Goal: Task Accomplishment & Management: Manage account settings

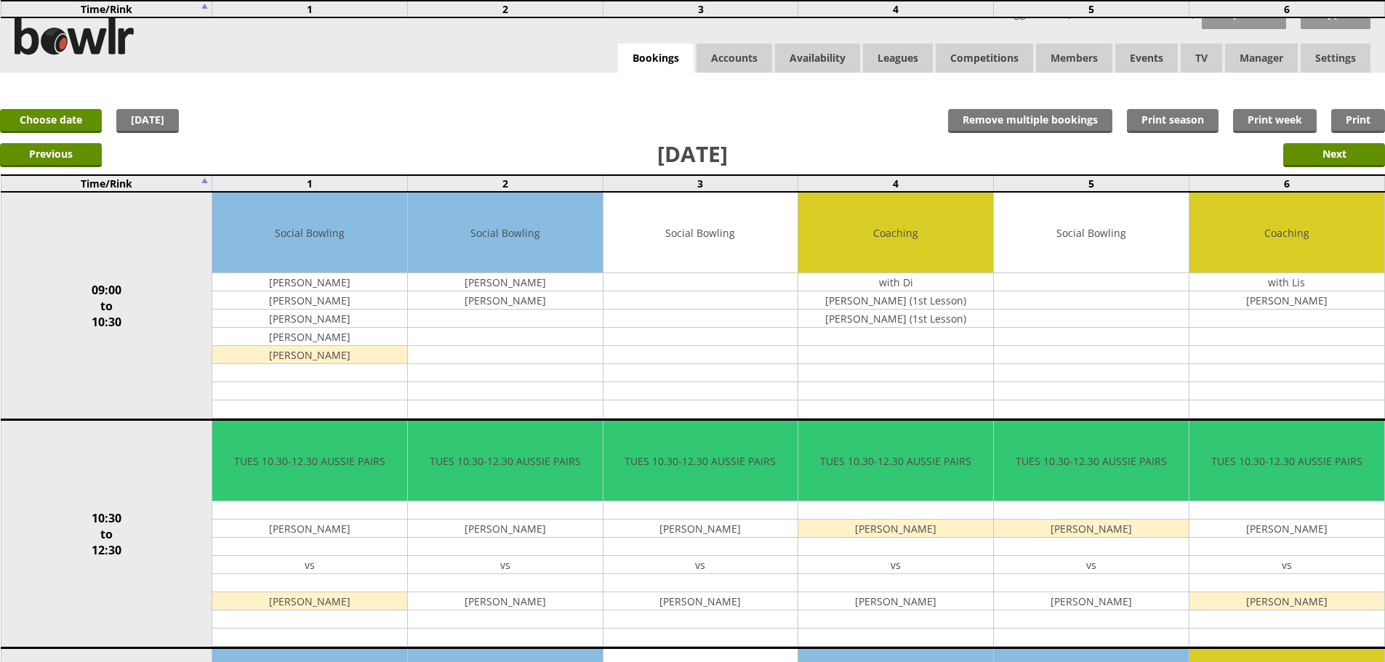
scroll to position [388, 0]
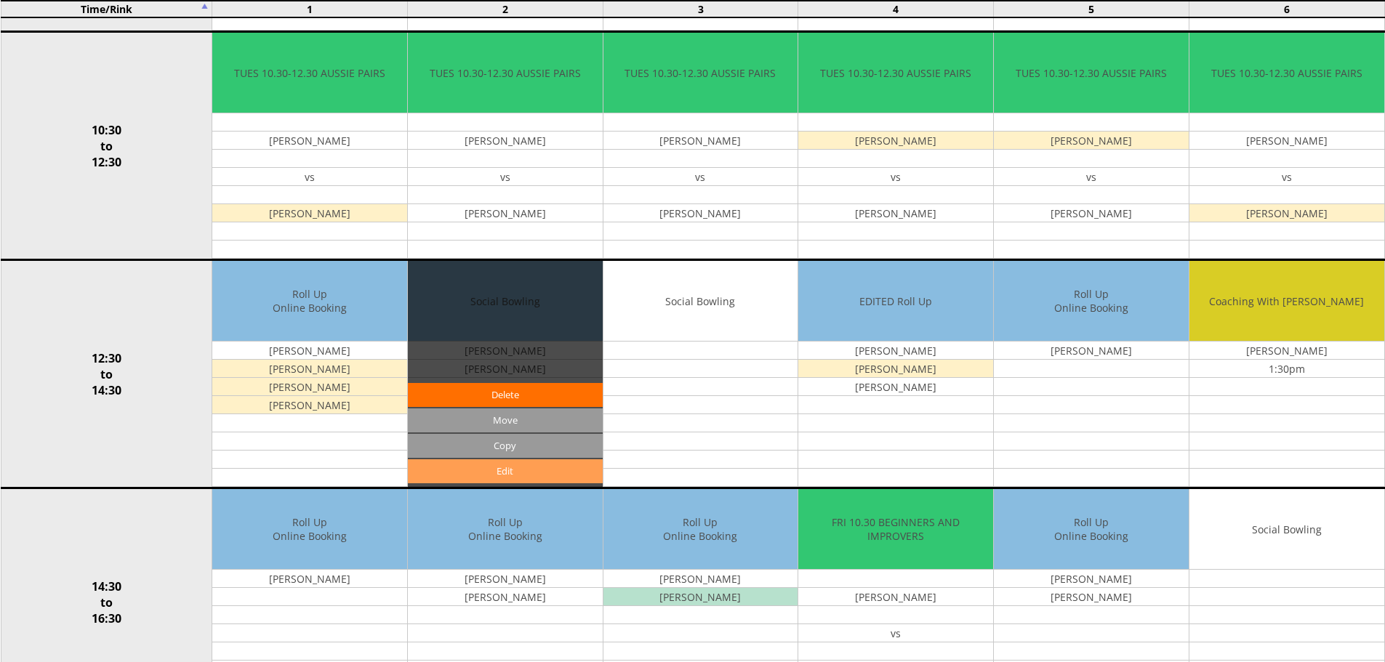
click at [495, 473] on link "Edit" at bounding box center [505, 471] width 195 height 24
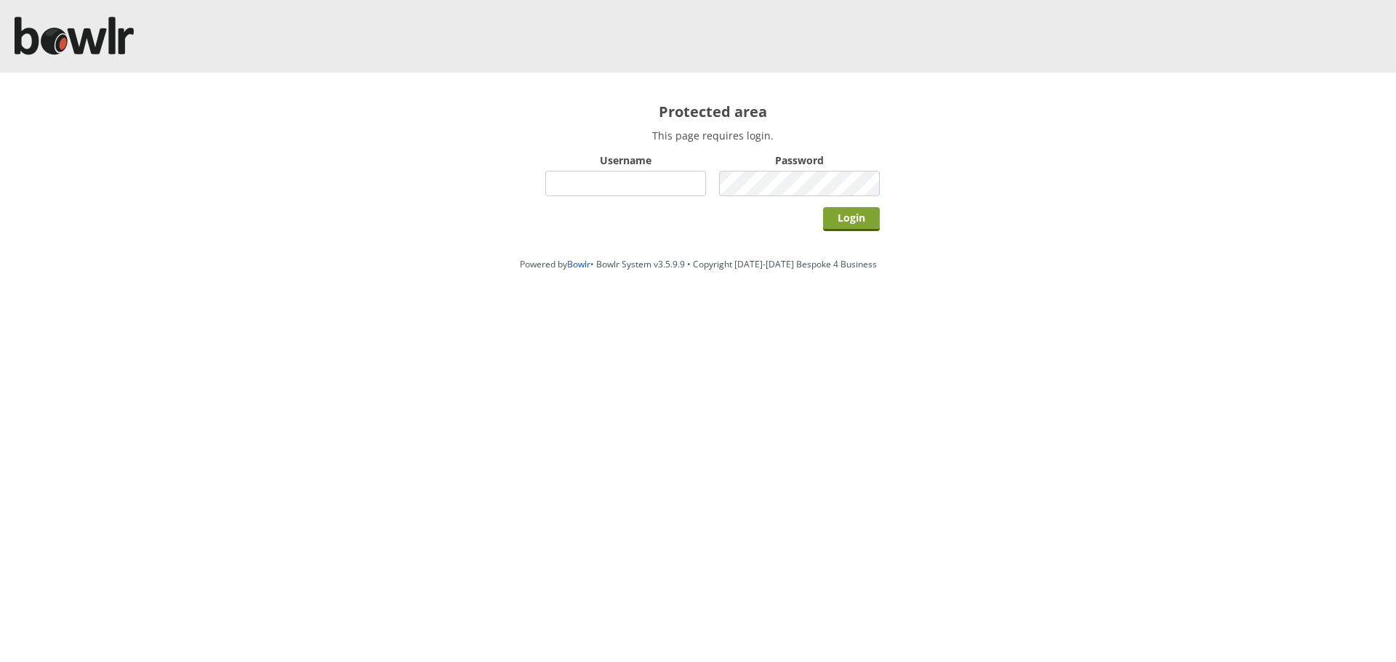
type input "hornseaindoorbowlsclub"
click at [859, 224] on input "Login" at bounding box center [851, 219] width 57 height 24
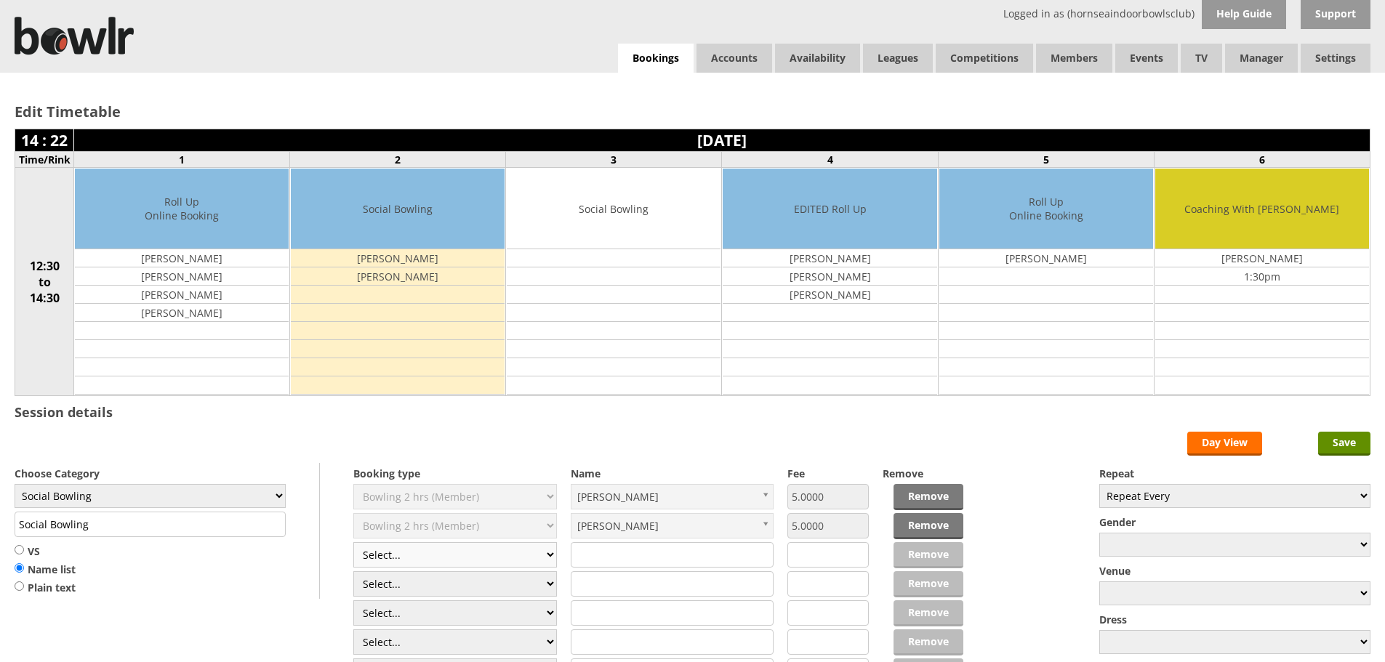
click at [555, 554] on select "Select... Club Competition (Member) Club Competition (Visitor) National (Member…" at bounding box center [455, 554] width 204 height 25
select select "1_50"
click at [353, 542] on select "Select... Club Competition (Member) Club Competition (Visitor) National (Member…" at bounding box center [455, 554] width 204 height 25
type input "5.0000"
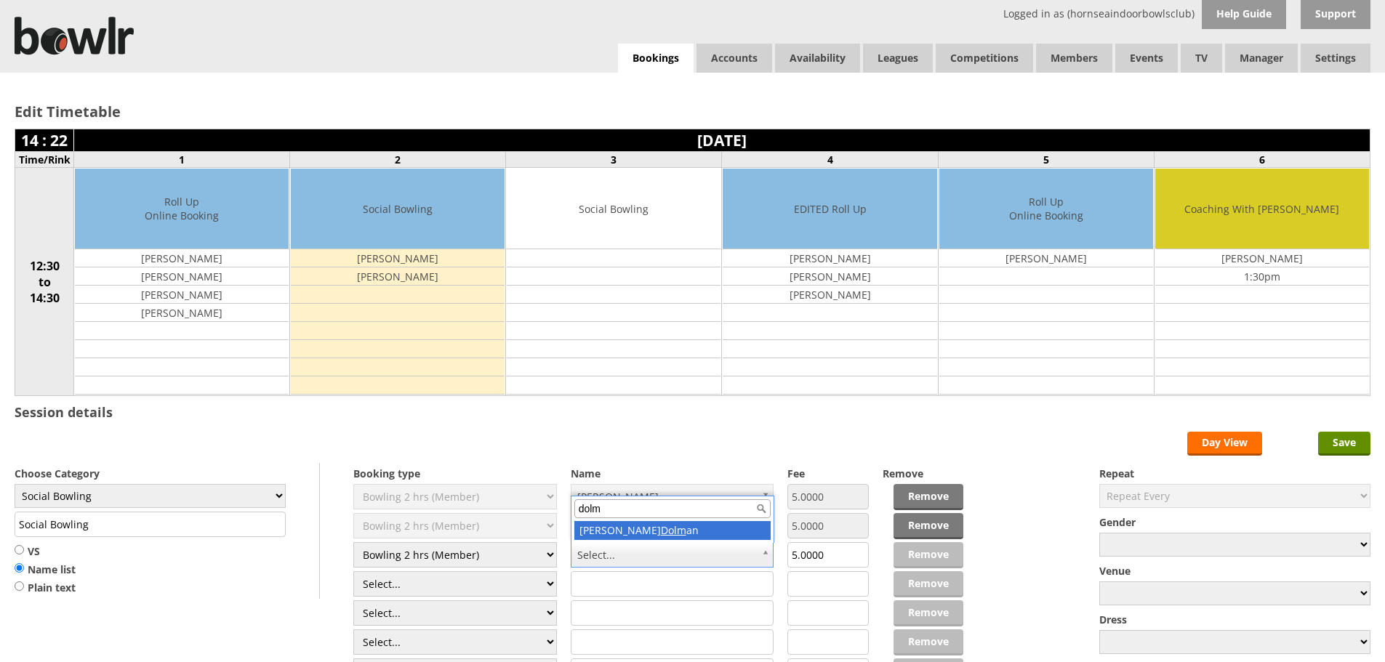
type input "dolm"
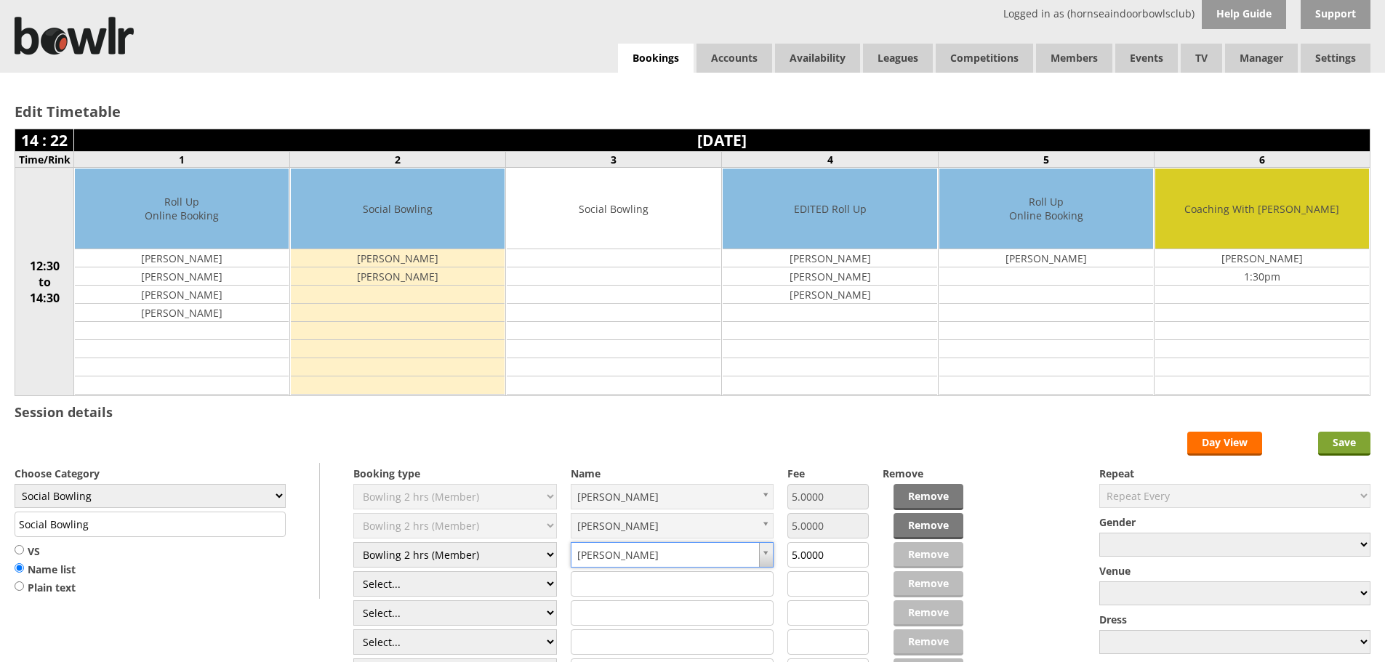
click at [1350, 448] on input "Save" at bounding box center [1344, 444] width 52 height 24
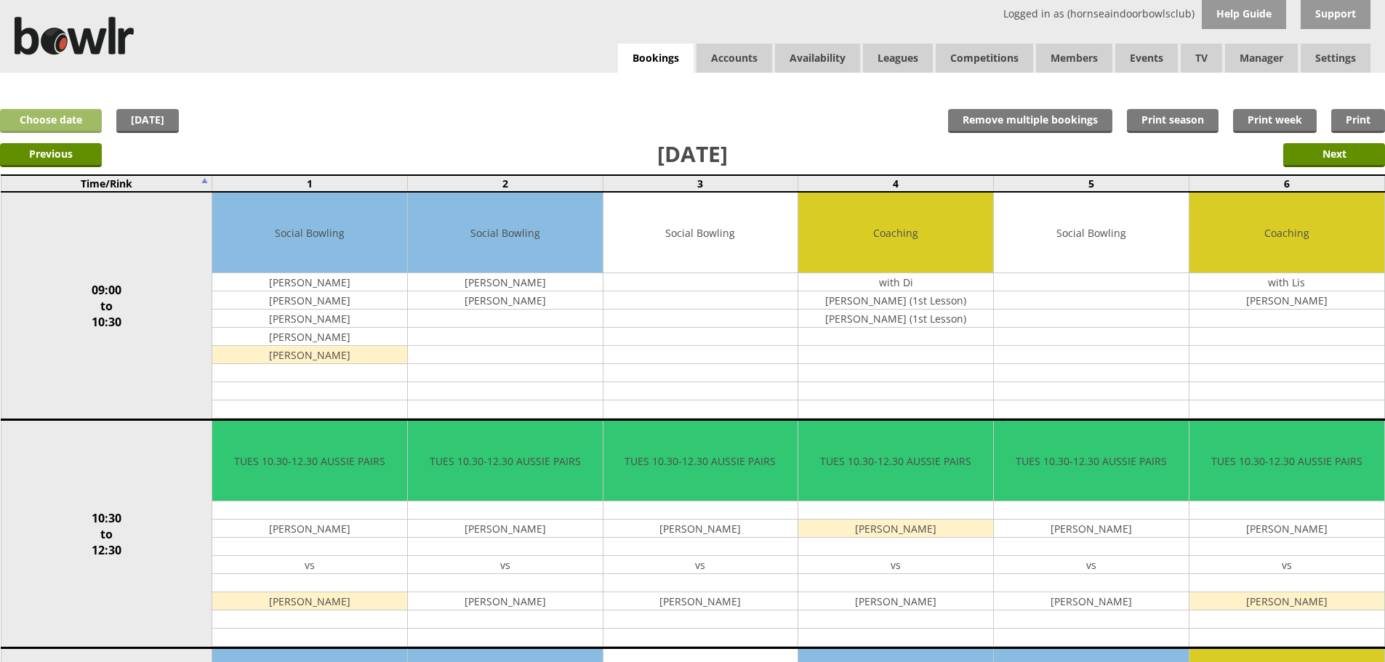
click at [35, 118] on link "Choose date" at bounding box center [51, 121] width 102 height 24
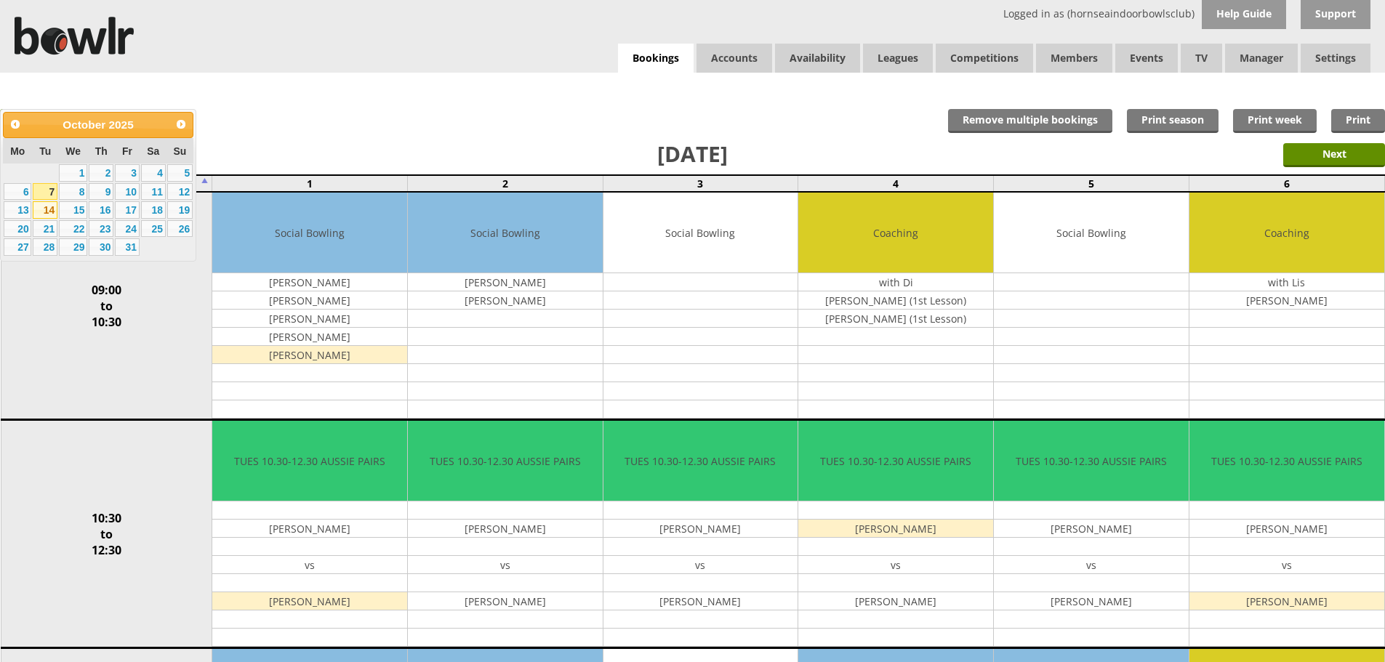
click at [42, 209] on link "14" at bounding box center [45, 209] width 25 height 17
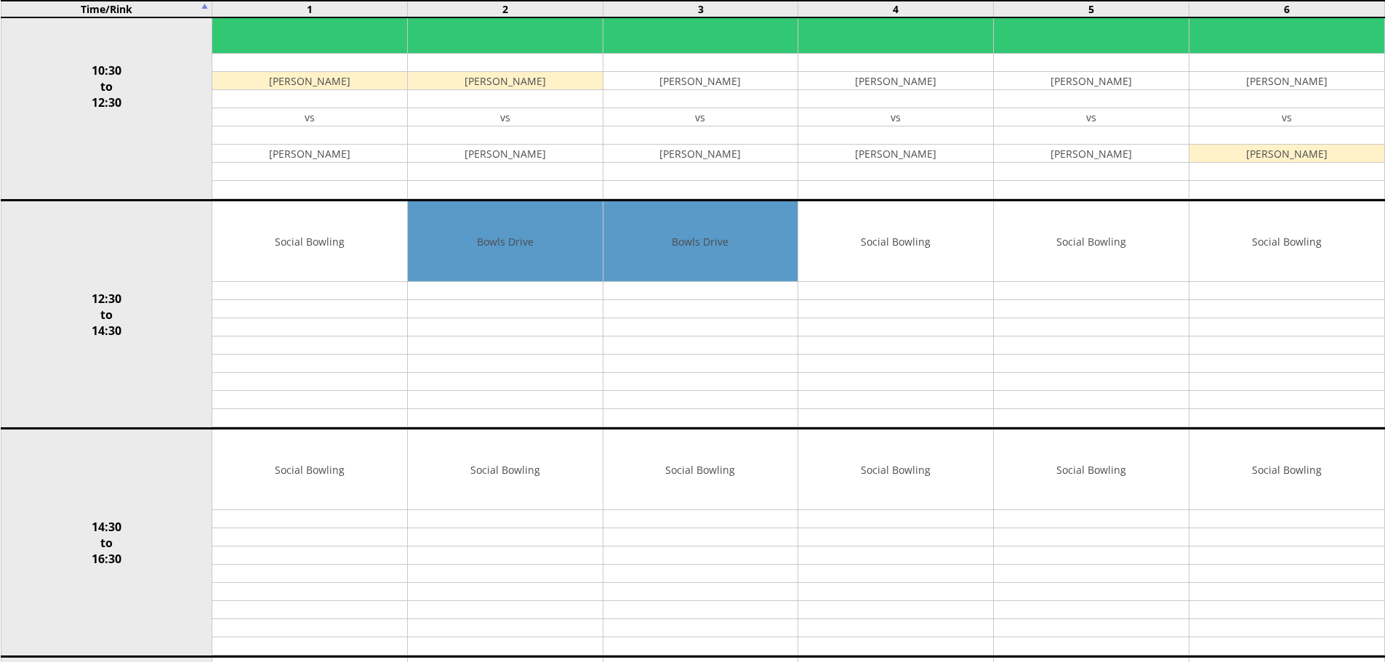
scroll to position [454, 0]
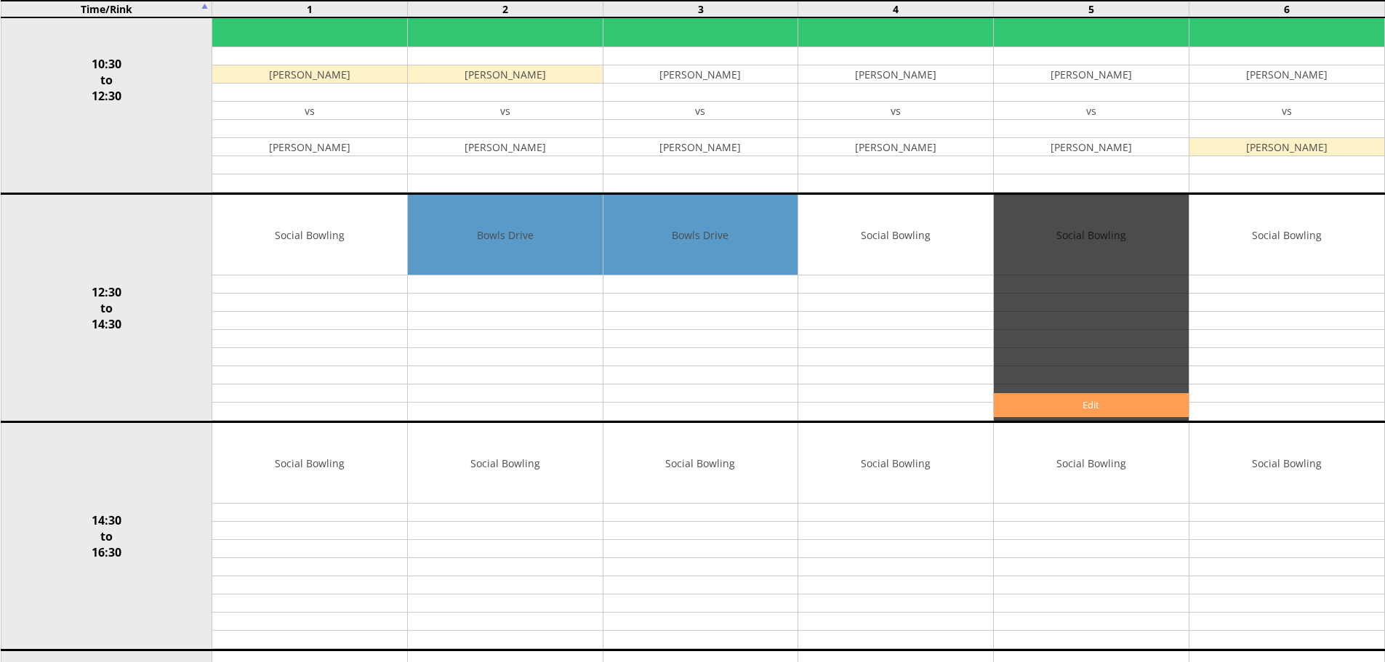
click at [1082, 404] on link "Edit" at bounding box center [1091, 405] width 195 height 24
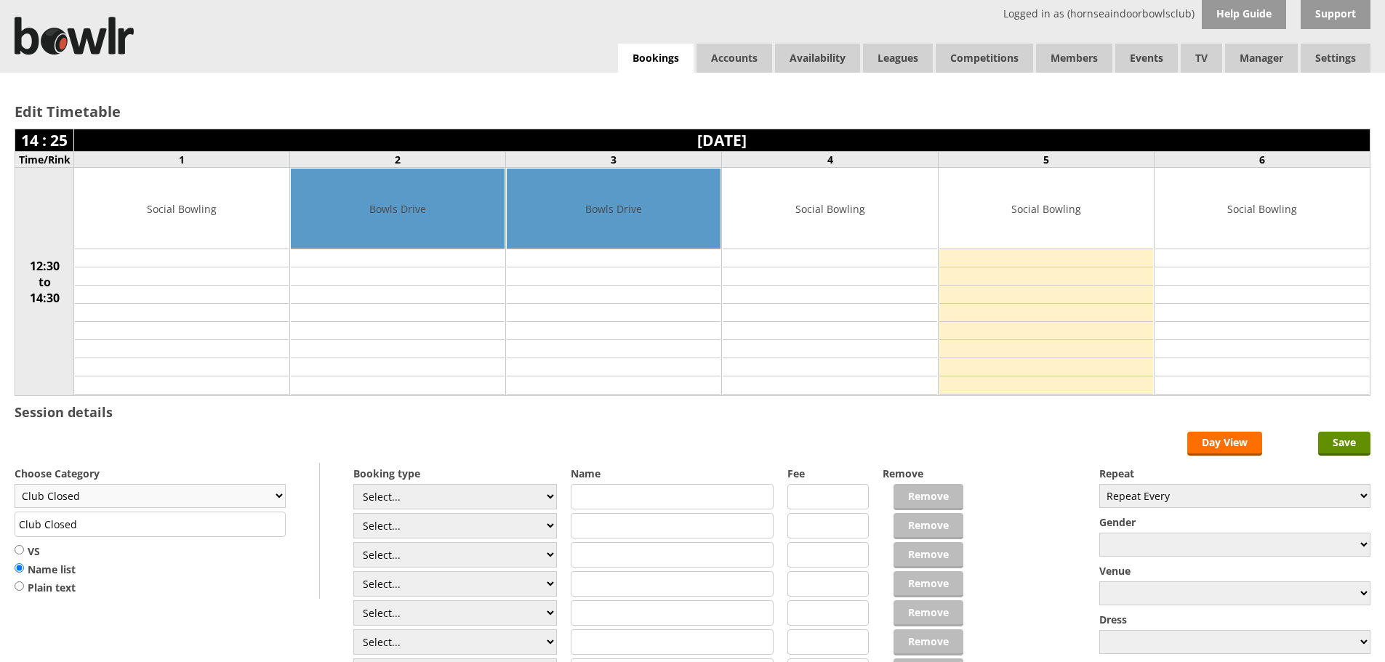
click at [279, 494] on select "Club Closed Singles League Triples League Pairs League Friendly Social Bowling …" at bounding box center [150, 496] width 271 height 24
click at [661, 416] on div "Edit Timetable 14 : 25 [DATE] Time/Rink 1 2 3 4 5 6 12:30 to 14:30 Social Bowli…" at bounding box center [692, 245] width 1385 height 345
click at [275, 497] on select "Club Closed Singles League Triples League Pairs League Friendly Social Bowling …" at bounding box center [150, 496] width 271 height 24
select select "133"
click at [15, 484] on select "Club Closed Singles League Triples League Pairs League Friendly Social Bowling …" at bounding box center [150, 496] width 271 height 24
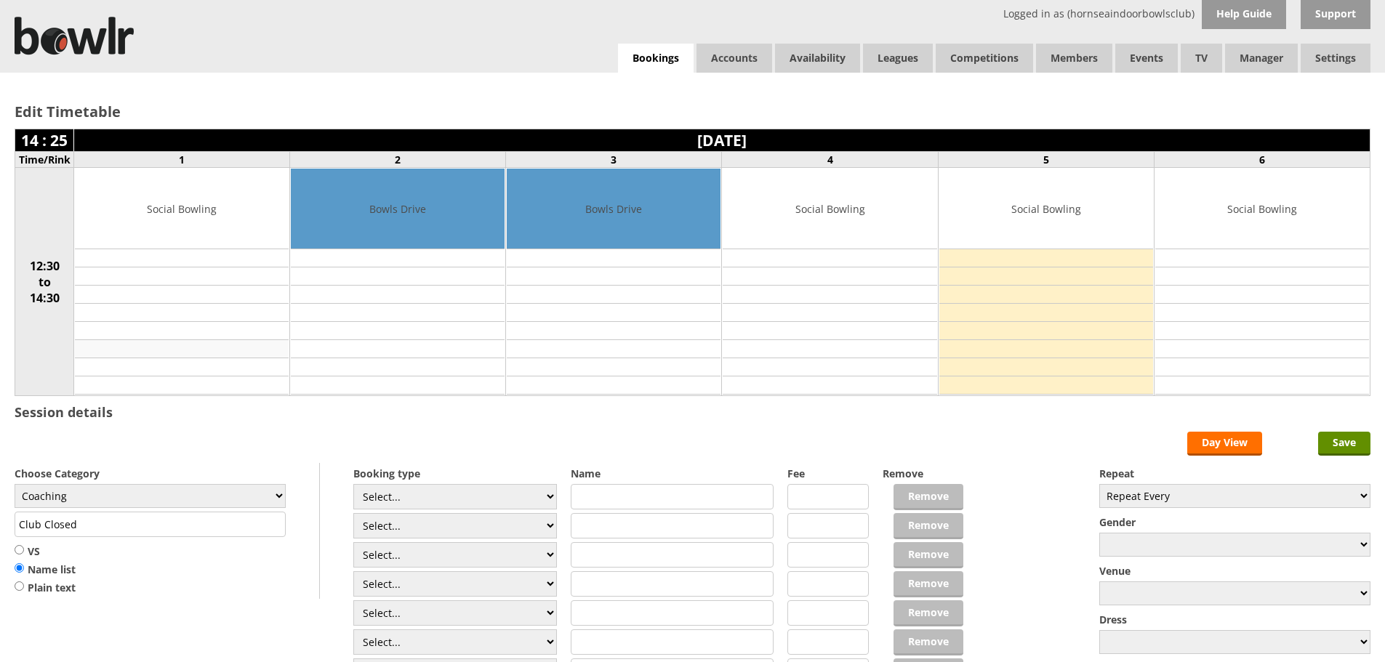
type input "Coaching"
click at [587, 499] on input "text" at bounding box center [673, 496] width 204 height 25
type input "Coaching with [PERSON_NAME]"
click at [605, 531] on input "text" at bounding box center [673, 525] width 204 height 25
type input "[PERSON_NAME]"
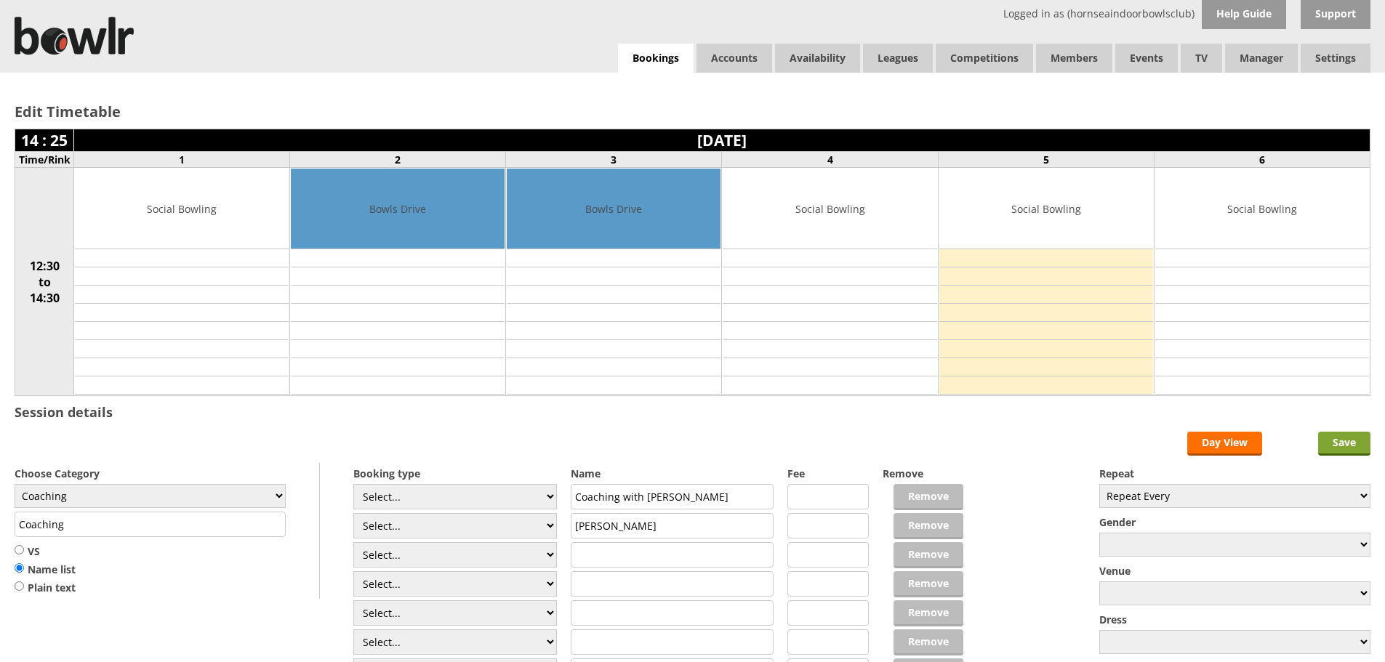
click at [1342, 443] on input "Save" at bounding box center [1344, 444] width 52 height 24
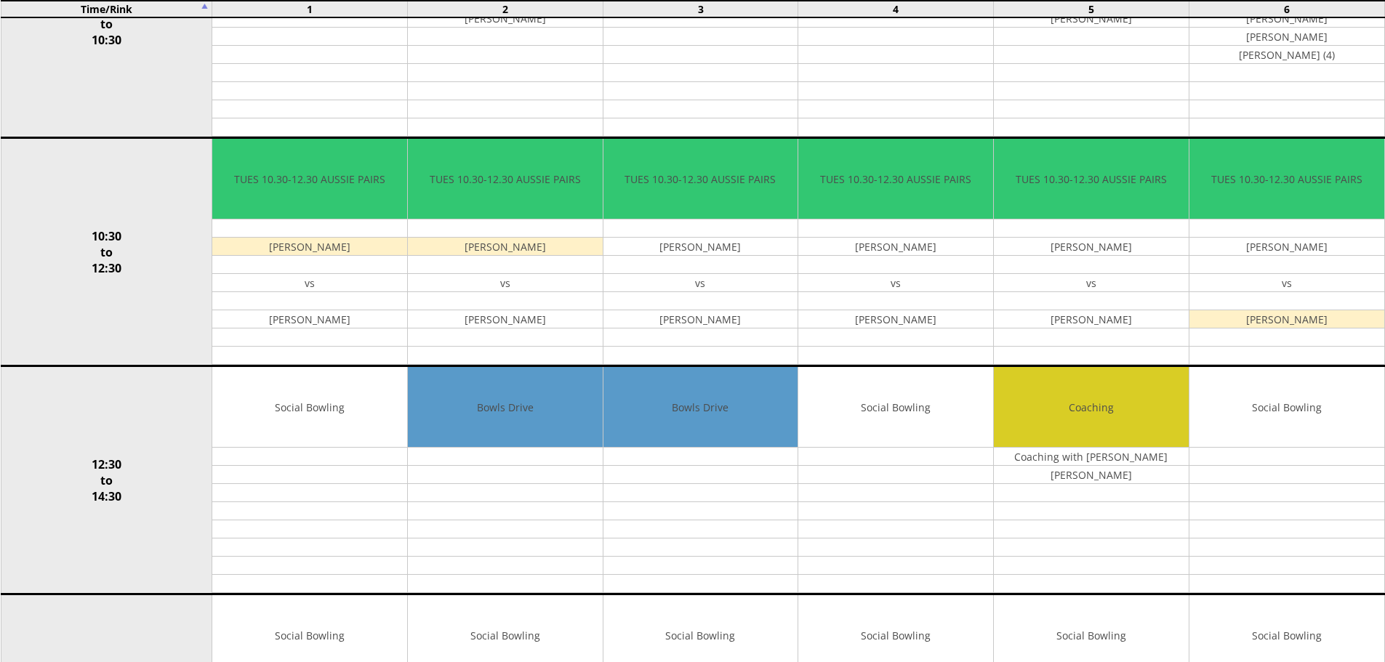
scroll to position [294, 0]
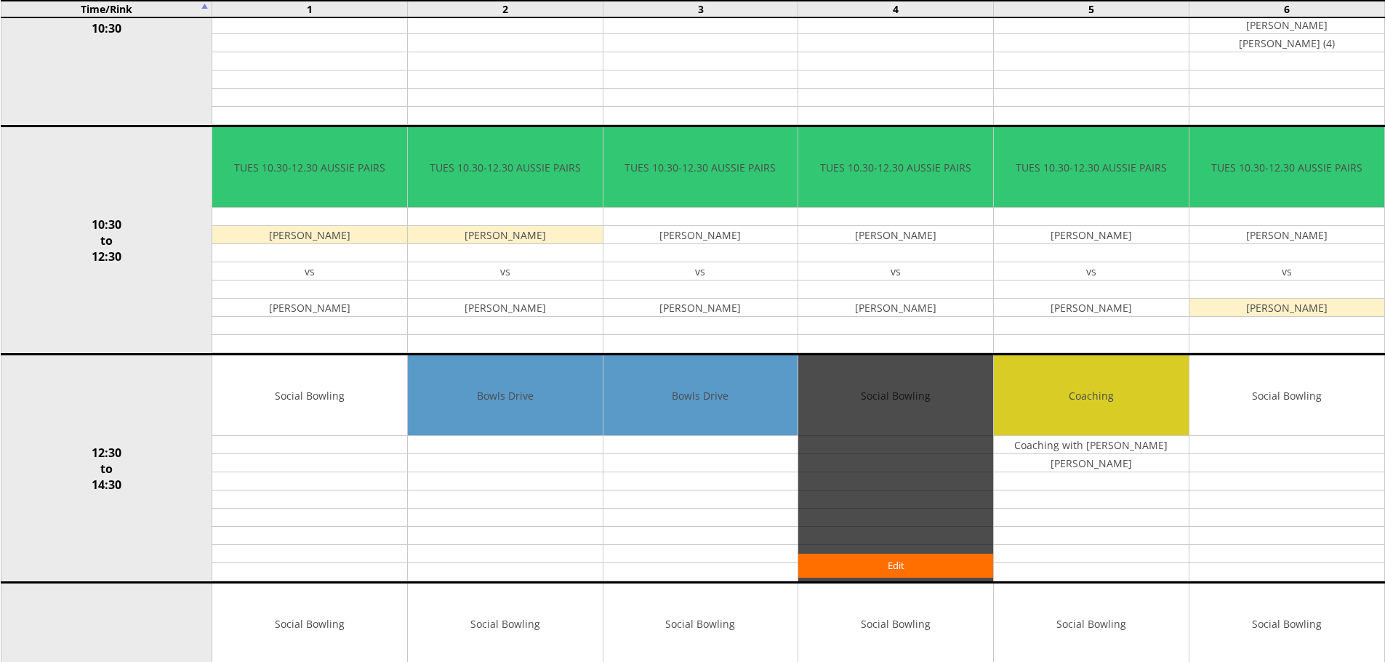
click at [842, 387] on div "Edit" at bounding box center [895, 468] width 195 height 226
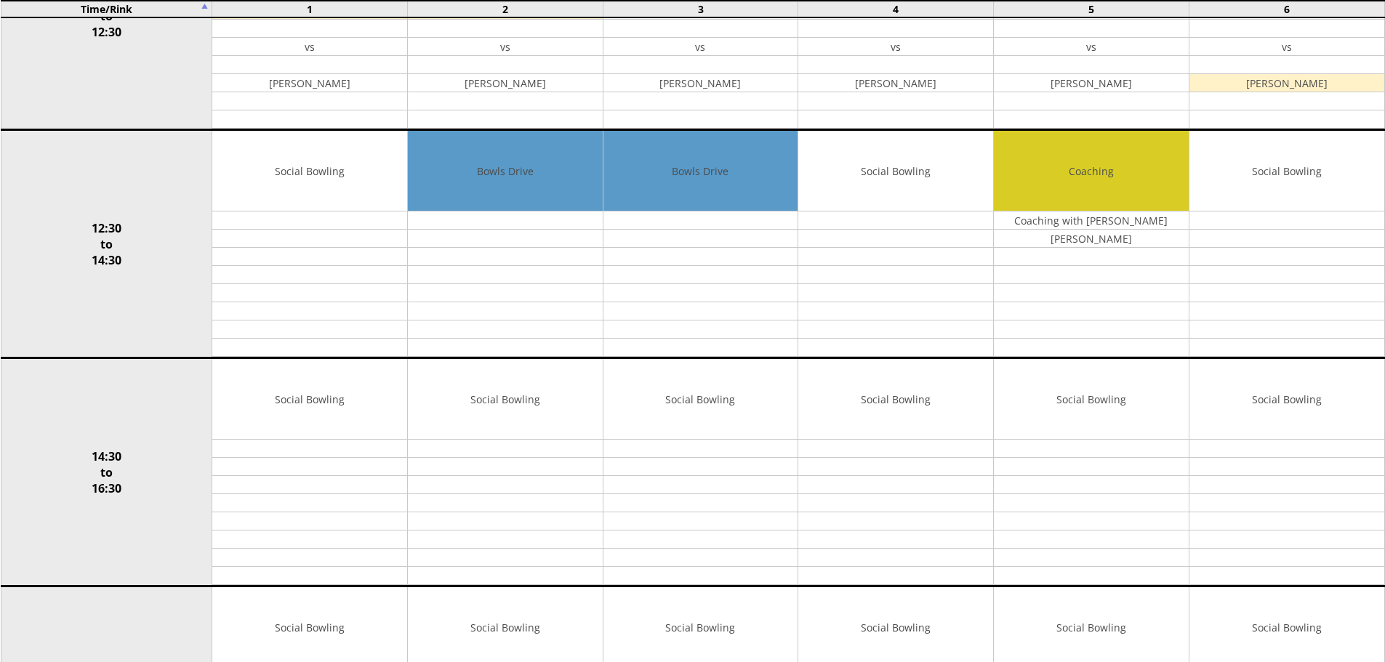
scroll to position [514, 0]
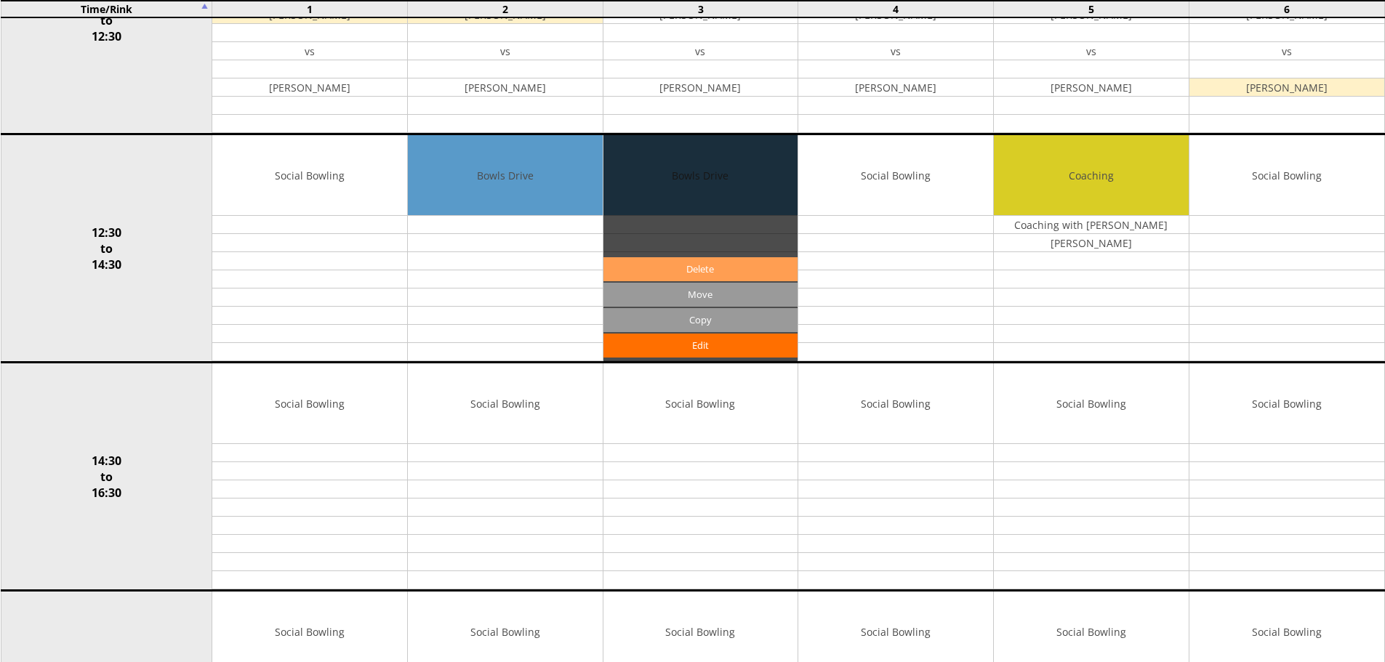
click at [677, 266] on link "Delete" at bounding box center [700, 269] width 195 height 24
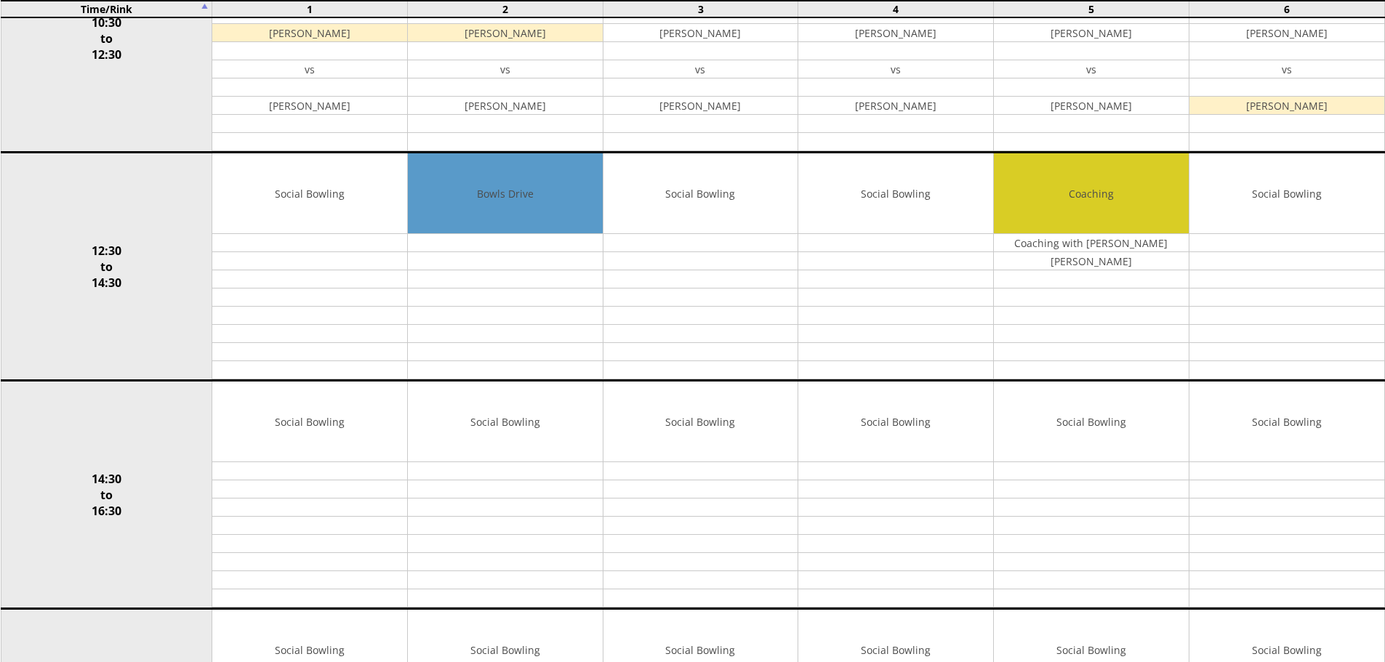
scroll to position [531, 0]
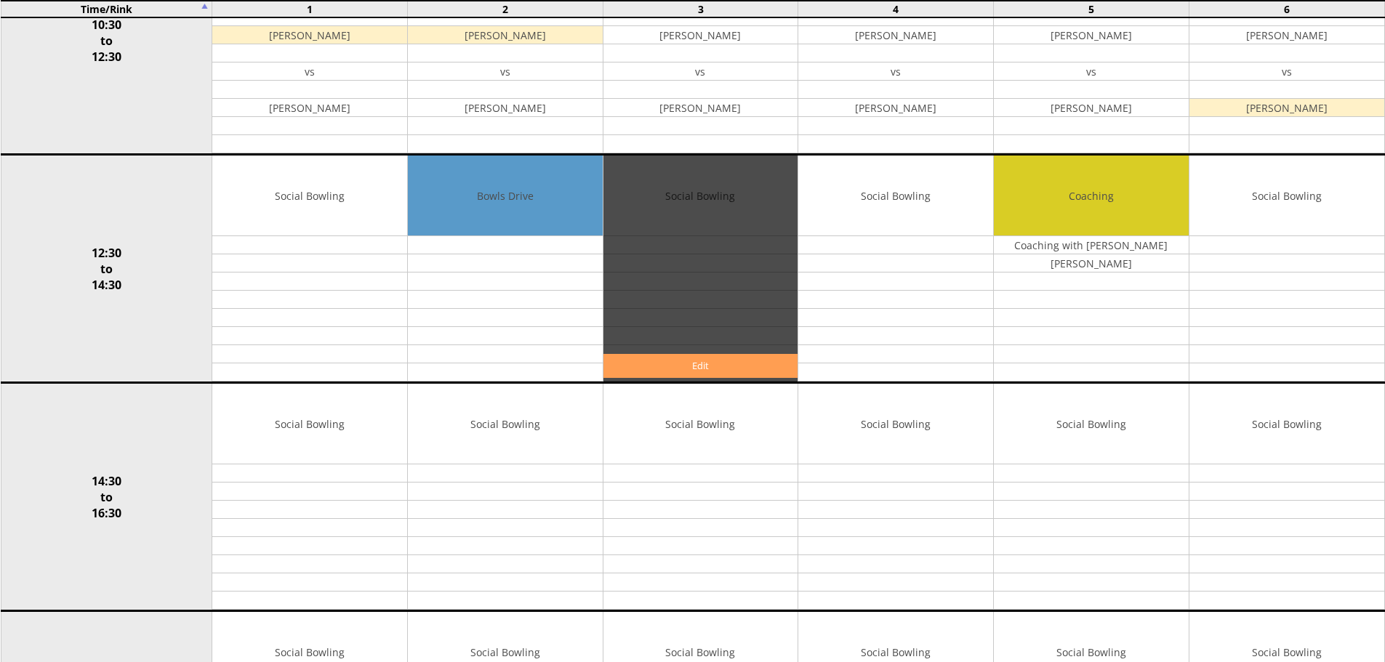
click at [741, 363] on link "Edit" at bounding box center [700, 366] width 195 height 24
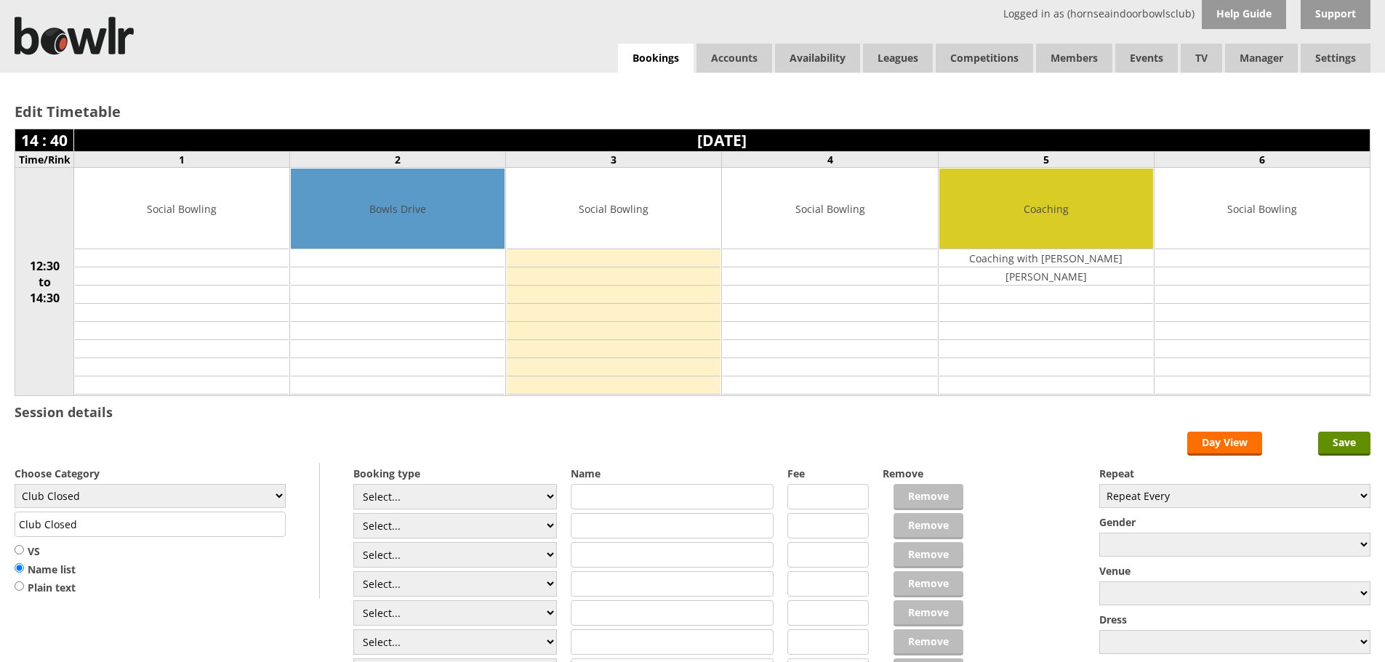
click at [584, 495] on input "text" at bounding box center [673, 496] width 204 height 25
click at [547, 494] on select "Select... Club Competition (Member) Club Competition (Visitor) National (Member…" at bounding box center [455, 496] width 204 height 25
select select "1_50"
click at [353, 484] on select "Select... Club Competition (Member) Club Competition (Visitor) National (Member…" at bounding box center [455, 496] width 204 height 25
type input "5.0000"
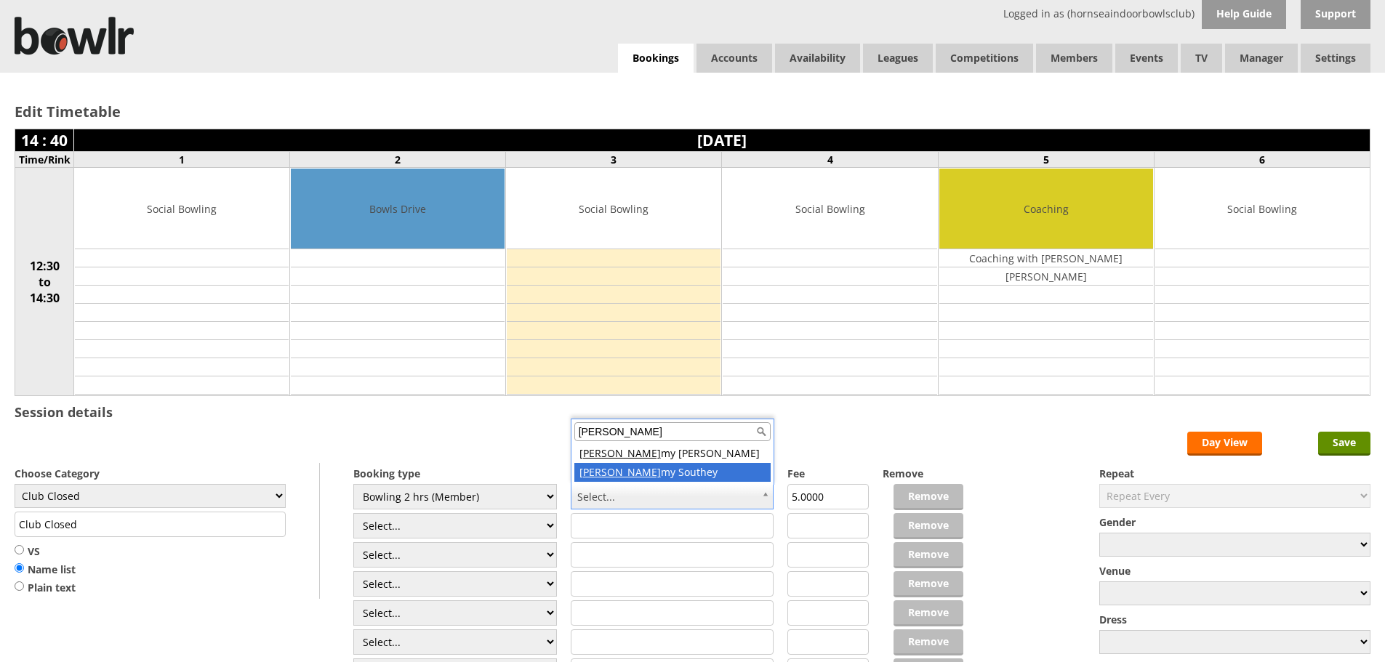
type input "jere"
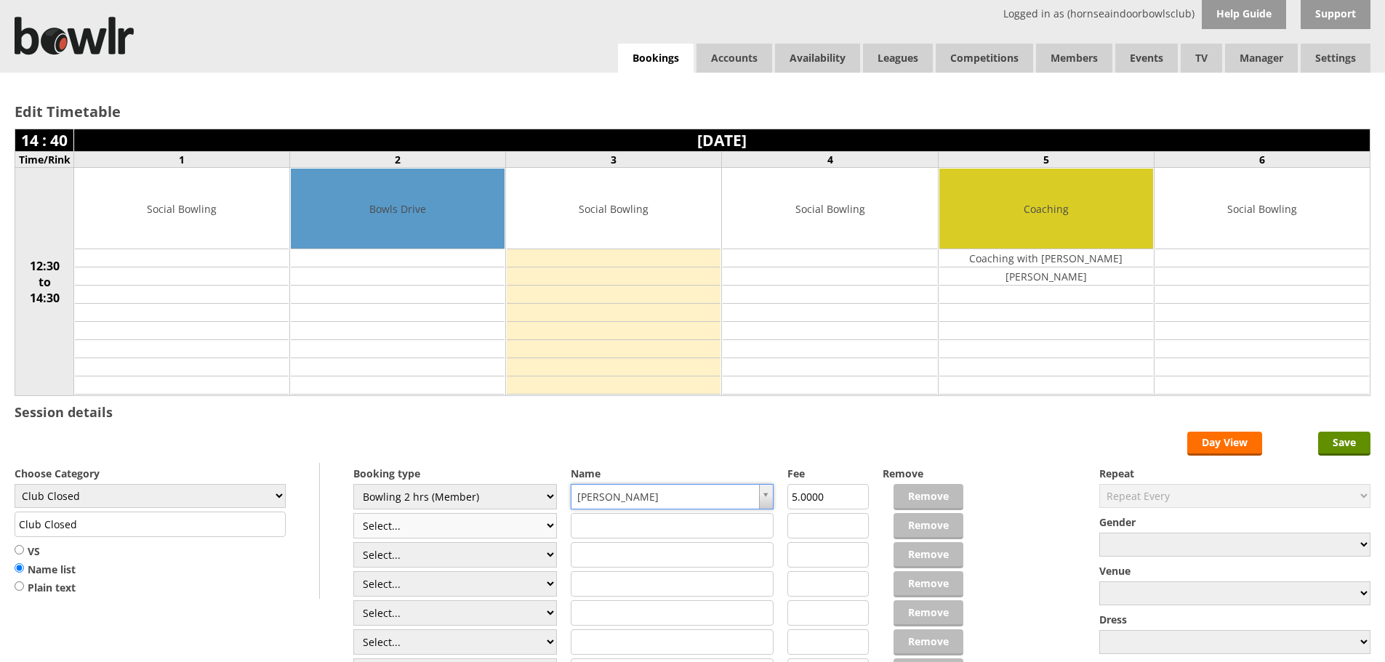
click at [548, 523] on select "Select... Club Competition (Member) Club Competition (Visitor) National (Member…" at bounding box center [455, 525] width 204 height 25
select select "1_50"
click at [353, 513] on select "Select... Club Competition (Member) Club Competition (Visitor) National (Member…" at bounding box center [455, 525] width 204 height 25
type input "5.0000"
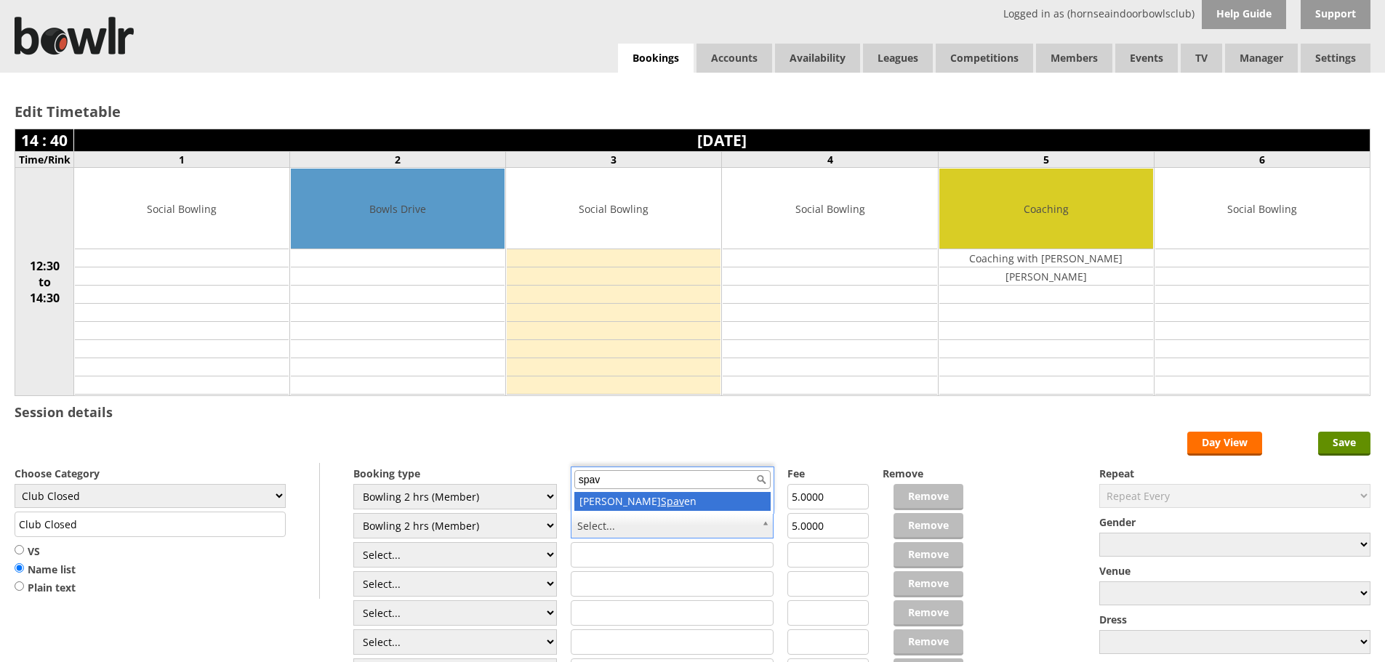
type input "spav"
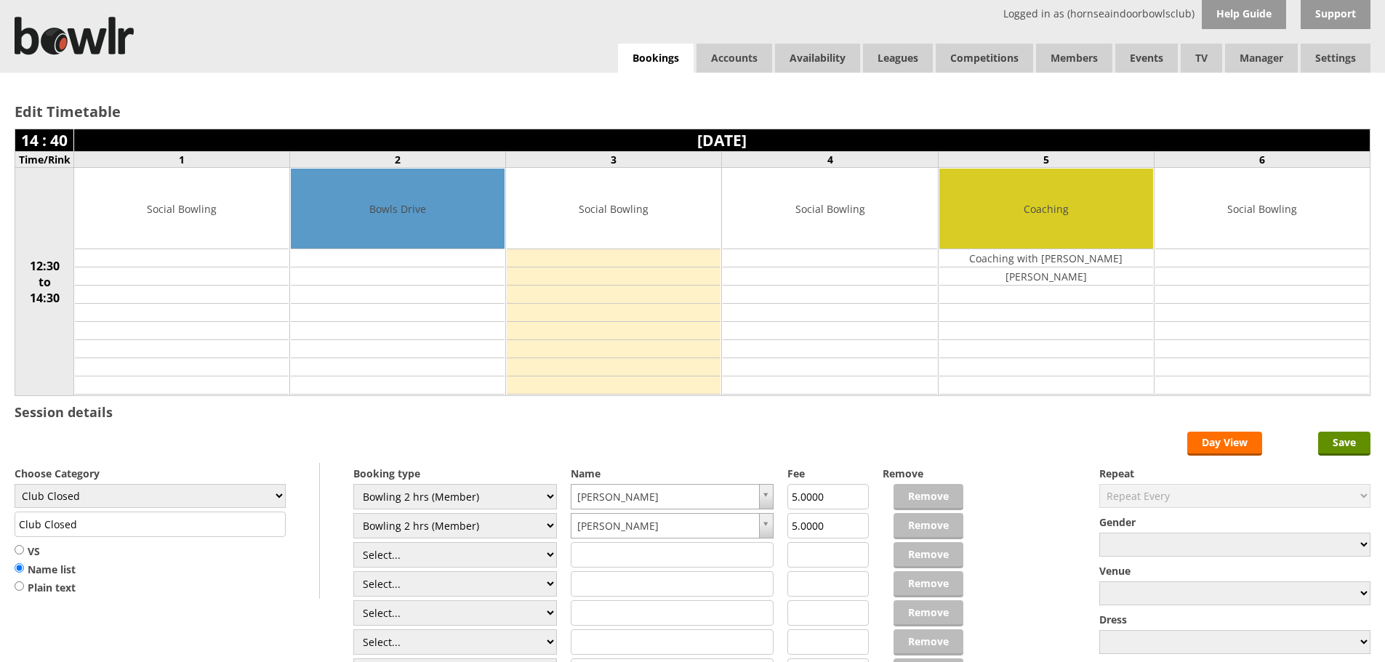
drag, startPoint x: 1345, startPoint y: 440, endPoint x: 179, endPoint y: 613, distance: 1179.4
click at [180, 615] on form "Save Day View Choose Category Club Closed Singles League Triples League Pairs L…" at bounding box center [693, 574] width 1356 height 285
click at [279, 497] on select "Club Closed Singles League Triples League Pairs League Friendly Social Bowling …" at bounding box center [150, 496] width 271 height 24
select select "132"
click at [15, 484] on select "Club Closed Singles League Triples League Pairs League Friendly Social Bowling …" at bounding box center [150, 496] width 271 height 24
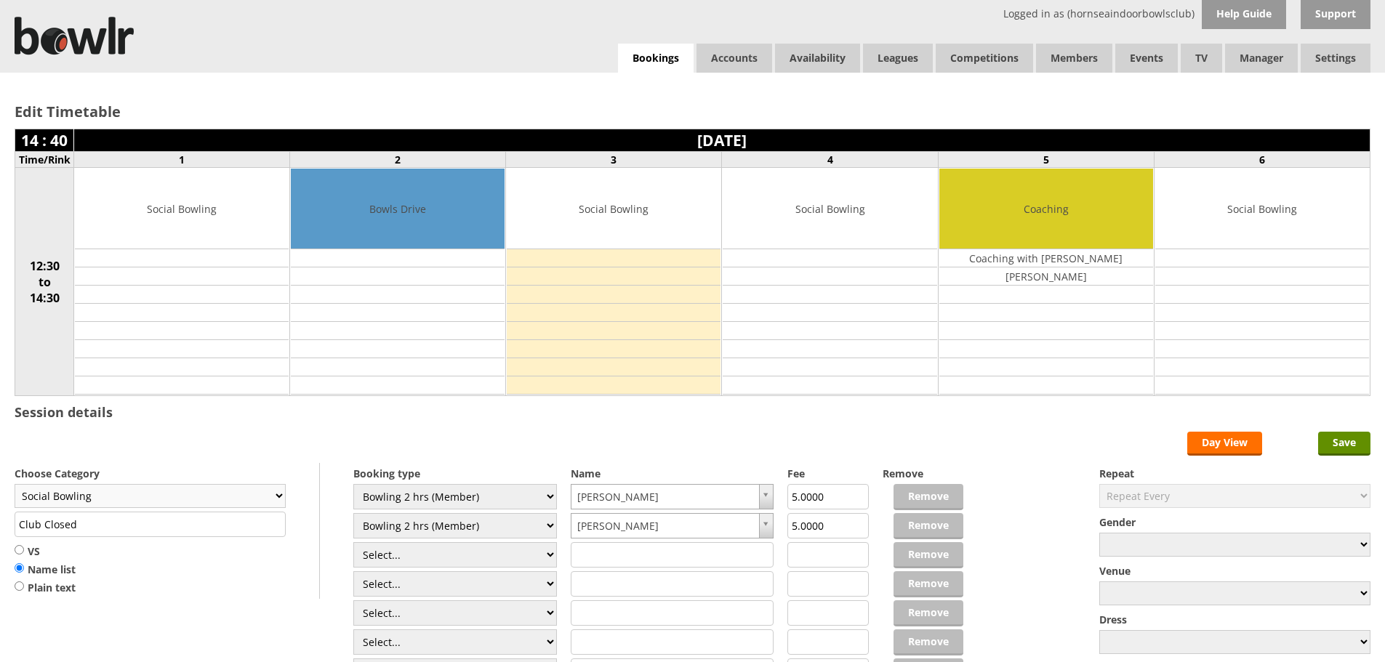
type input "Social Bowling"
click at [1354, 442] on input "Save" at bounding box center [1344, 444] width 52 height 24
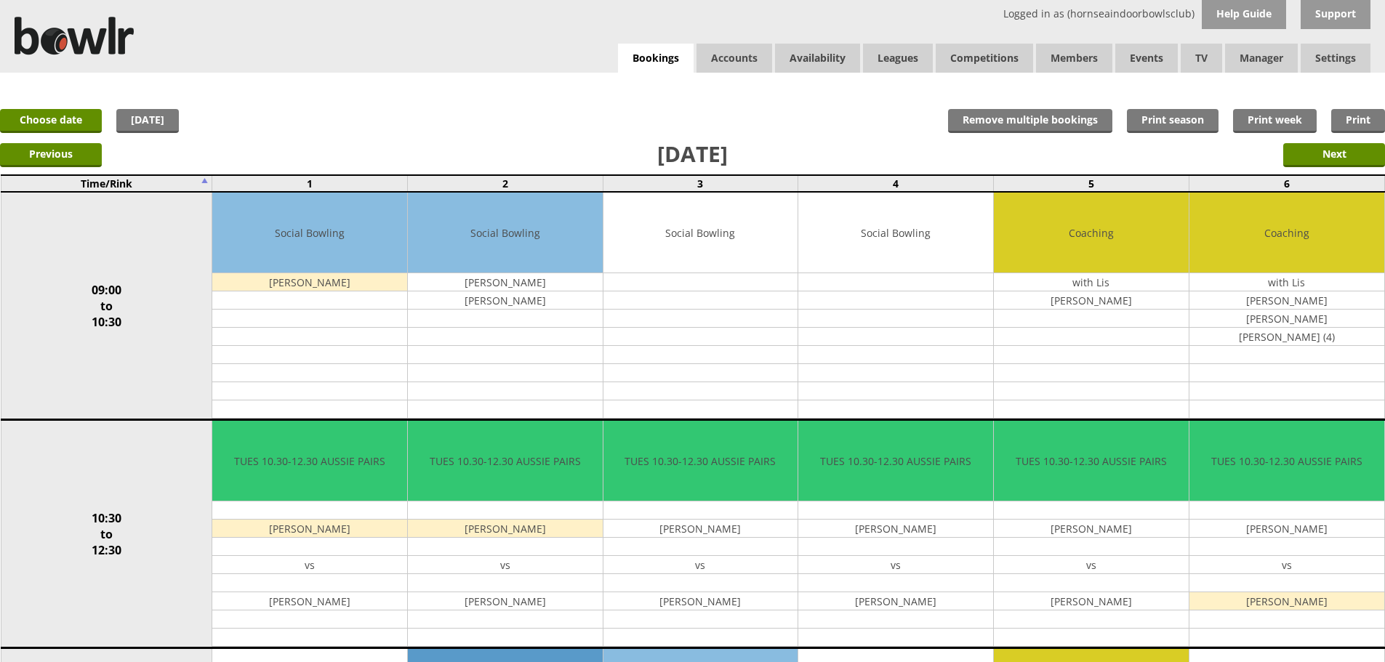
click at [81, 499] on td "10:30 to 12:30" at bounding box center [107, 534] width 212 height 228
click at [86, 456] on td "10:30 to 12:30" at bounding box center [107, 534] width 212 height 228
click at [92, 454] on td "10:30 to 12:30" at bounding box center [107, 534] width 212 height 228
click at [71, 122] on link "Choose date" at bounding box center [51, 121] width 102 height 24
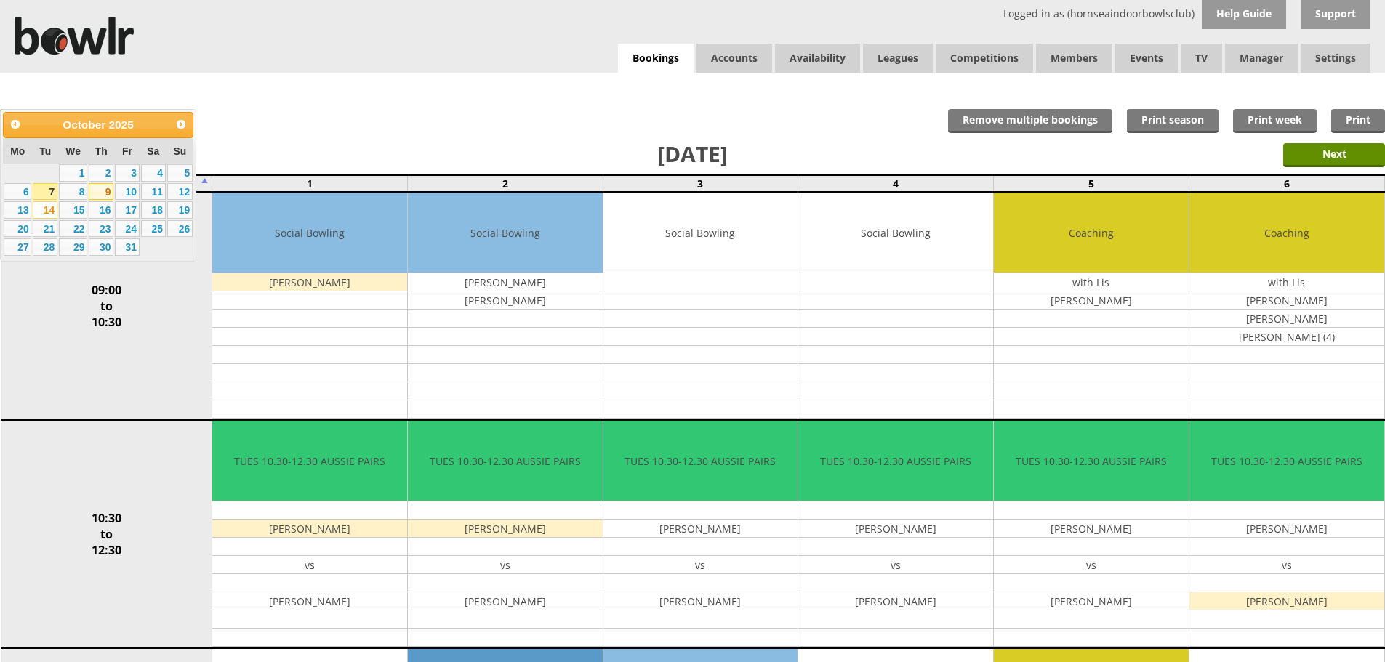
click at [102, 191] on link "9" at bounding box center [101, 191] width 25 height 17
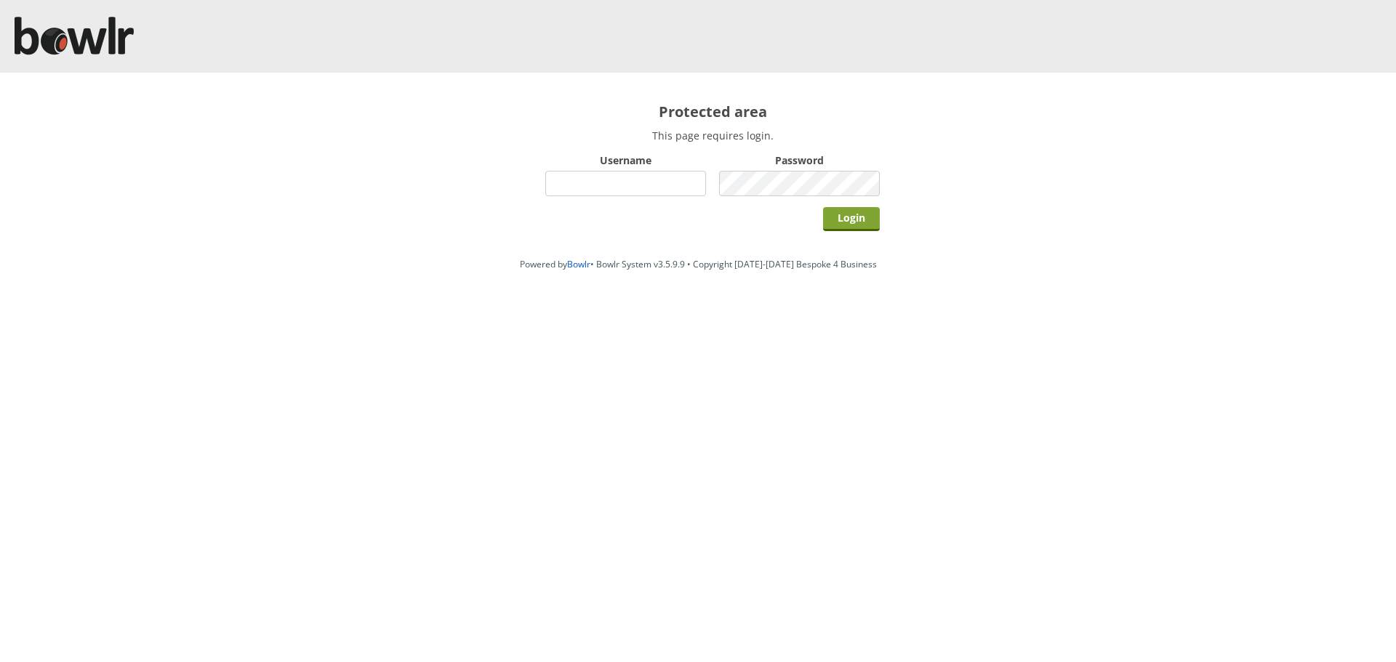
type input "hornseaindoorbowlsclub"
click at [851, 218] on input "Login" at bounding box center [851, 219] width 57 height 24
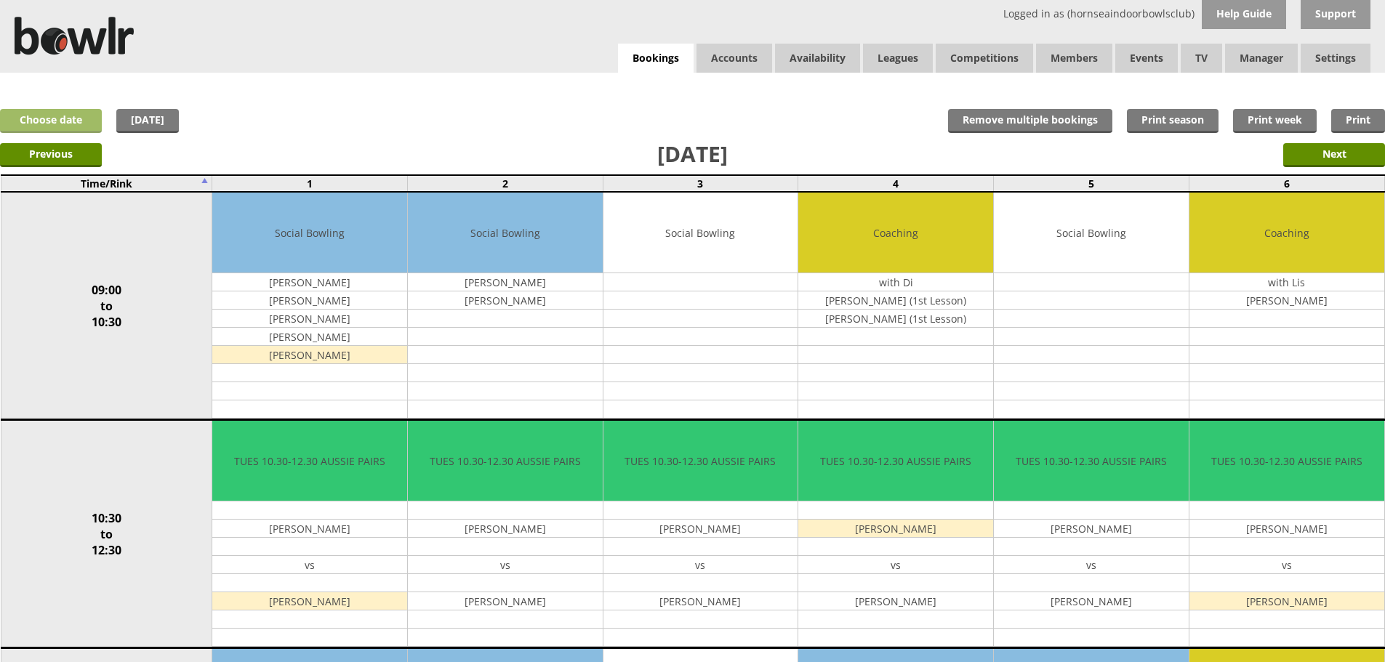
click at [33, 124] on link "Choose date" at bounding box center [51, 121] width 102 height 24
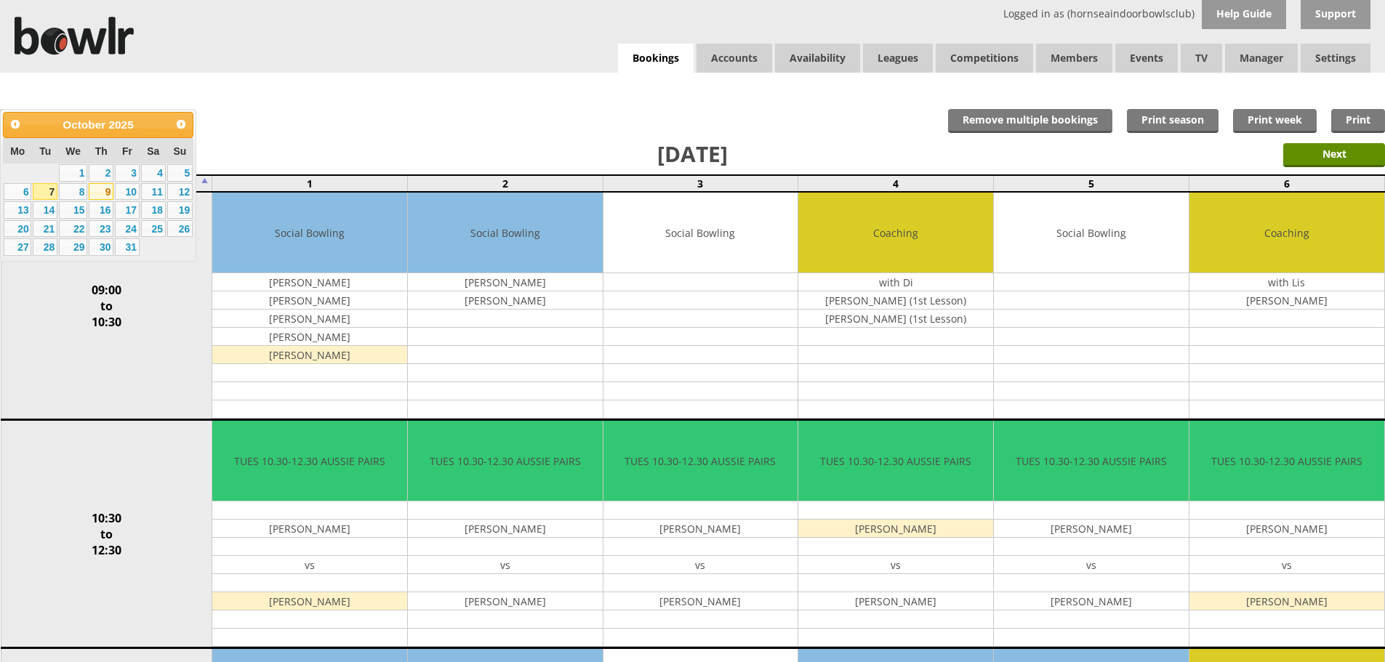
click at [108, 192] on link "9" at bounding box center [101, 191] width 25 height 17
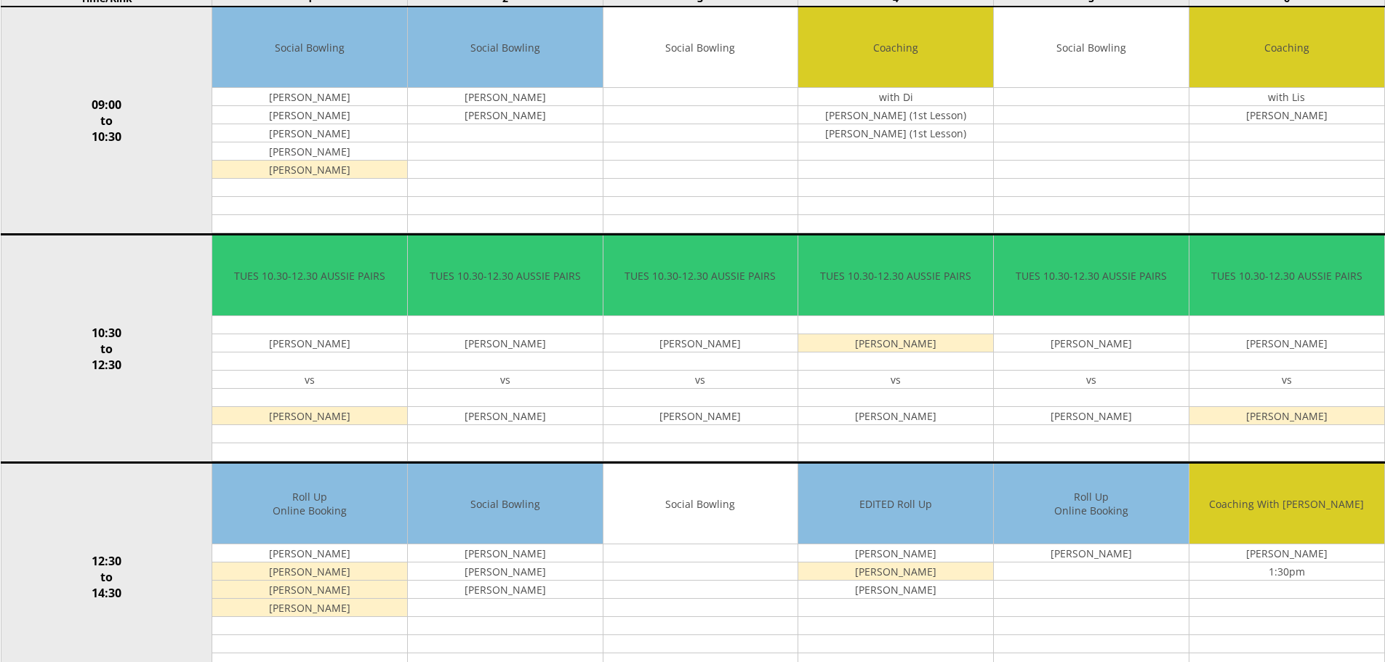
scroll to position [282, 0]
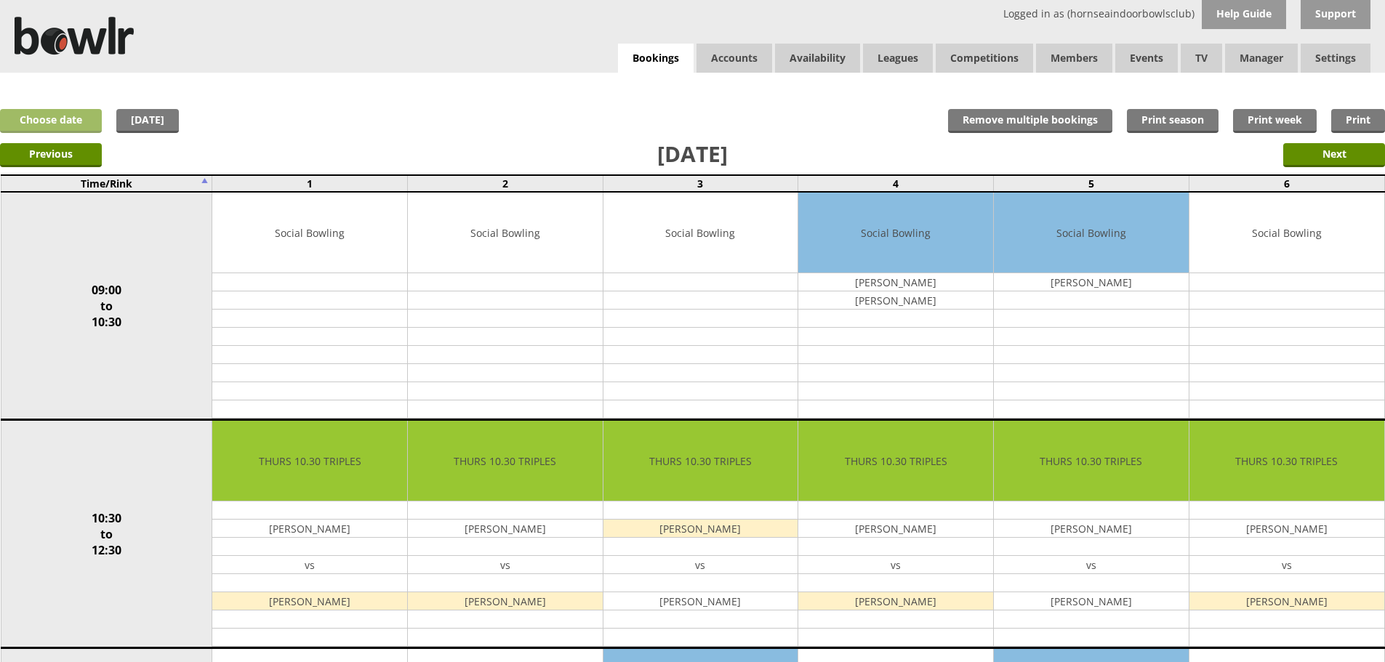
click at [36, 120] on link "Choose date" at bounding box center [51, 121] width 102 height 24
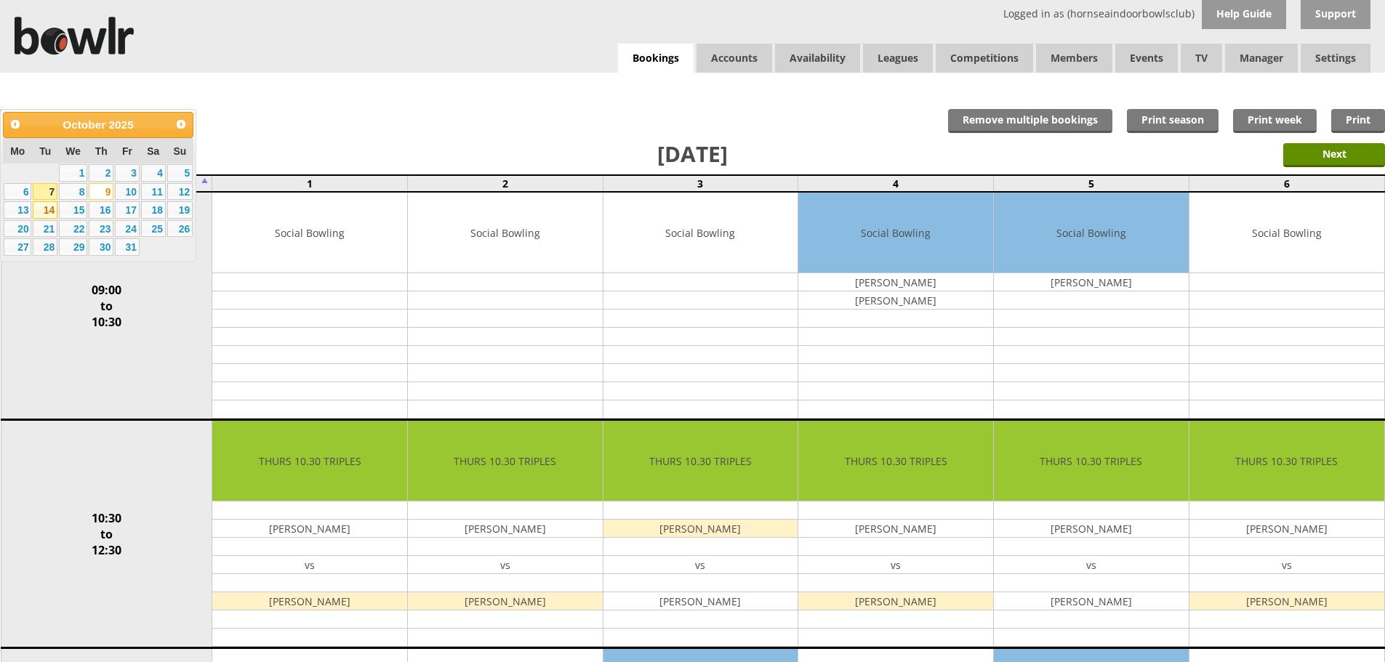
click at [49, 211] on link "14" at bounding box center [45, 209] width 25 height 17
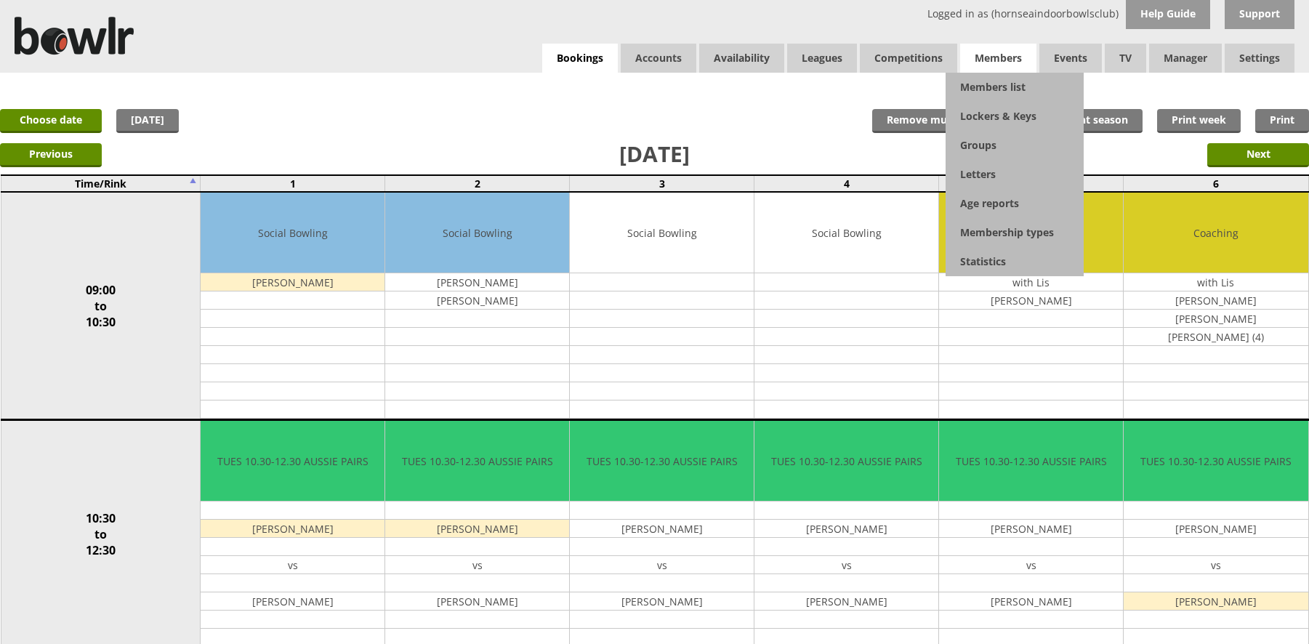
click at [998, 57] on span "Members" at bounding box center [998, 58] width 76 height 29
click at [994, 87] on link "Members list" at bounding box center [1015, 87] width 138 height 29
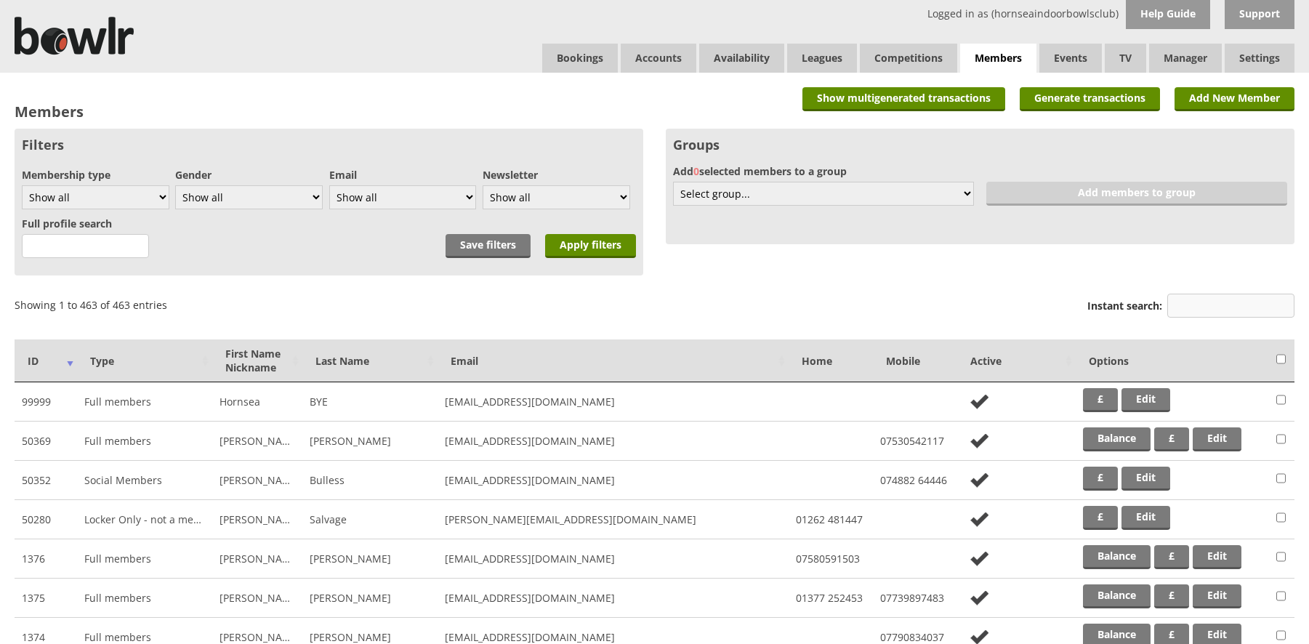
click at [1183, 310] on input "Instant search:" at bounding box center [1230, 306] width 127 height 24
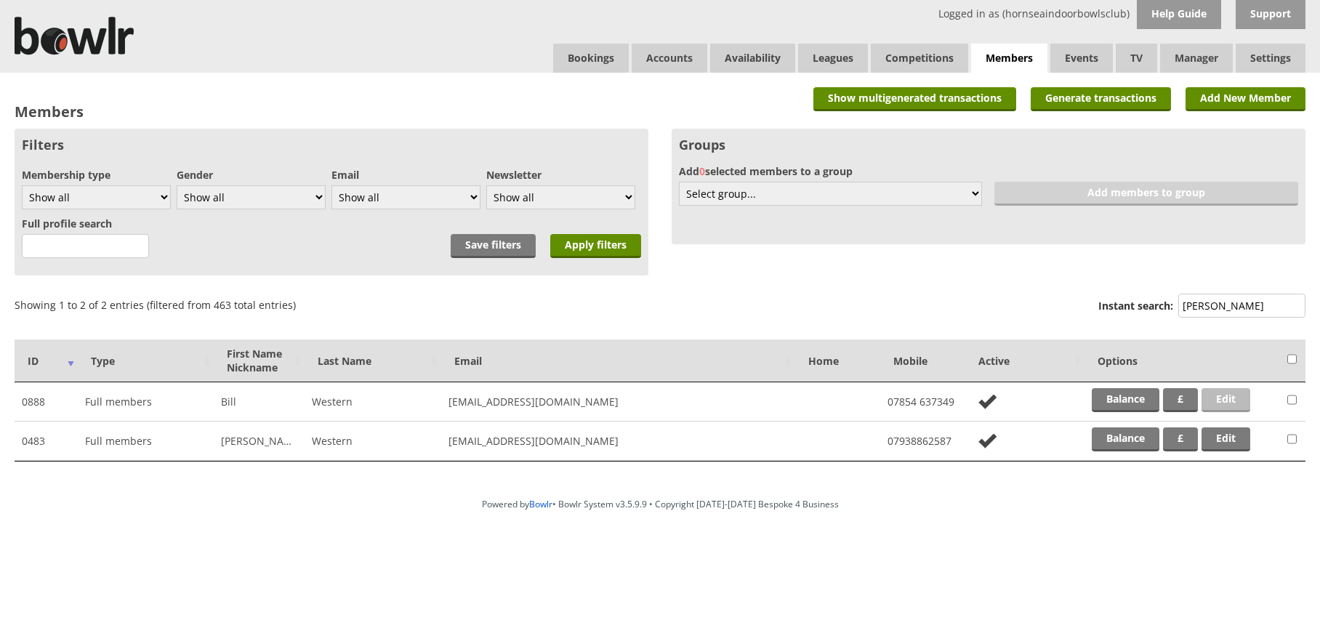
type input "wester"
click at [1226, 407] on link "Edit" at bounding box center [1226, 400] width 49 height 24
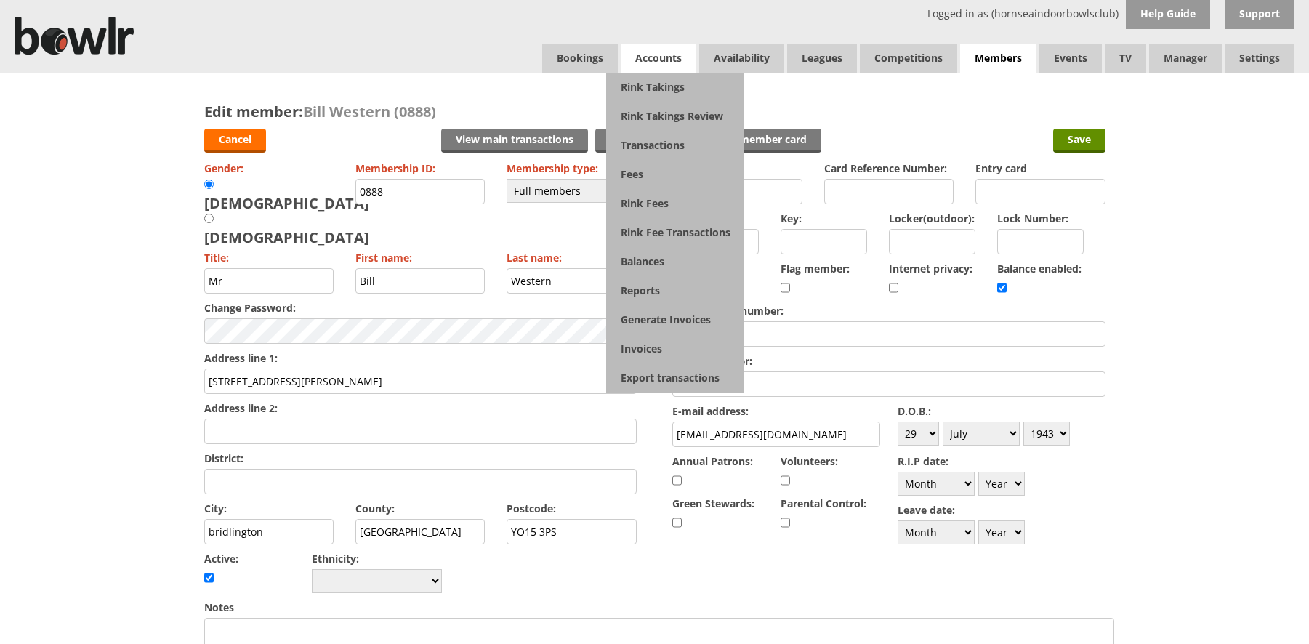
click at [661, 55] on span "Accounts" at bounding box center [659, 58] width 76 height 29
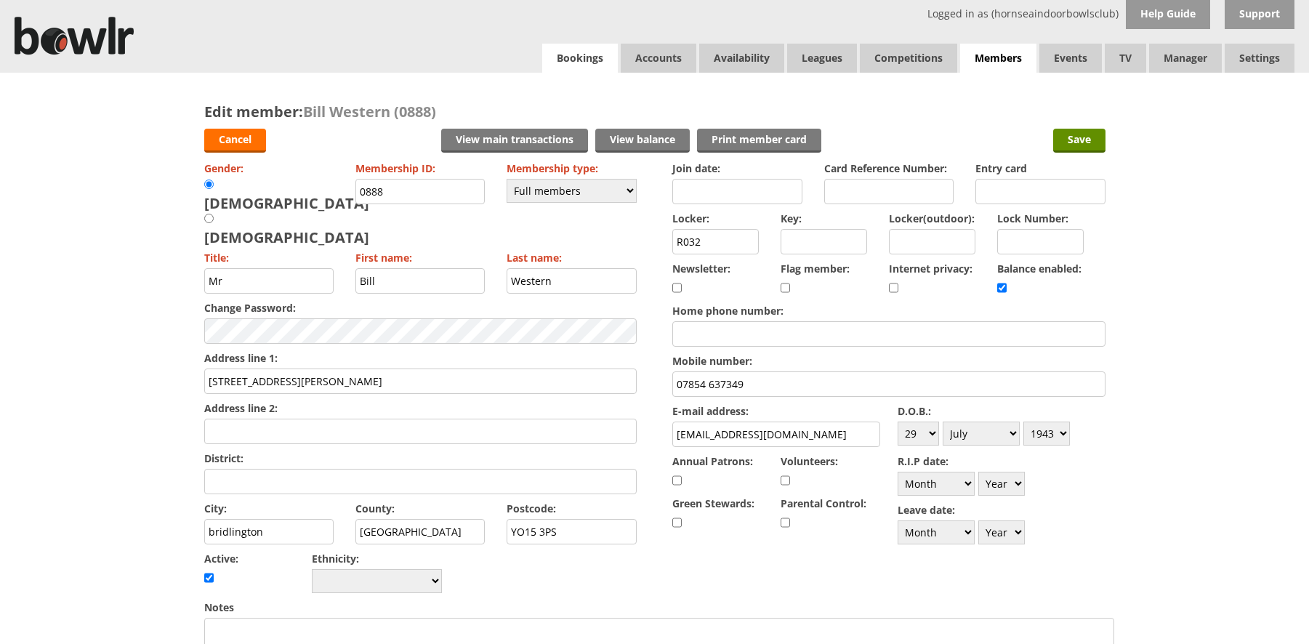
click at [580, 63] on link "Bookings" at bounding box center [580, 58] width 76 height 29
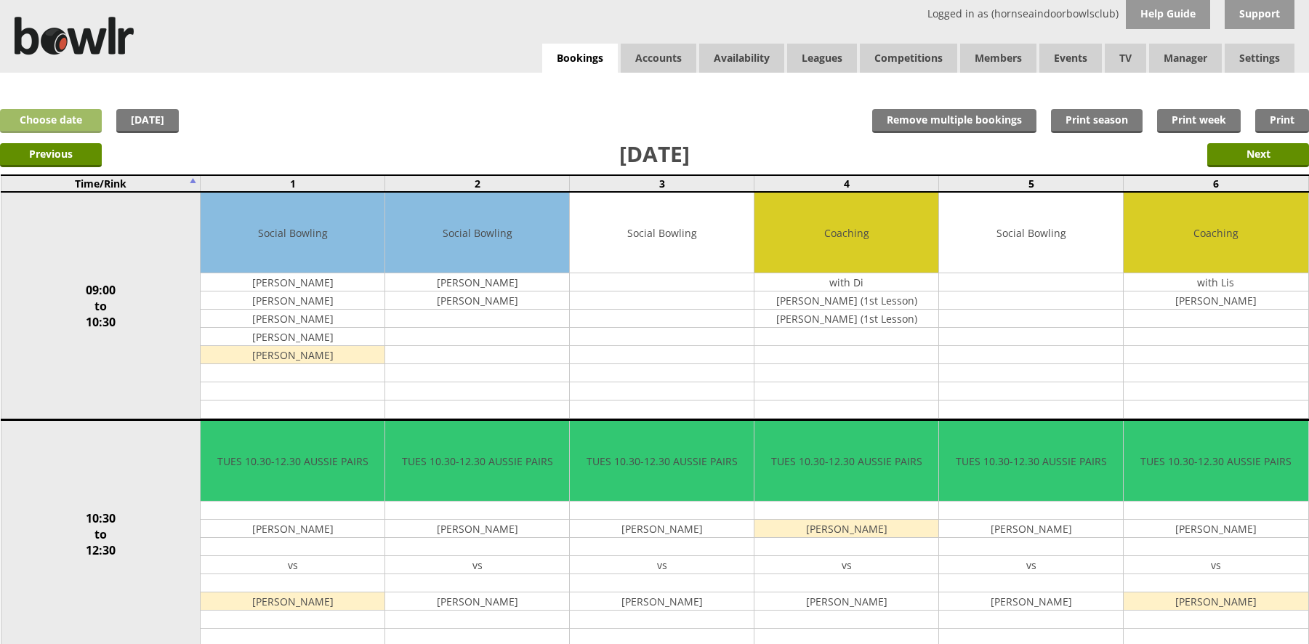
click at [51, 121] on link "Choose date" at bounding box center [51, 121] width 102 height 24
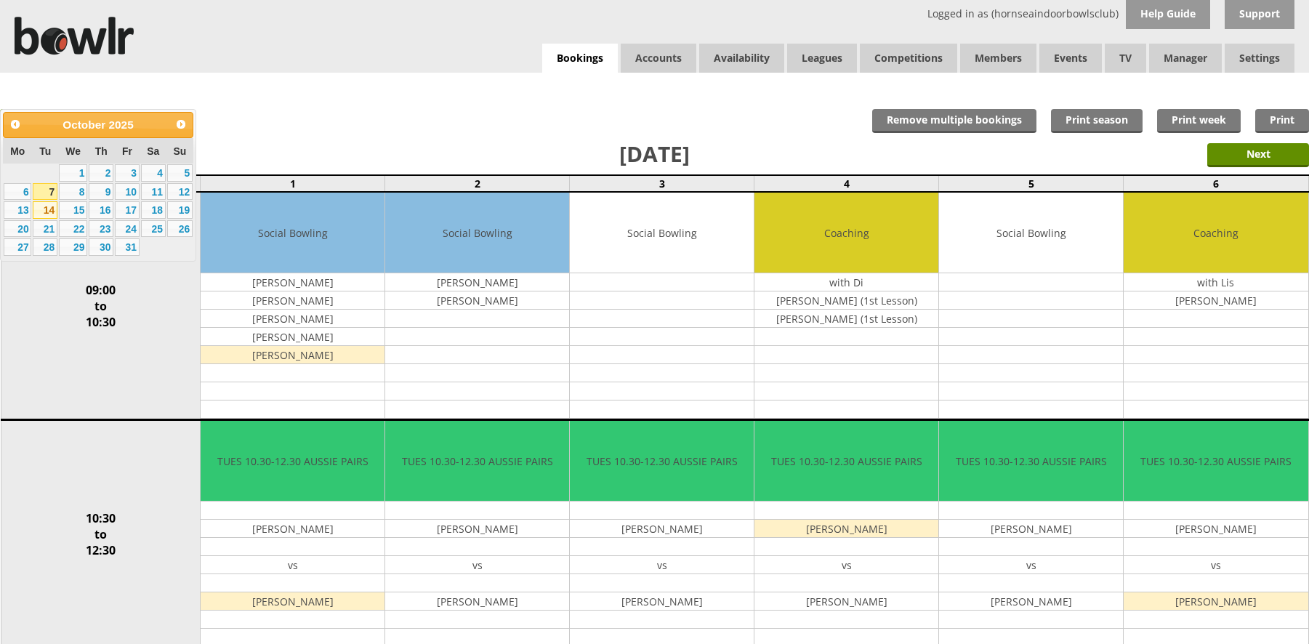
click at [48, 207] on link "14" at bounding box center [45, 209] width 25 height 17
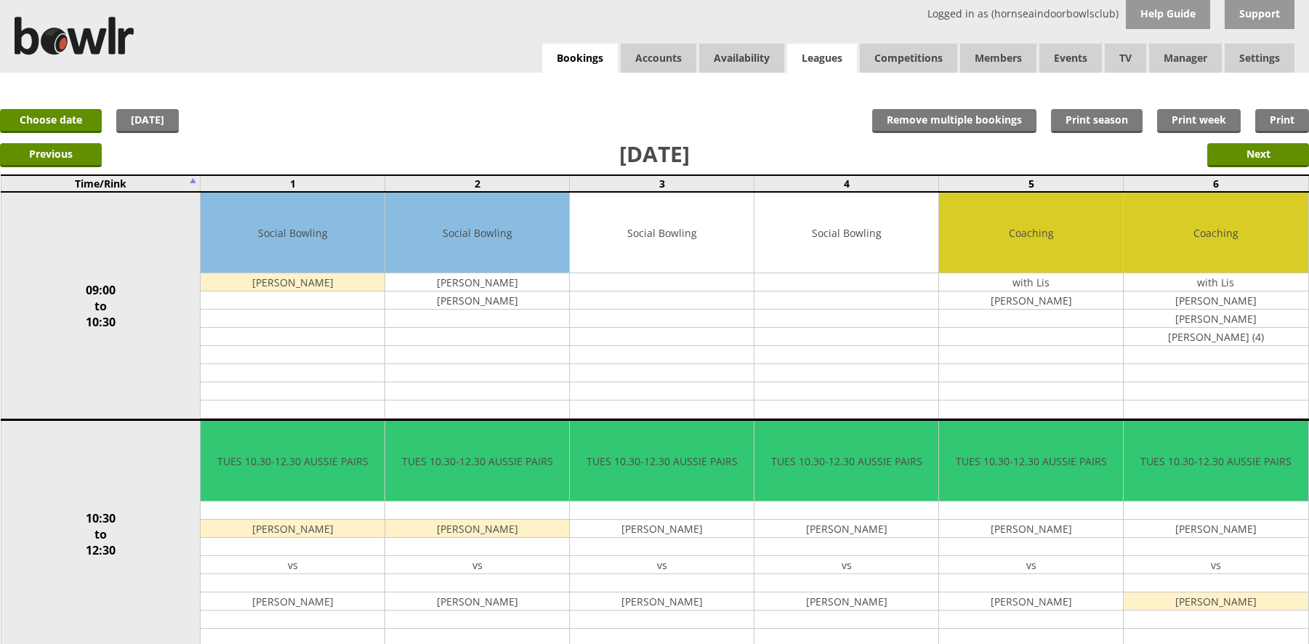
click at [832, 60] on link "Leagues" at bounding box center [822, 58] width 70 height 29
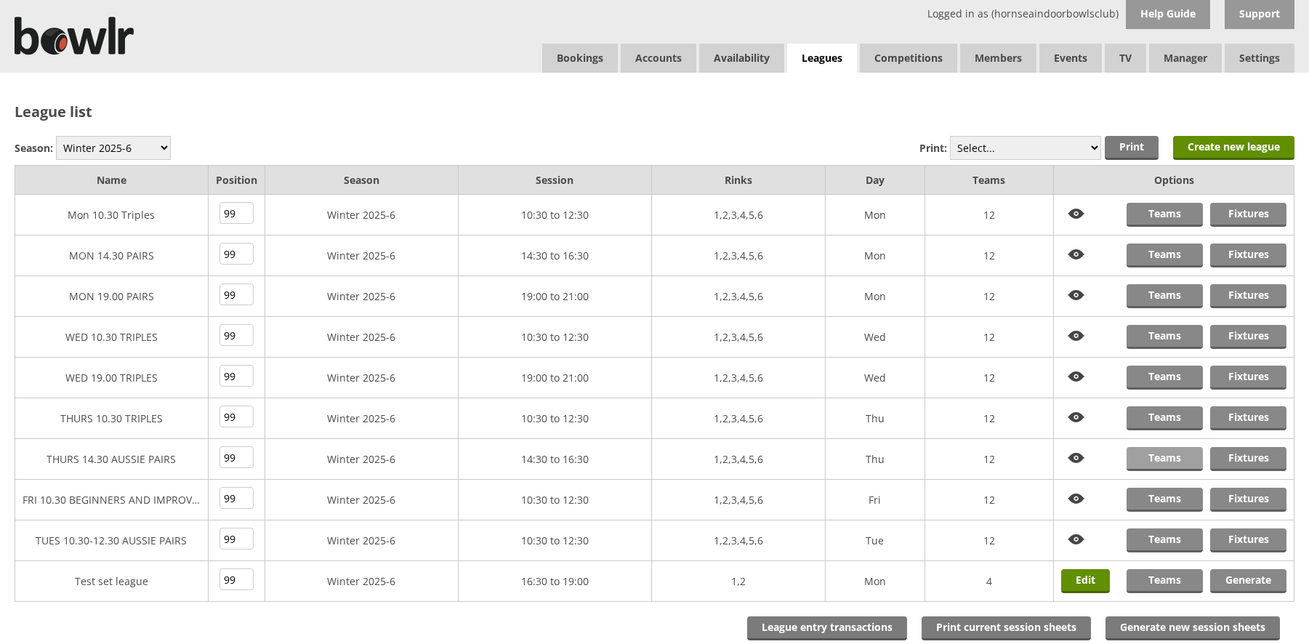
click at [1156, 455] on link "Teams" at bounding box center [1165, 459] width 76 height 24
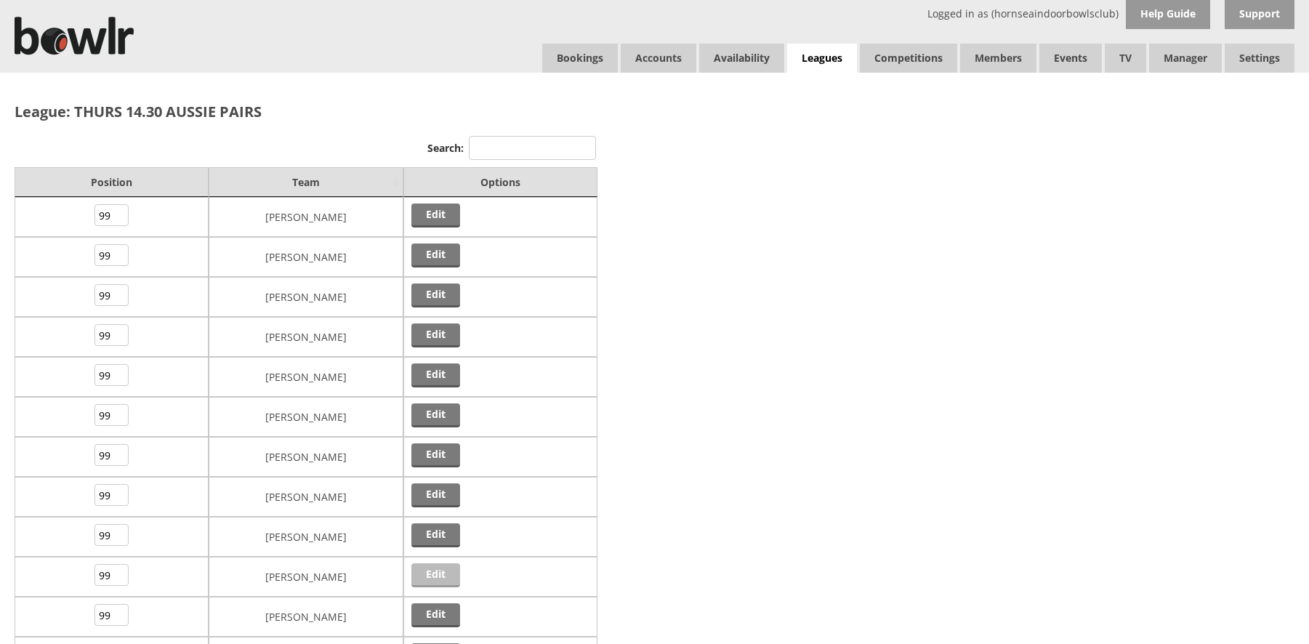
click at [432, 576] on link "Edit" at bounding box center [435, 575] width 49 height 24
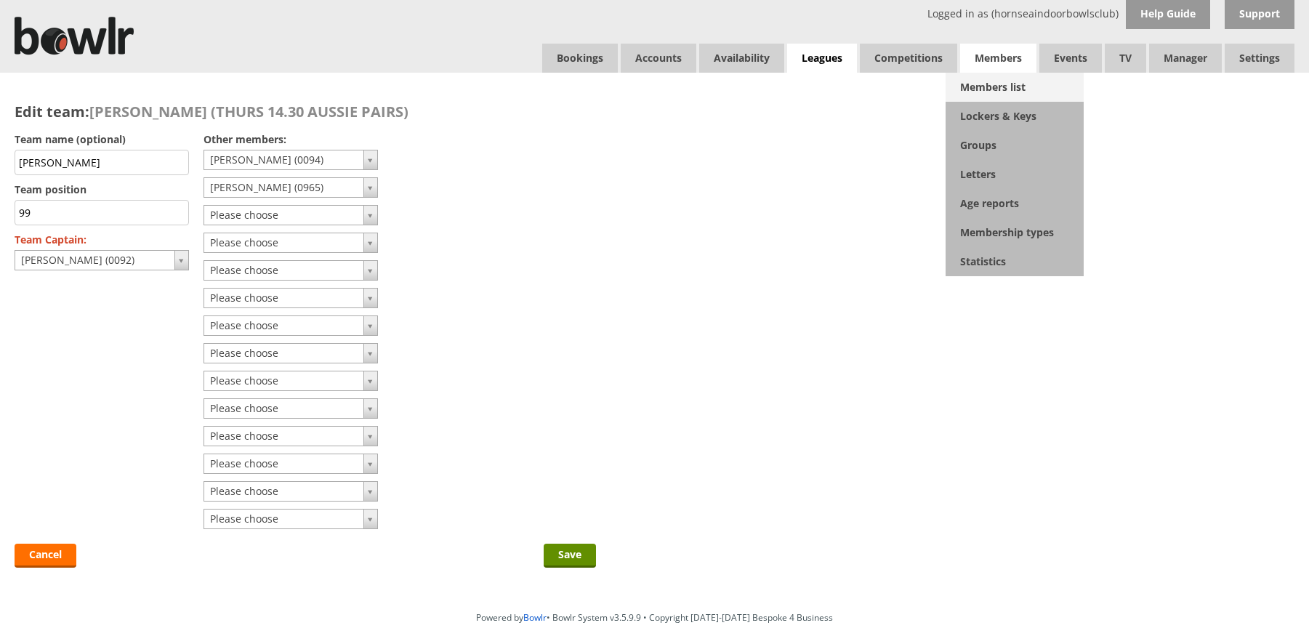
click at [999, 86] on link "Members list" at bounding box center [1015, 87] width 138 height 29
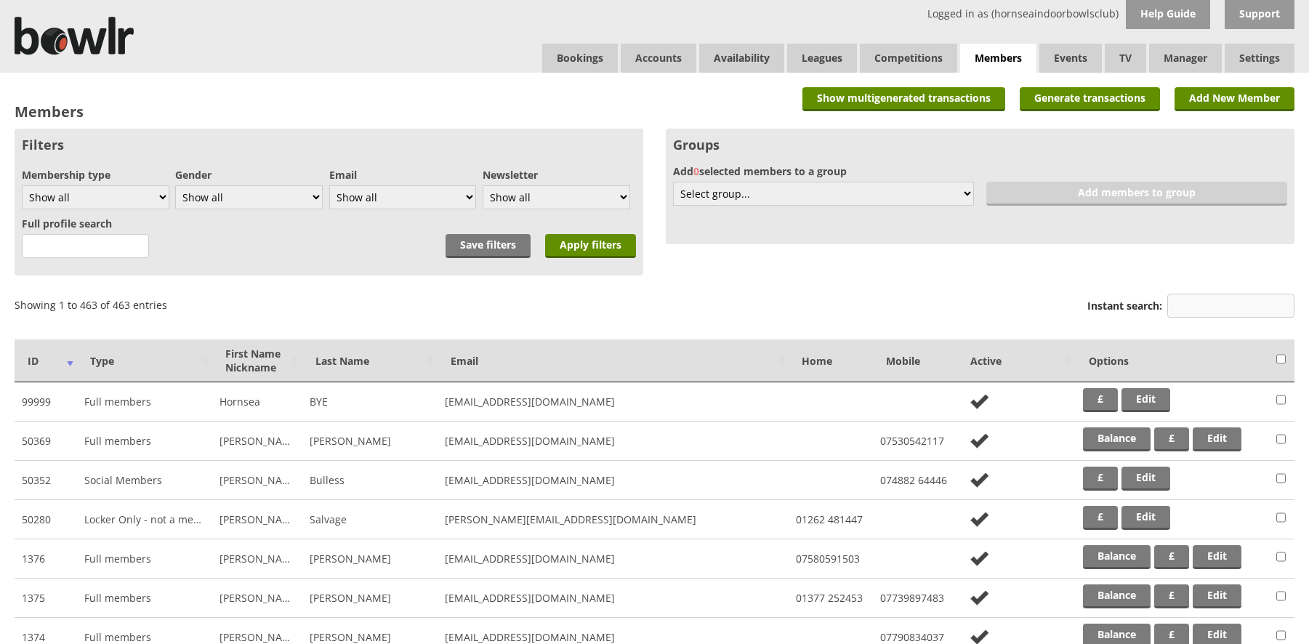
click at [1183, 307] on input "Instant search:" at bounding box center [1230, 306] width 127 height 24
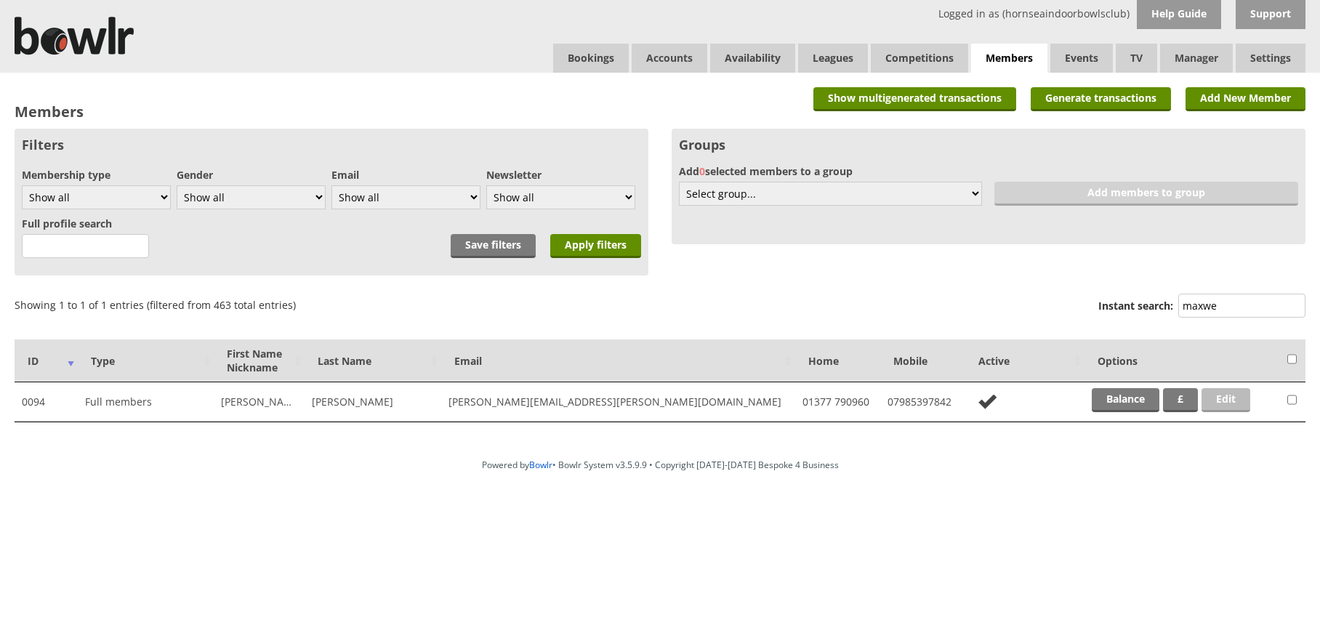
type input "maxwe"
click at [1218, 401] on link "Edit" at bounding box center [1226, 400] width 49 height 24
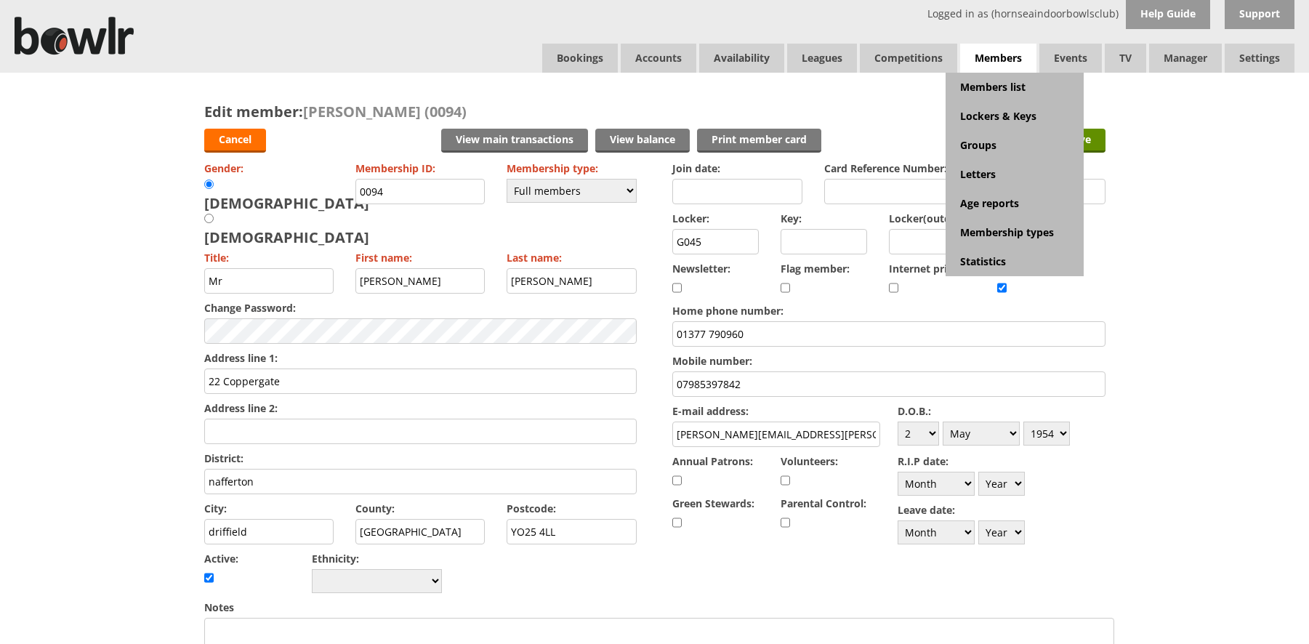
drag, startPoint x: 977, startPoint y: 51, endPoint x: 981, endPoint y: 63, distance: 13.1
click at [978, 58] on span "Members" at bounding box center [998, 59] width 76 height 30
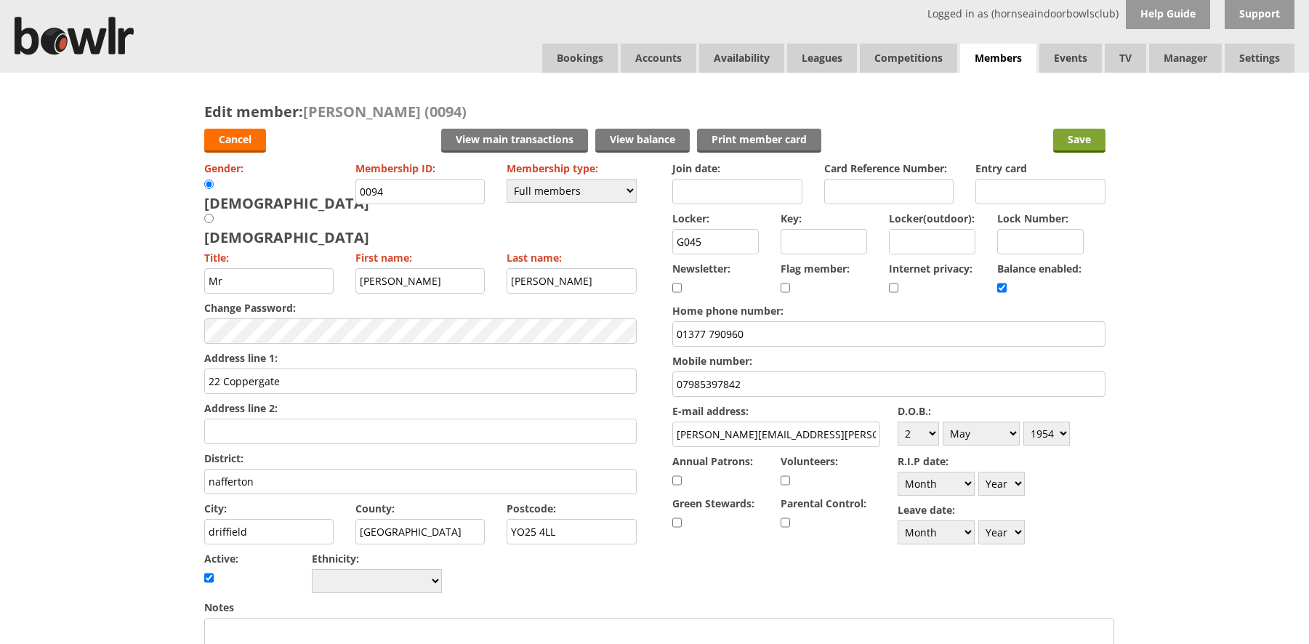
click at [1085, 142] on input "Save" at bounding box center [1079, 141] width 52 height 24
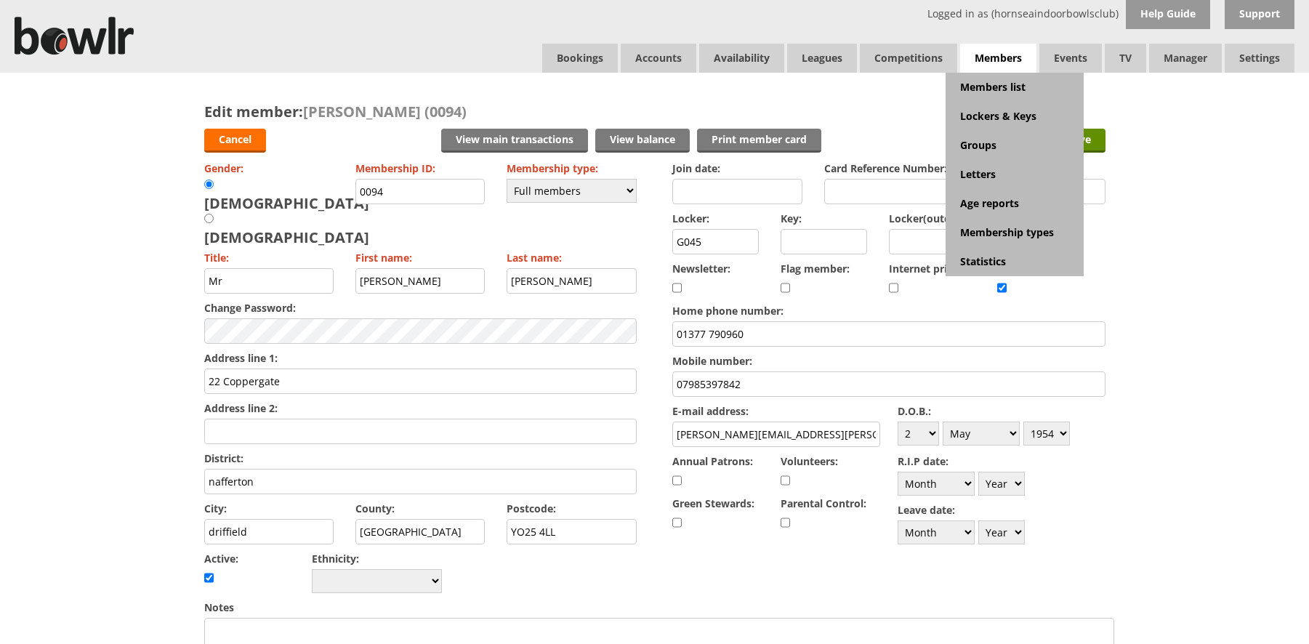
click at [993, 57] on span "Members" at bounding box center [998, 59] width 76 height 30
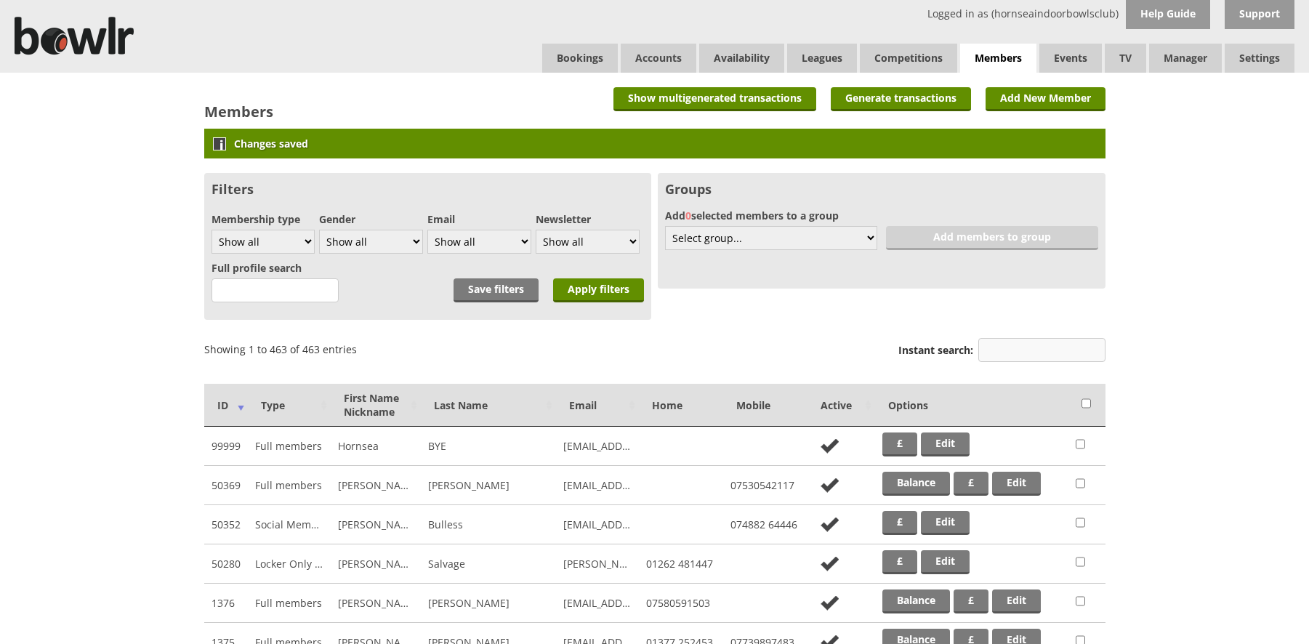
click at [1061, 346] on input "Instant search:" at bounding box center [1041, 350] width 127 height 24
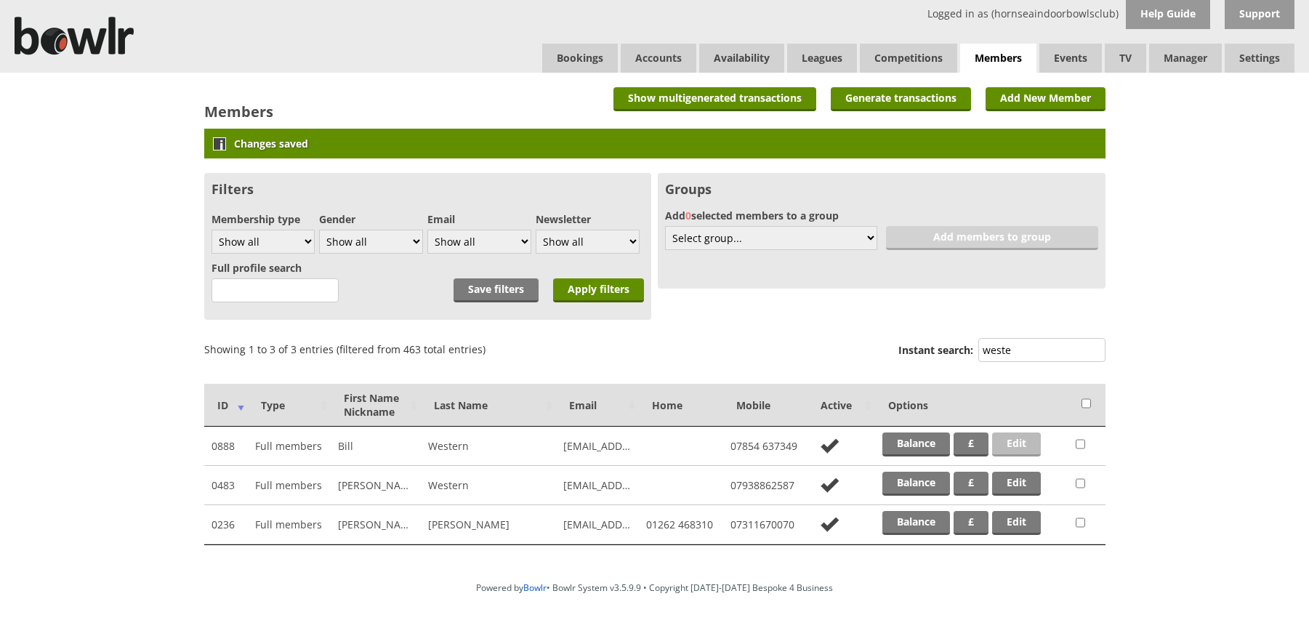
type input "weste"
click at [1026, 443] on link "Edit" at bounding box center [1016, 444] width 49 height 24
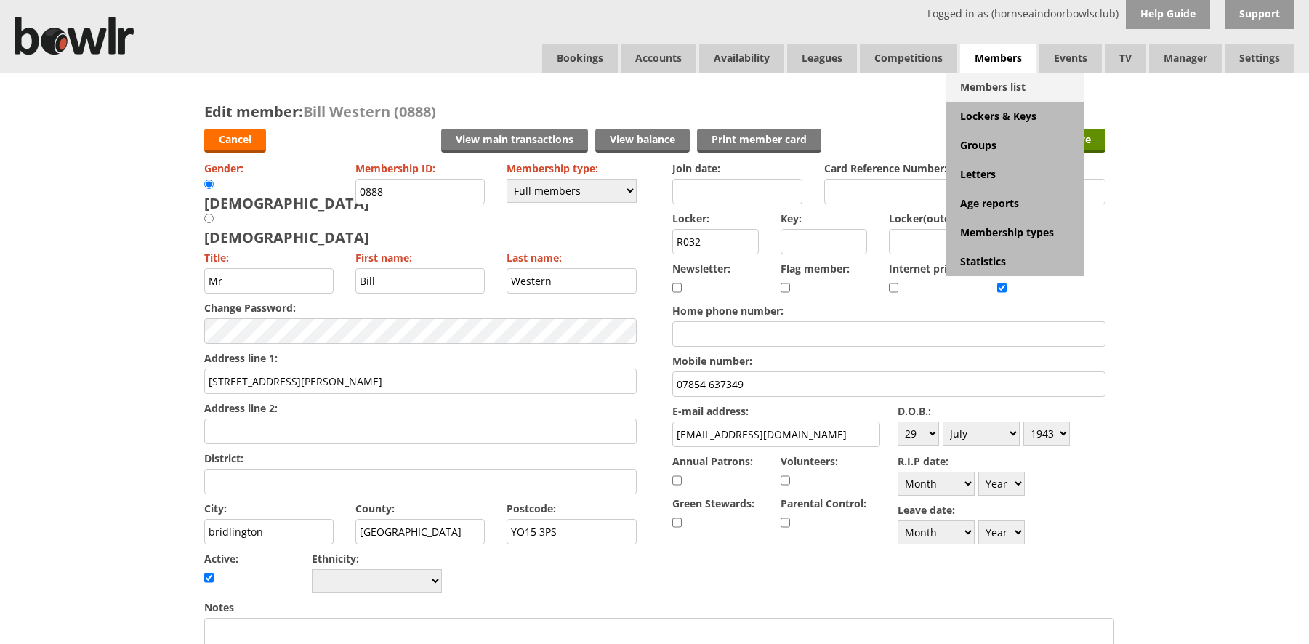
click at [1001, 86] on link "Members list" at bounding box center [1015, 87] width 138 height 29
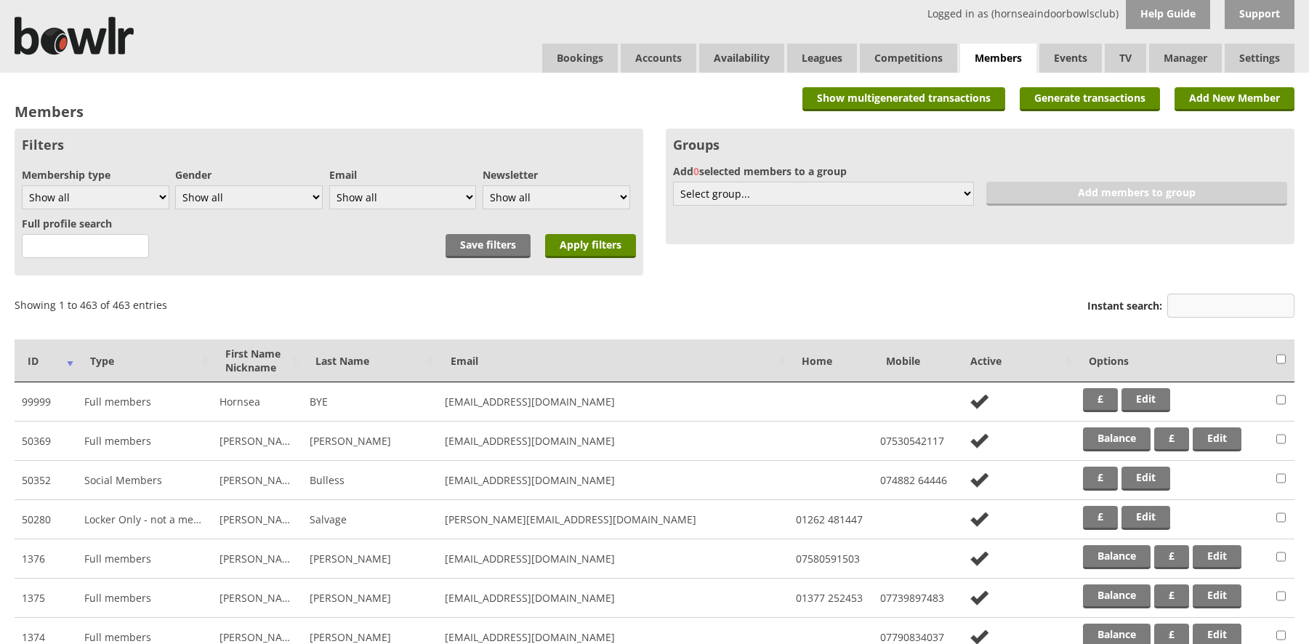
drag, startPoint x: 1200, startPoint y: 311, endPoint x: 1208, endPoint y: 286, distance: 26.0
click at [1201, 310] on input "Instant search:" at bounding box center [1230, 306] width 127 height 24
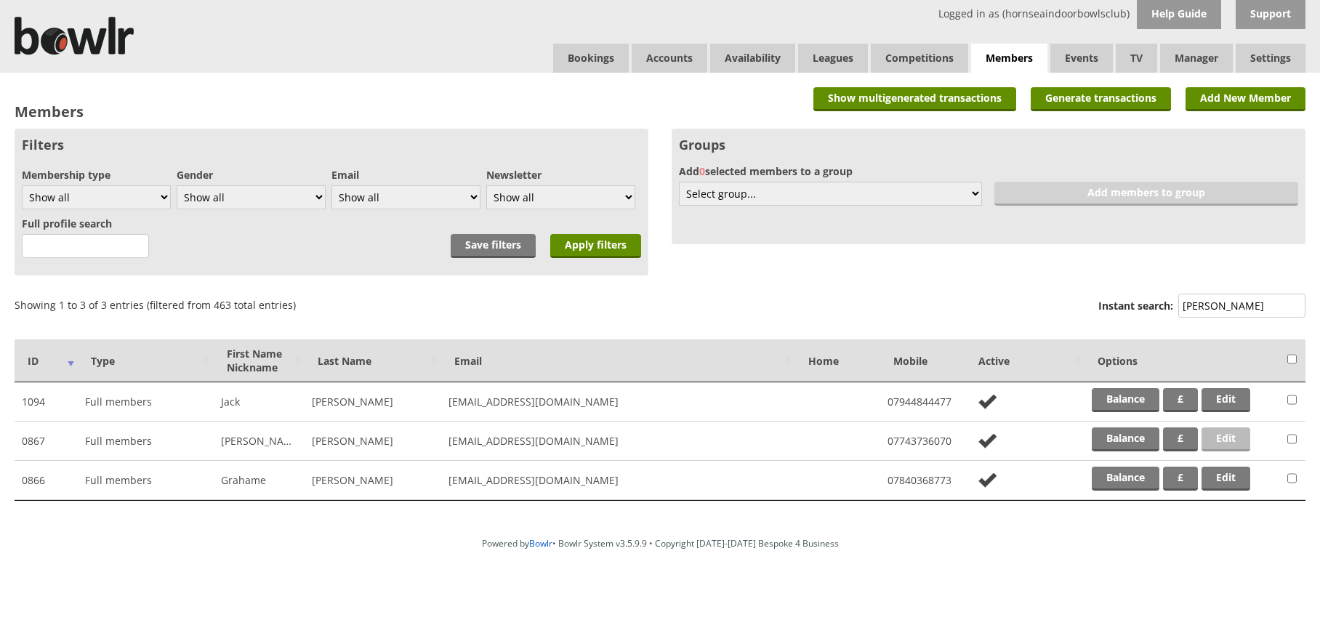
type input "[PERSON_NAME]"
click at [1224, 436] on link "Edit" at bounding box center [1226, 439] width 49 height 24
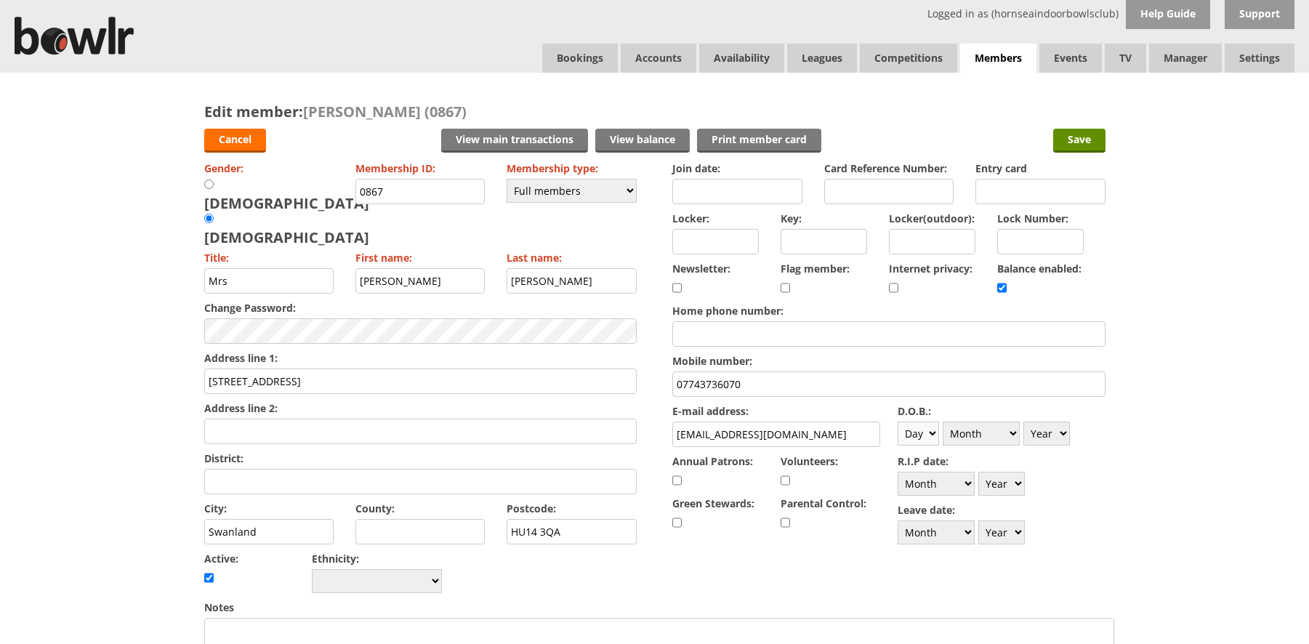
click at [934, 435] on select "Day 1 2 3 4 5 6 7 8 9 10 11 12 13 14 15 16 17 18 19 20 21 22 23 24 25 26 27 28 …" at bounding box center [918, 434] width 41 height 24
select select "21"
click at [898, 422] on select "Day 1 2 3 4 5 6 7 8 9 10 11 12 13 14 15 16 17 18 19 20 21 22 23 24 25 26 27 28 …" at bounding box center [918, 434] width 41 height 24
click at [1013, 432] on select "Month January February March April May June July August September October Novem…" at bounding box center [981, 434] width 77 height 24
select select "2"
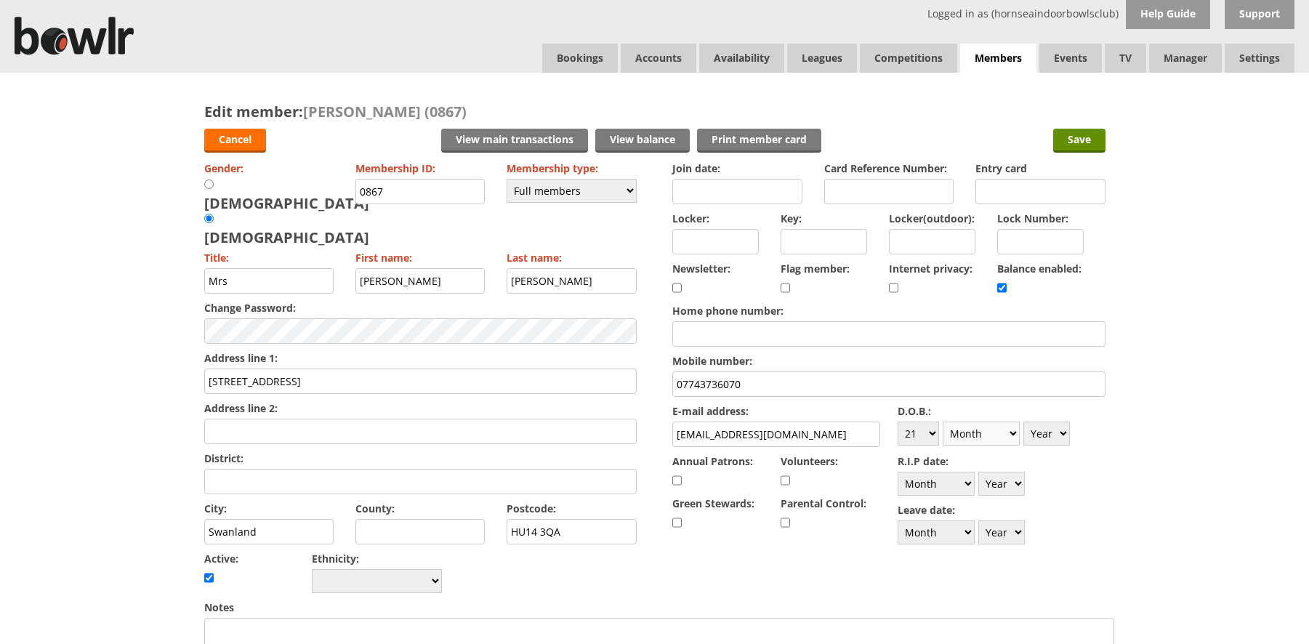
click at [943, 422] on select "Month January February March April May June July August September October Novem…" at bounding box center [981, 434] width 77 height 24
click at [1060, 442] on select "Year [DATE] 1901 1902 1903 1904 1905 1906 1907 1908 1909 1910 1911 1912 1913 19…" at bounding box center [1046, 434] width 47 height 24
select select "1957"
click at [1023, 422] on select "Year [DATE] 1901 1902 1903 1904 1905 1906 1907 1908 1909 1910 1911 1912 1913 19…" at bounding box center [1046, 434] width 47 height 24
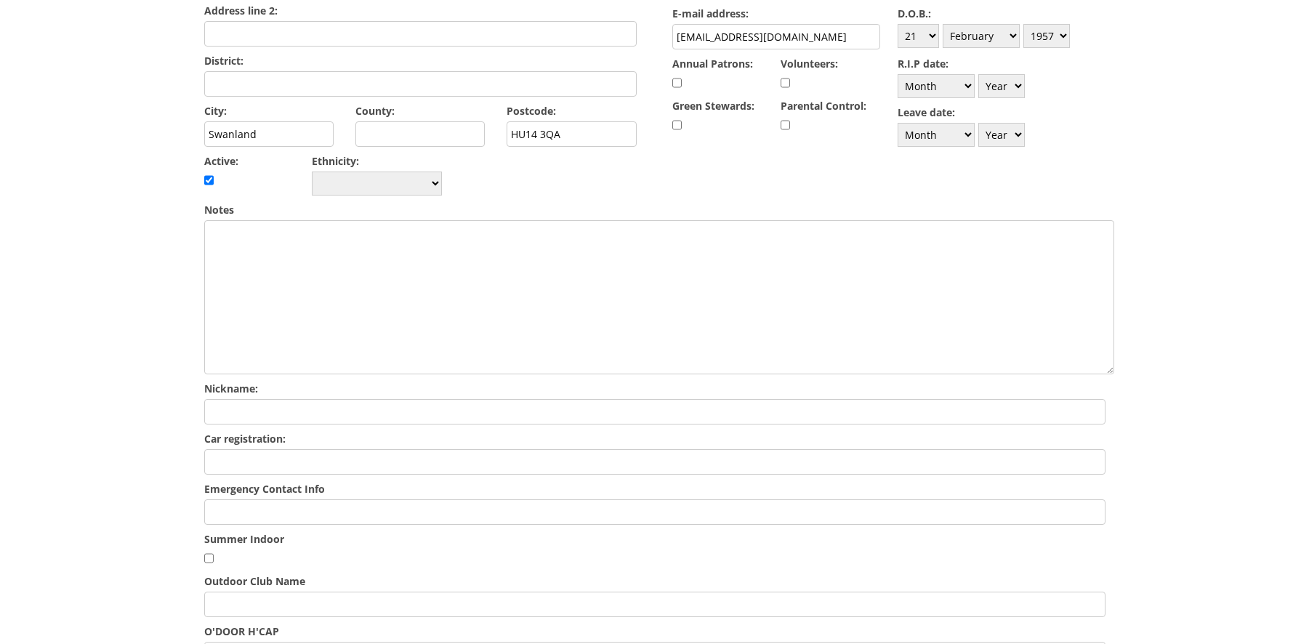
scroll to position [399, 0]
click at [235, 498] on input "Emergency Contact Info" at bounding box center [654, 510] width 901 height 25
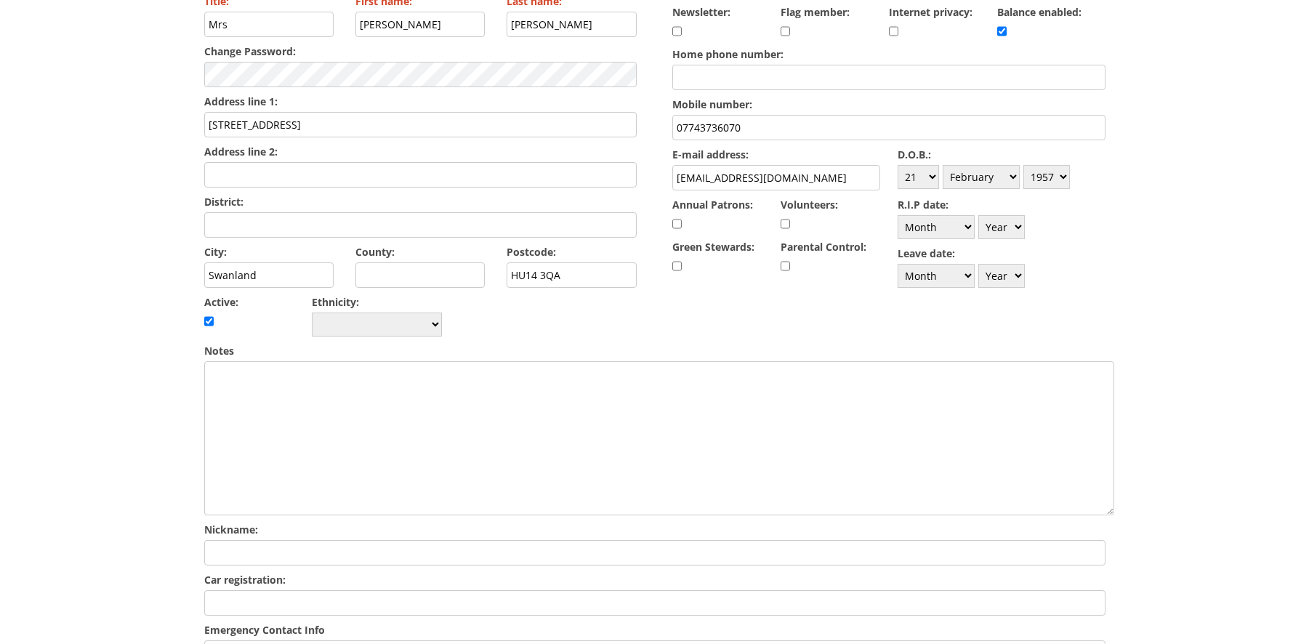
scroll to position [0, 0]
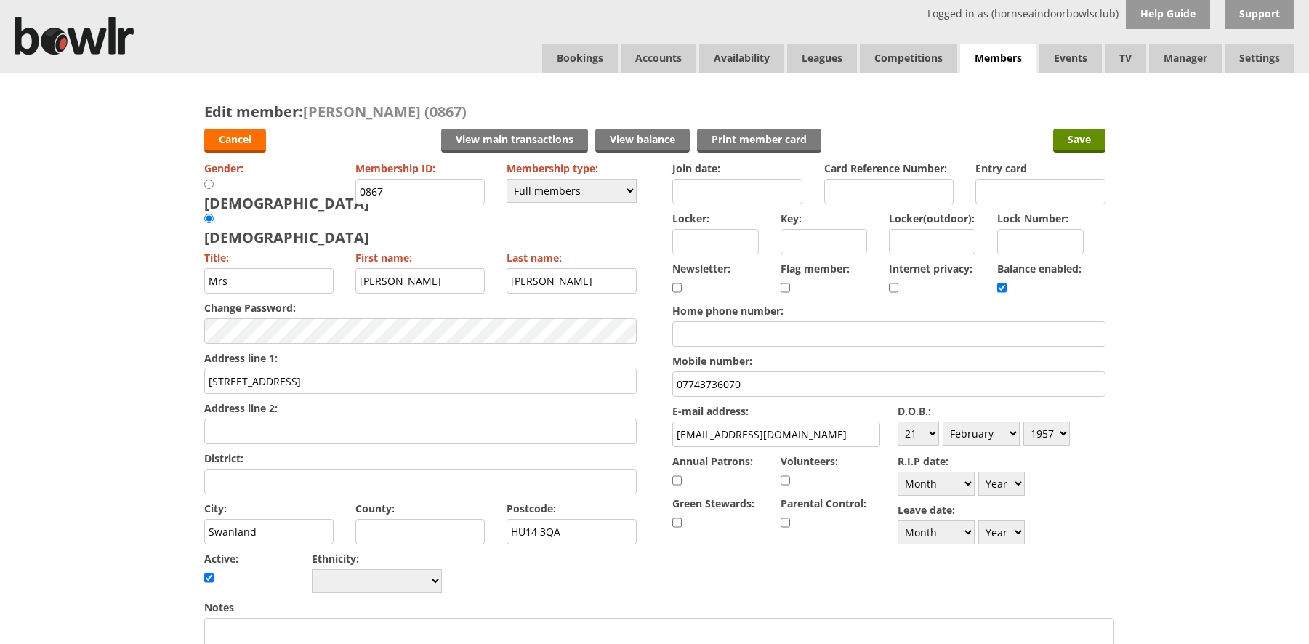
type input "Grahame Wells 07840368773"
click at [1082, 139] on input "Save" at bounding box center [1079, 141] width 52 height 24
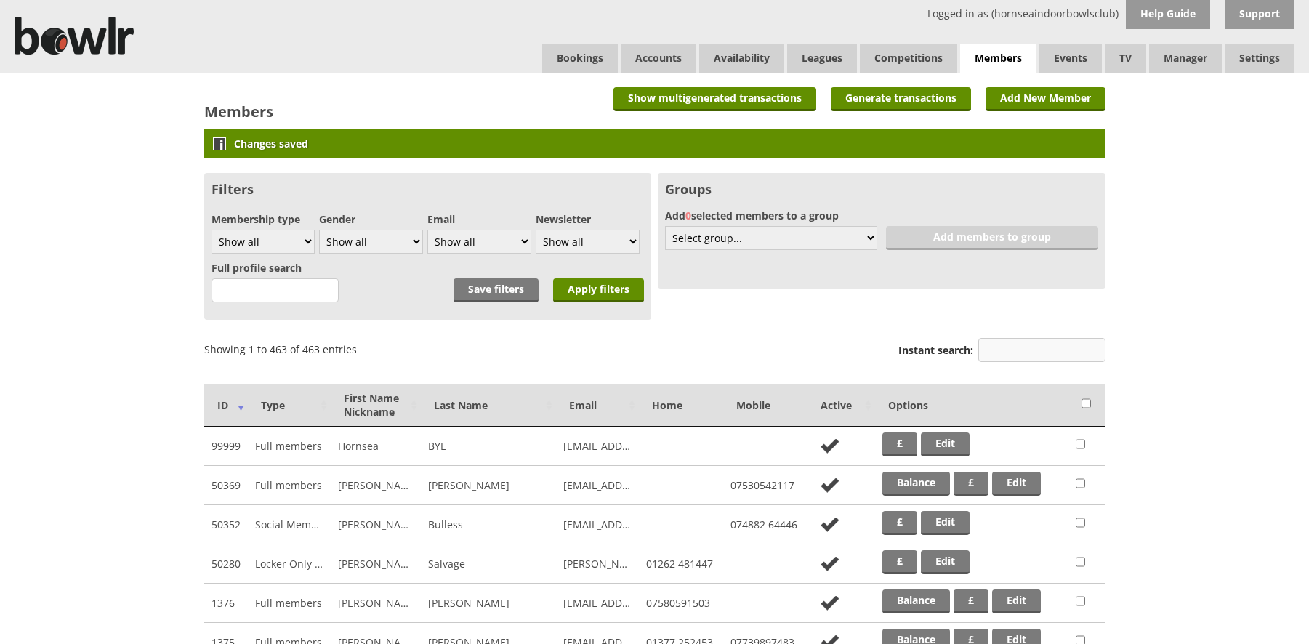
click at [1000, 347] on input "Instant search:" at bounding box center [1041, 350] width 127 height 24
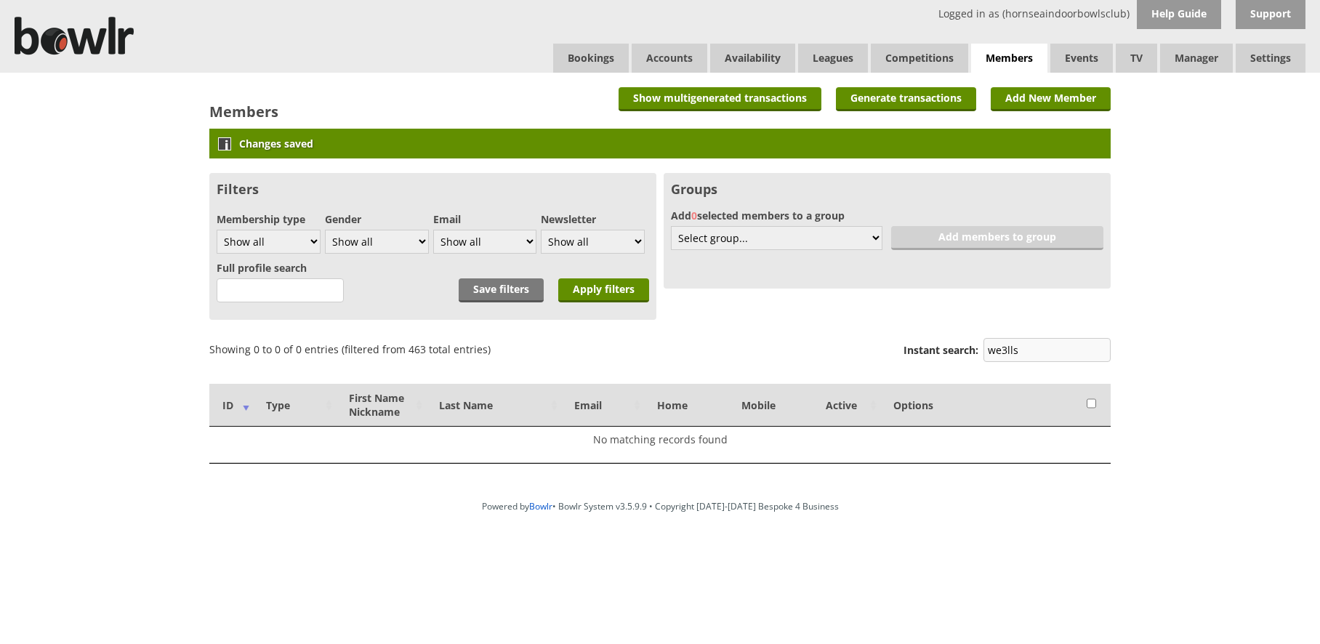
click at [1013, 349] on input "we3lls" at bounding box center [1046, 350] width 127 height 24
click at [1007, 352] on input "we3lls" at bounding box center [1046, 350] width 127 height 24
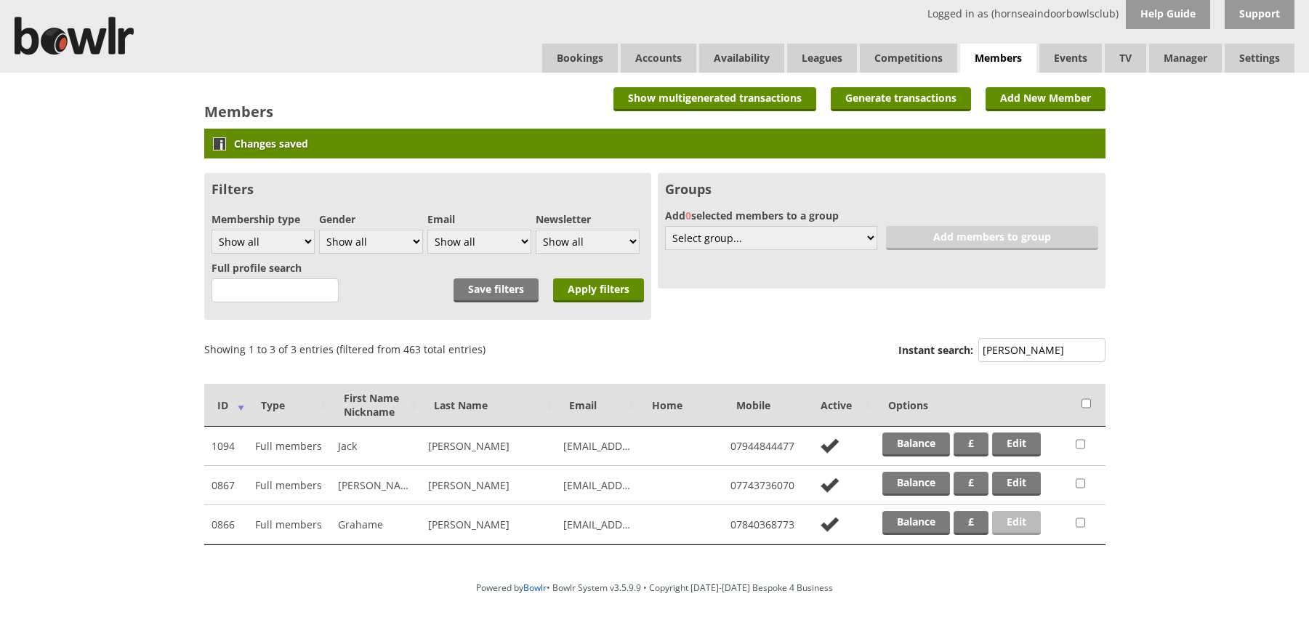
type input "[PERSON_NAME]"
click at [1018, 520] on link "Edit" at bounding box center [1016, 523] width 49 height 24
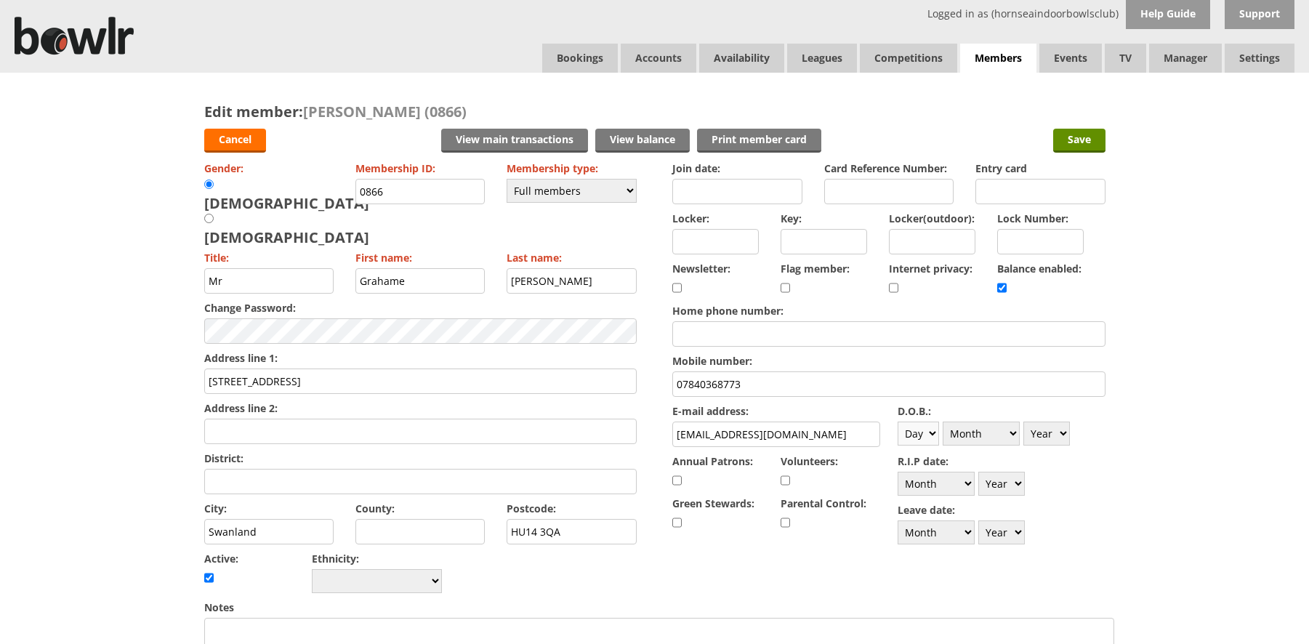
click at [933, 432] on select "Day 1 2 3 4 5 6 7 8 9 10 11 12 13 14 15 16 17 18 19 20 21 22 23 24 25 26 27 28 …" at bounding box center [918, 434] width 41 height 24
select select "15"
click at [898, 422] on select "Day 1 2 3 4 5 6 7 8 9 10 11 12 13 14 15 16 17 18 19 20 21 22 23 24 25 26 27 28 …" at bounding box center [918, 434] width 41 height 24
click at [1009, 434] on select "Month January February March April May June July August September October Novem…" at bounding box center [981, 434] width 77 height 24
select select "9"
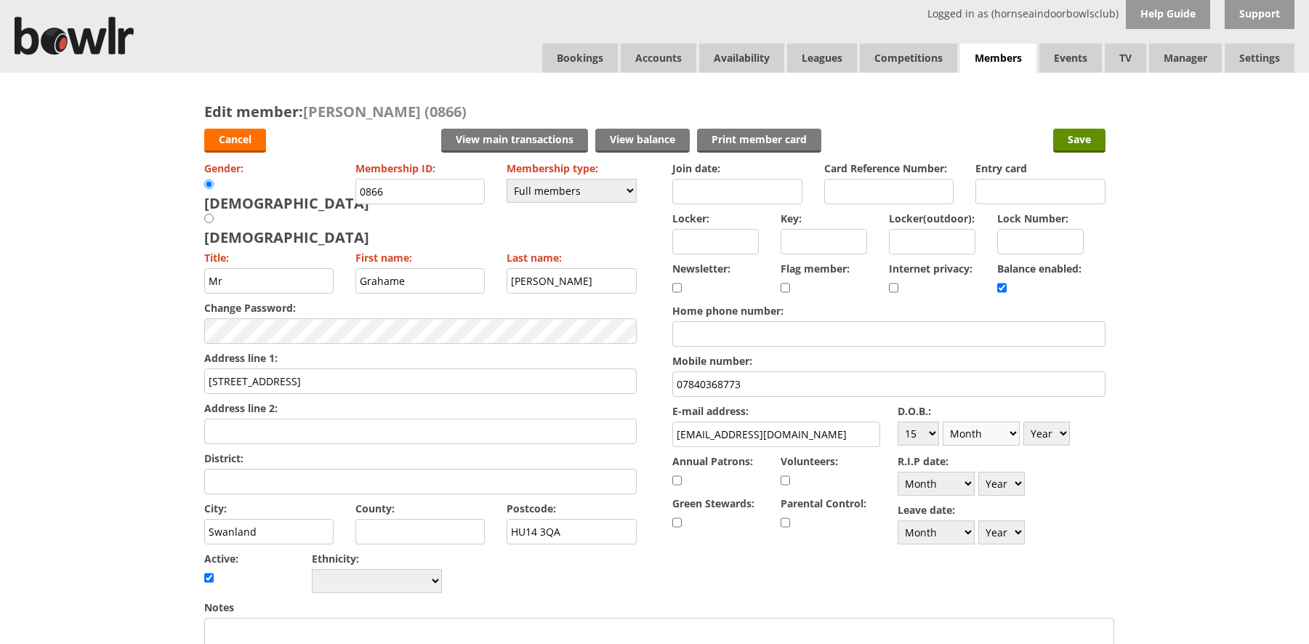
click at [943, 422] on select "Month January February March April May June July August September October Novem…" at bounding box center [981, 434] width 77 height 24
click at [1063, 435] on select "Year [DATE] 1901 1902 1903 1904 1905 1906 1907 1908 1909 1910 1911 1912 1913 19…" at bounding box center [1046, 434] width 47 height 24
select select "1954"
click at [1023, 422] on select "Year [DATE] 1901 1902 1903 1904 1905 1906 1907 1908 1909 1910 1911 1912 1913 19…" at bounding box center [1046, 434] width 47 height 24
click at [1082, 143] on input "Save" at bounding box center [1079, 141] width 52 height 24
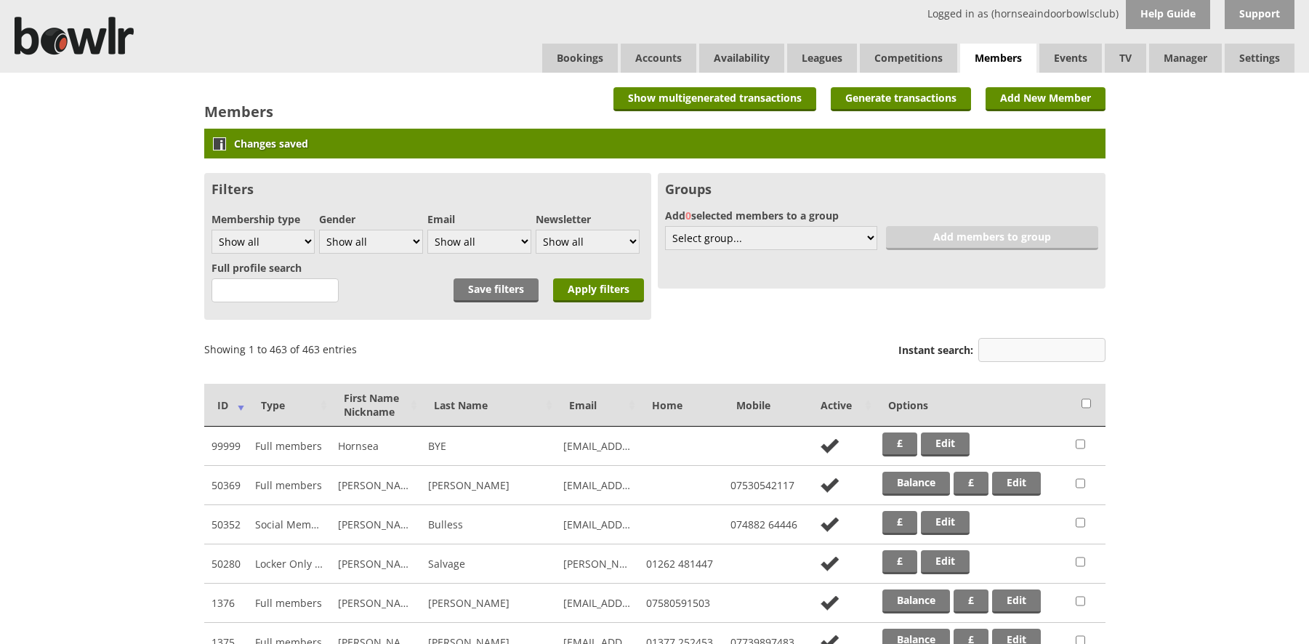
click at [1021, 354] on input "Instant search:" at bounding box center [1041, 350] width 127 height 24
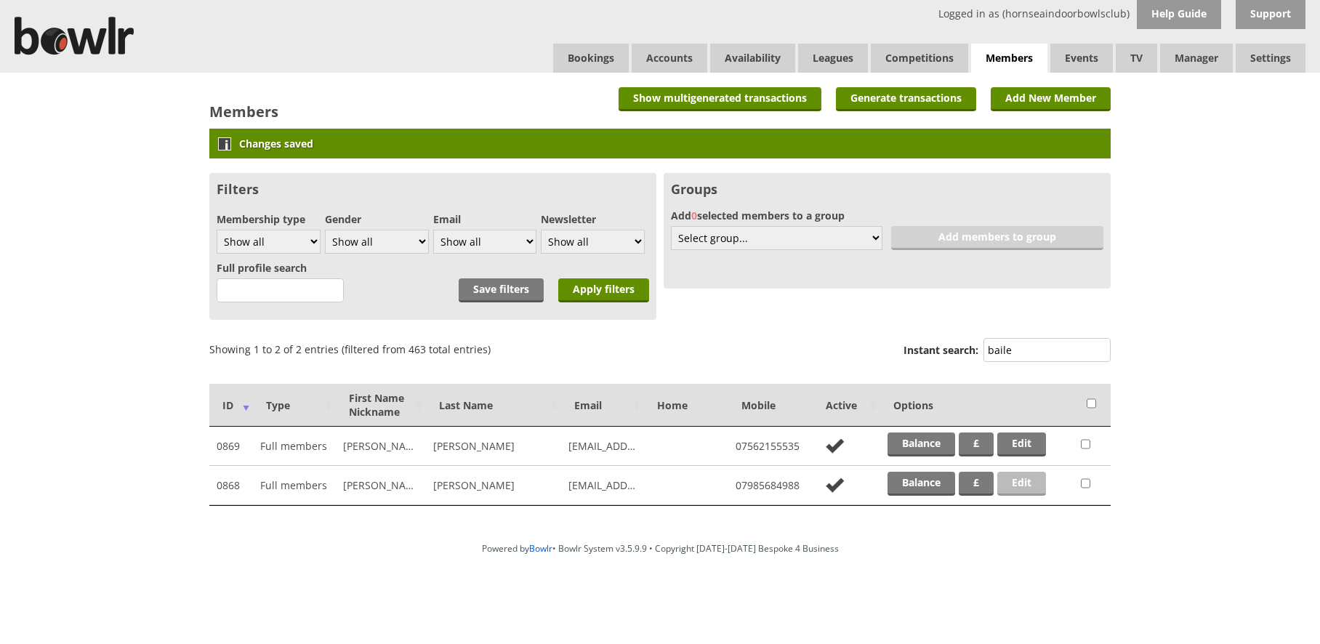
type input "baile"
click at [1022, 480] on link "Edit" at bounding box center [1021, 484] width 49 height 24
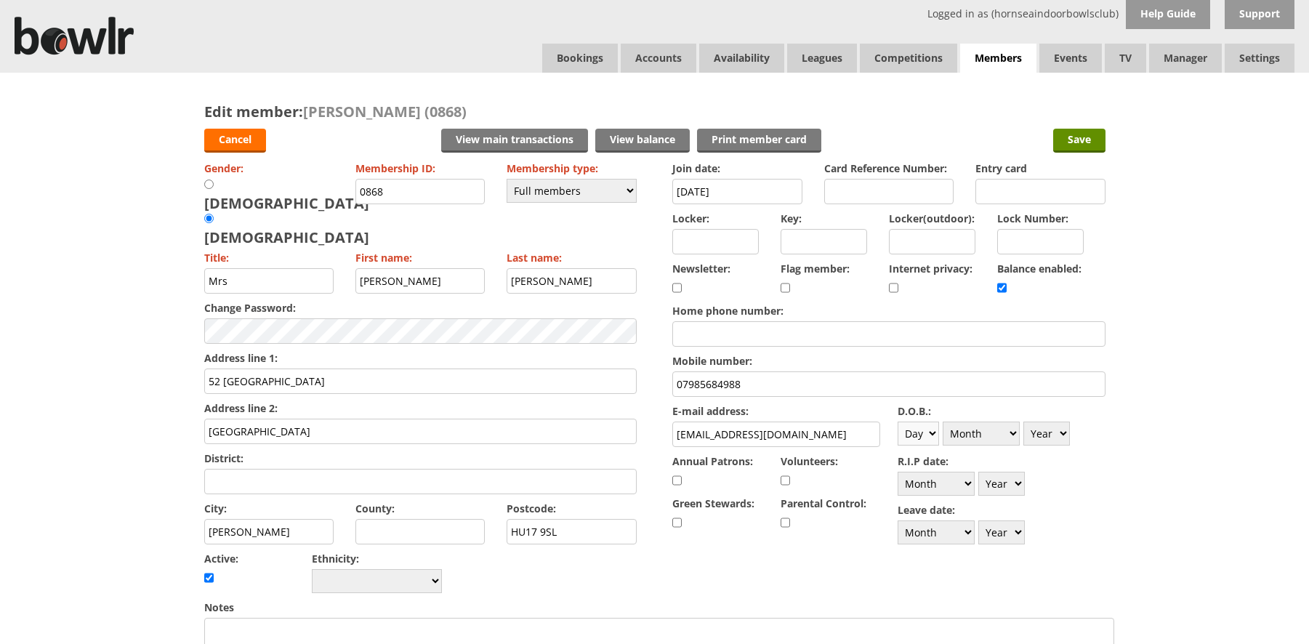
click at [932, 430] on select "Day 1 2 3 4 5 6 7 8 9 10 11 12 13 14 15 16 17 18 19 20 21 22 23 24 25 26 27 28 …" at bounding box center [918, 434] width 41 height 24
select select "7"
click at [898, 422] on select "Day 1 2 3 4 5 6 7 8 9 10 11 12 13 14 15 16 17 18 19 20 21 22 23 24 25 26 27 28 …" at bounding box center [918, 434] width 41 height 24
click at [1015, 432] on select "Month January February March April May June July August September October Novem…" at bounding box center [981, 434] width 77 height 24
select select "2"
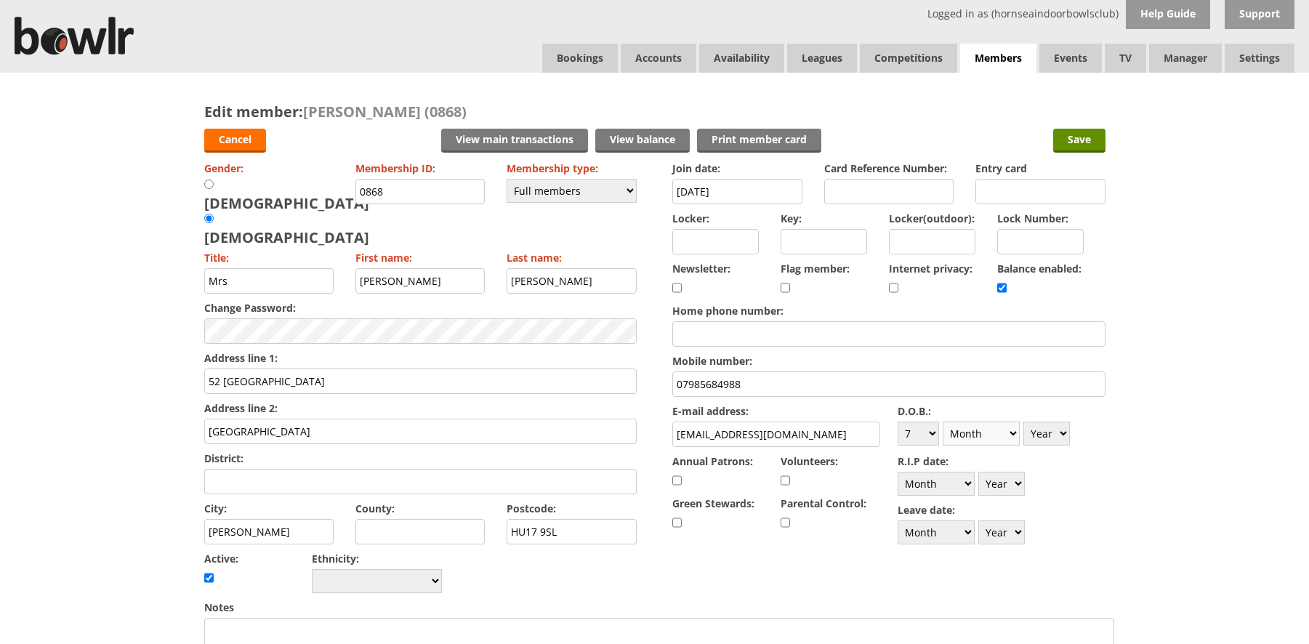
click at [943, 422] on select "Month January February March April May June July August September October Novem…" at bounding box center [981, 434] width 77 height 24
click at [1060, 434] on select "Year 1900 1901 1902 1903 1904 1905 1906 1907 1908 1909 1910 1911 1912 1913 1914…" at bounding box center [1046, 434] width 47 height 24
select select "1955"
click at [1023, 422] on select "Year 1900 1901 1902 1903 1904 1905 1906 1907 1908 1909 1910 1911 1912 1913 1914…" at bounding box center [1046, 434] width 47 height 24
click at [1079, 140] on input "Save" at bounding box center [1079, 141] width 52 height 24
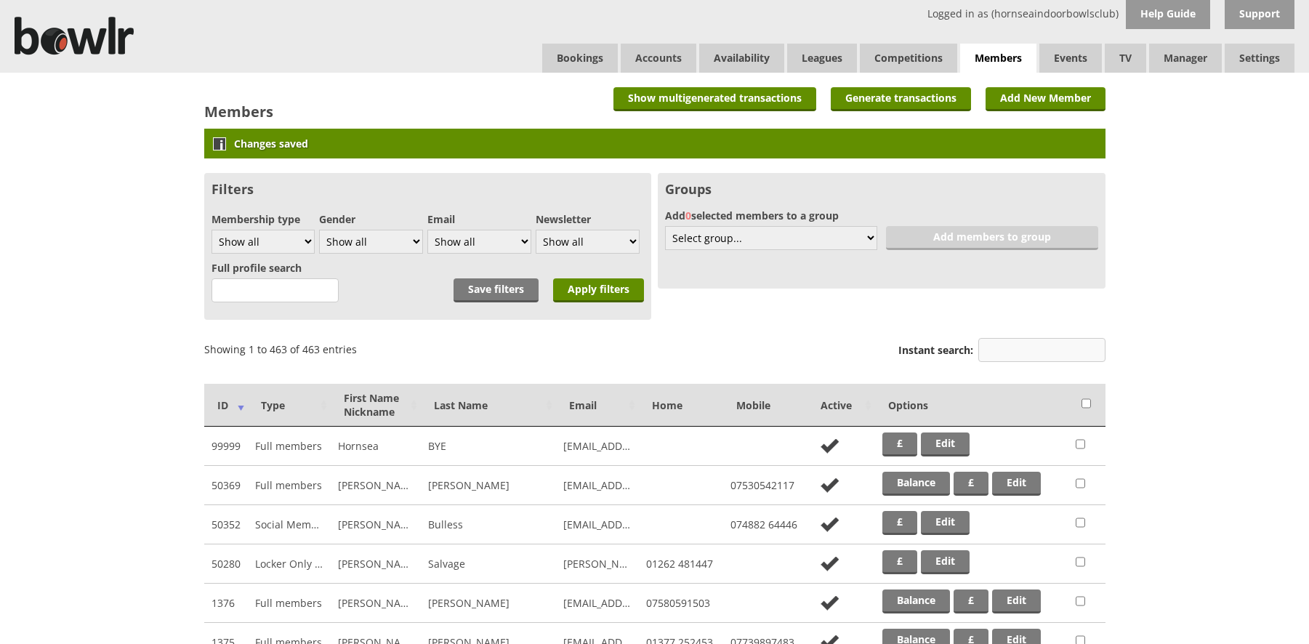
click at [1000, 348] on input "Instant search:" at bounding box center [1041, 350] width 127 height 24
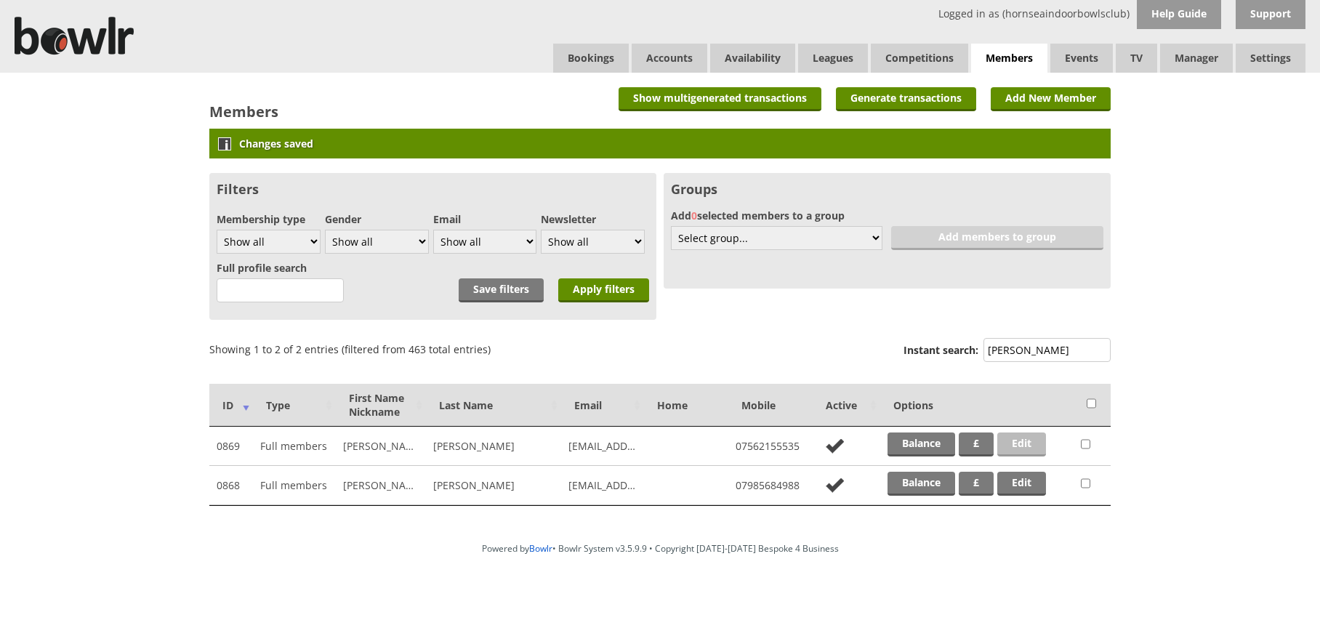
type input "bailey"
click at [1026, 443] on link "Edit" at bounding box center [1021, 444] width 49 height 24
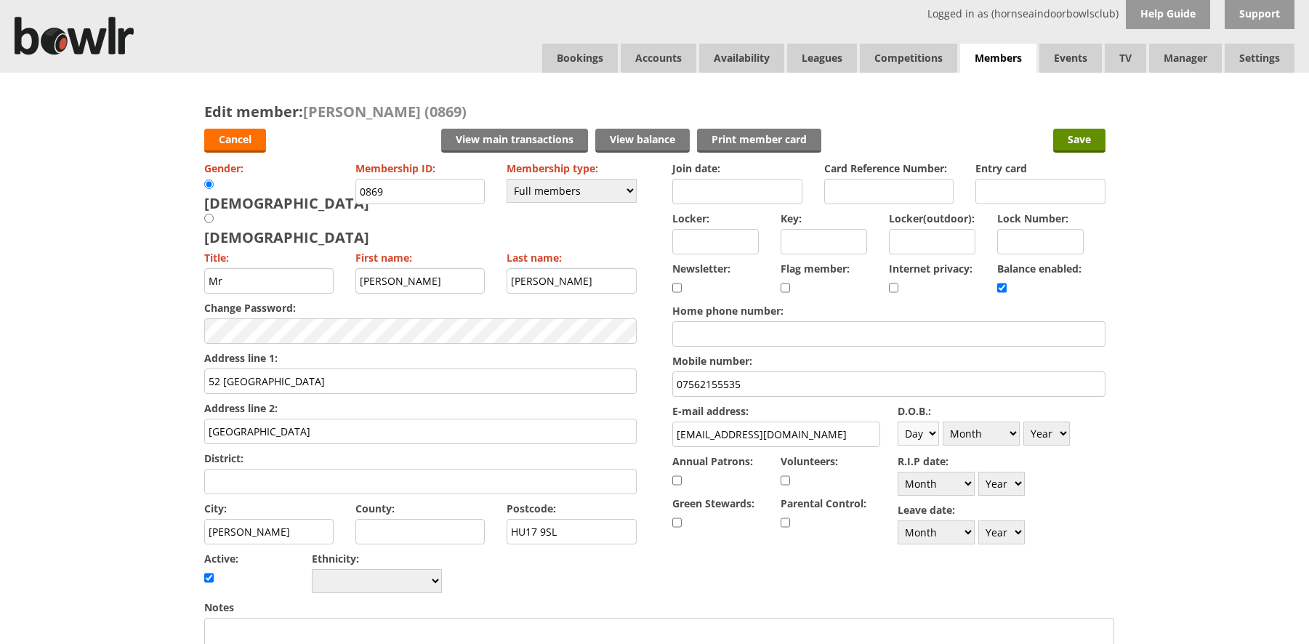
click at [935, 430] on select "Day 1 2 3 4 5 6 7 8 9 10 11 12 13 14 15 16 17 18 19 20 21 22 23 24 25 26 27 28 …" at bounding box center [918, 434] width 41 height 24
select select "10"
click at [898, 422] on select "Day 1 2 3 4 5 6 7 8 9 10 11 12 13 14 15 16 17 18 19 20 21 22 23 24 25 26 27 28 …" at bounding box center [918, 434] width 41 height 24
click at [1011, 432] on select "Month January February March April May June July August September October Novem…" at bounding box center [981, 434] width 77 height 24
select select "5"
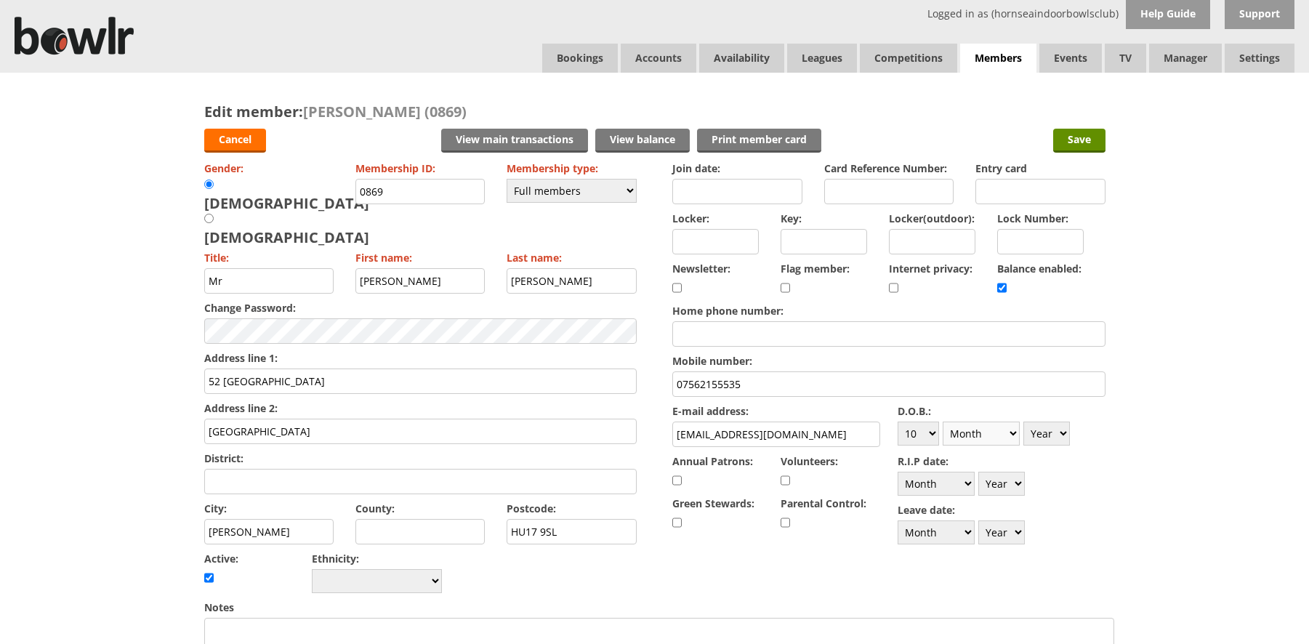
click at [943, 422] on select "Month January February March April May June July August September October Novem…" at bounding box center [981, 434] width 77 height 24
click at [1062, 432] on select "Year 1900 1901 1902 1903 1904 1905 1906 1907 1908 1909 1910 1911 1912 1913 1914…" at bounding box center [1046, 434] width 47 height 24
select select "1951"
click at [1023, 422] on select "Year 1900 1901 1902 1903 1904 1905 1906 1907 1908 1909 1910 1911 1912 1913 1914…" at bounding box center [1046, 434] width 47 height 24
click at [1072, 143] on input "Save" at bounding box center [1079, 141] width 52 height 24
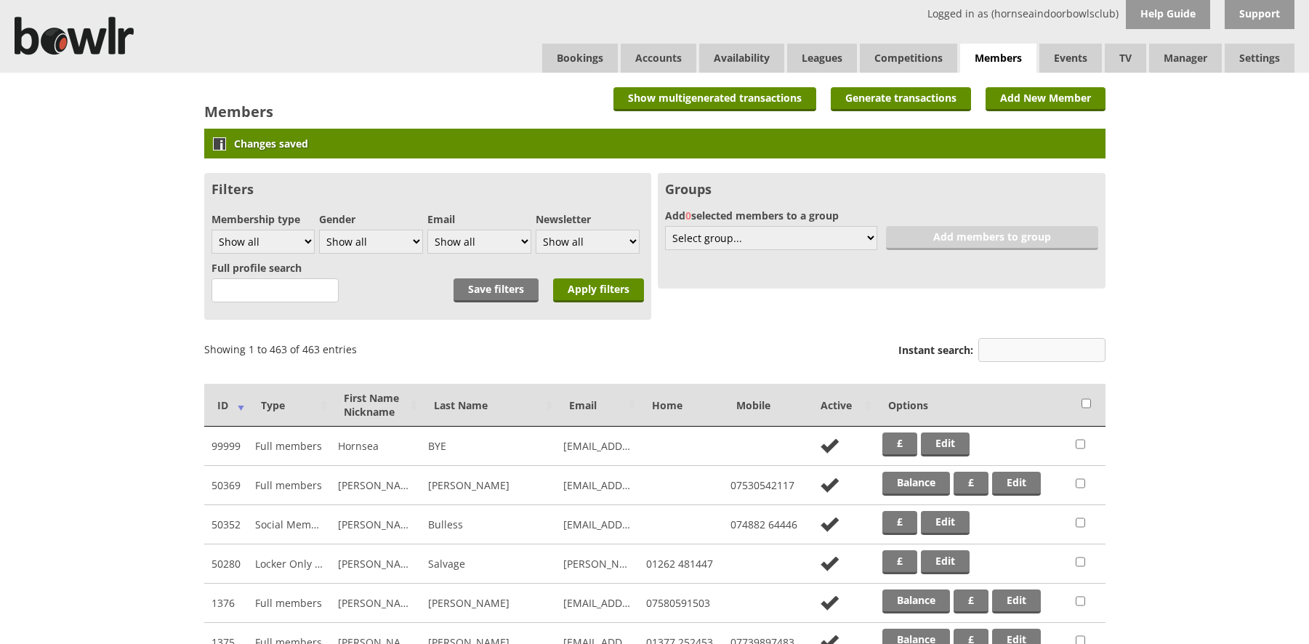
click at [991, 357] on input "Instant search:" at bounding box center [1041, 350] width 127 height 24
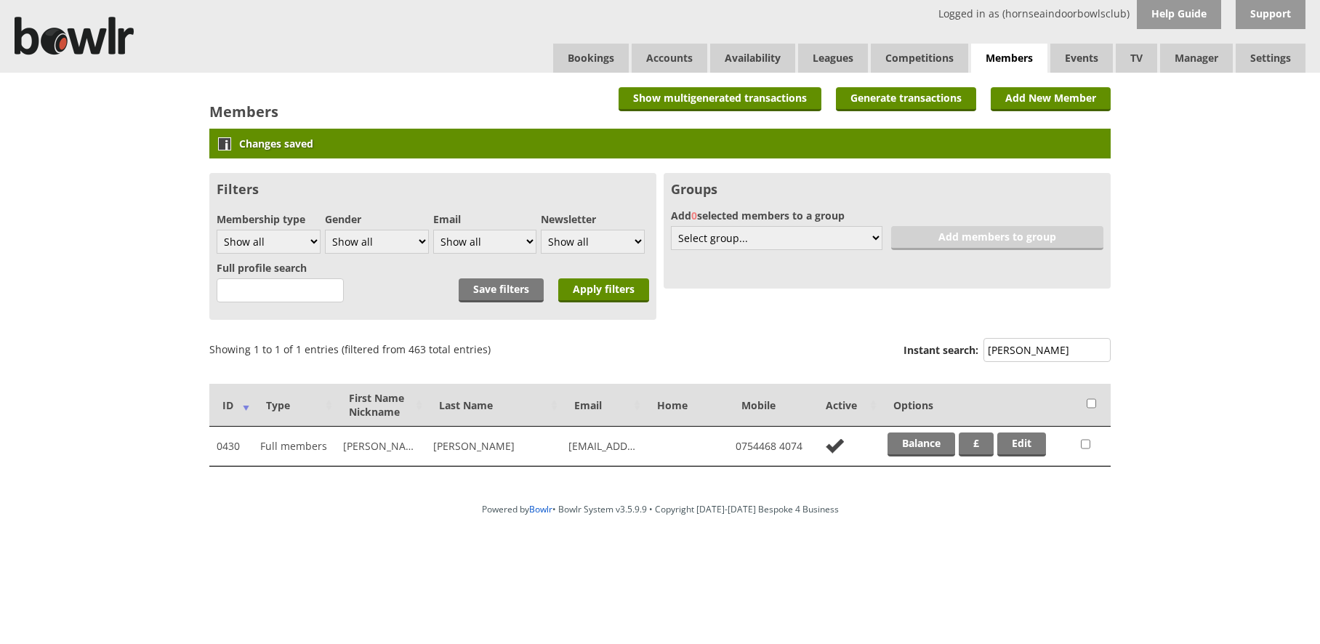
type input "calvert"
click at [1023, 442] on link "Edit" at bounding box center [1021, 444] width 49 height 24
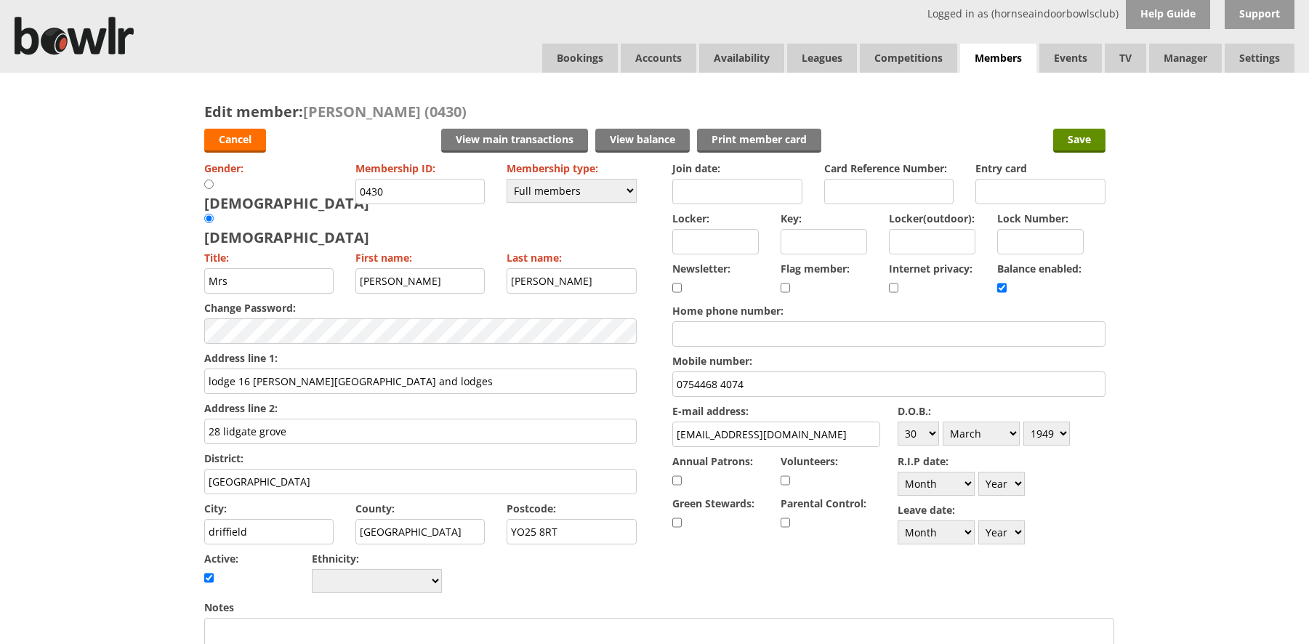
drag, startPoint x: 406, startPoint y: 347, endPoint x: 202, endPoint y: 331, distance: 204.9
click at [202, 331] on div "Edit member: Linda Calvert (0430) Cancel View main transactions View balance Pr…" at bounding box center [655, 636] width 930 height 1126
type input "1 Harper Street,"
drag, startPoint x: 286, startPoint y: 396, endPoint x: 148, endPoint y: 405, distance: 138.4
click at [148, 405] on div "Edit member: Linda Calvert (0430) Cancel View main transactions View balance Pr…" at bounding box center [654, 636] width 1309 height 1126
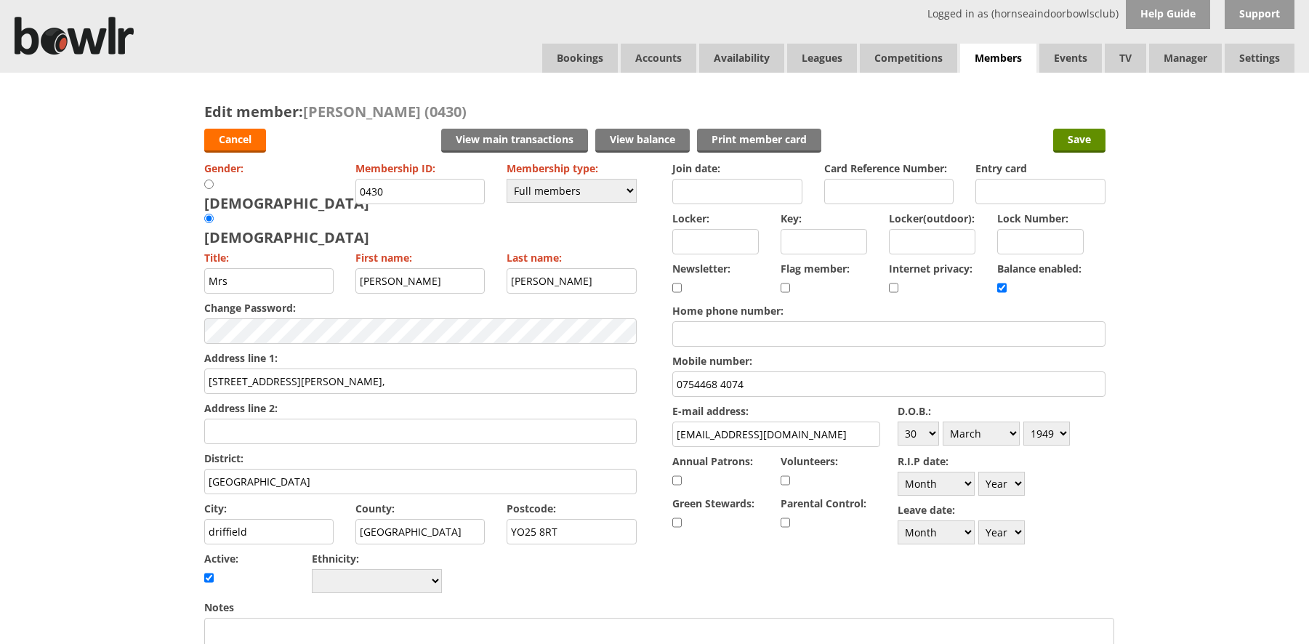
drag, startPoint x: 273, startPoint y: 447, endPoint x: 182, endPoint y: 443, distance: 90.2
click at [182, 443] on div "Edit member: Linda Calvert (0430) Cancel View main transactions View balance Pr…" at bounding box center [654, 636] width 1309 height 1126
click at [206, 519] on input "driffield" at bounding box center [269, 531] width 130 height 25
type input "Driffield"
drag, startPoint x: 590, startPoint y: 485, endPoint x: 487, endPoint y: 487, distance: 102.5
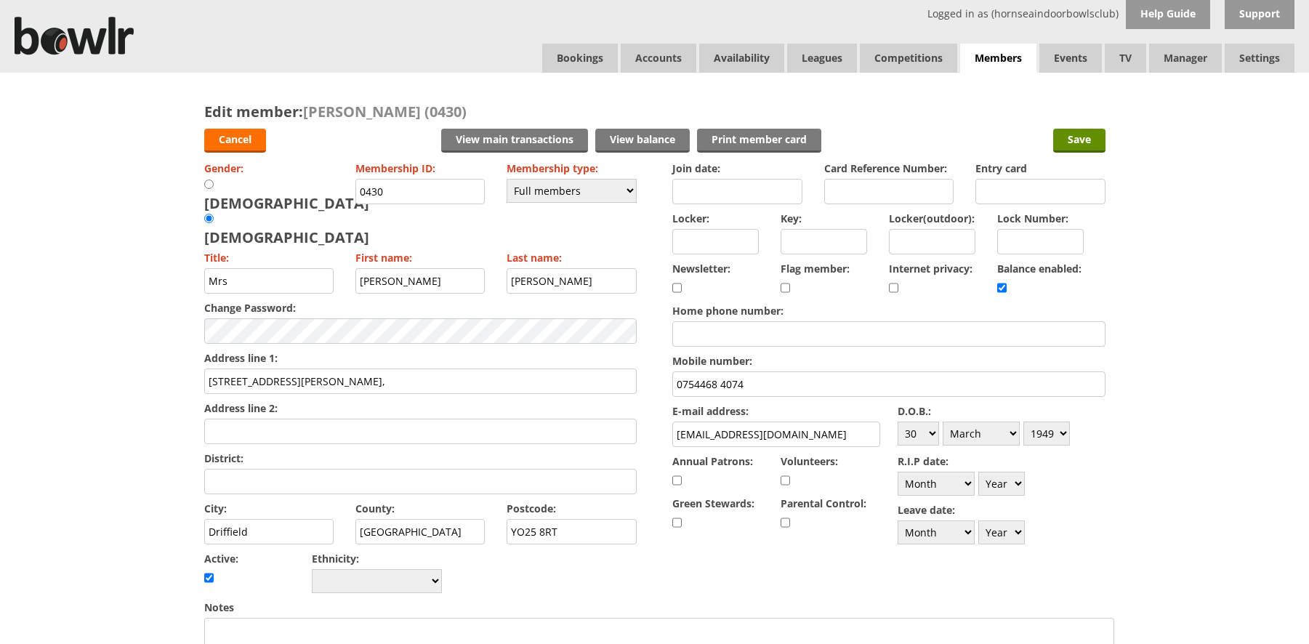
click at [487, 487] on div "Gender: Male Female Membership ID: 0430 Membership type: Please choose Full mem…" at bounding box center [420, 377] width 432 height 439
click at [560, 519] on input "YO25 8RT" at bounding box center [572, 531] width 130 height 25
drag, startPoint x: 565, startPoint y: 493, endPoint x: 540, endPoint y: 491, distance: 24.8
click at [540, 519] on input "YO25 8RT" at bounding box center [572, 531] width 130 height 25
type input "YO25 6LX"
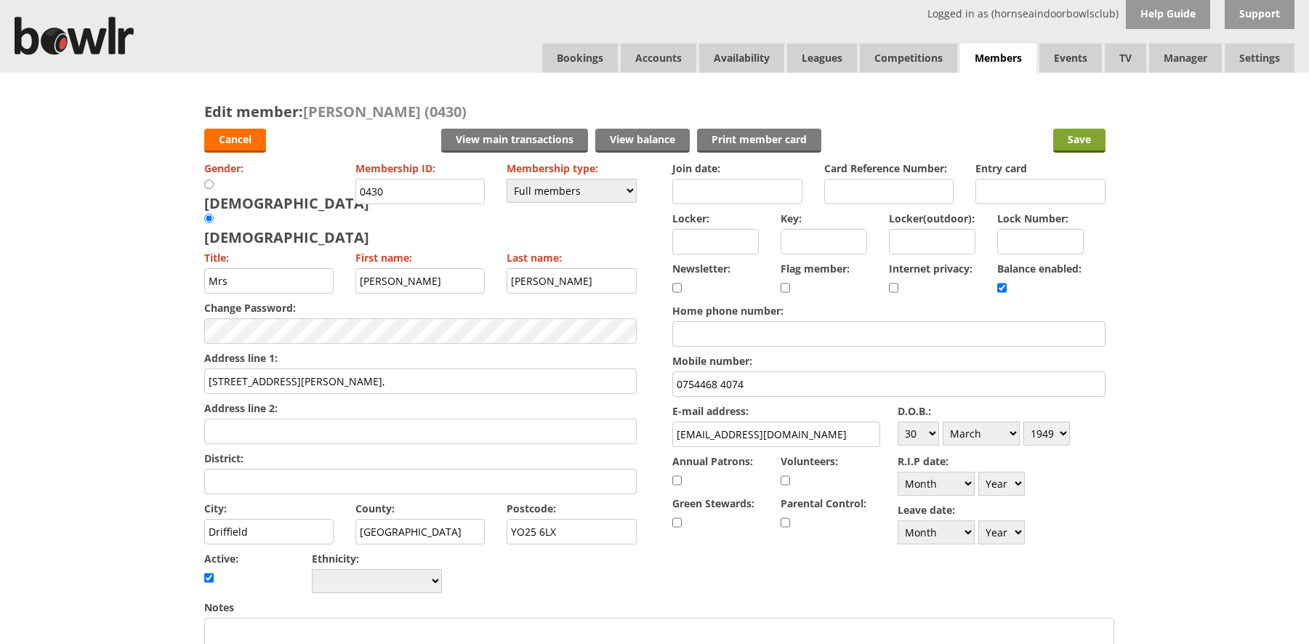
click at [1091, 138] on input "Save" at bounding box center [1079, 141] width 52 height 24
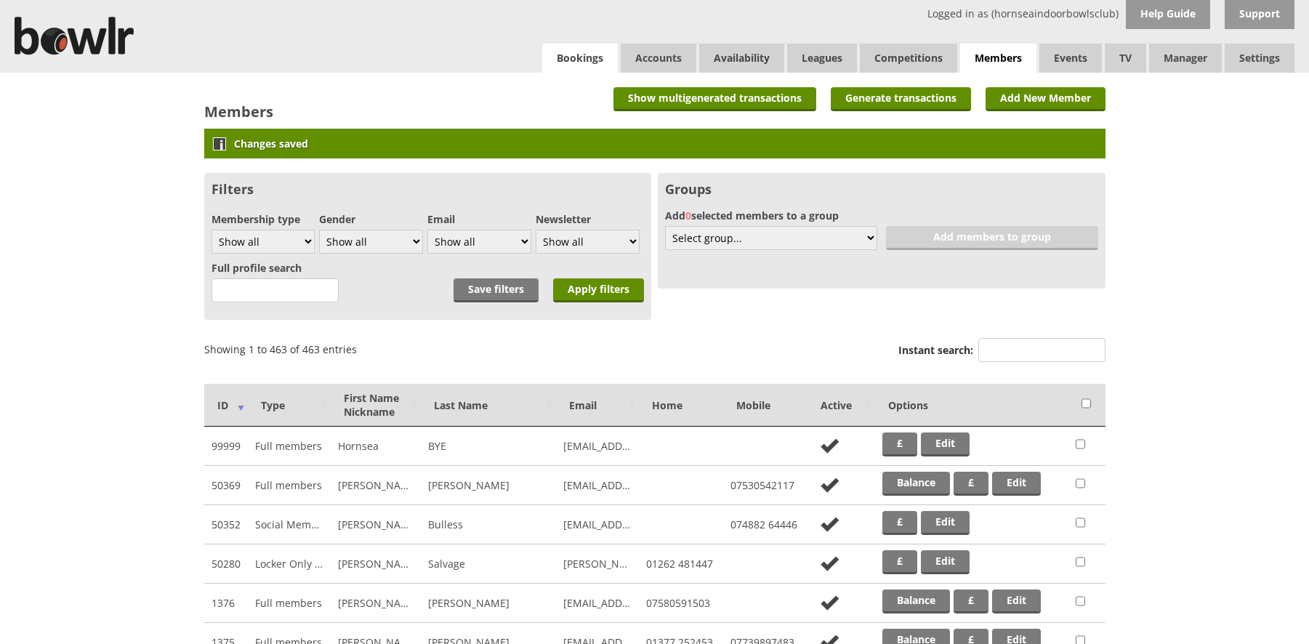
click at [567, 57] on link "Bookings" at bounding box center [580, 58] width 76 height 29
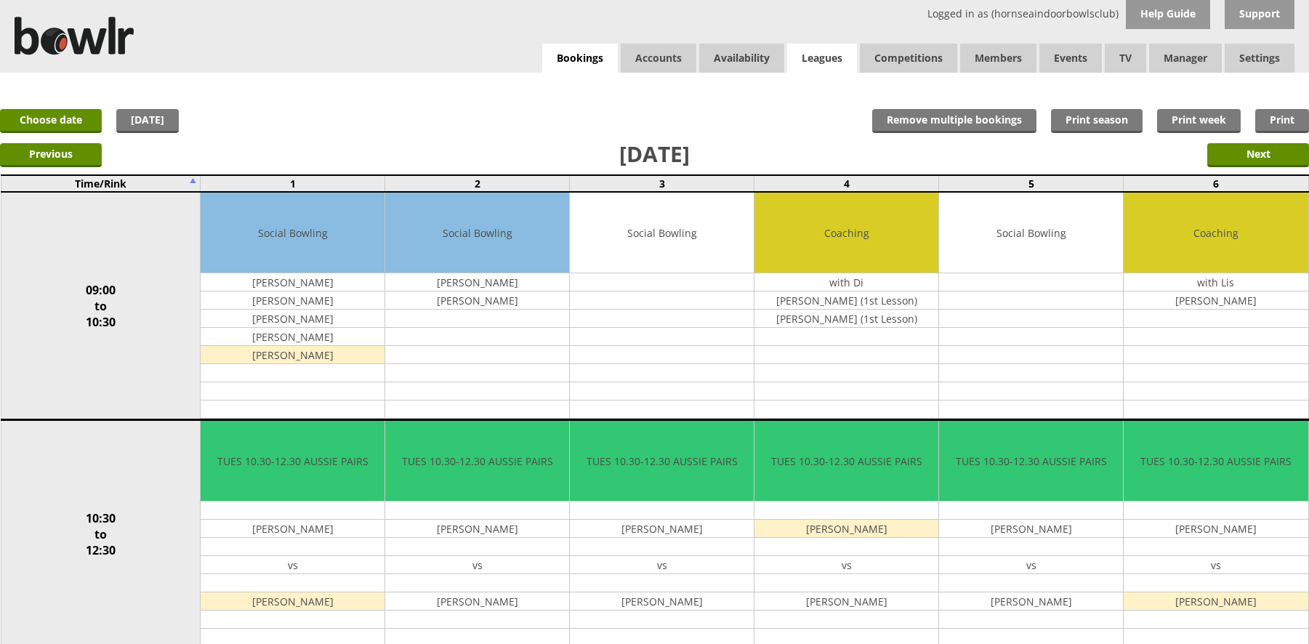
click at [830, 56] on link "Leagues" at bounding box center [822, 58] width 70 height 29
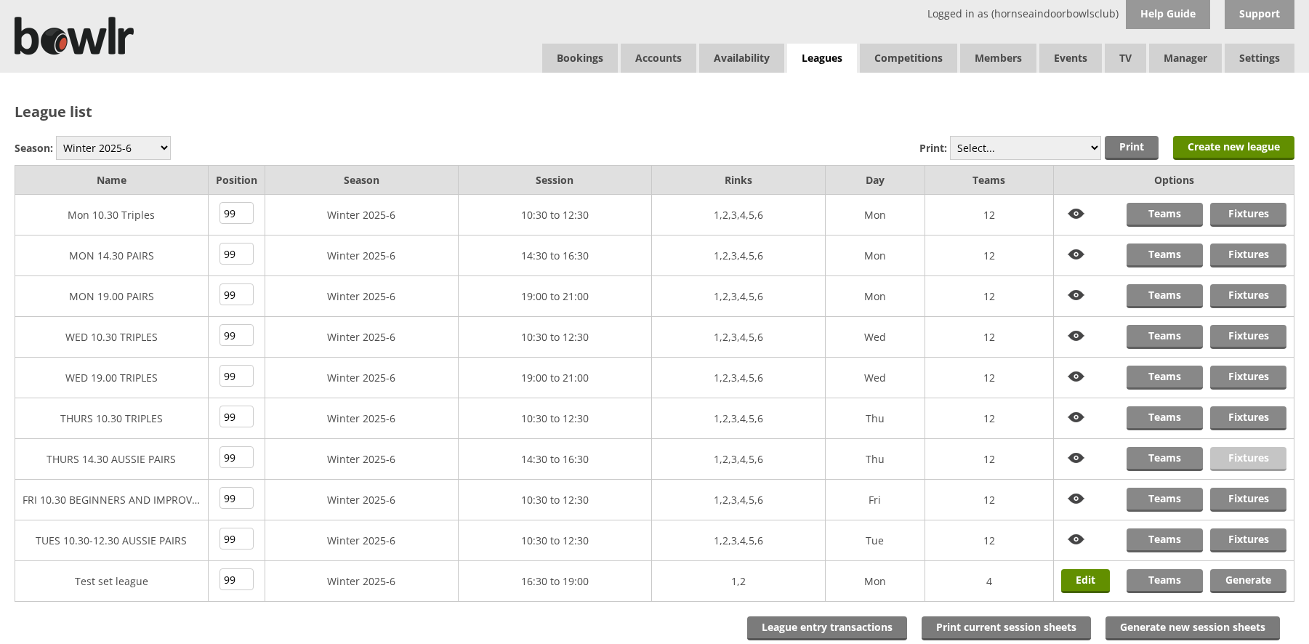
click at [1226, 454] on link "Fixtures" at bounding box center [1248, 459] width 76 height 24
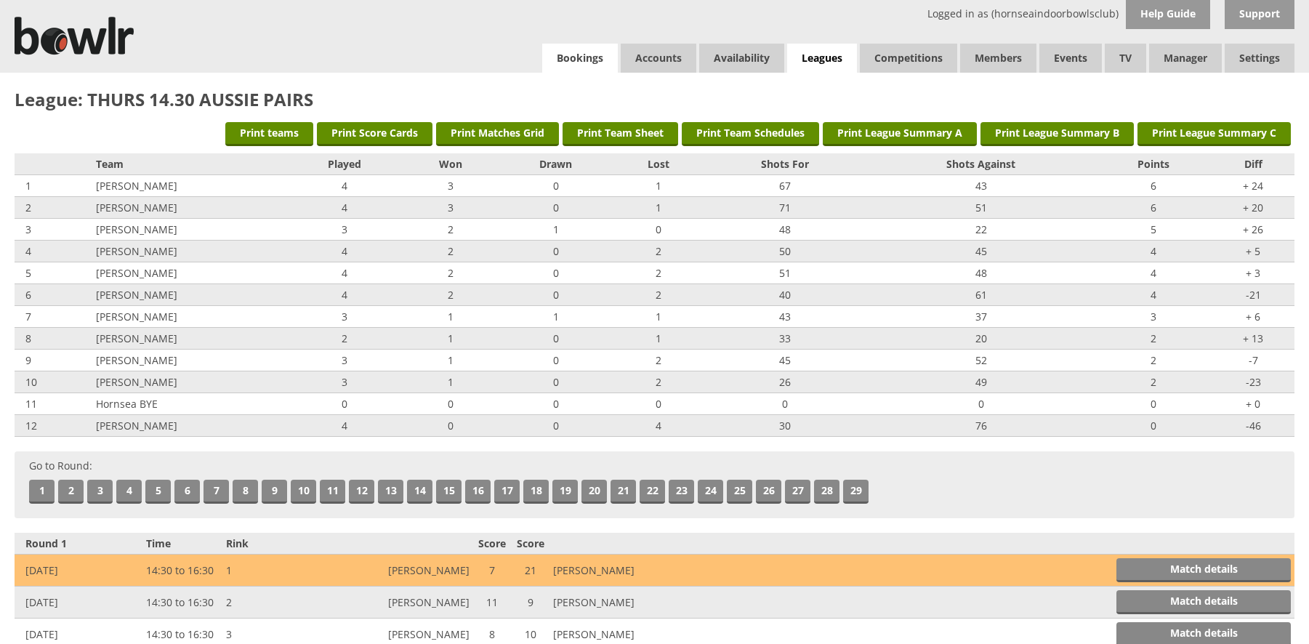
click at [579, 56] on link "Bookings" at bounding box center [580, 58] width 76 height 29
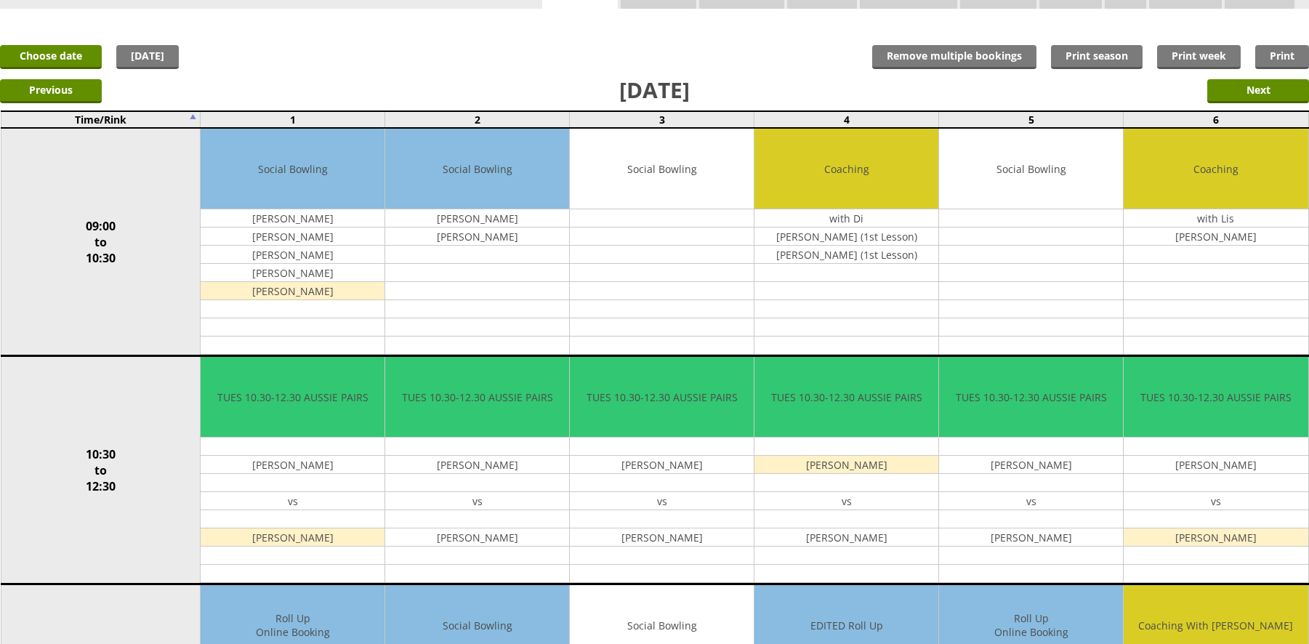
scroll to position [109, 0]
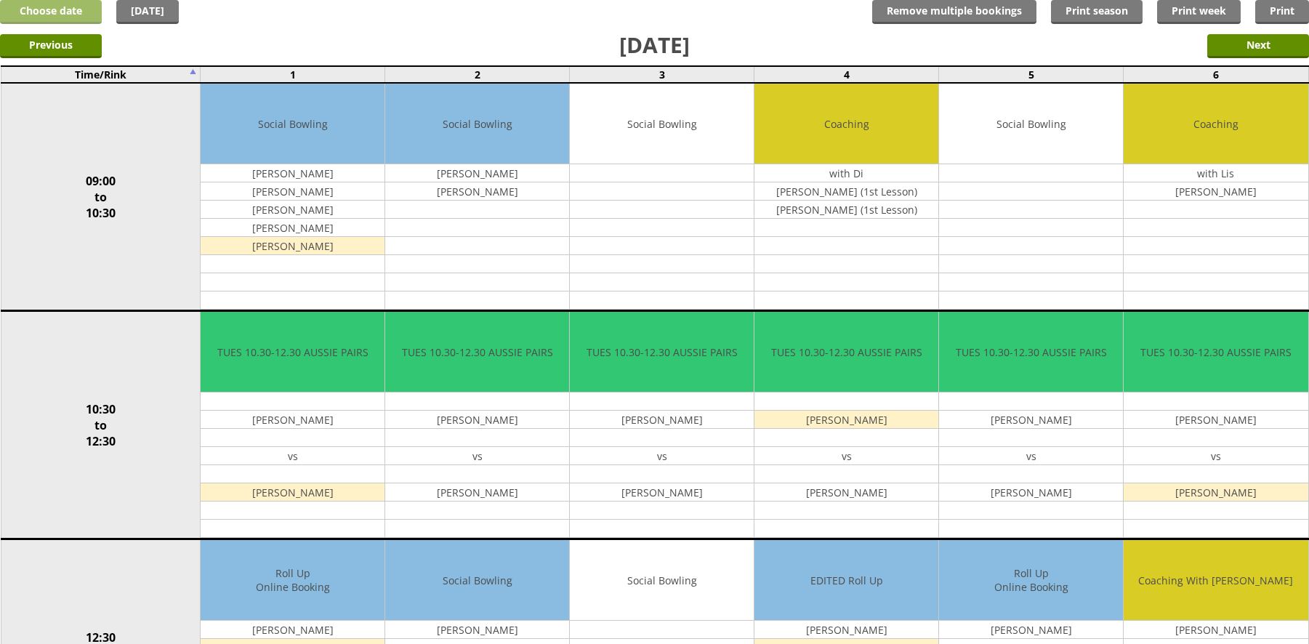
click at [27, 6] on link "Choose date" at bounding box center [51, 12] width 102 height 24
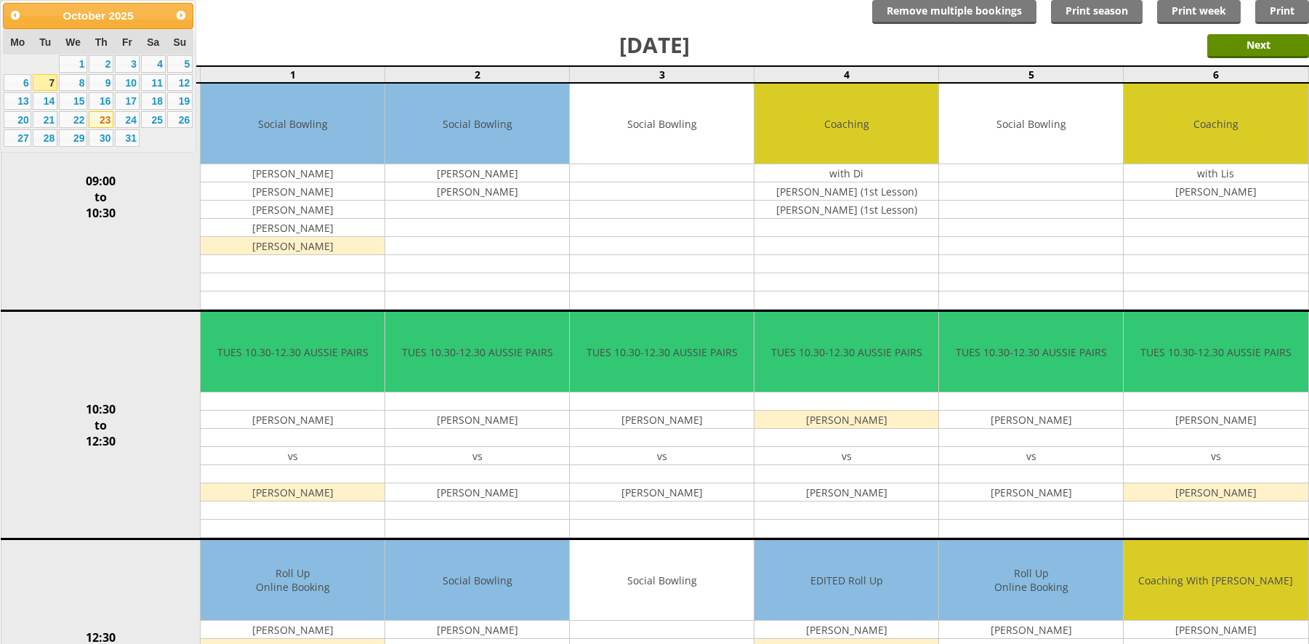
click at [102, 118] on link "23" at bounding box center [101, 119] width 25 height 17
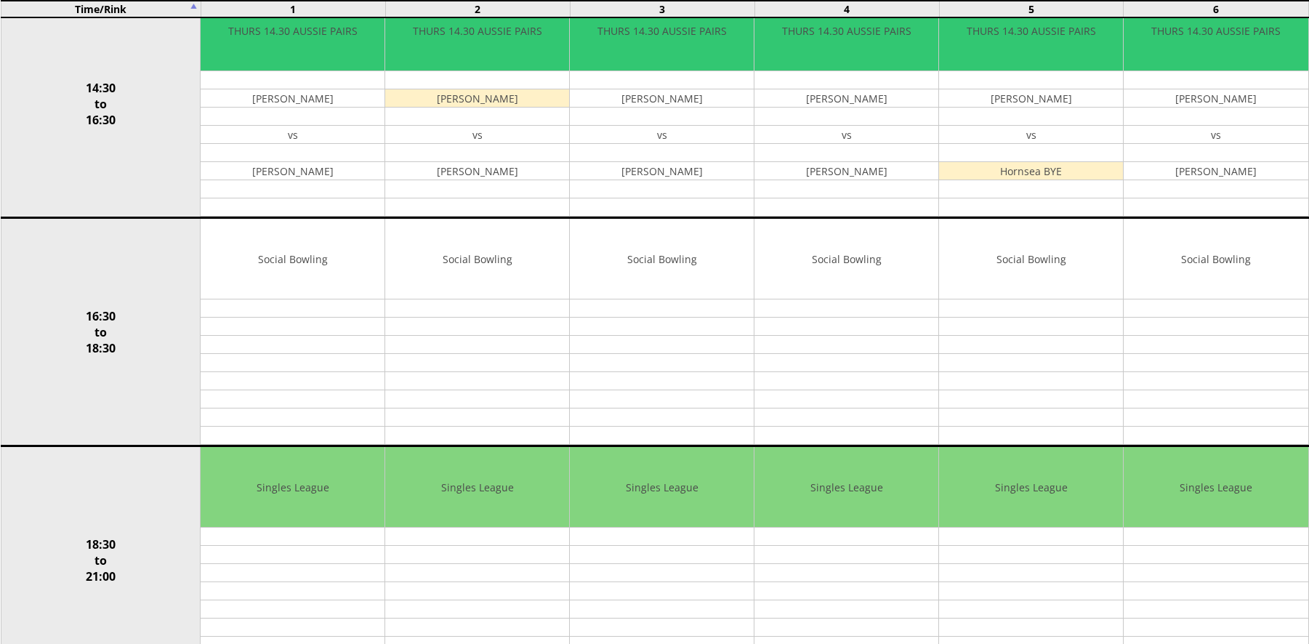
scroll to position [923, 0]
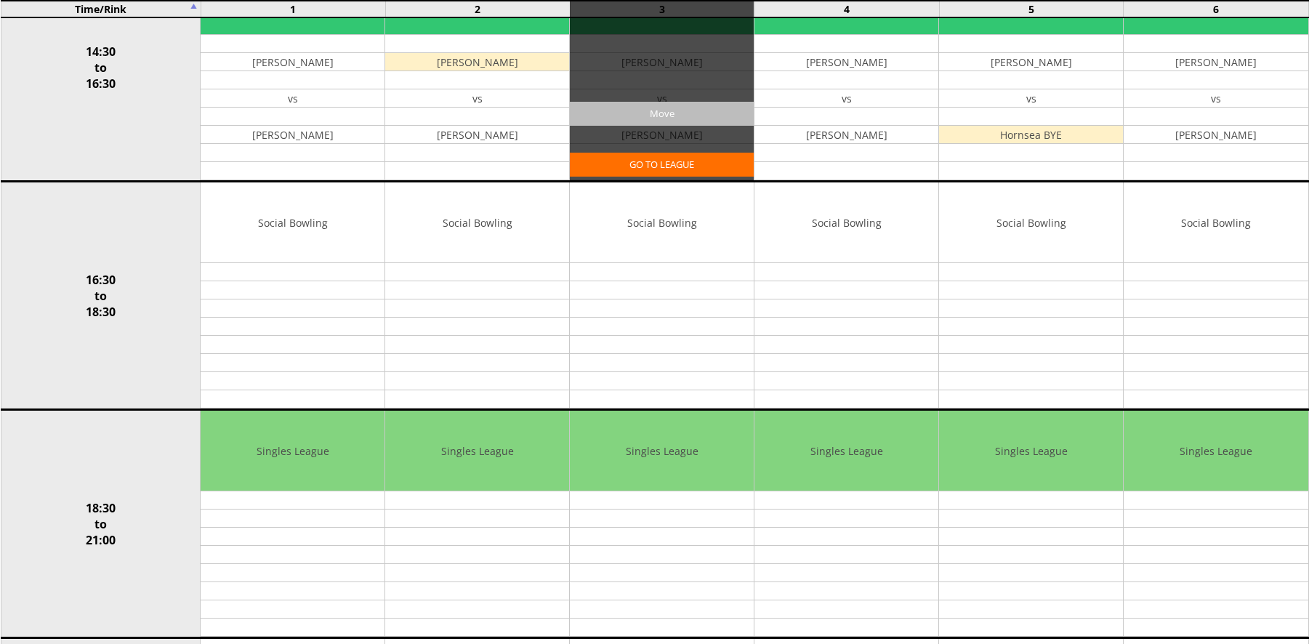
click at [653, 109] on input "Move" at bounding box center [662, 114] width 184 height 24
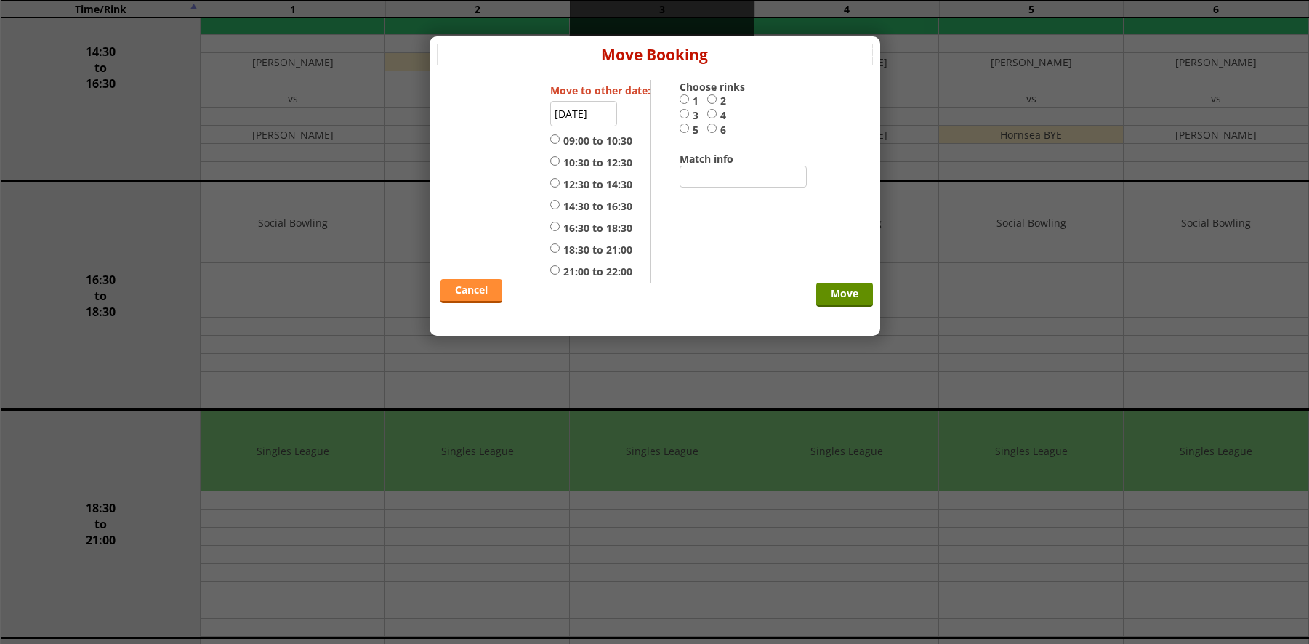
click at [457, 288] on link "Cancel" at bounding box center [471, 291] width 62 height 24
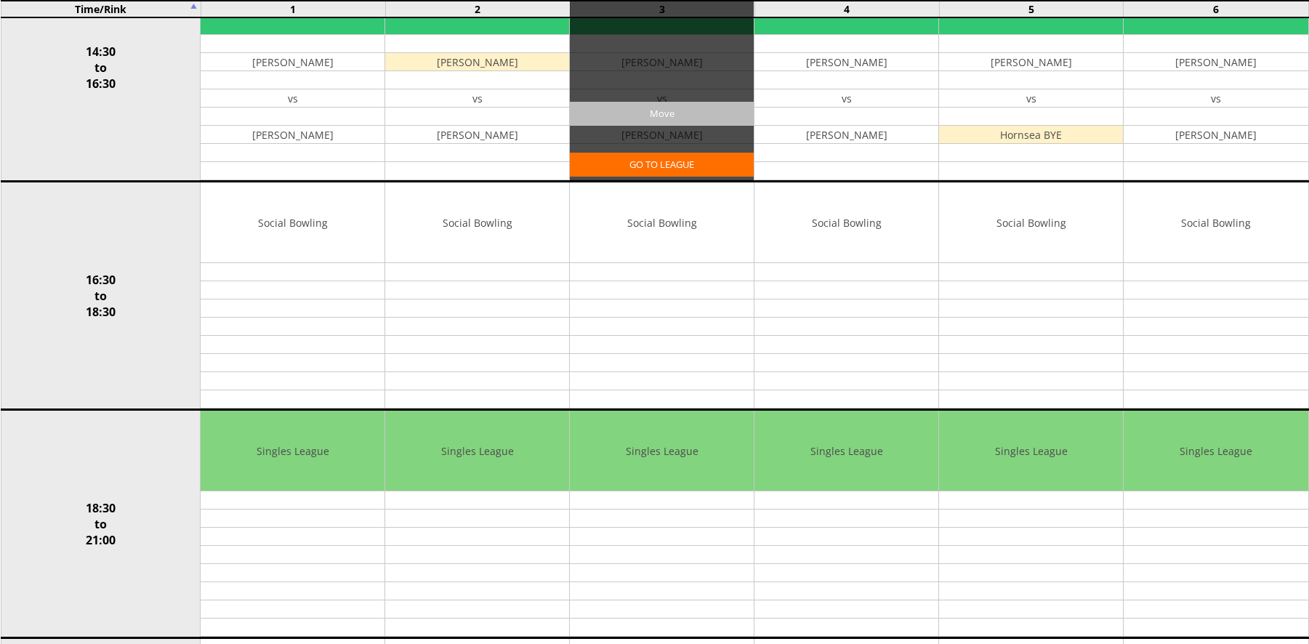
click at [668, 113] on input "Move" at bounding box center [662, 114] width 184 height 24
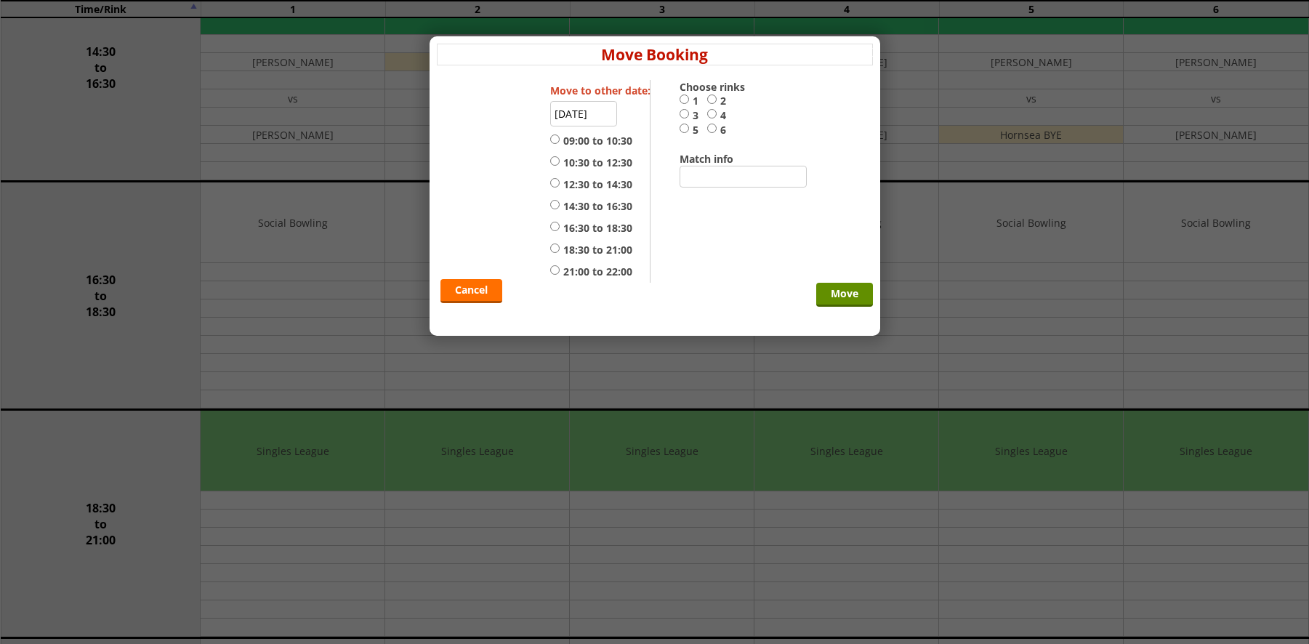
click at [683, 113] on input "3" at bounding box center [684, 113] width 9 height 11
radio input "true"
click at [569, 115] on input "23-10-2025" at bounding box center [583, 113] width 67 height 25
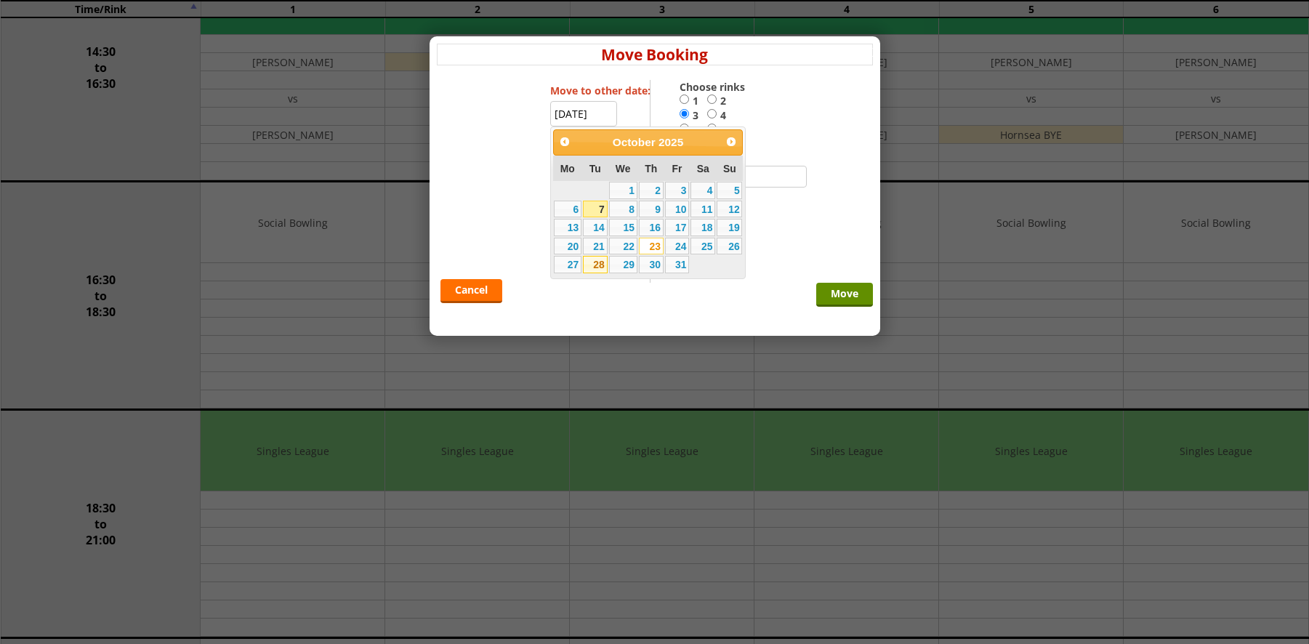
click at [596, 263] on link "28" at bounding box center [595, 264] width 25 height 17
type input "28-10-2025"
radio input "false"
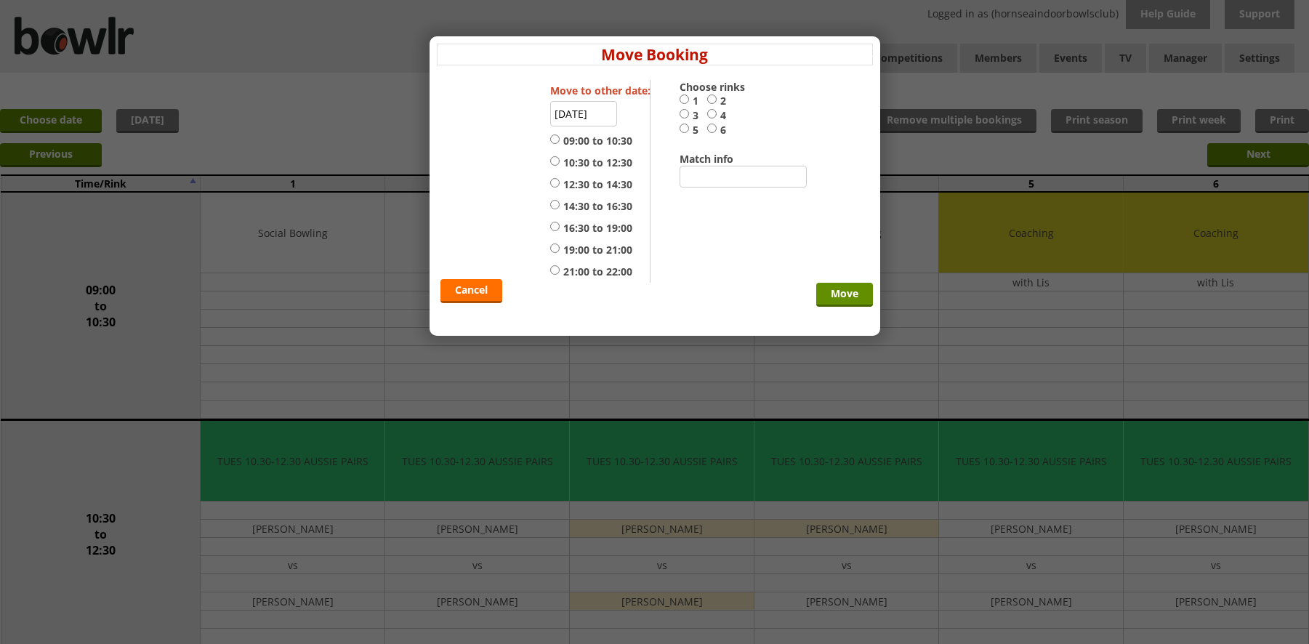
click at [682, 115] on input "3" at bounding box center [684, 113] width 9 height 11
radio input "true"
click at [555, 248] on input "19:00 to 21:00" at bounding box center [554, 248] width 9 height 11
radio input "true"
click at [840, 296] on input "Move" at bounding box center [844, 295] width 57 height 24
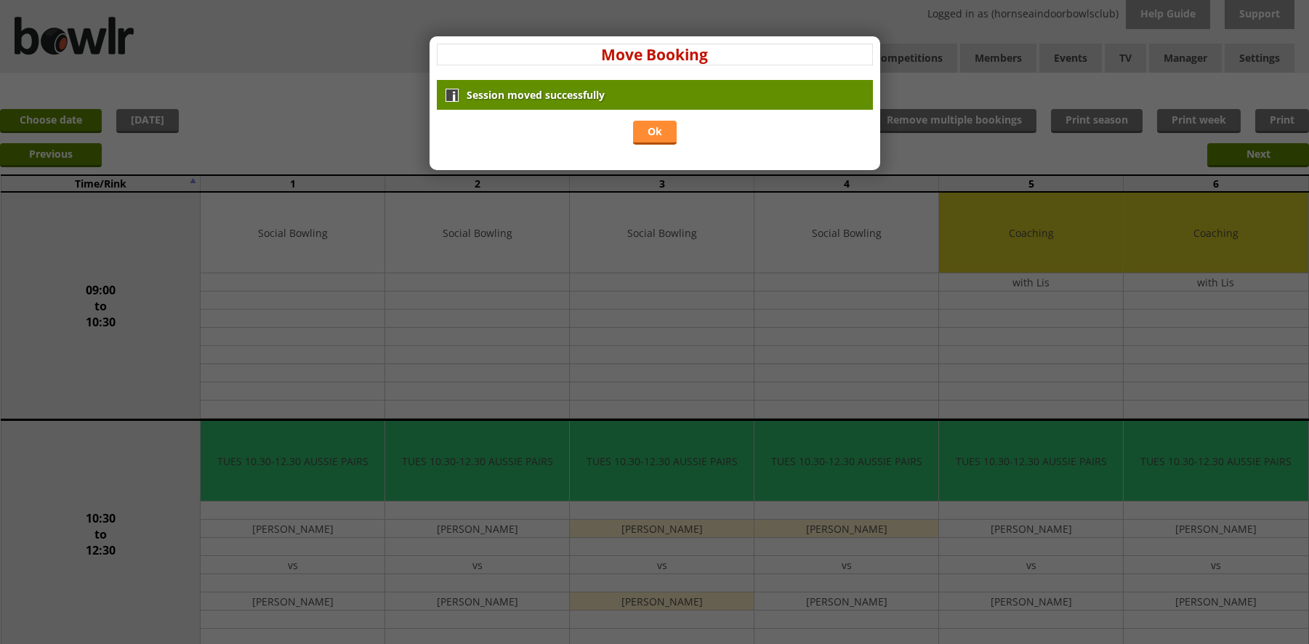
click at [659, 129] on link "Ok" at bounding box center [655, 133] width 44 height 24
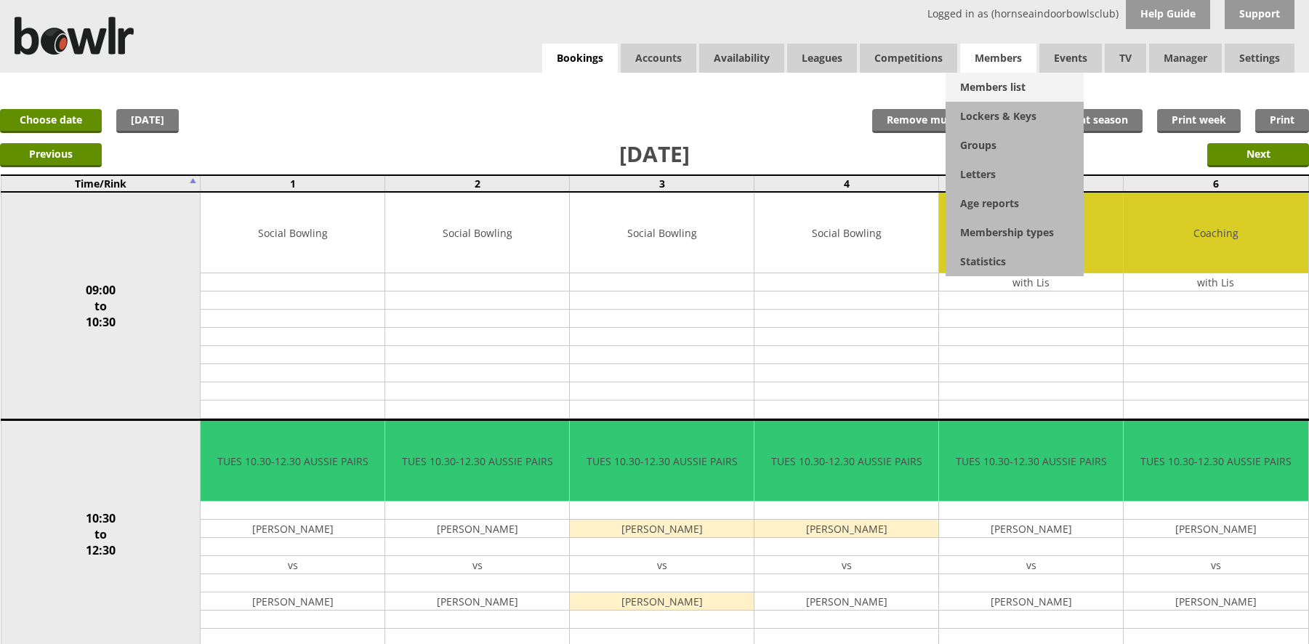
click at [1007, 78] on link "Members list" at bounding box center [1015, 87] width 138 height 29
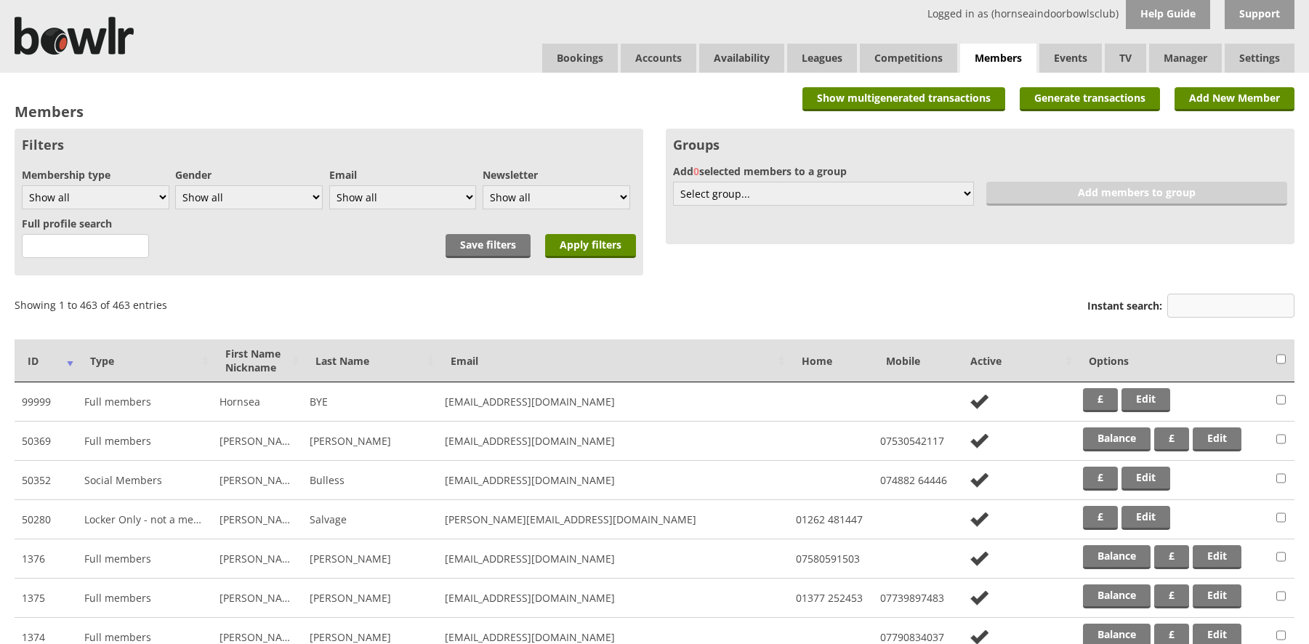
click at [1204, 311] on input "Instant search:" at bounding box center [1230, 306] width 127 height 24
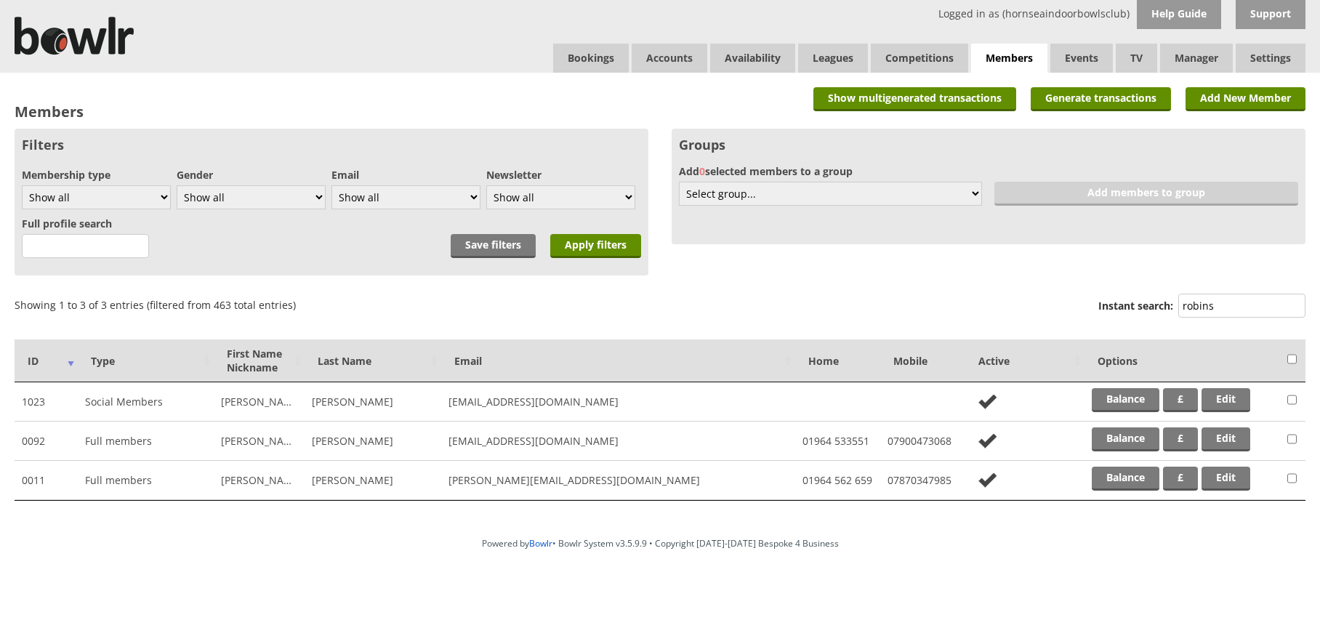
drag, startPoint x: 1233, startPoint y: 302, endPoint x: 1149, endPoint y: 307, distance: 83.7
click at [1149, 307] on label "Instant search: robins" at bounding box center [1201, 308] width 207 height 28
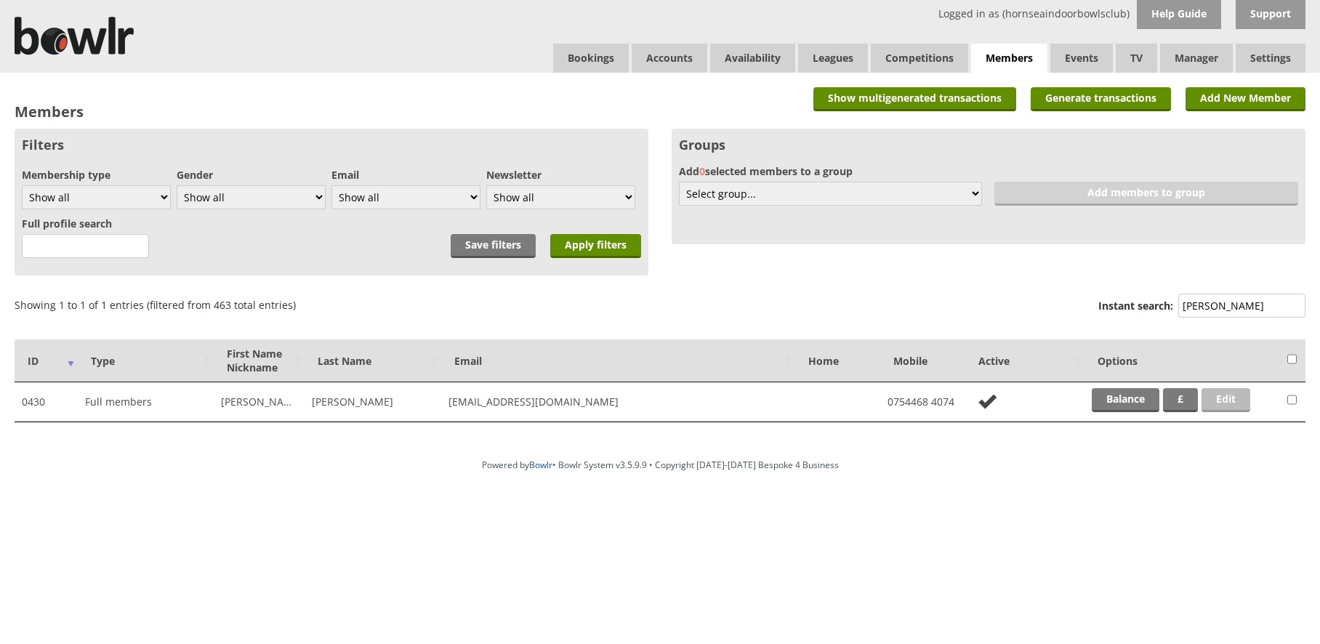
type input "calvert"
click at [1236, 401] on link "Edit" at bounding box center [1226, 400] width 49 height 24
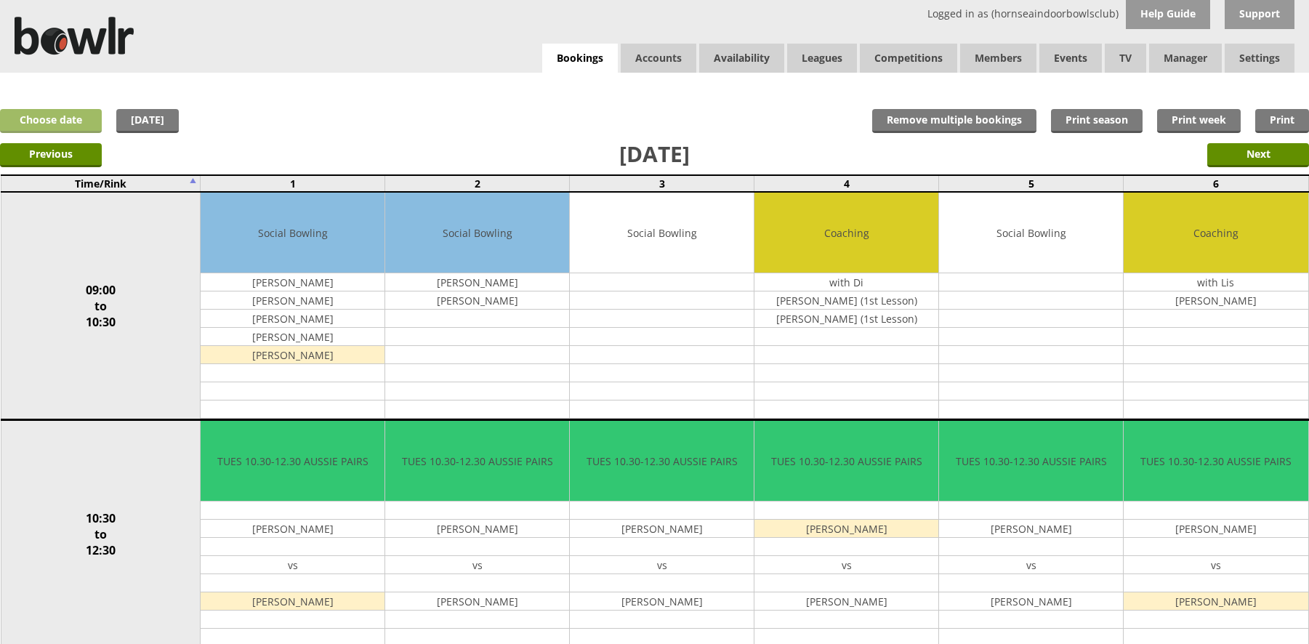
click at [28, 118] on link "Choose date" at bounding box center [51, 121] width 102 height 24
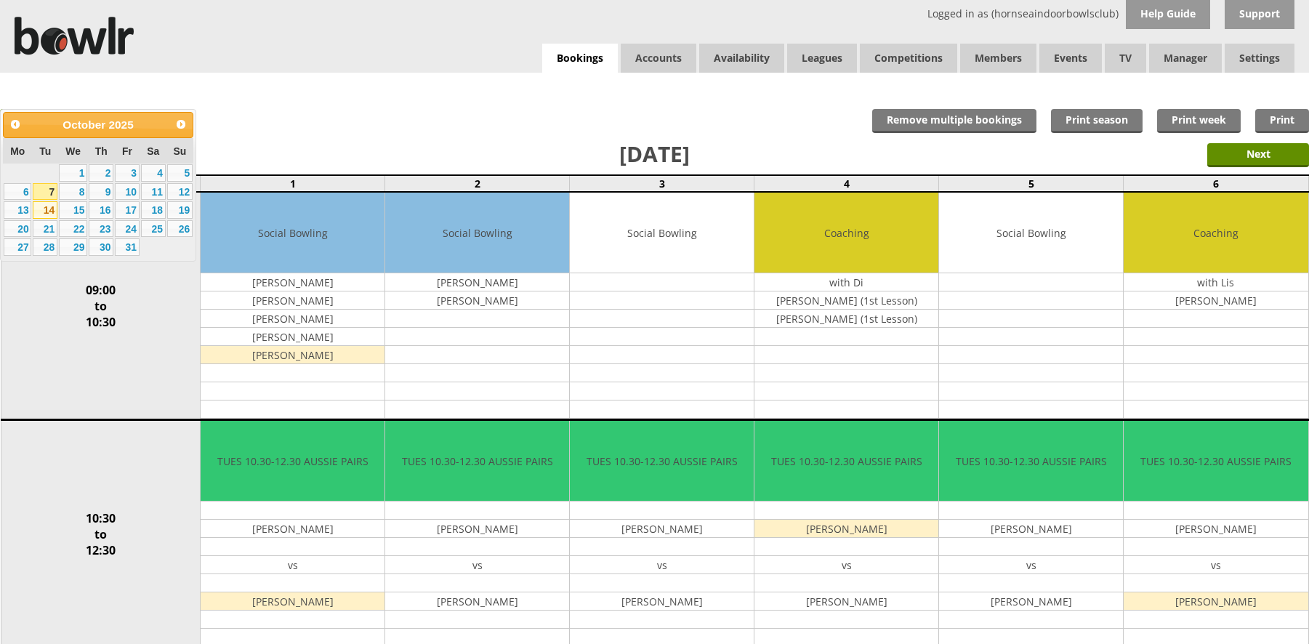
click at [42, 213] on link "14" at bounding box center [45, 209] width 25 height 17
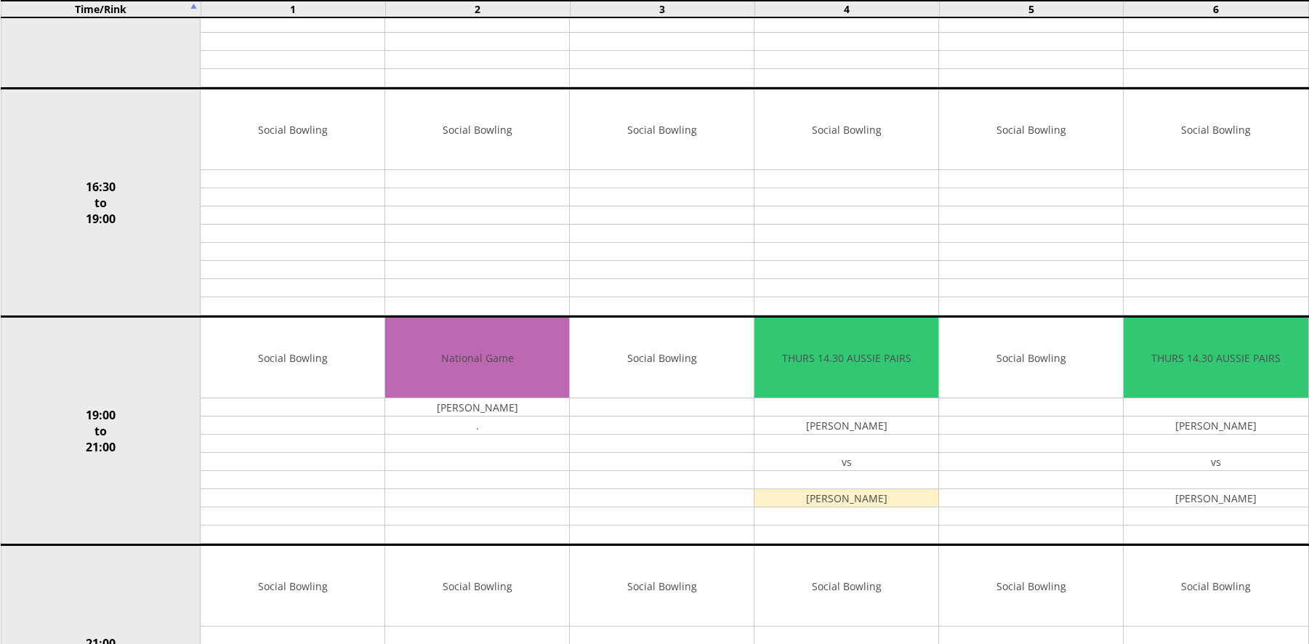
scroll to position [1032, 0]
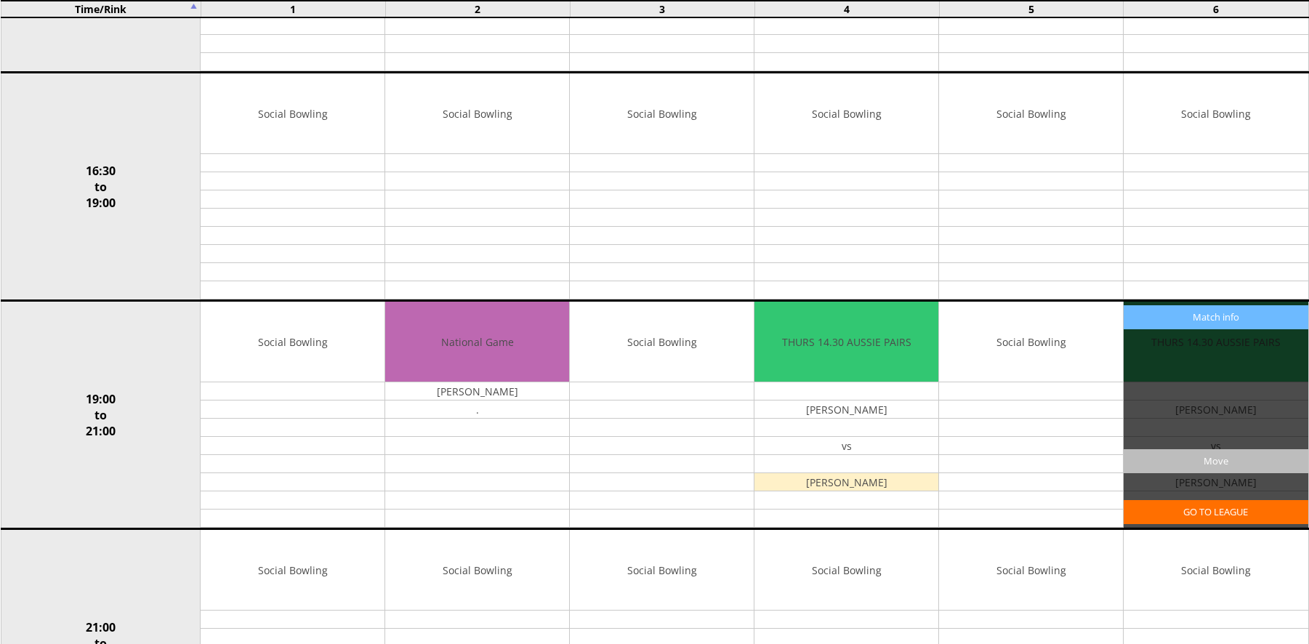
click at [1223, 459] on input "Move" at bounding box center [1216, 461] width 184 height 24
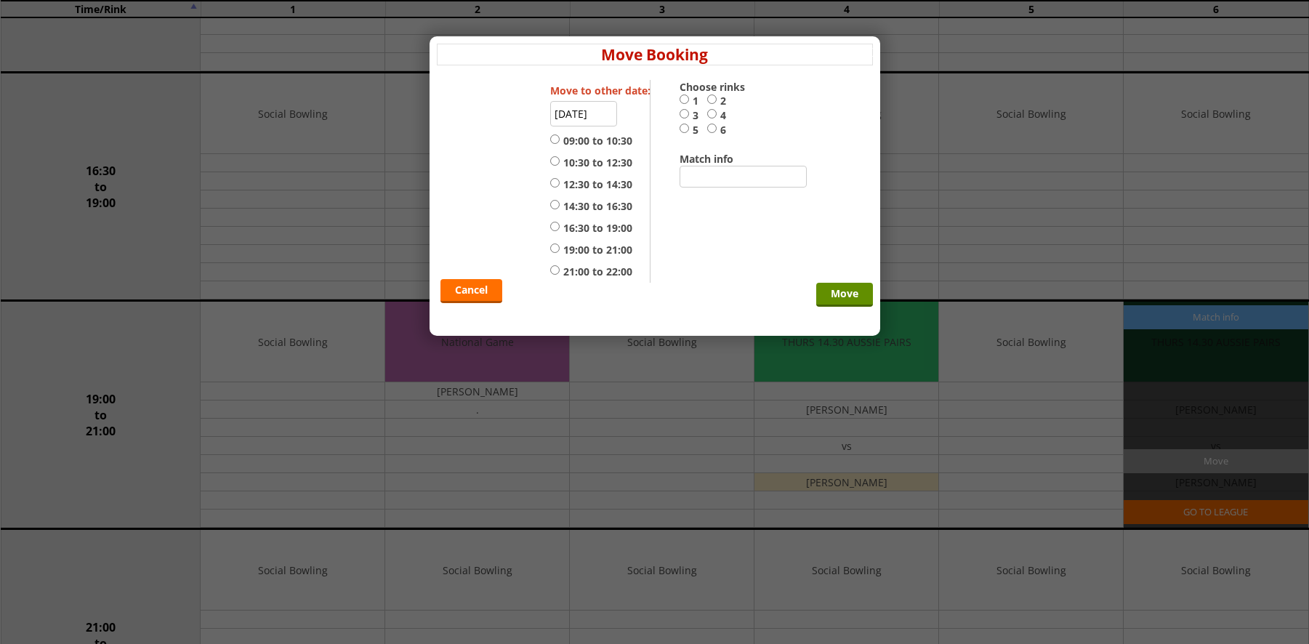
click at [568, 113] on input "14-10-2025" at bounding box center [583, 113] width 67 height 25
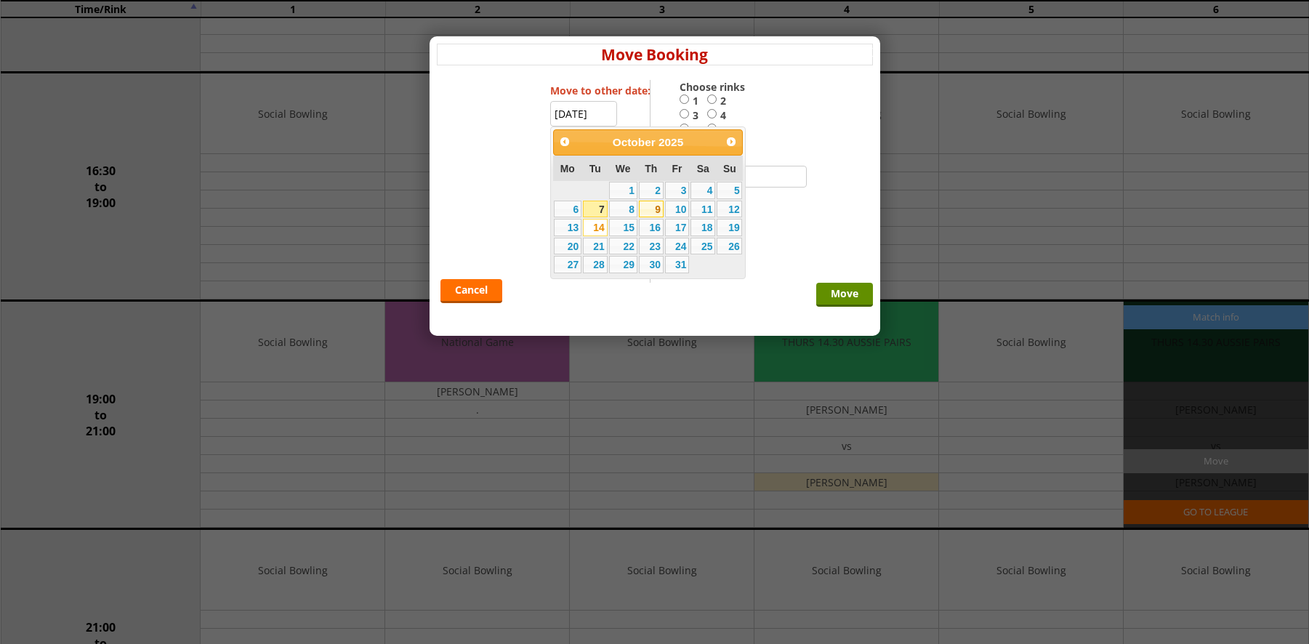
click at [655, 209] on link "9" at bounding box center [651, 209] width 25 height 17
type input "09-10-2025"
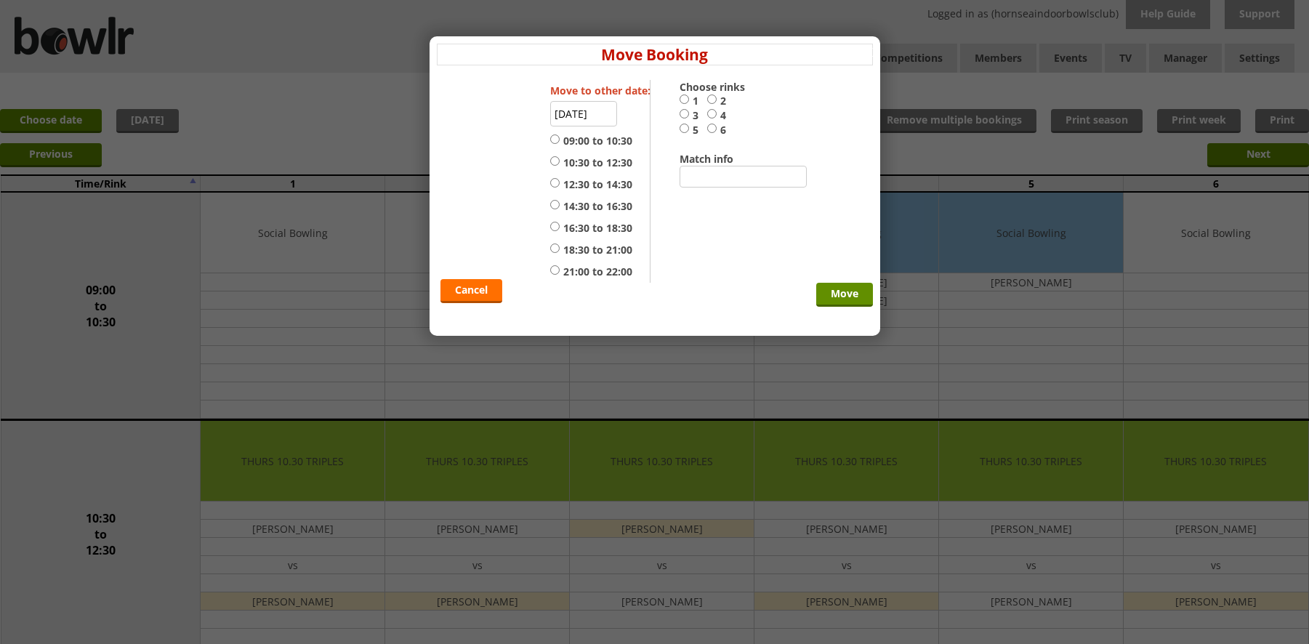
click at [552, 269] on input "21:00 to 22:00" at bounding box center [554, 270] width 9 height 11
radio input "true"
click at [712, 132] on input "6" at bounding box center [711, 128] width 9 height 11
radio input "true"
click at [824, 291] on input "Move" at bounding box center [844, 295] width 57 height 24
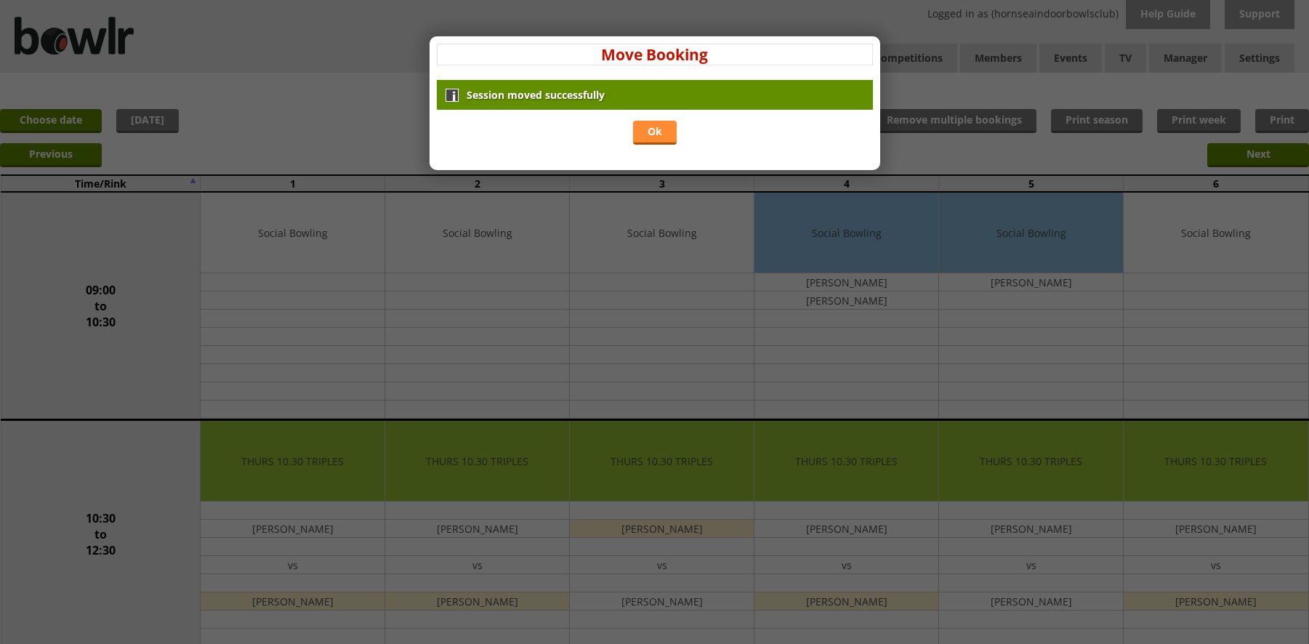
click at [651, 127] on link "Ok" at bounding box center [655, 133] width 44 height 24
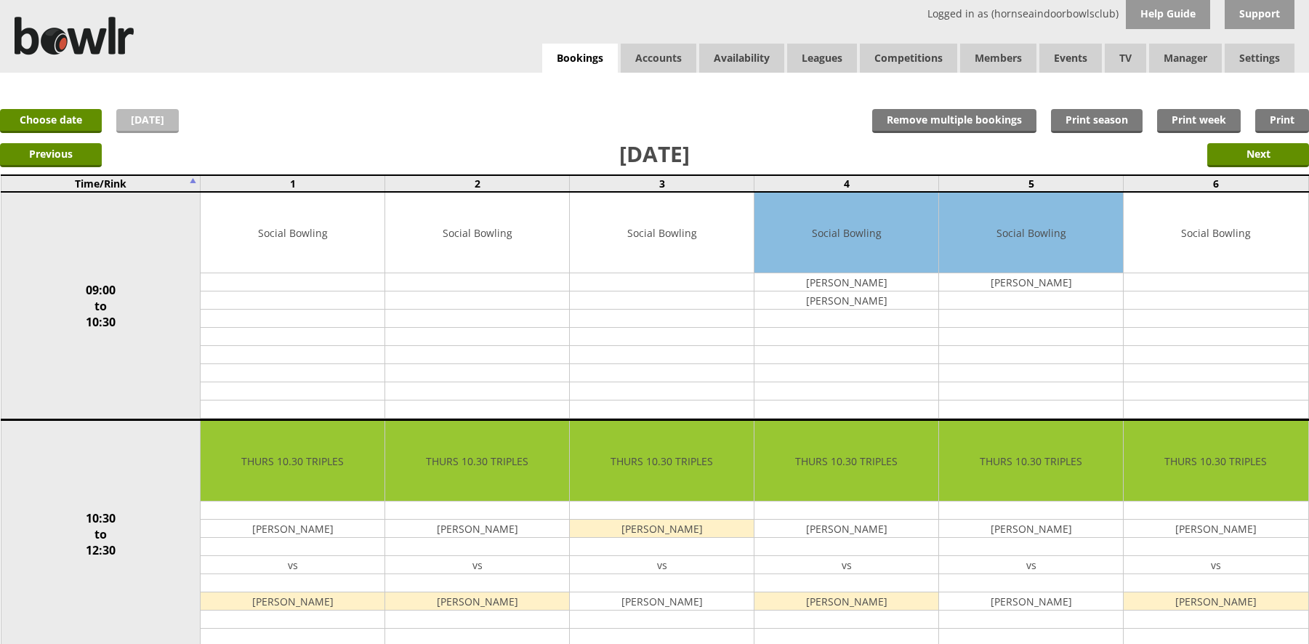
click at [145, 118] on link "Today" at bounding box center [147, 121] width 63 height 24
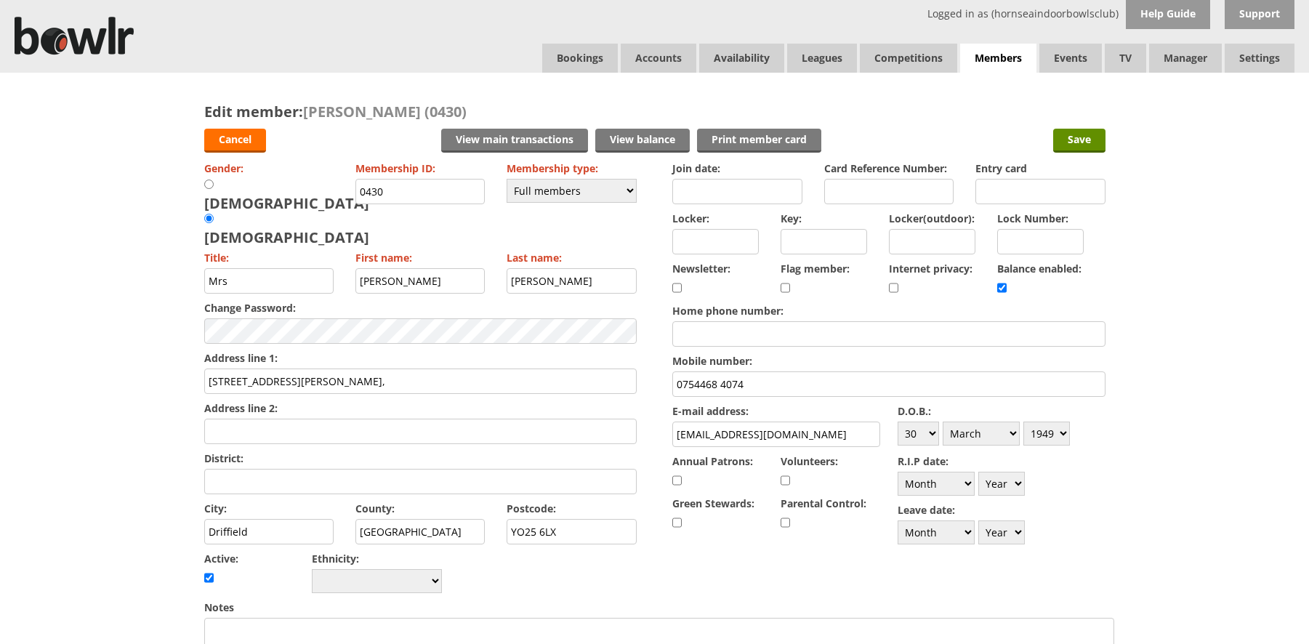
click at [696, 240] on input "Locker:" at bounding box center [715, 241] width 86 height 25
type input "R054"
drag, startPoint x: 1082, startPoint y: 136, endPoint x: 496, endPoint y: 342, distance: 620.9
click at [497, 341] on form "Cancel View main transactions View balance Print member card Save Gender: [DEMO…" at bounding box center [654, 641] width 901 height 1041
drag, startPoint x: 409, startPoint y: 186, endPoint x: 318, endPoint y: 212, distance: 95.3
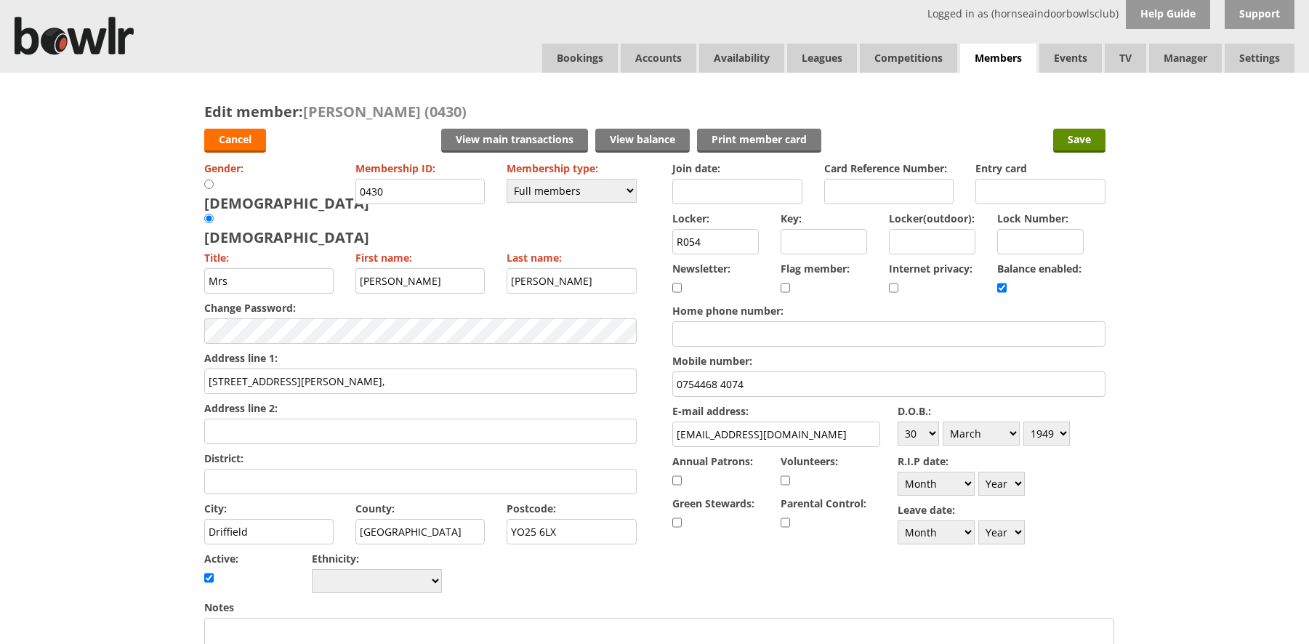
click at [318, 212] on div "Gender: [DEMOGRAPHIC_DATA] [DEMOGRAPHIC_DATA] Membership ID: 0430 Membership ty…" at bounding box center [420, 377] width 432 height 439
type input "1118"
click at [1090, 138] on input "Save" at bounding box center [1079, 141] width 52 height 24
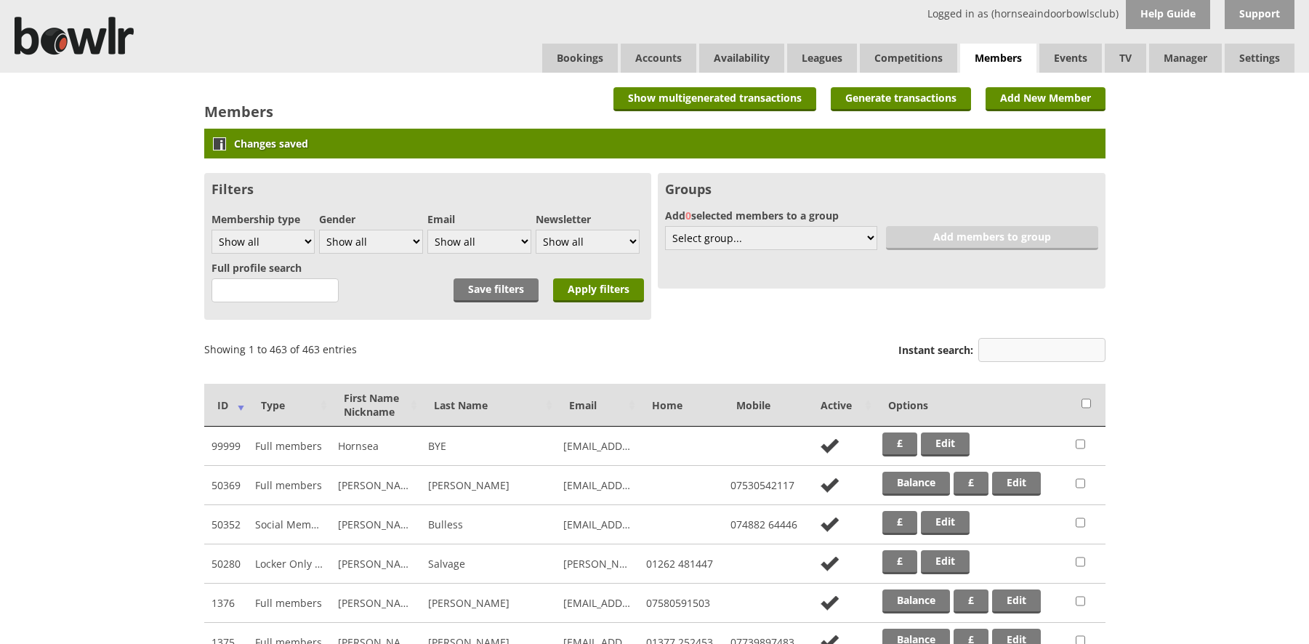
click at [1029, 346] on input "Instant search:" at bounding box center [1041, 350] width 127 height 24
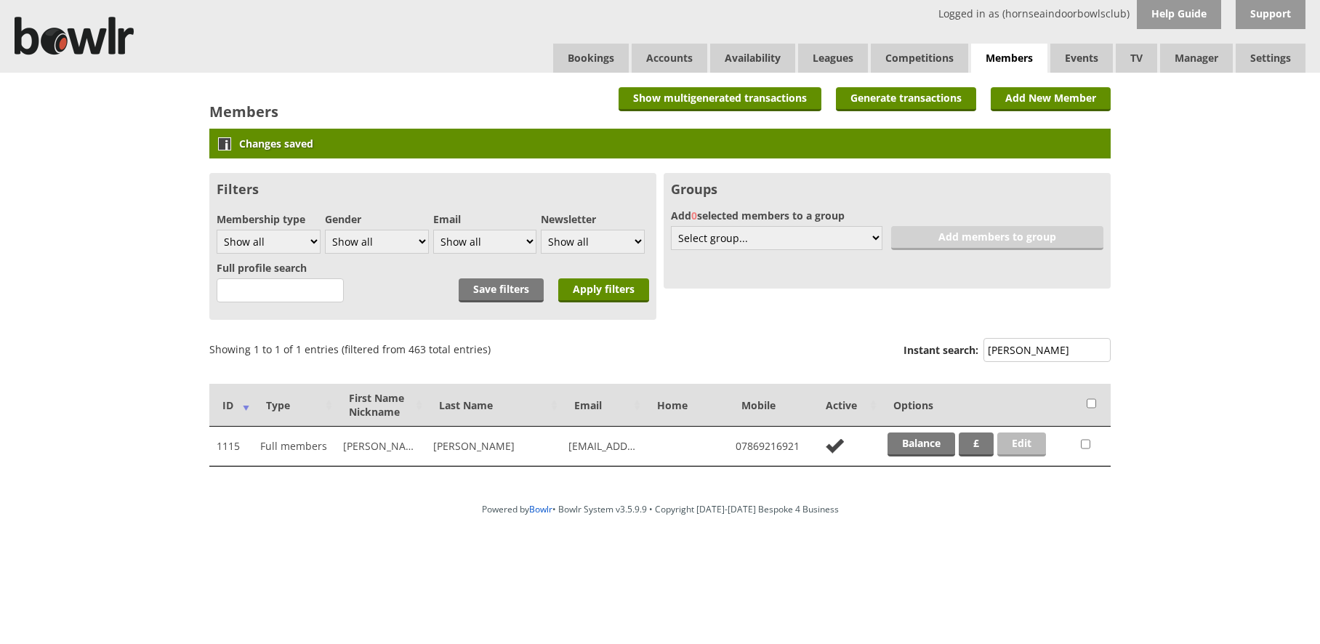
type input "jenkin"
click at [1020, 445] on link "Edit" at bounding box center [1021, 444] width 49 height 24
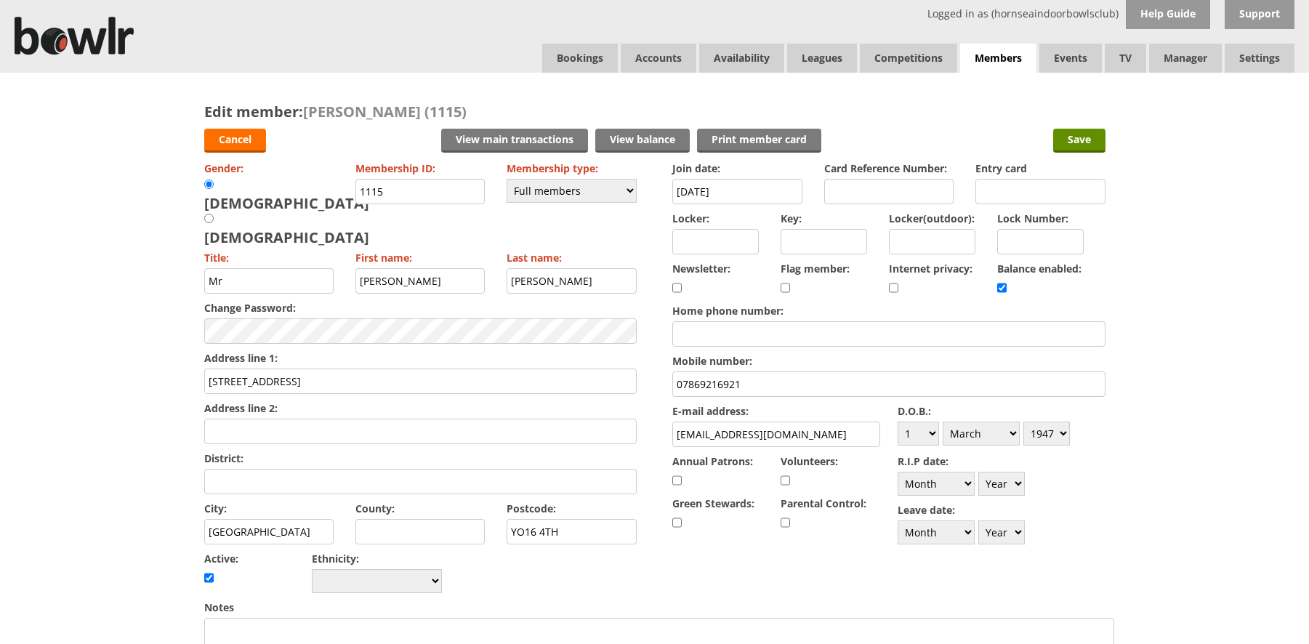
drag, startPoint x: 836, startPoint y: 430, endPoint x: 818, endPoint y: 433, distance: 17.7
click at [818, 433] on input "kingfisherswift1947@gmail.co.uk" at bounding box center [776, 434] width 208 height 25
type input "[EMAIL_ADDRESS][DOMAIN_NAME]"
click at [1085, 140] on input "Save" at bounding box center [1079, 141] width 52 height 24
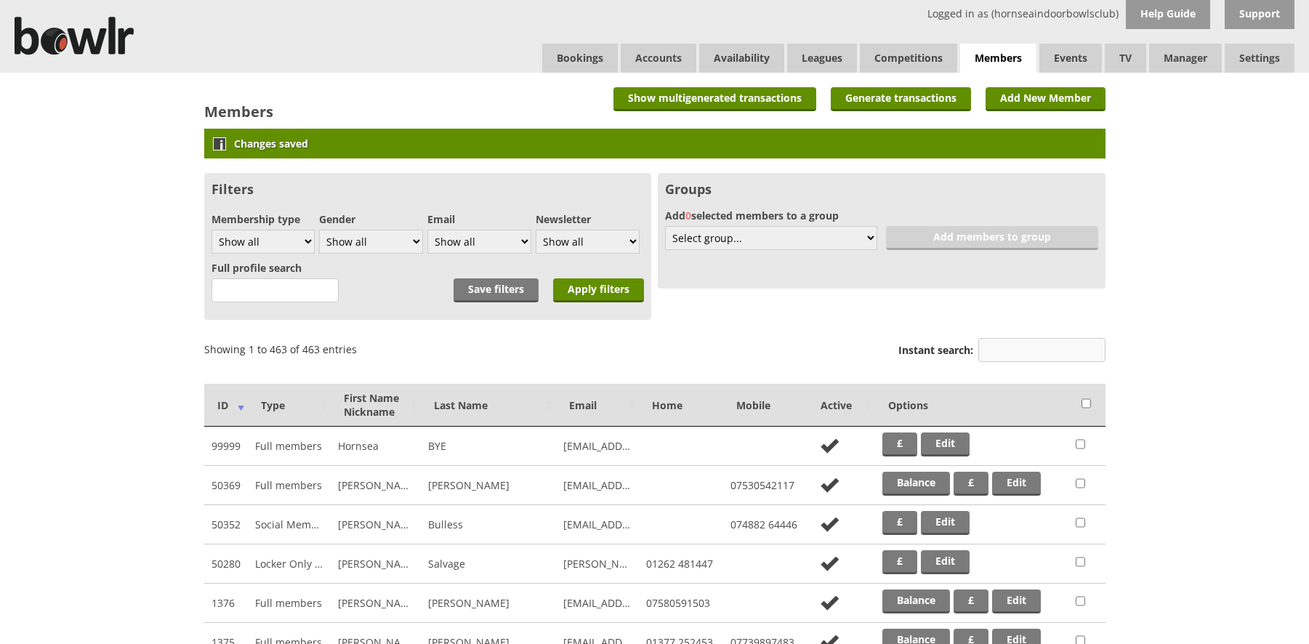
click at [1005, 347] on input "Instant search:" at bounding box center [1041, 350] width 127 height 24
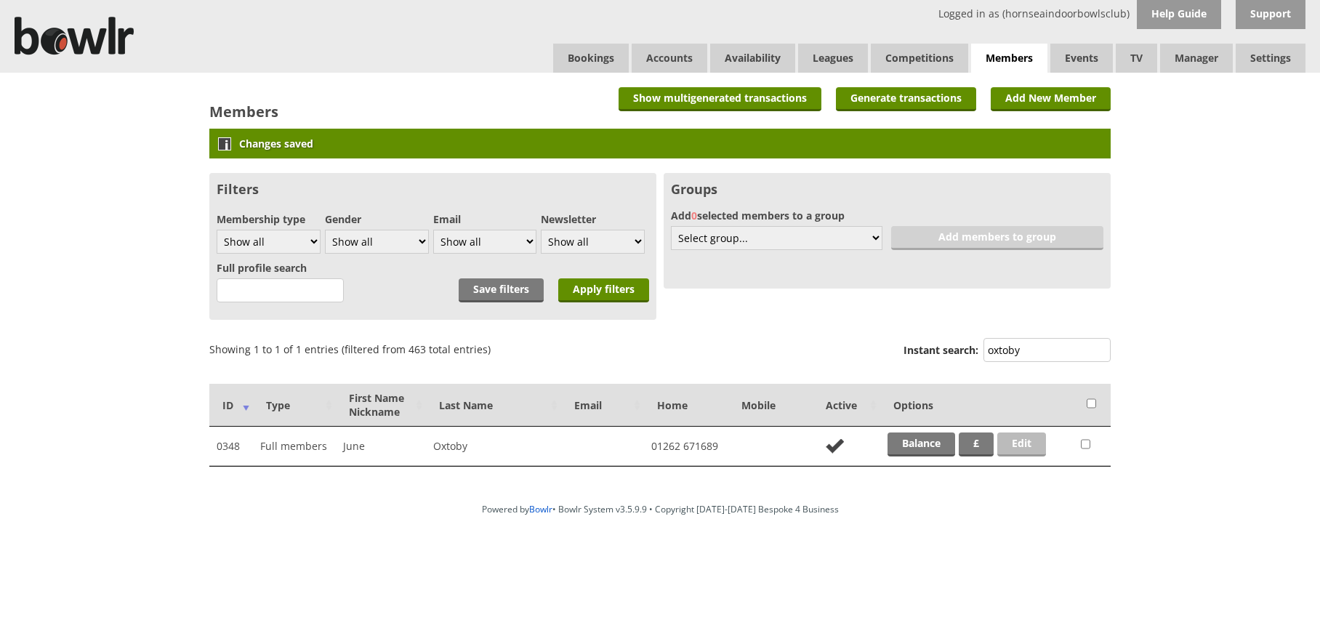
type input "oxtoby"
click at [1027, 444] on link "Edit" at bounding box center [1021, 444] width 49 height 24
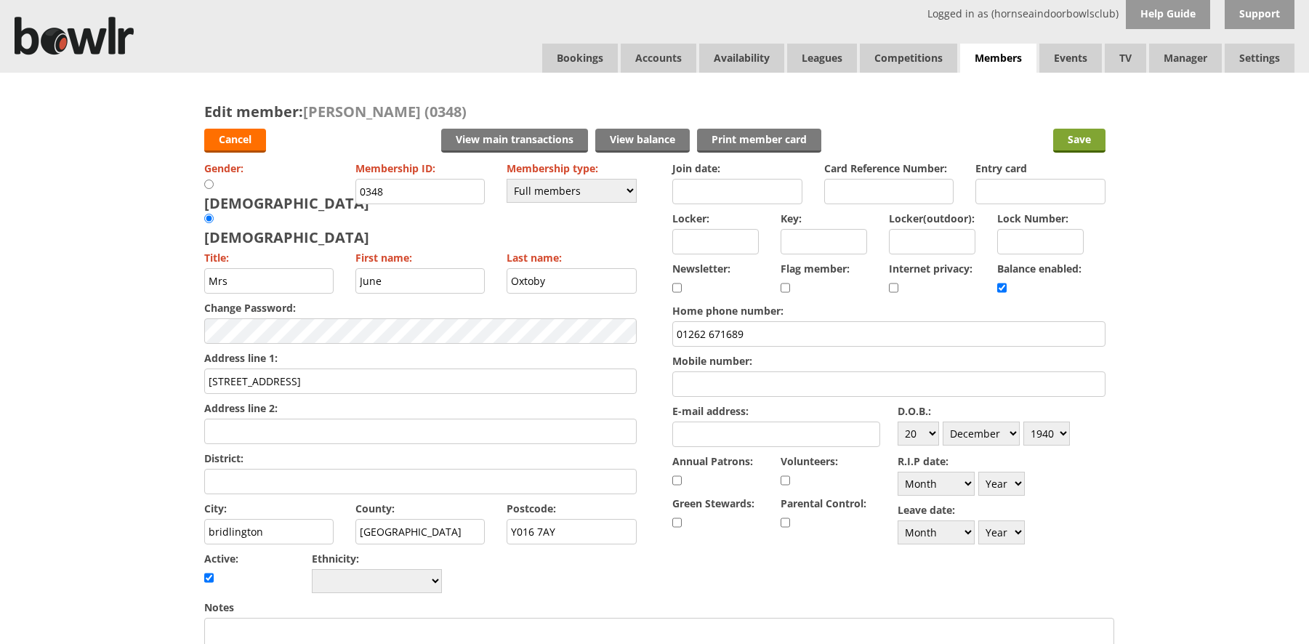
click at [1090, 140] on input "Save" at bounding box center [1079, 141] width 52 height 24
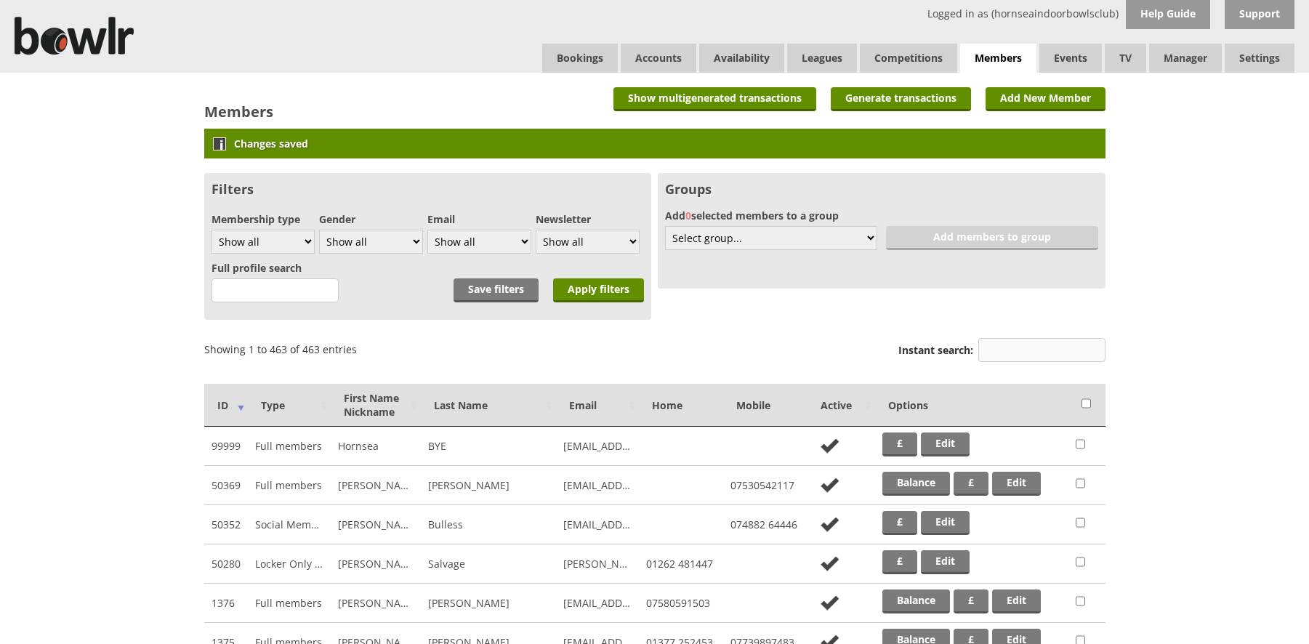
click at [1017, 355] on input "Instant search:" at bounding box center [1041, 350] width 127 height 24
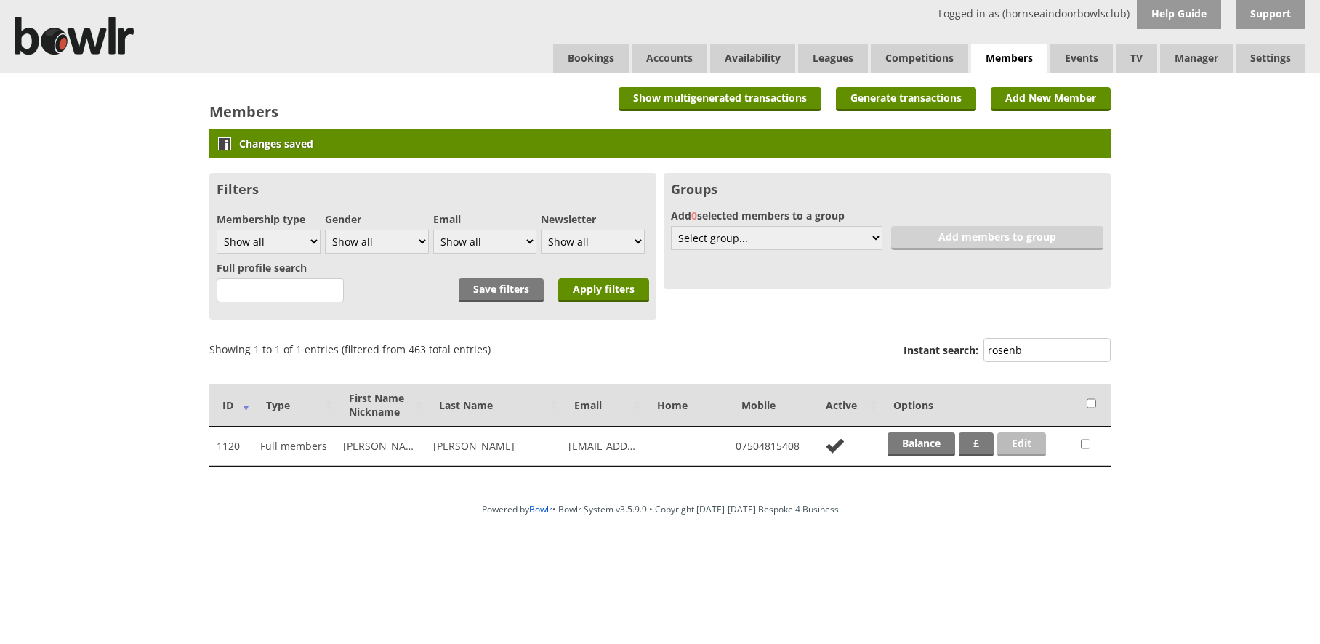
type input "rosenb"
click at [1021, 443] on link "Edit" at bounding box center [1021, 444] width 49 height 24
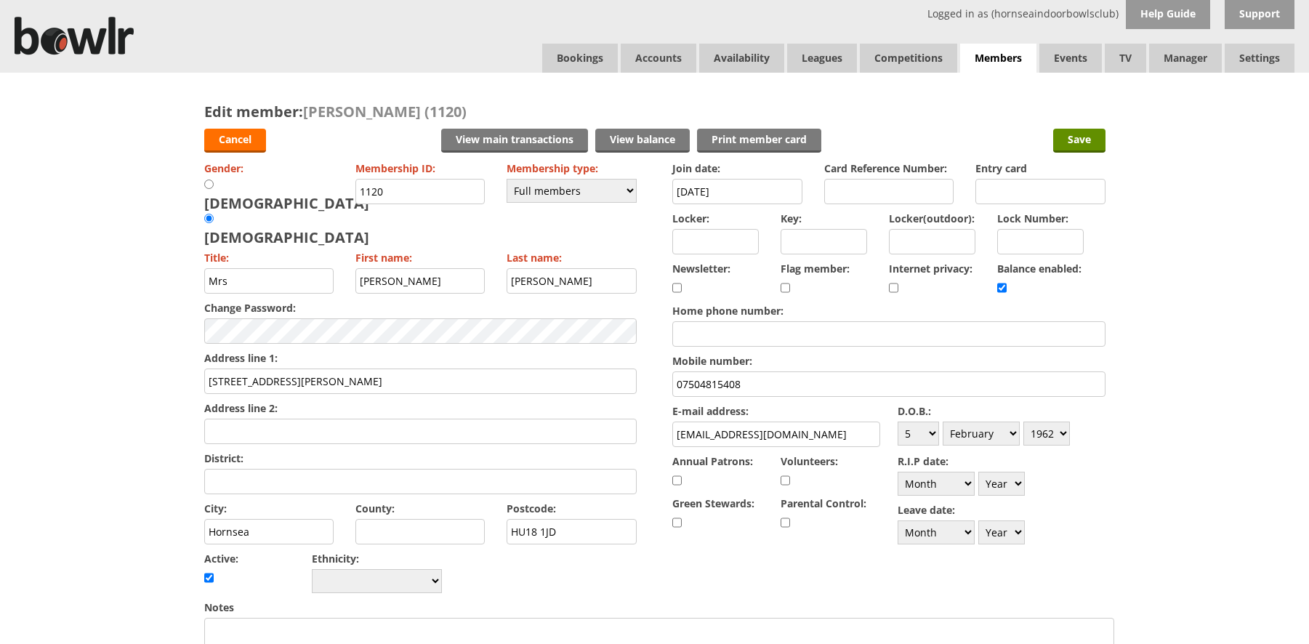
click at [225, 369] on input "No 5 Morrow Ave" at bounding box center [420, 381] width 432 height 25
type input "5 Morrow Ave"
drag, startPoint x: 794, startPoint y: 438, endPoint x: 771, endPoint y: 439, distance: 22.6
click at [771, 439] on input "debkev30@gmail.co.uk" at bounding box center [776, 434] width 208 height 25
type input "debkev30@gmail.com"
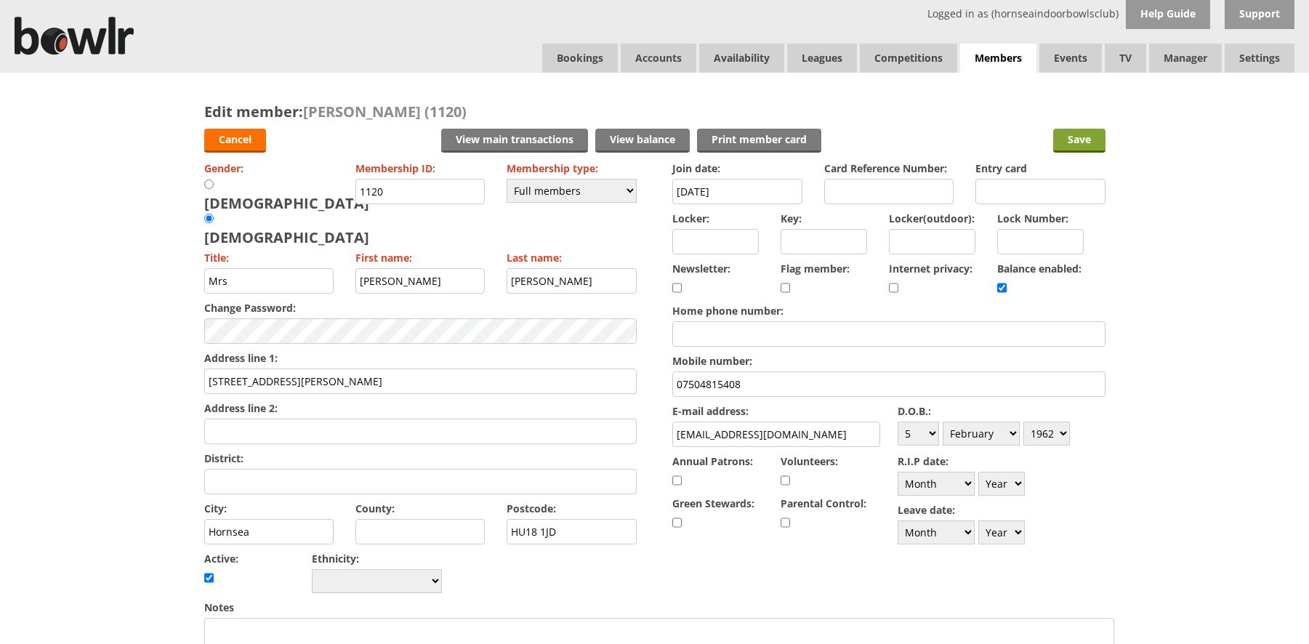
click at [1069, 134] on input "Save" at bounding box center [1079, 141] width 52 height 24
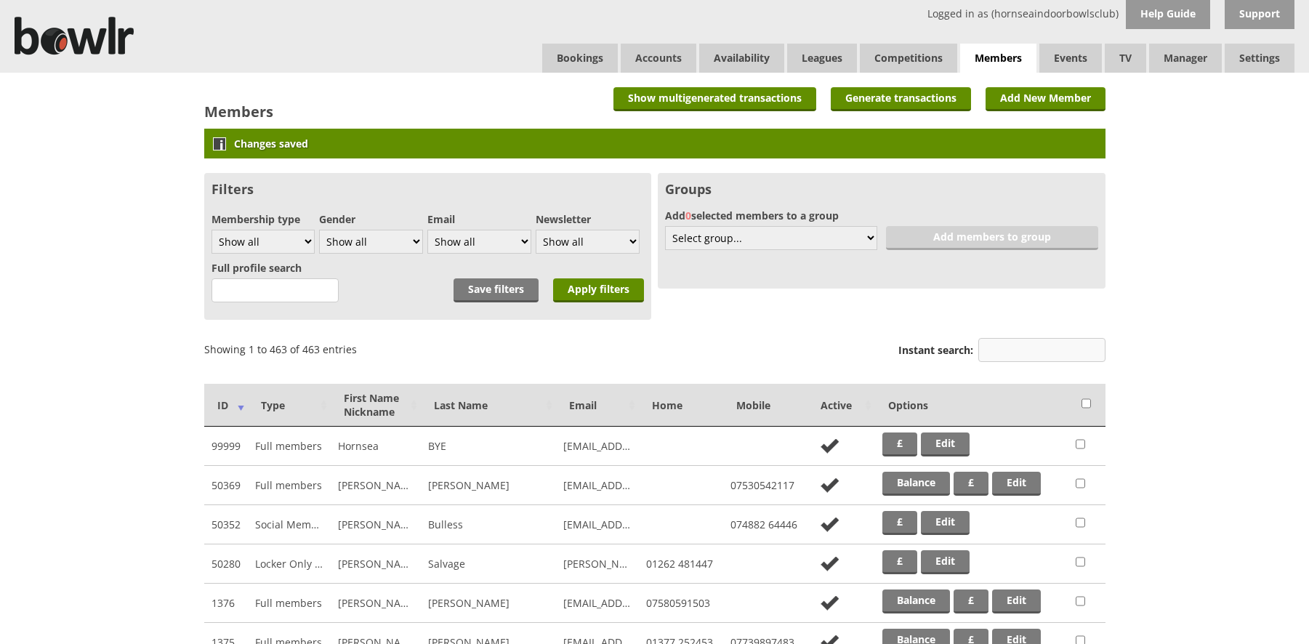
click at [1010, 353] on input "Instant search:" at bounding box center [1041, 350] width 127 height 24
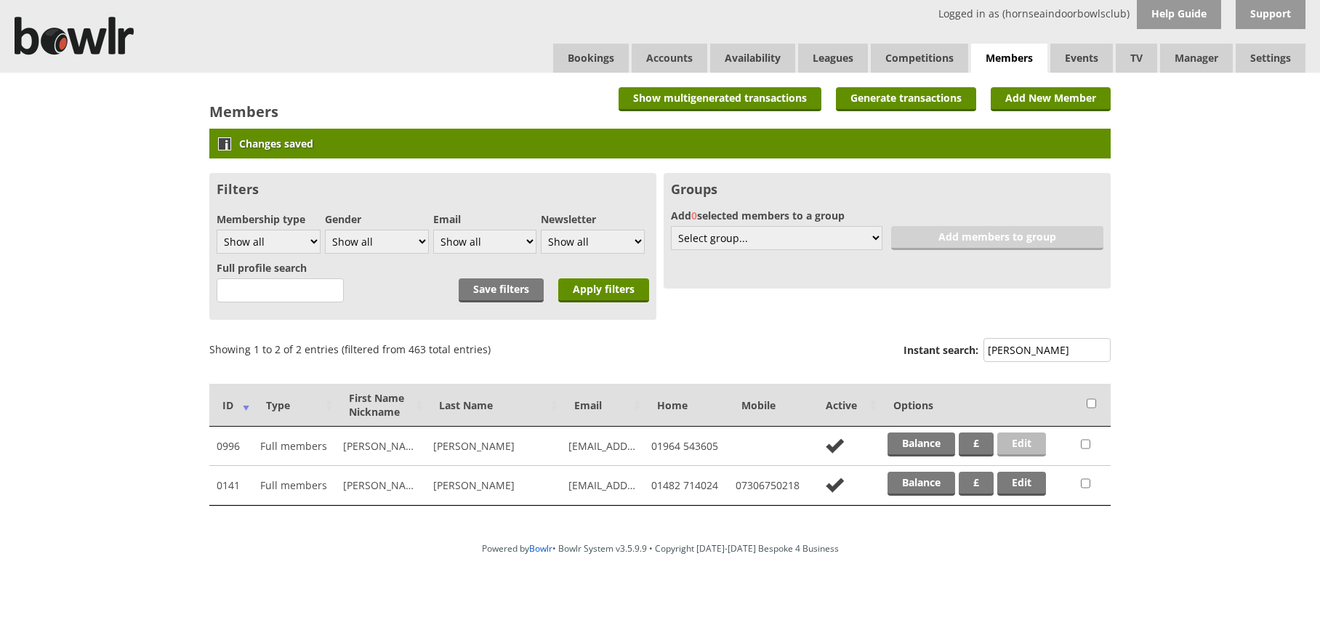
type input "[PERSON_NAME]"
click at [1018, 436] on link "Edit" at bounding box center [1021, 444] width 49 height 24
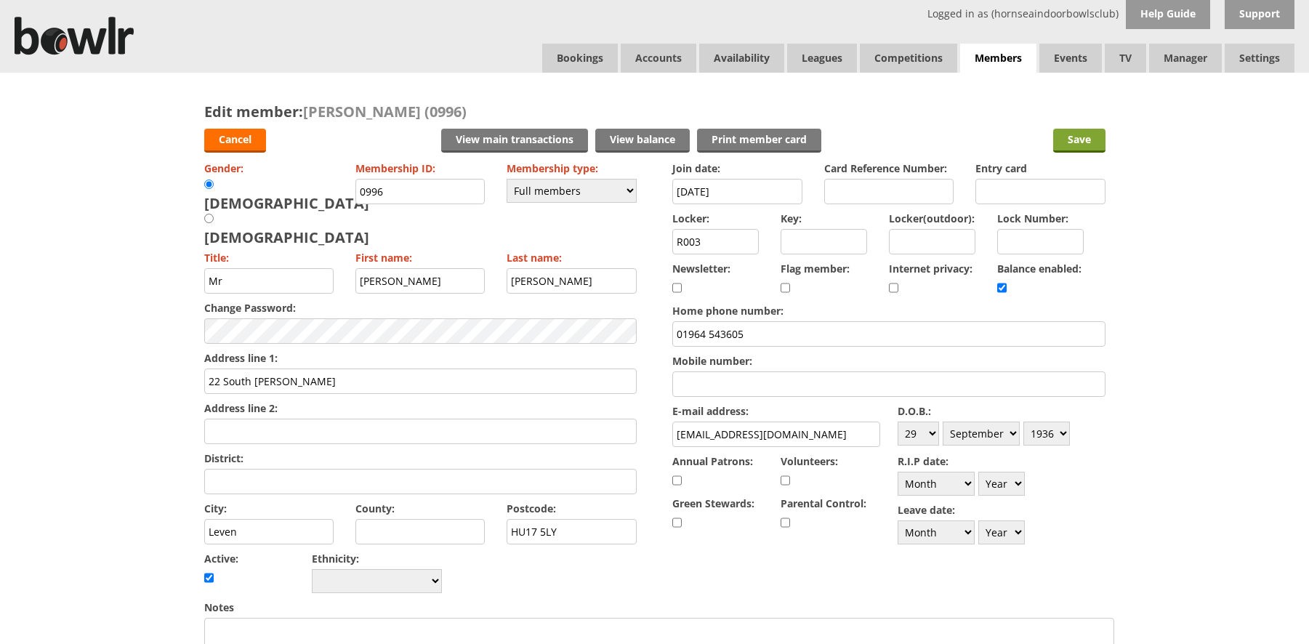
click at [1074, 142] on input "Save" at bounding box center [1079, 141] width 52 height 24
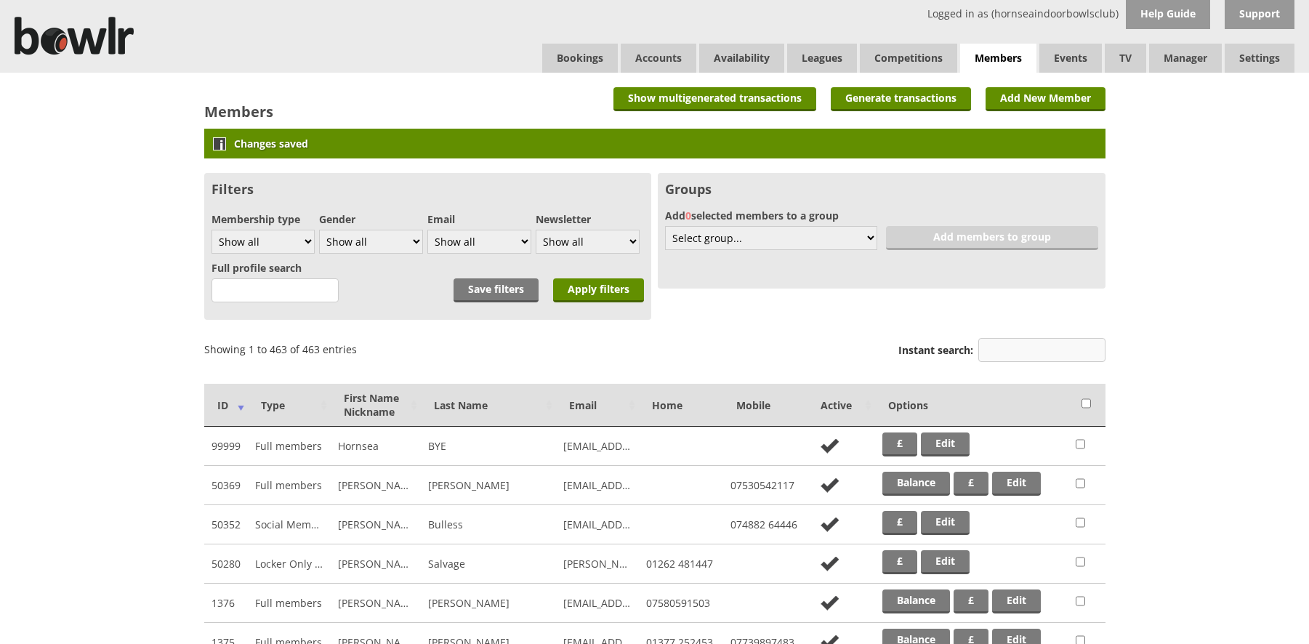
click at [996, 345] on input "Instant search:" at bounding box center [1041, 350] width 127 height 24
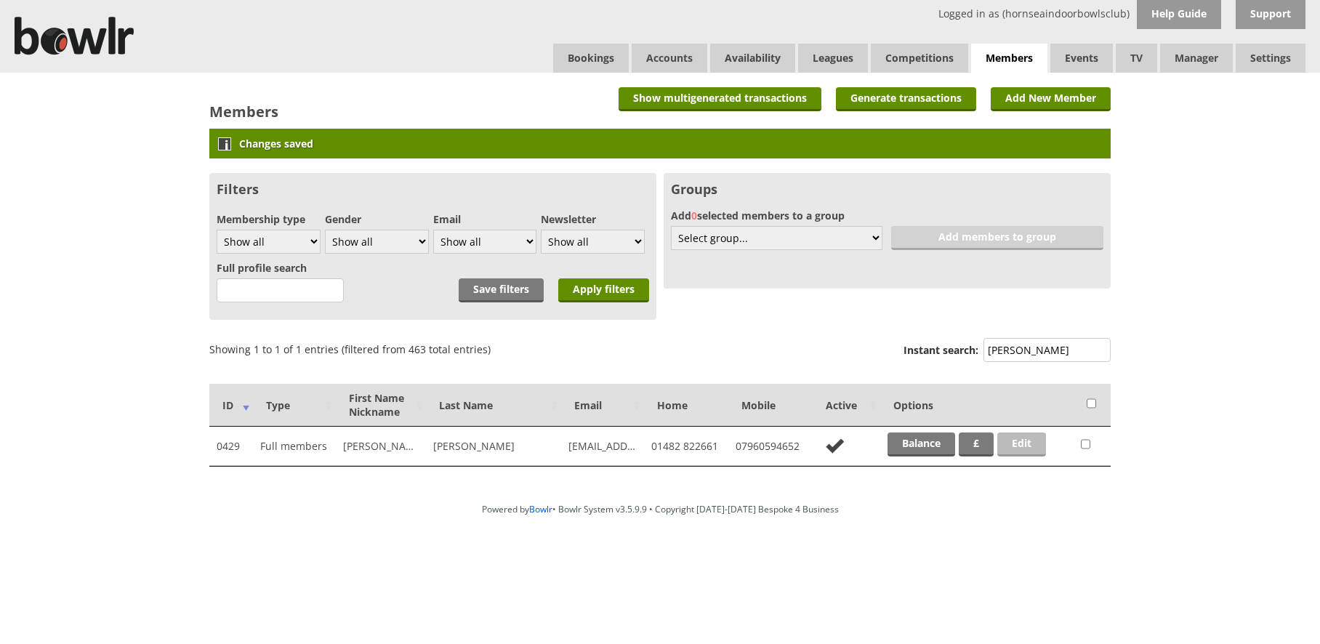
type input "atherton"
click at [1013, 445] on link "Edit" at bounding box center [1021, 444] width 49 height 24
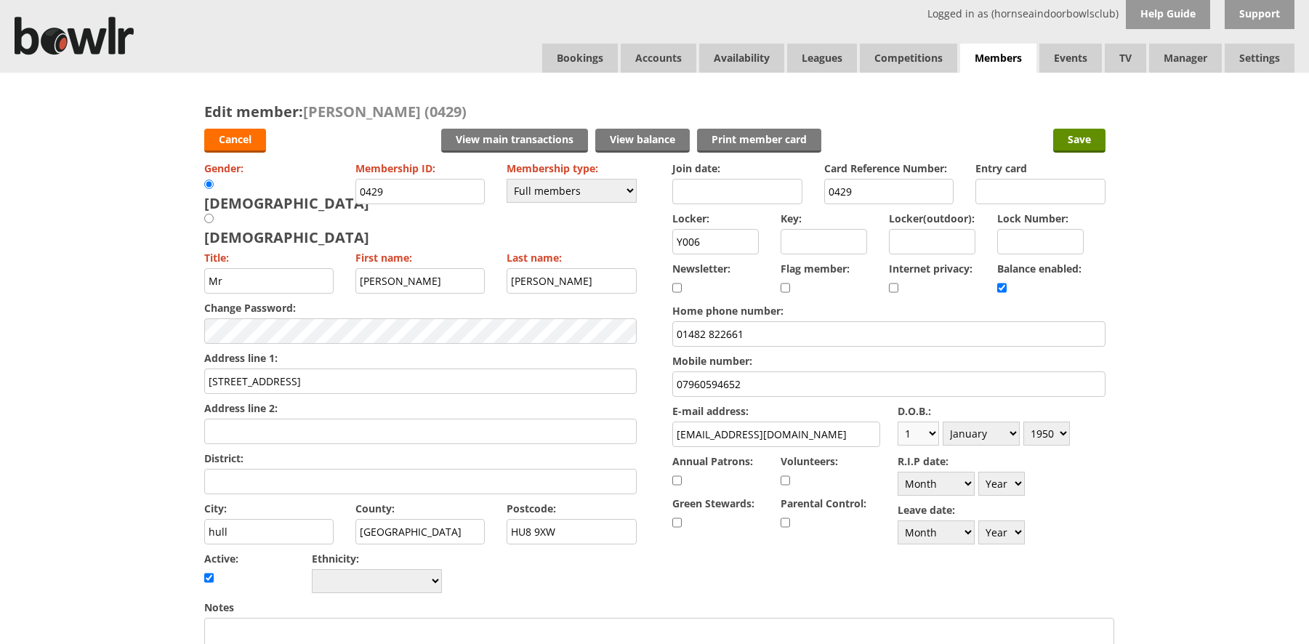
click at [933, 430] on select "Day 1 2 3 4 5 6 7 8 9 10 11 12 13 14 15 16 17 18 19 20 21 22 23 24 25 26 27 28 …" at bounding box center [918, 434] width 41 height 24
select select "25"
click at [898, 422] on select "Day 1 2 3 4 5 6 7 8 9 10 11 12 13 14 15 16 17 18 19 20 21 22 23 24 25 26 27 28 …" at bounding box center [918, 434] width 41 height 24
click at [1015, 429] on select "Month January February March April May June July August September October Novem…" at bounding box center [981, 434] width 77 height 24
select select "12"
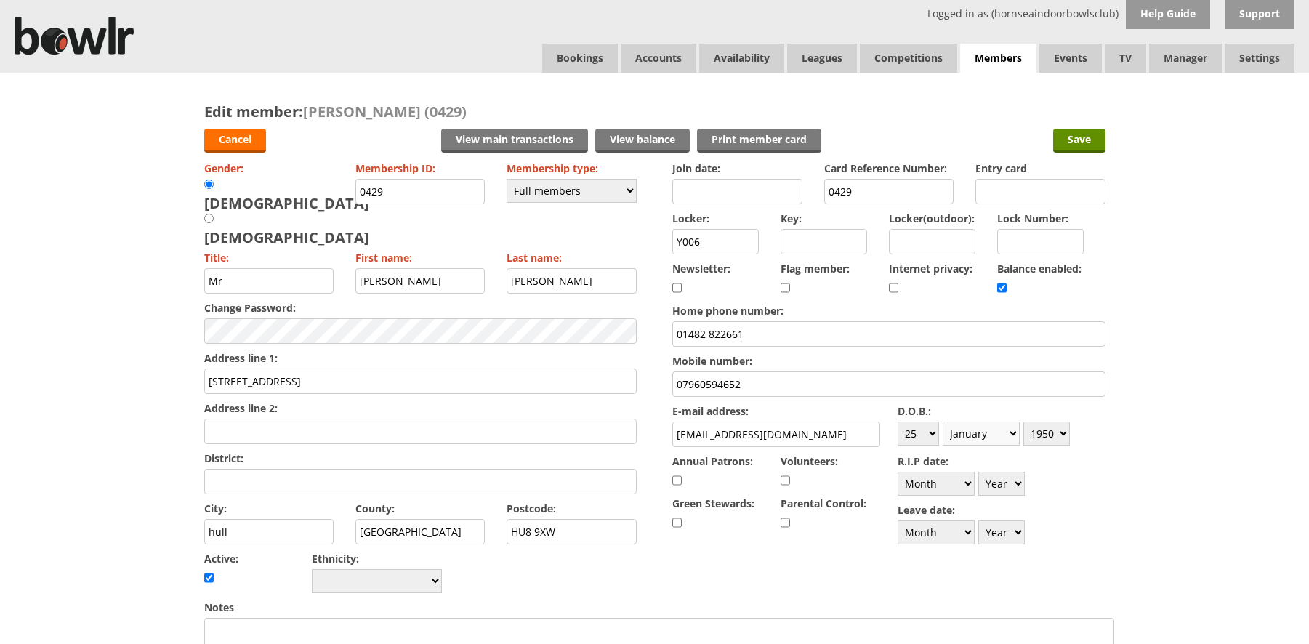
click at [943, 422] on select "Month January February March April May June July August September October Novem…" at bounding box center [981, 434] width 77 height 24
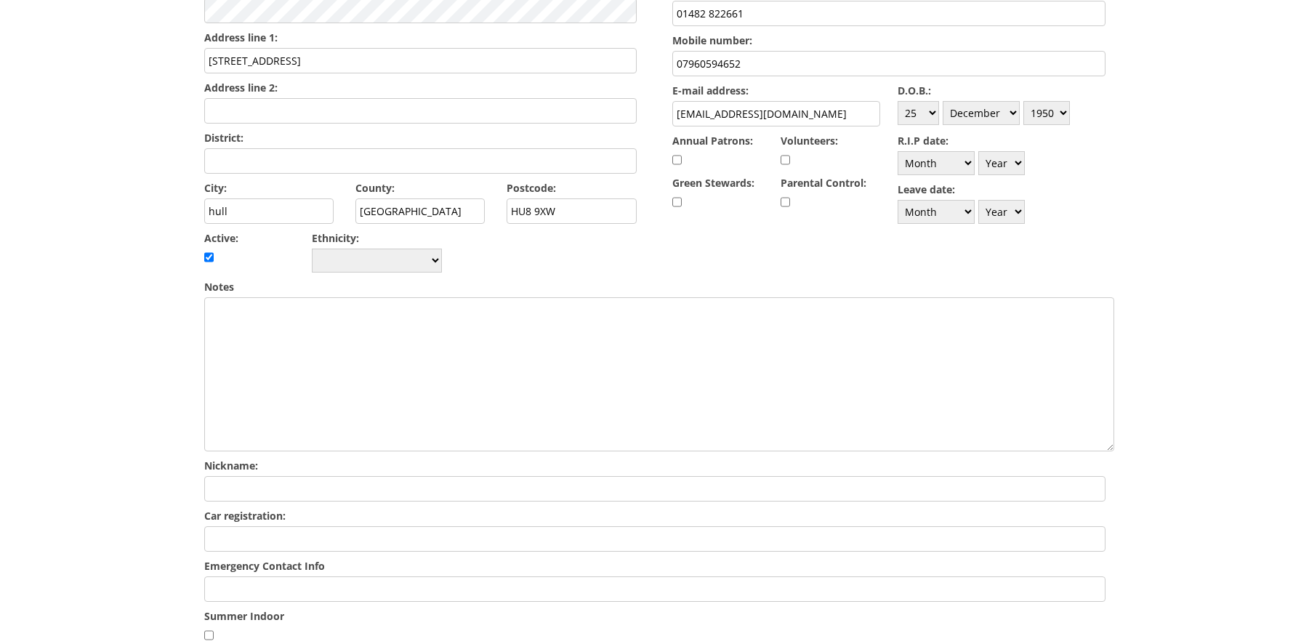
scroll to position [361, 0]
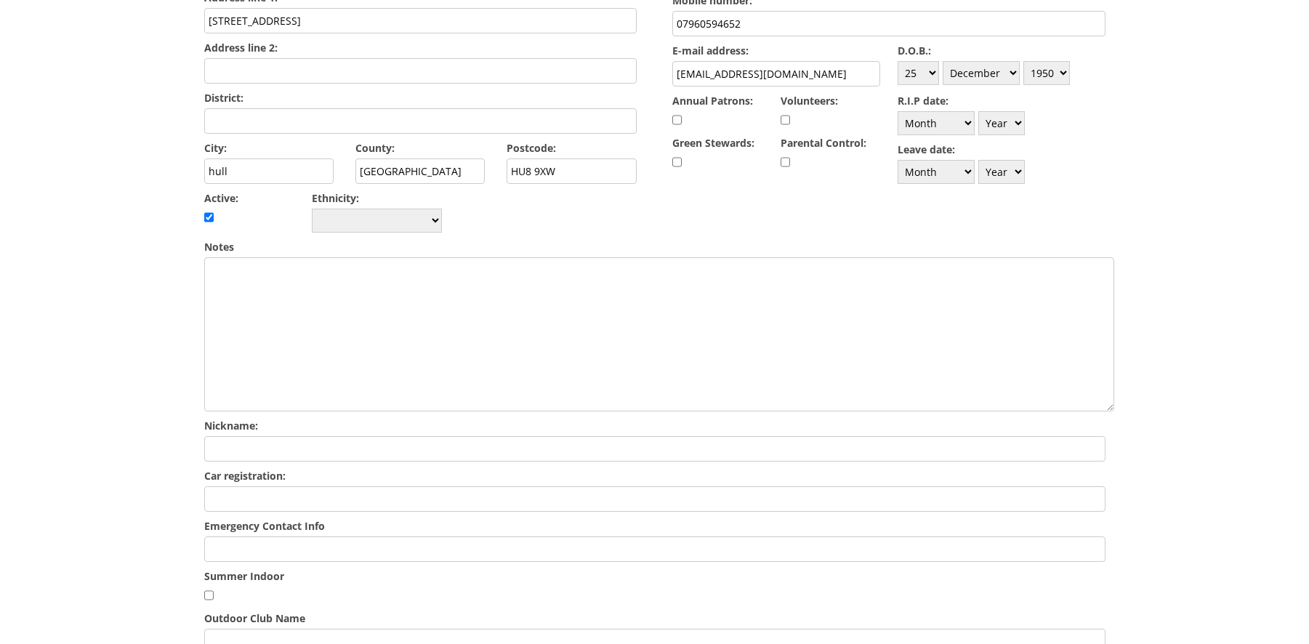
click at [248, 536] on input "Emergency Contact Info" at bounding box center [654, 548] width 901 height 25
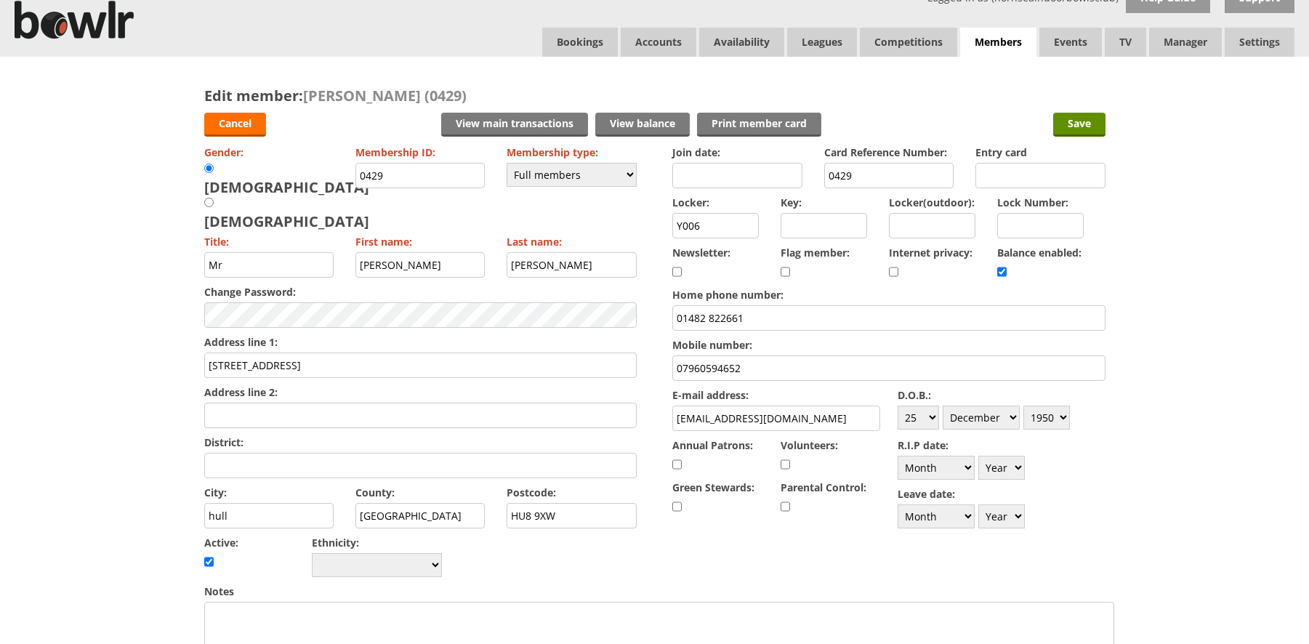
scroll to position [0, 0]
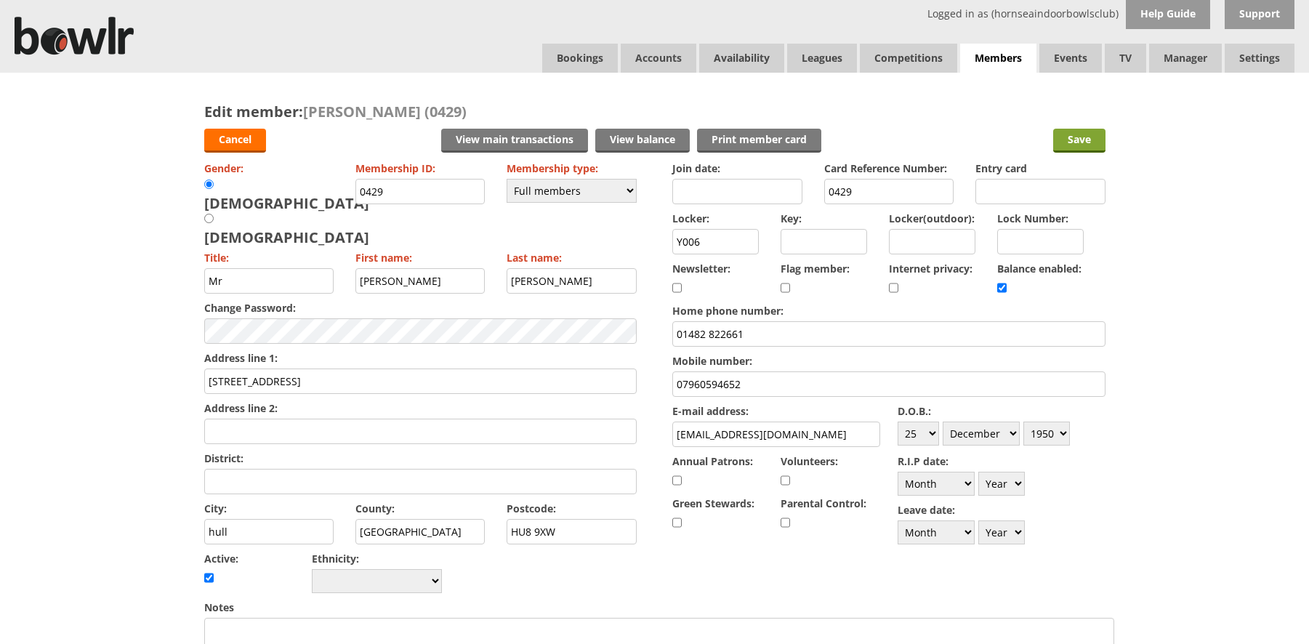
type input "Carolyb Atherton 01482 822661"
click at [1073, 142] on input "Save" at bounding box center [1079, 141] width 52 height 24
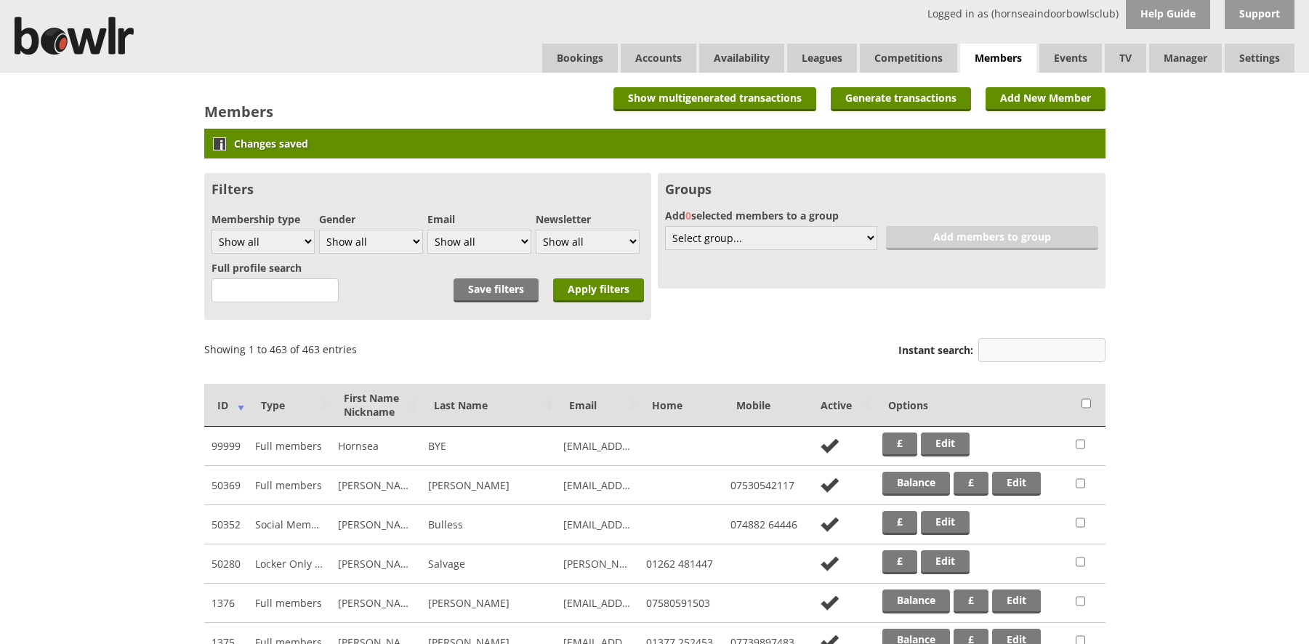
click at [1015, 359] on input "Instant search:" at bounding box center [1041, 350] width 127 height 24
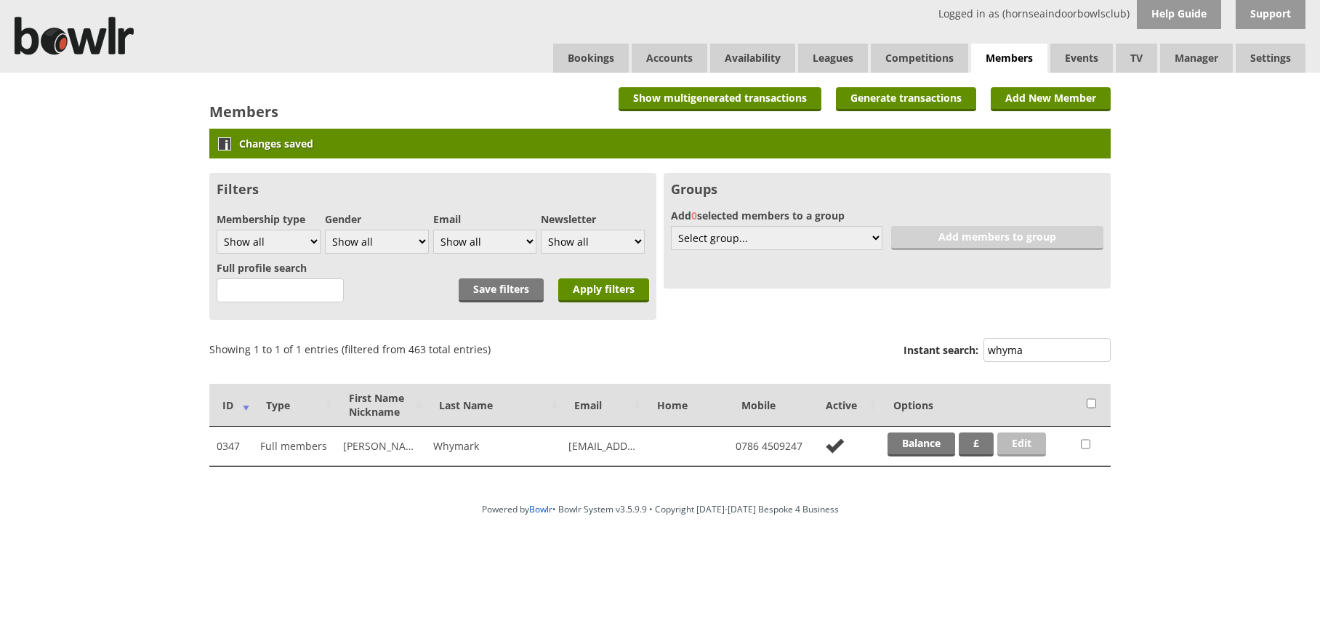
type input "whyma"
click at [1010, 443] on link "Edit" at bounding box center [1021, 444] width 49 height 24
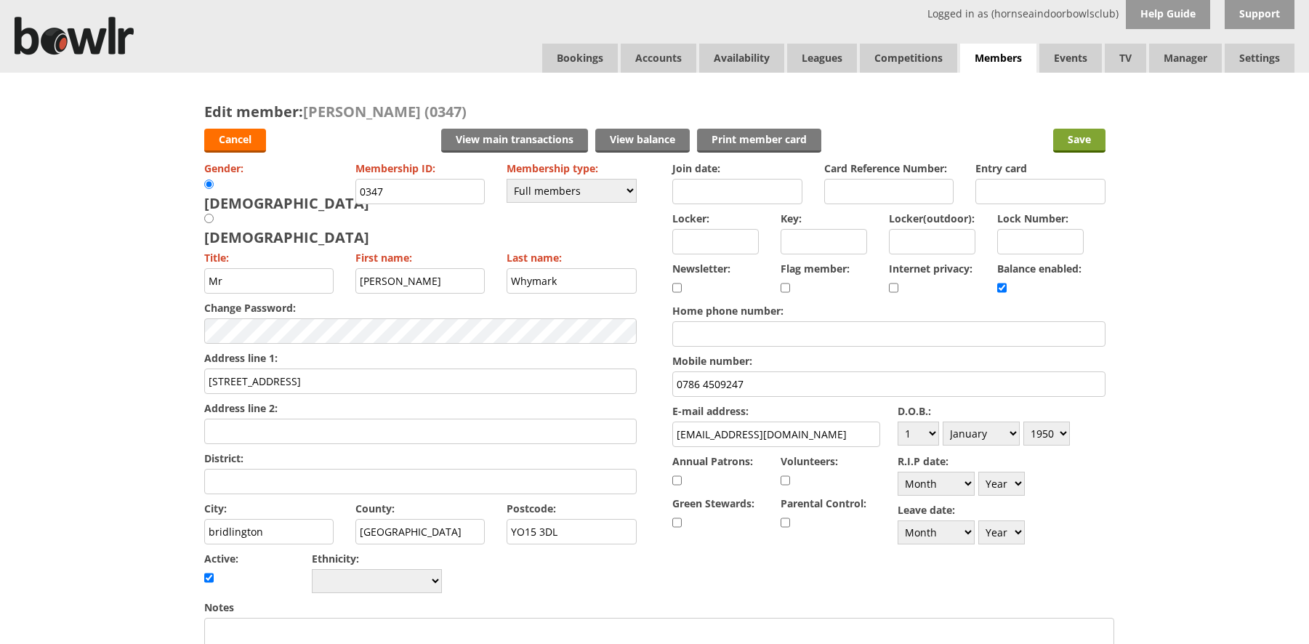
click at [1094, 139] on input "Save" at bounding box center [1079, 141] width 52 height 24
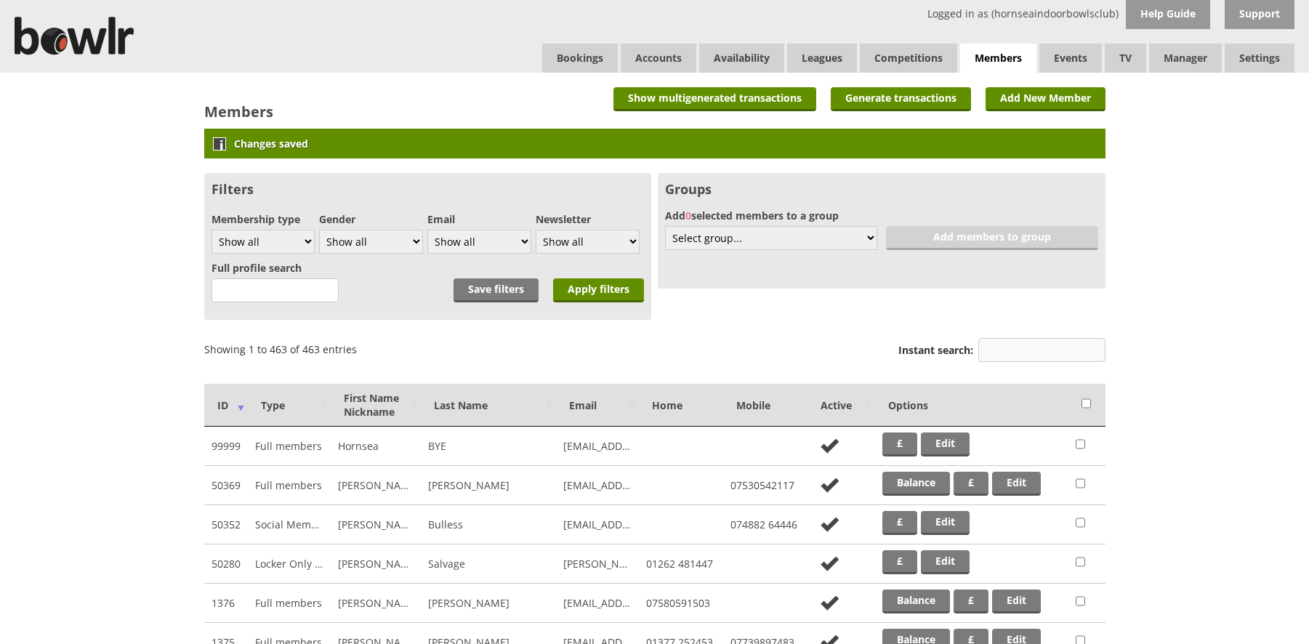
click at [1024, 344] on input "Instant search:" at bounding box center [1041, 350] width 127 height 24
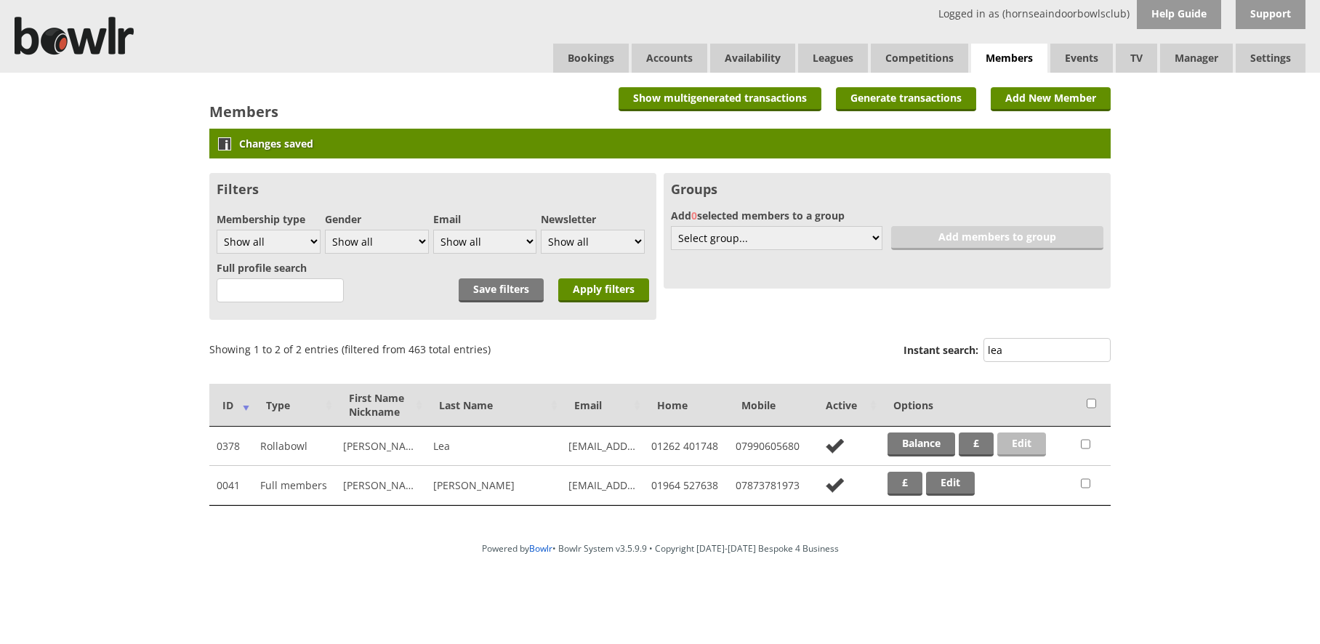
type input "lea"
click at [1010, 444] on link "Edit" at bounding box center [1021, 444] width 49 height 24
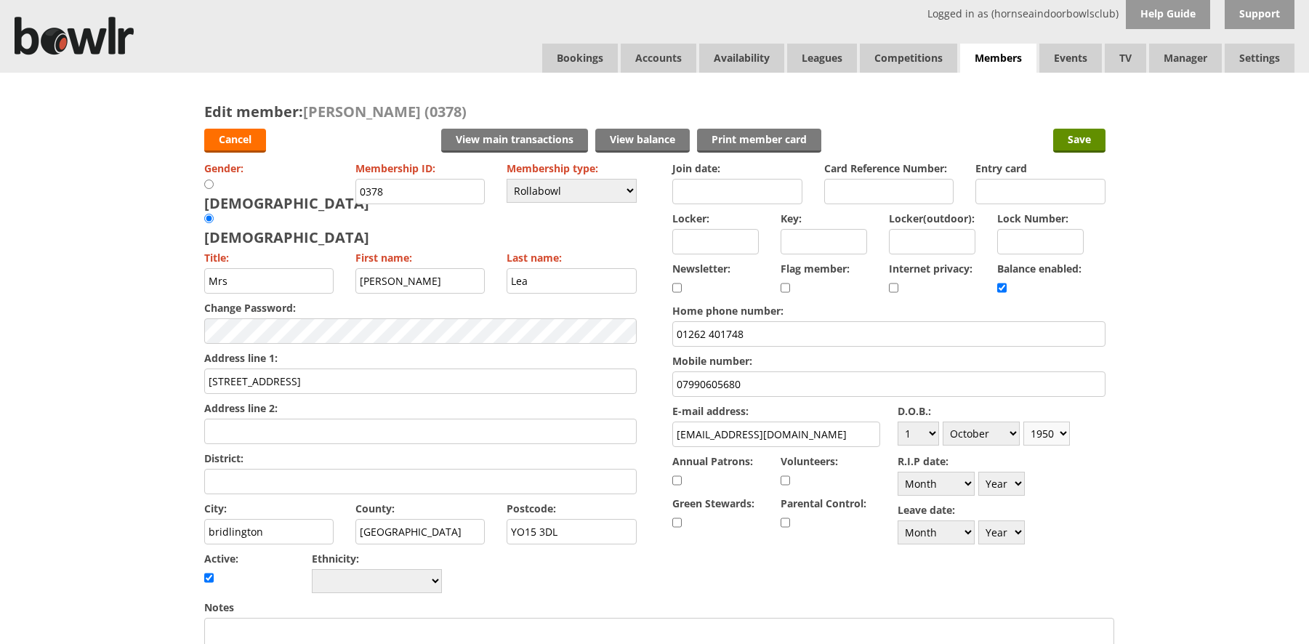
click at [1058, 432] on select "Year 1900 1901 1902 1903 1904 1905 1906 1907 1908 1909 1910 1911 1912 1913 1914…" at bounding box center [1046, 434] width 47 height 24
select select "1947"
click at [1023, 422] on select "Year 1900 1901 1902 1903 1904 1905 1906 1907 1908 1909 1910 1911 1912 1913 1914…" at bounding box center [1046, 434] width 47 height 24
click at [1087, 144] on input "Save" at bounding box center [1079, 141] width 52 height 24
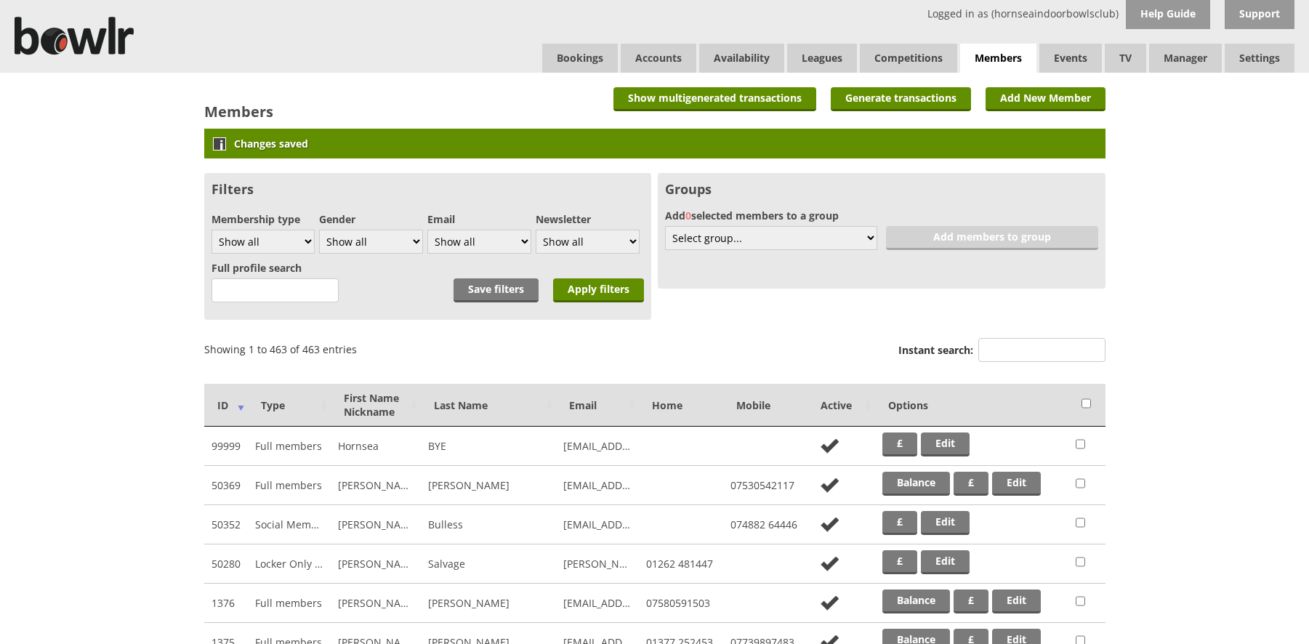
click at [1006, 346] on input "Instant search:" at bounding box center [1041, 350] width 127 height 24
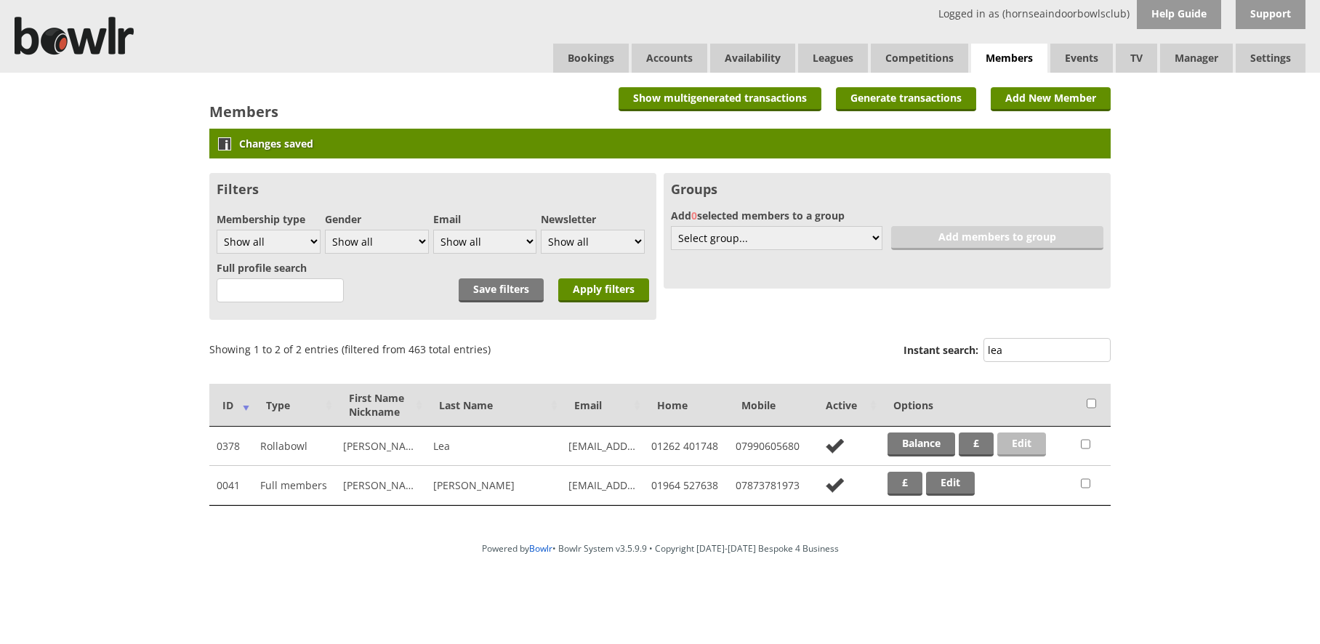
type input "lea"
click at [1034, 441] on link "Edit" at bounding box center [1021, 444] width 49 height 24
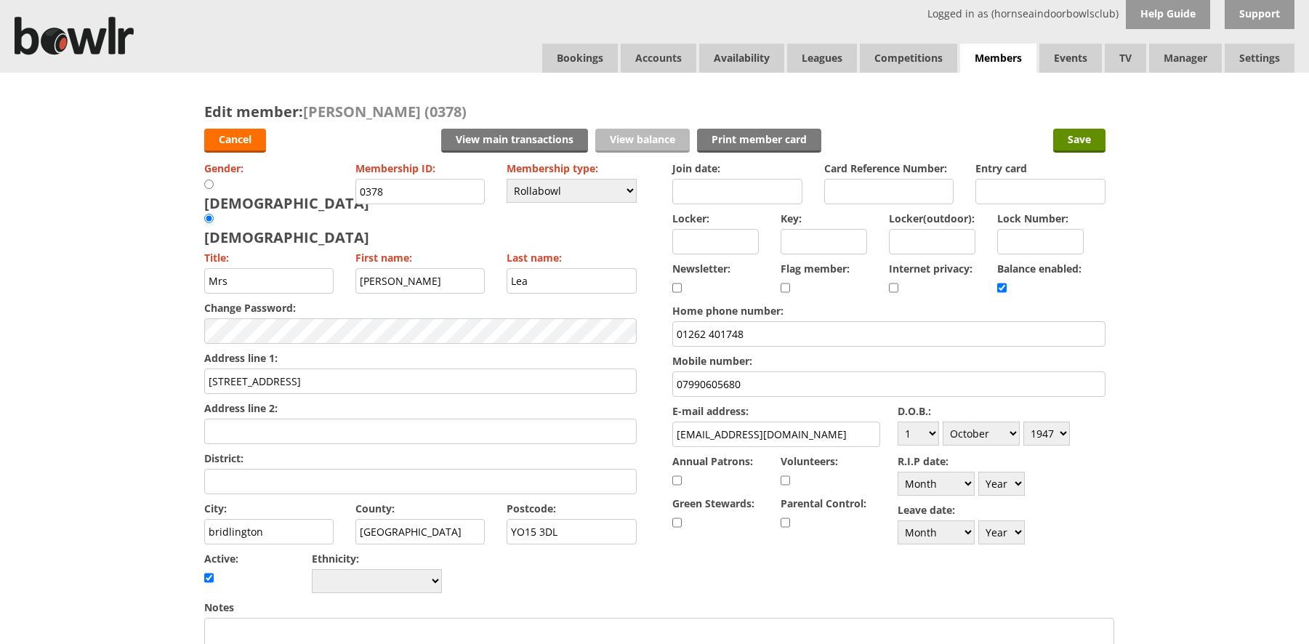
click at [651, 143] on link "View balance" at bounding box center [642, 141] width 94 height 24
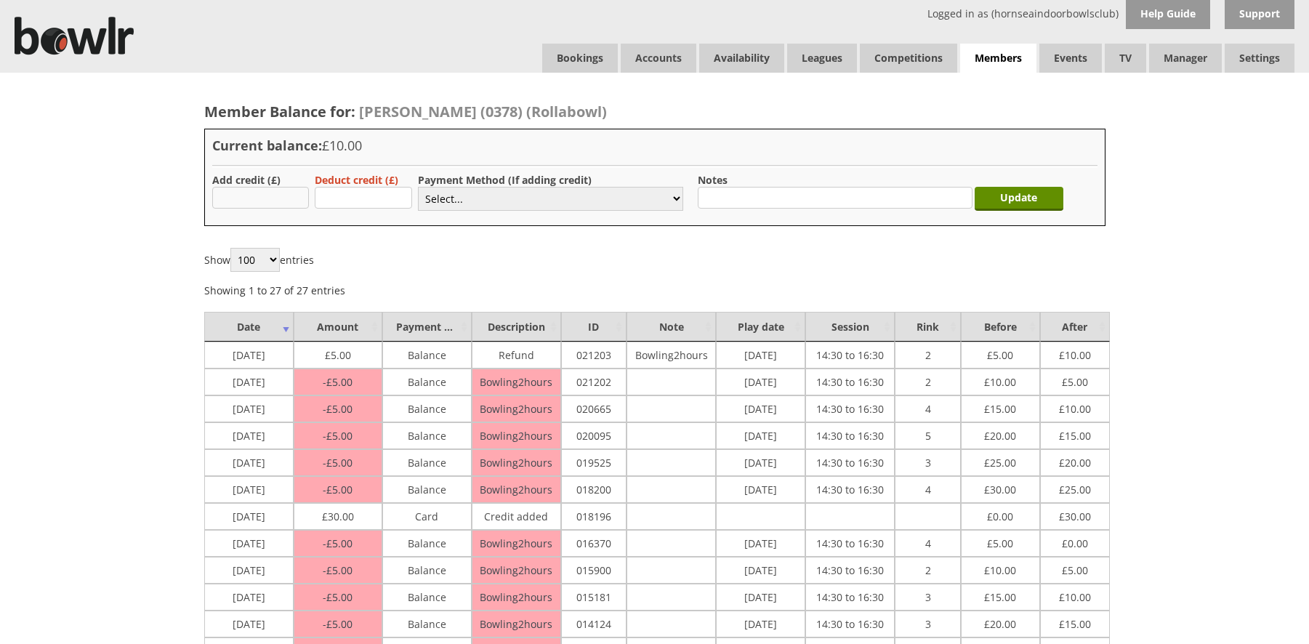
click at [250, 195] on input "text" at bounding box center [260, 198] width 97 height 22
type input "15.00"
click at [465, 186] on label "Payment Method (If adding credit)" at bounding box center [505, 180] width 174 height 14
click at [467, 197] on select "Select... Cash Card Cheque Bank Transfer Other Member Card Gift Voucher Balance" at bounding box center [550, 199] width 265 height 24
select select "5"
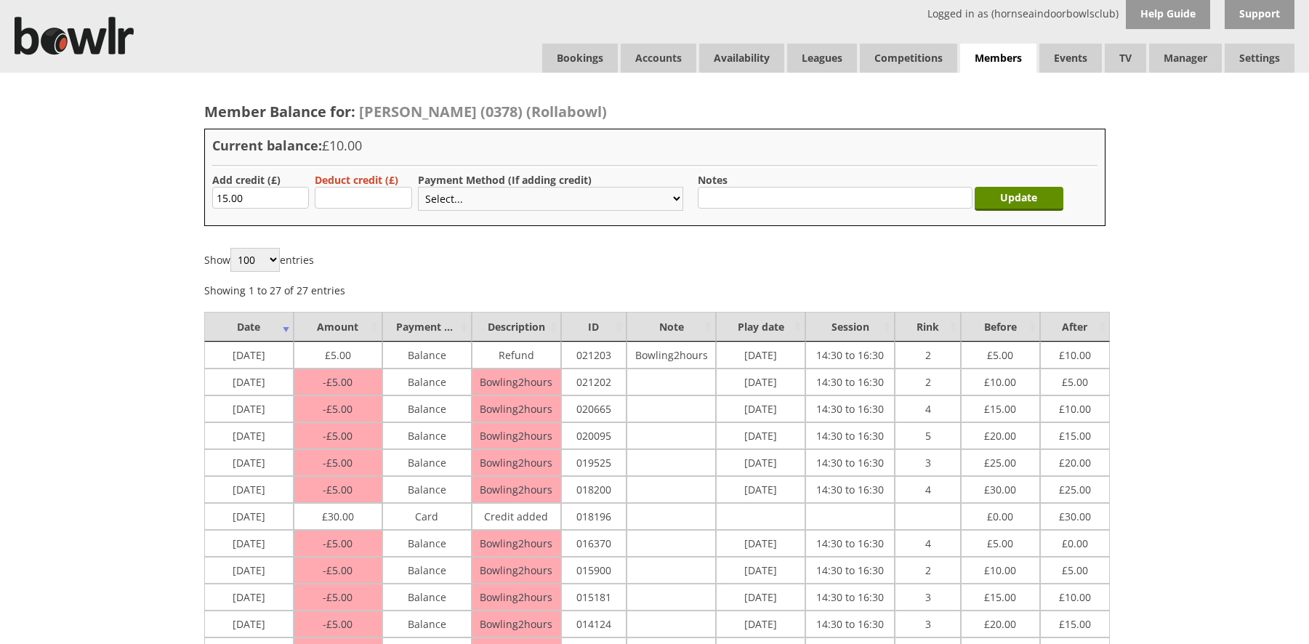
click at [418, 187] on select "Select... Cash Card Cheque Bank Transfer Other Member Card Gift Voucher Balance" at bounding box center [550, 199] width 265 height 24
click at [737, 190] on input "text" at bounding box center [835, 198] width 274 height 22
type input "From overpaid subs"
click at [1018, 201] on input "Update" at bounding box center [1019, 199] width 89 height 24
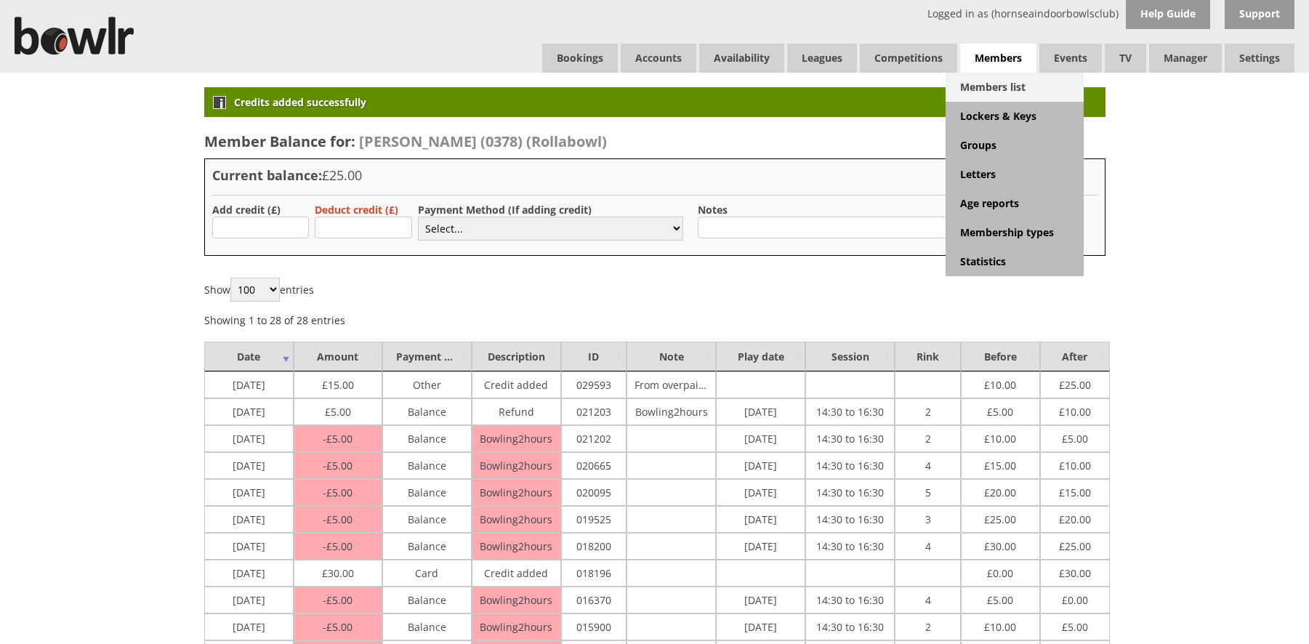
click at [994, 90] on link "Members list" at bounding box center [1015, 87] width 138 height 29
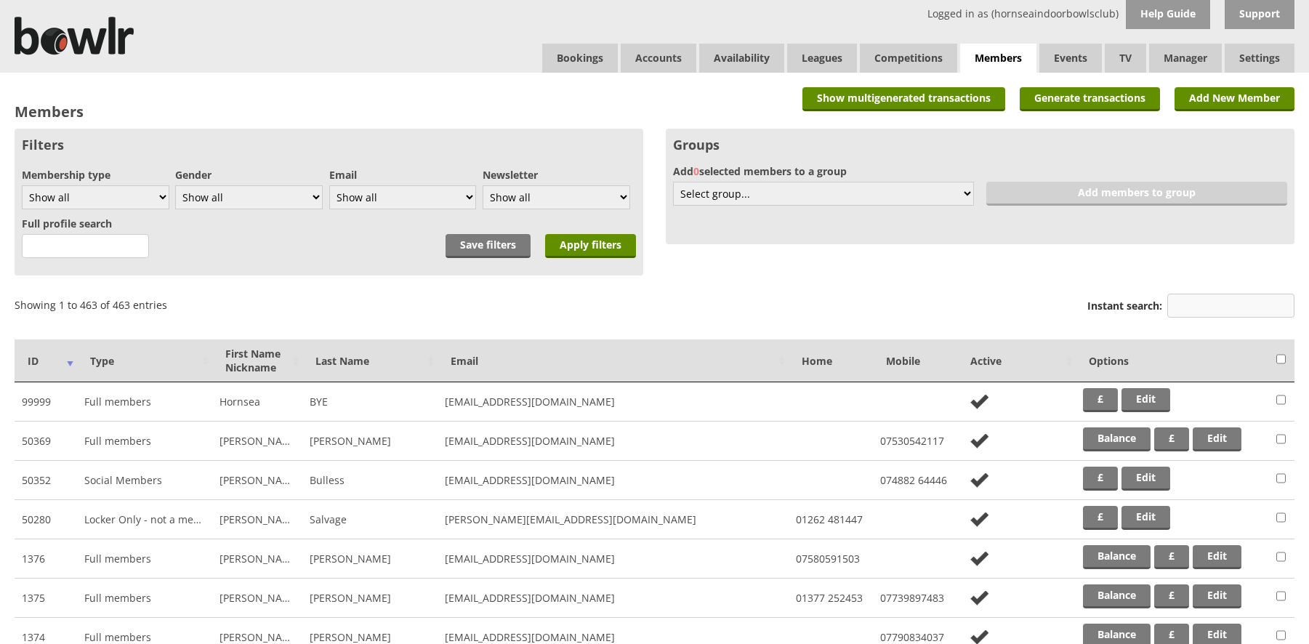
click at [1194, 307] on input "Instant search:" at bounding box center [1230, 306] width 127 height 24
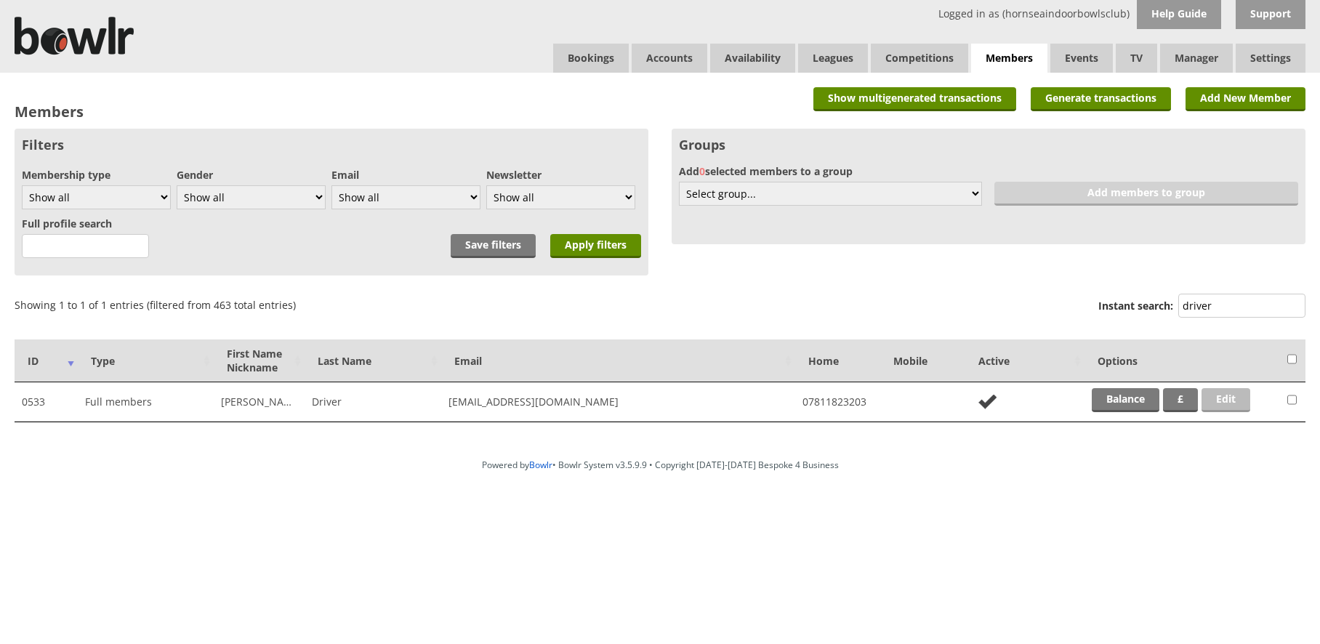
type input "driver"
click at [1234, 398] on link "Edit" at bounding box center [1226, 400] width 49 height 24
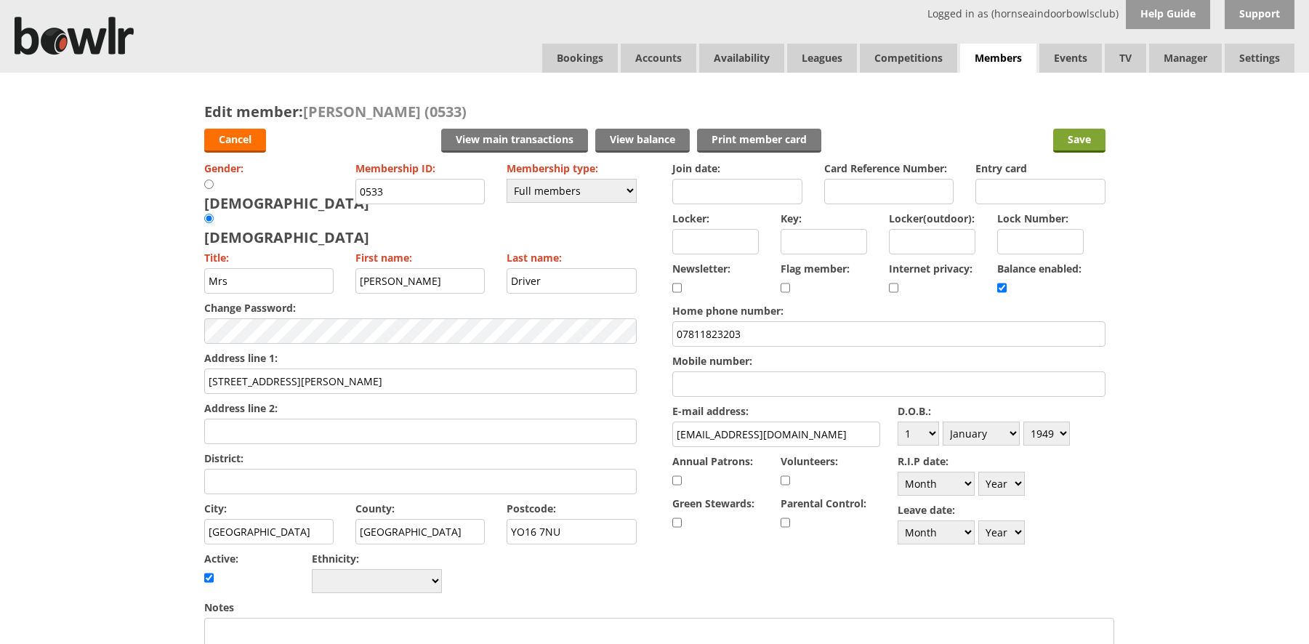
click at [1077, 140] on input "Save" at bounding box center [1079, 141] width 52 height 24
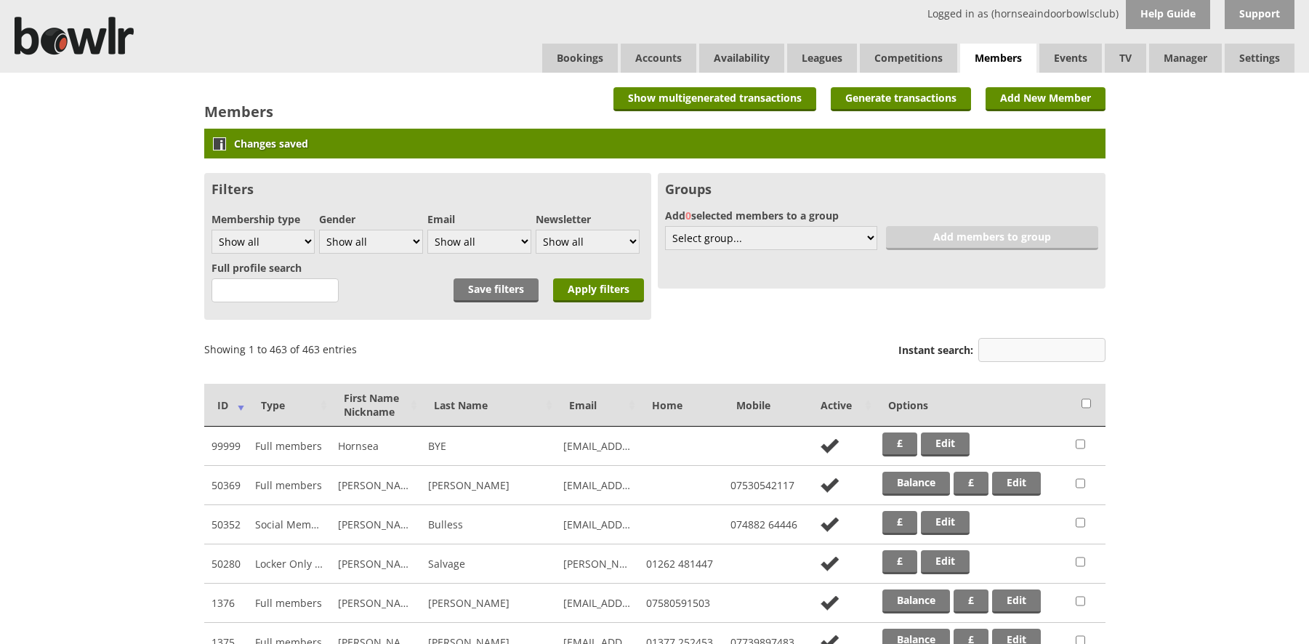
click at [992, 351] on input "Instant search:" at bounding box center [1041, 350] width 127 height 24
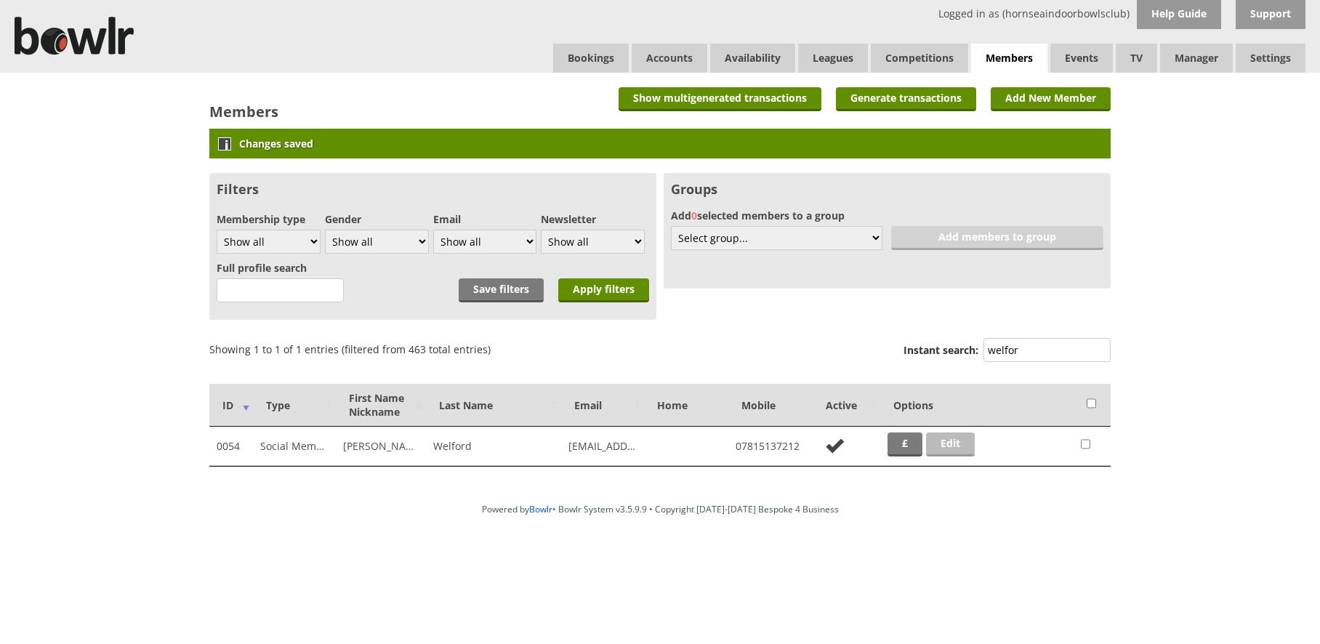
type input "welfor"
click at [957, 446] on link "Edit" at bounding box center [950, 444] width 49 height 24
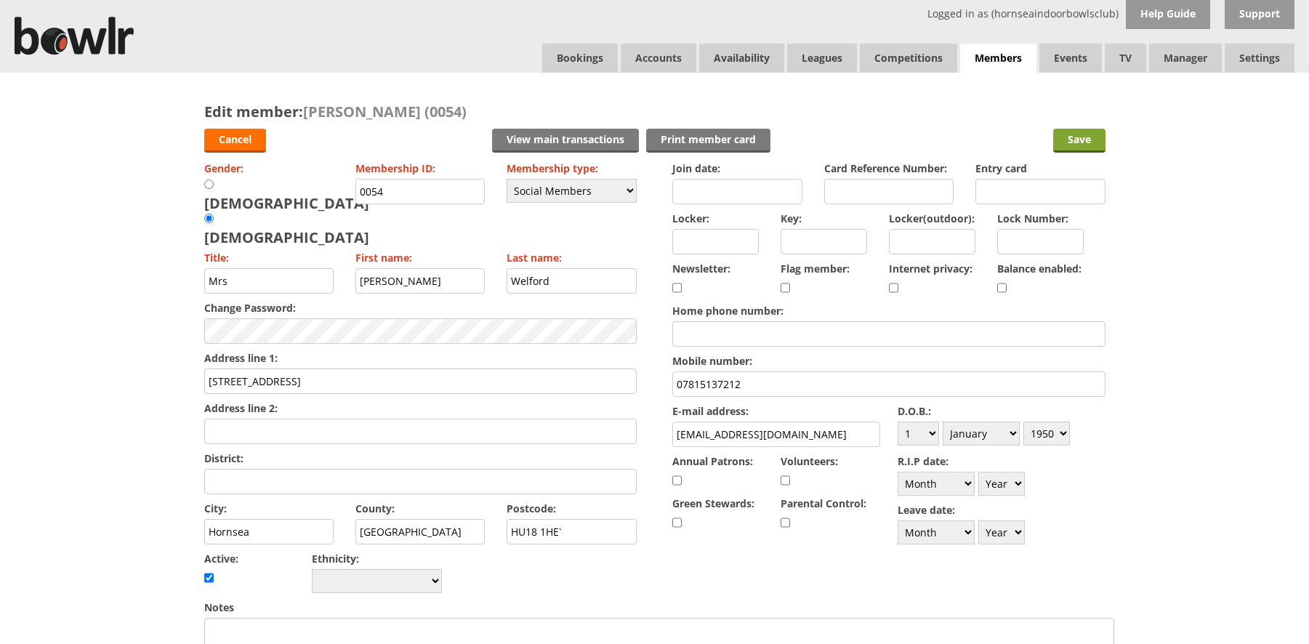
click at [1087, 145] on input "Save" at bounding box center [1079, 141] width 52 height 24
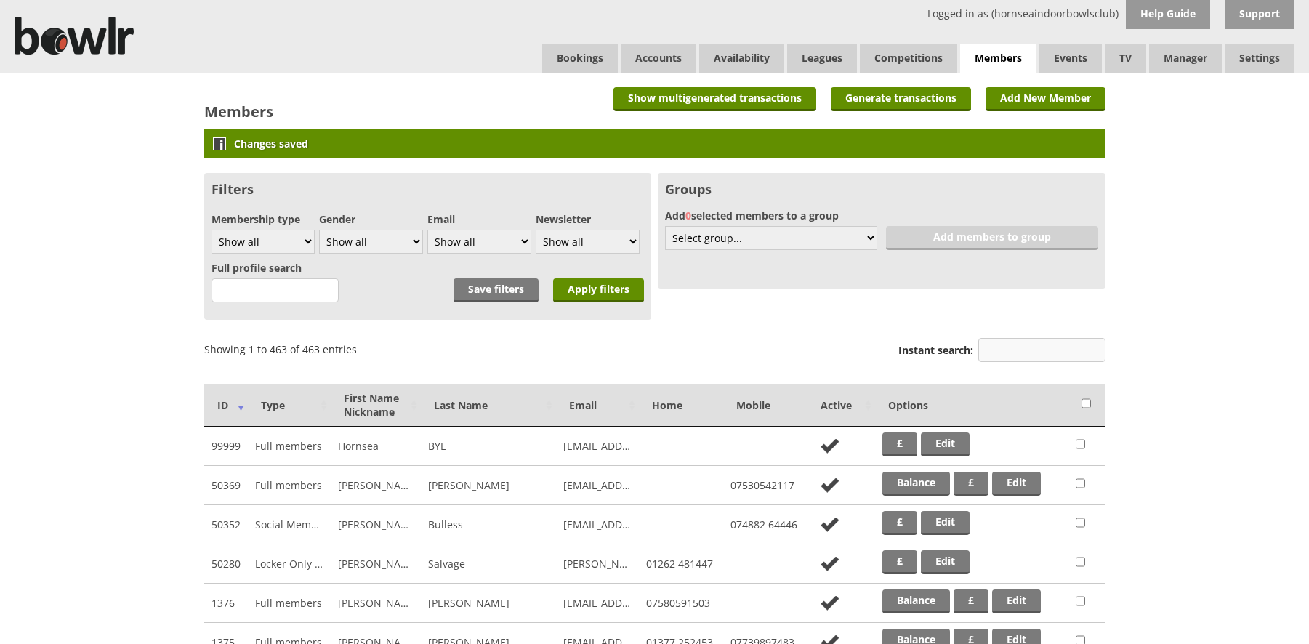
click at [1054, 353] on input "Instant search:" at bounding box center [1041, 350] width 127 height 24
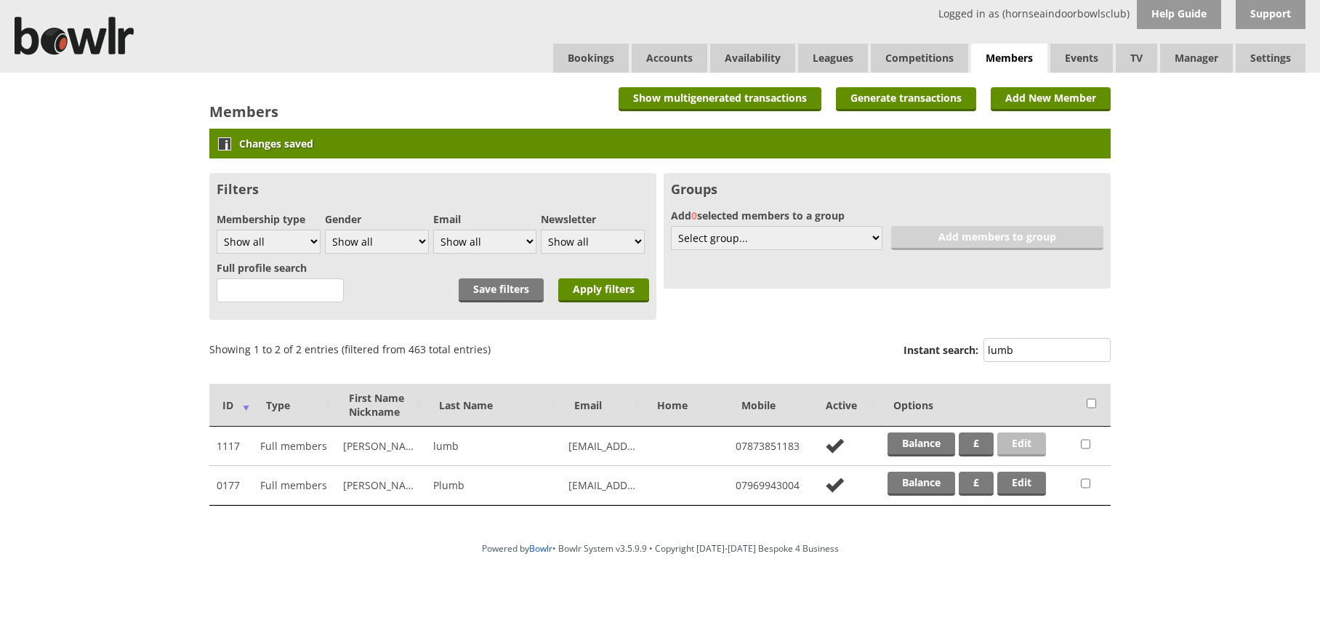
type input "lumb"
click at [1020, 436] on link "Edit" at bounding box center [1021, 444] width 49 height 24
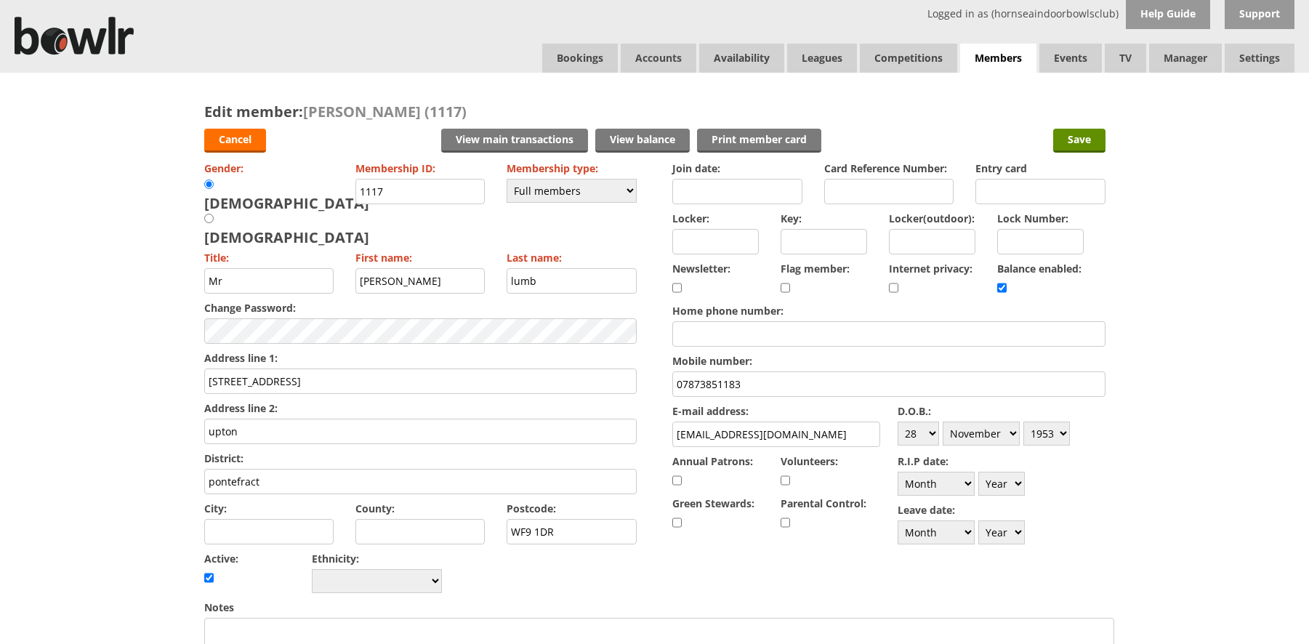
click at [365, 268] on input "[PERSON_NAME]" at bounding box center [420, 280] width 130 height 25
type input "[PERSON_NAME]"
click at [513, 268] on input "lumb" at bounding box center [572, 280] width 130 height 25
type input "Lumb"
click at [1071, 136] on input "Save" at bounding box center [1079, 141] width 52 height 24
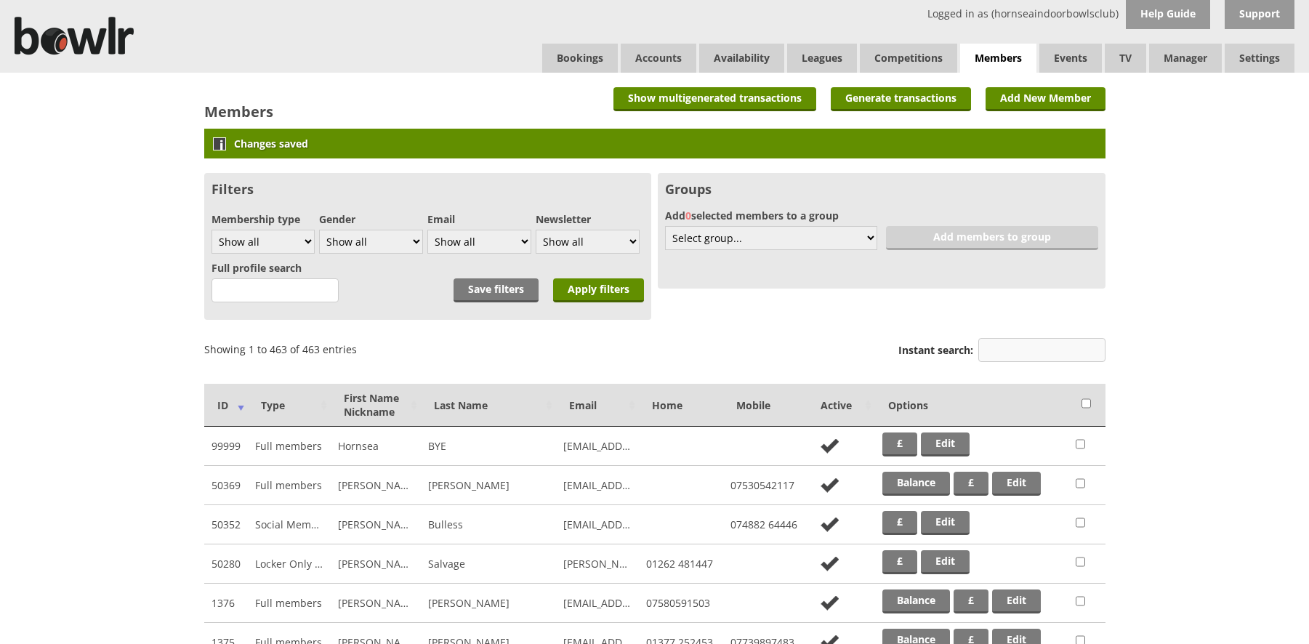
click at [1041, 358] on input "Instant search:" at bounding box center [1041, 350] width 127 height 24
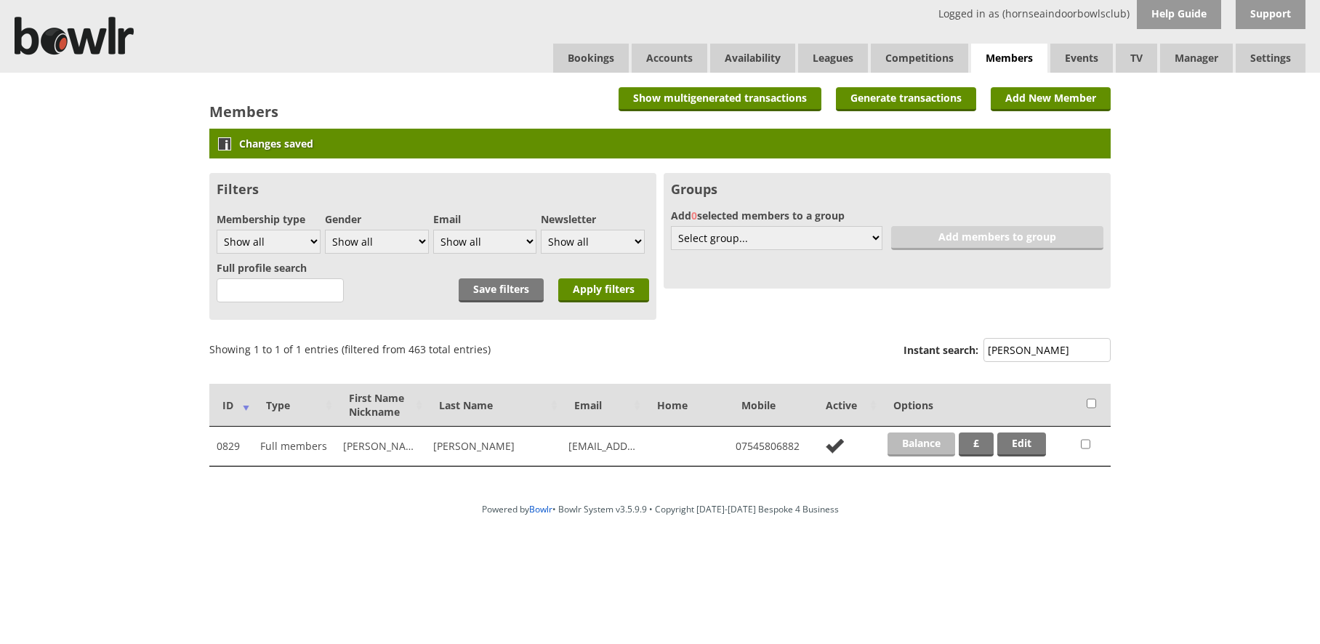
type input "hadfield"
click at [912, 446] on link "Balance" at bounding box center [922, 444] width 68 height 24
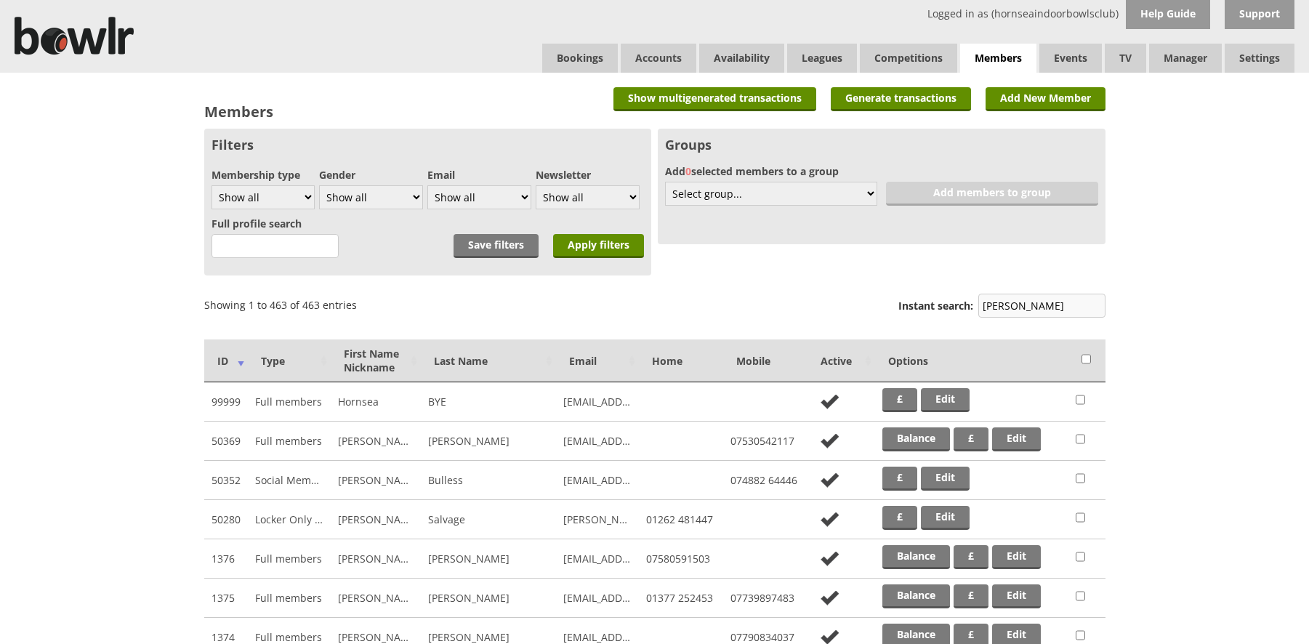
click at [1029, 307] on input "hadfield" at bounding box center [1041, 306] width 127 height 24
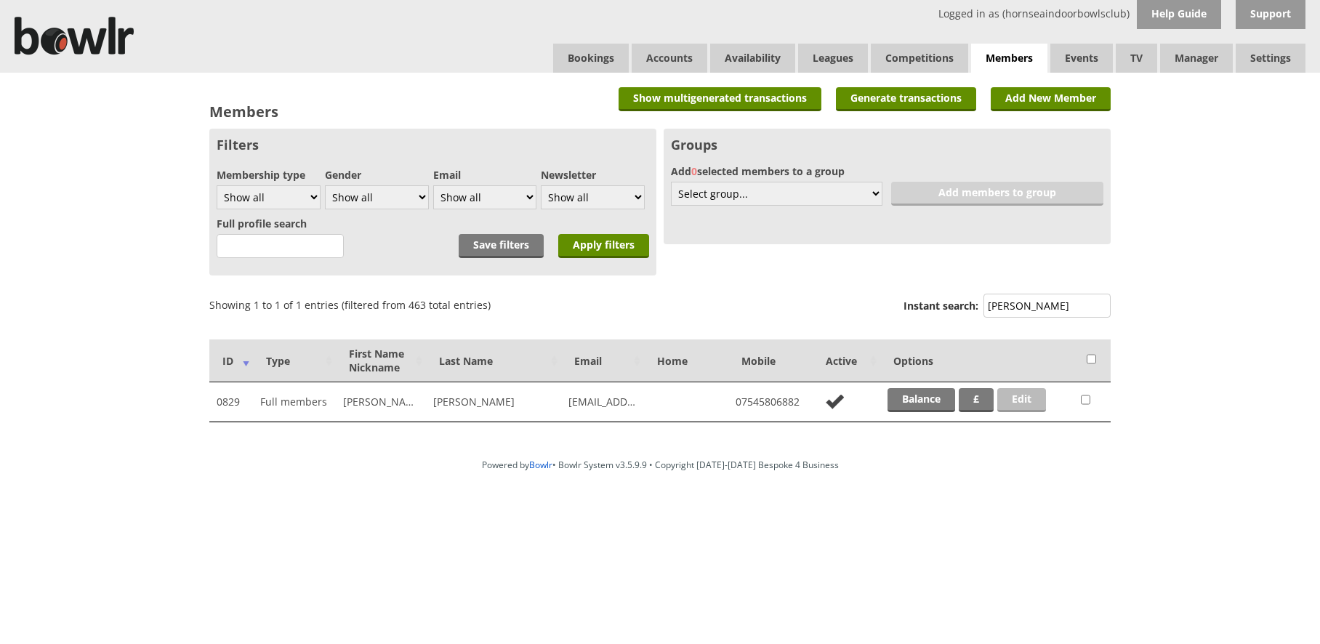
click at [1009, 395] on link "Edit" at bounding box center [1021, 400] width 49 height 24
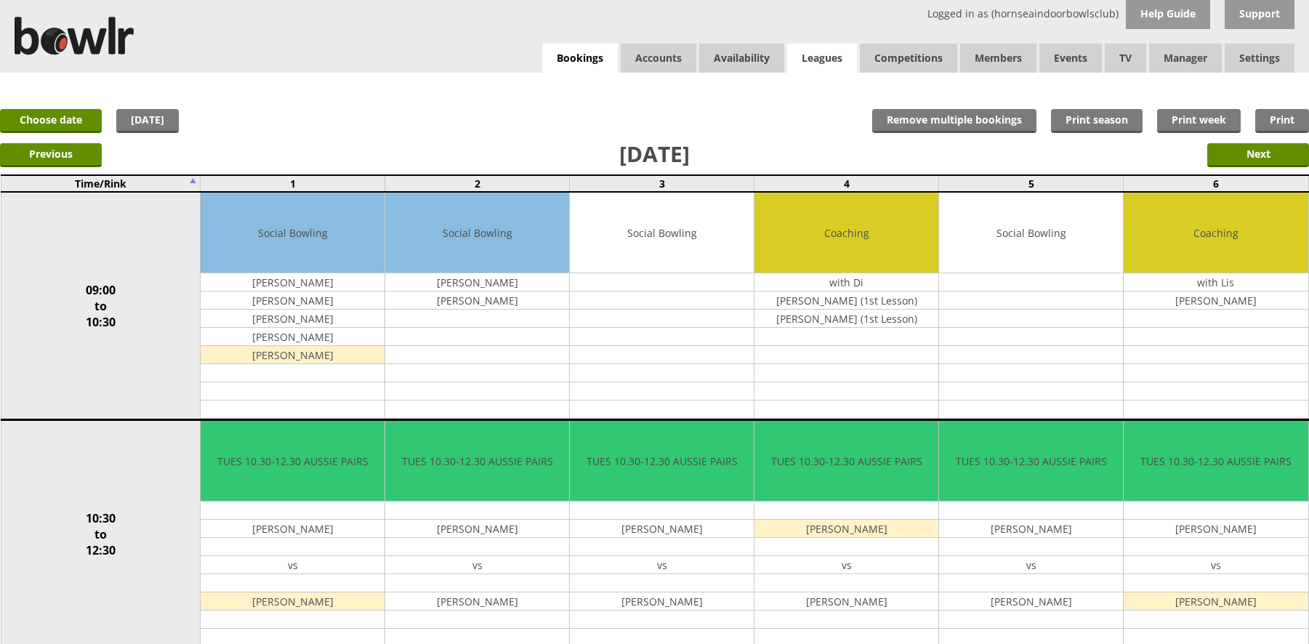
click at [800, 52] on link "Leagues" at bounding box center [822, 58] width 70 height 29
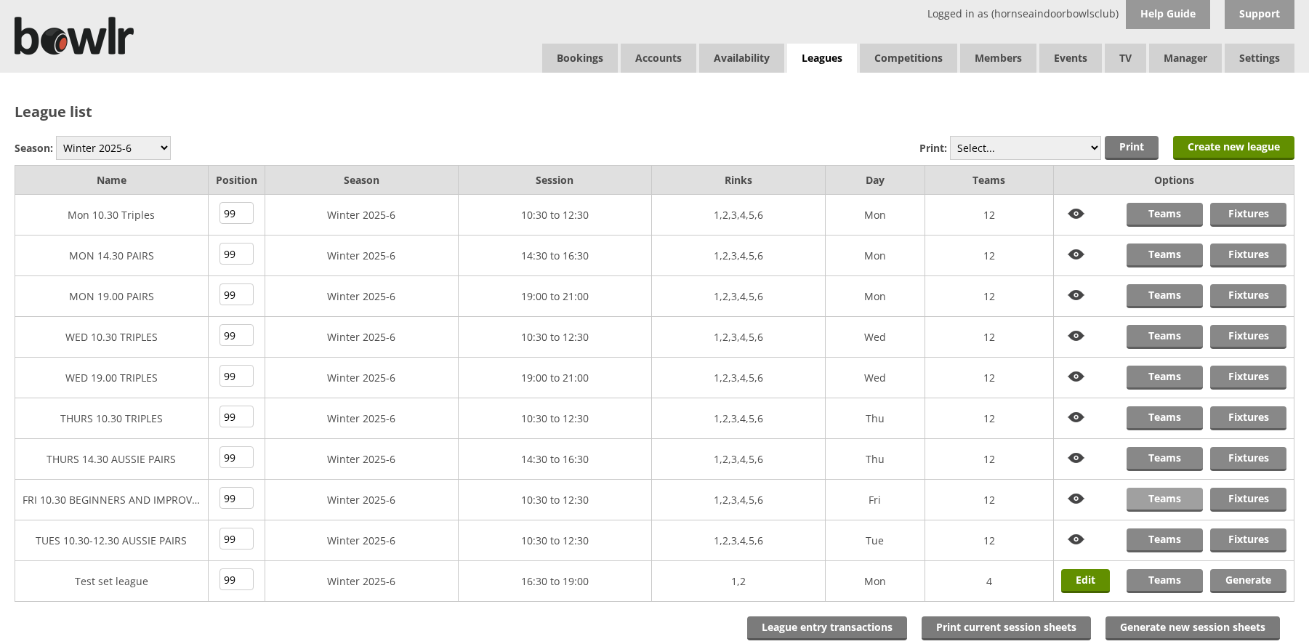
click at [1163, 496] on link "Teams" at bounding box center [1165, 500] width 76 height 24
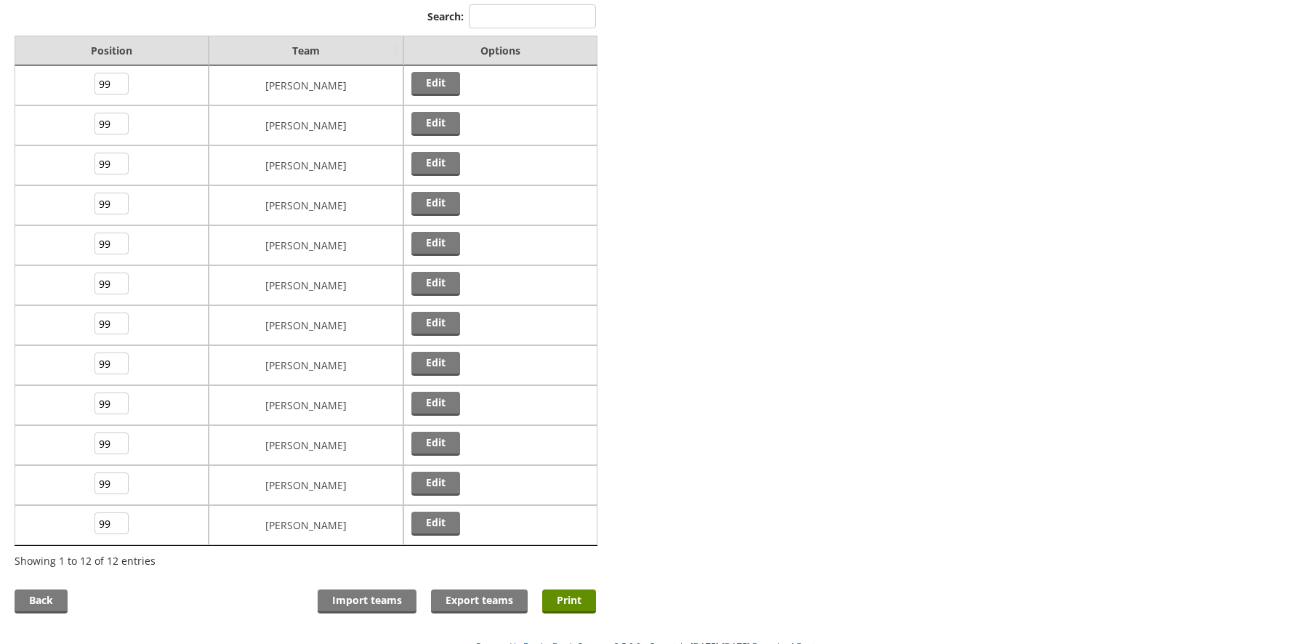
scroll to position [132, 0]
click at [436, 278] on link "Edit" at bounding box center [435, 283] width 49 height 24
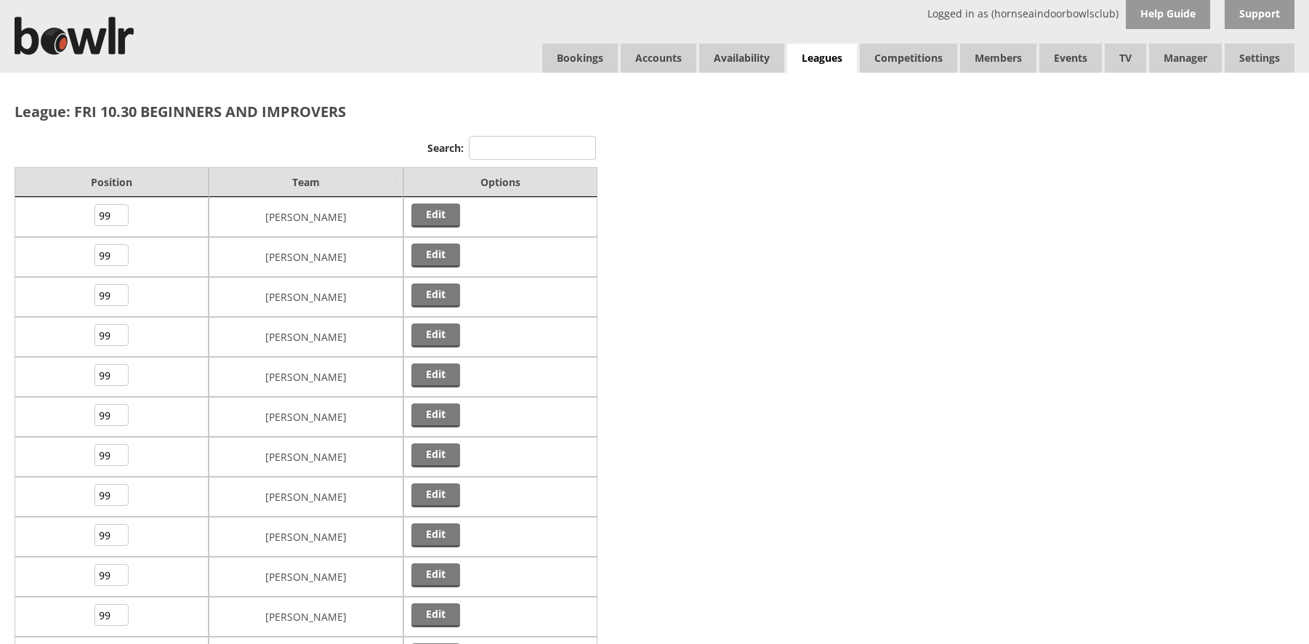
scroll to position [132, 0]
